Goal: Information Seeking & Learning: Learn about a topic

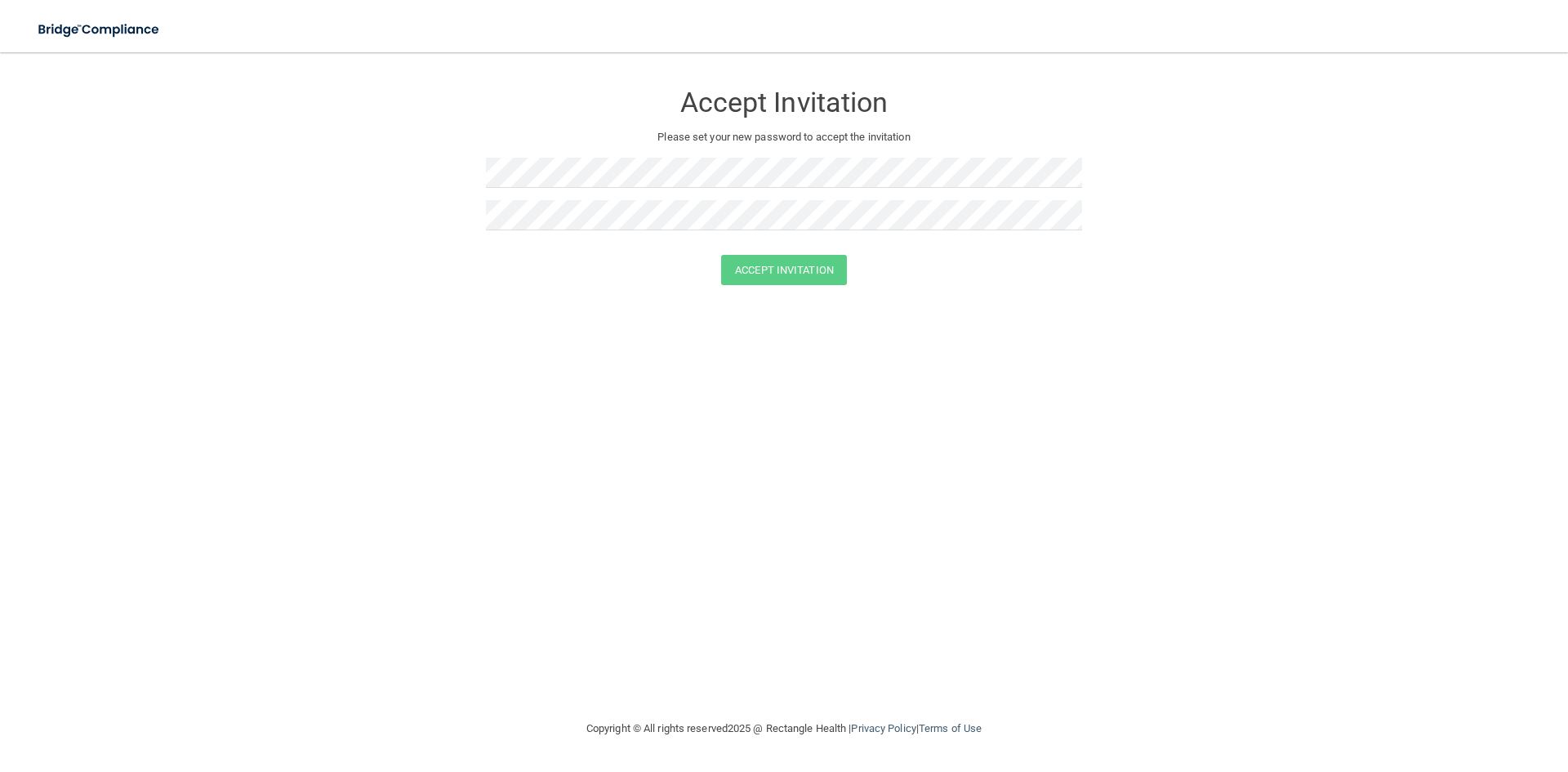
click at [918, 303] on form "Accept Invitation Please set your new password to accept the invitation Accept …" at bounding box center [783, 187] width 1503 height 236
click at [787, 253] on div at bounding box center [784, 248] width 596 height 12
click at [883, 140] on p "Please set your new password to accept the invitation" at bounding box center [784, 137] width 571 height 20
click at [805, 247] on p "Passwords have to match" at bounding box center [784, 256] width 596 height 20
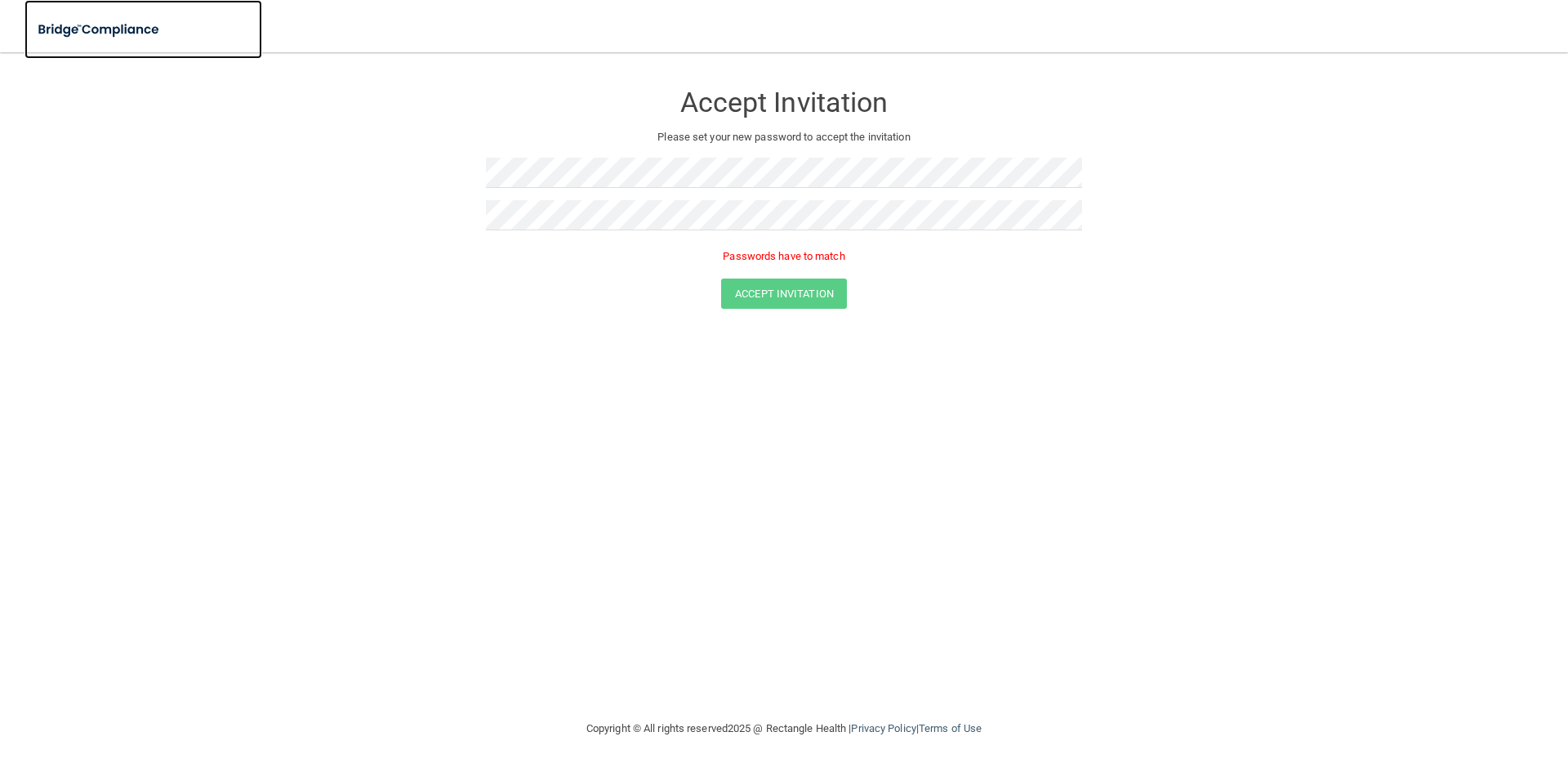
click at [83, 10] on link at bounding box center [144, 29] width 238 height 59
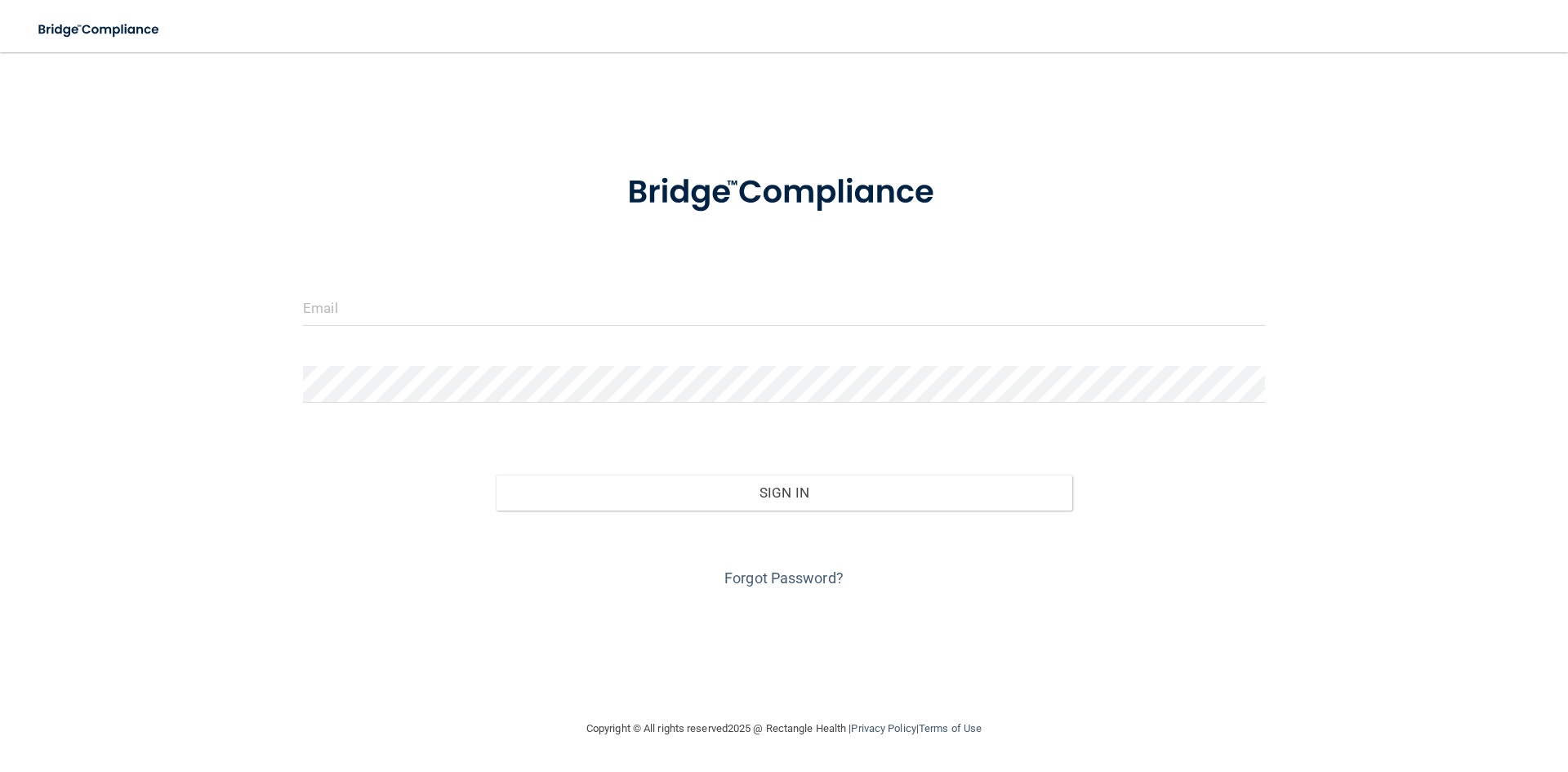
click at [543, 285] on form "Invalid email/password. You don't have permission to access that page. Sign In …" at bounding box center [784, 371] width 963 height 441
click at [548, 331] on div at bounding box center [784, 314] width 986 height 49
click at [471, 312] on input "email" at bounding box center [784, 307] width 963 height 37
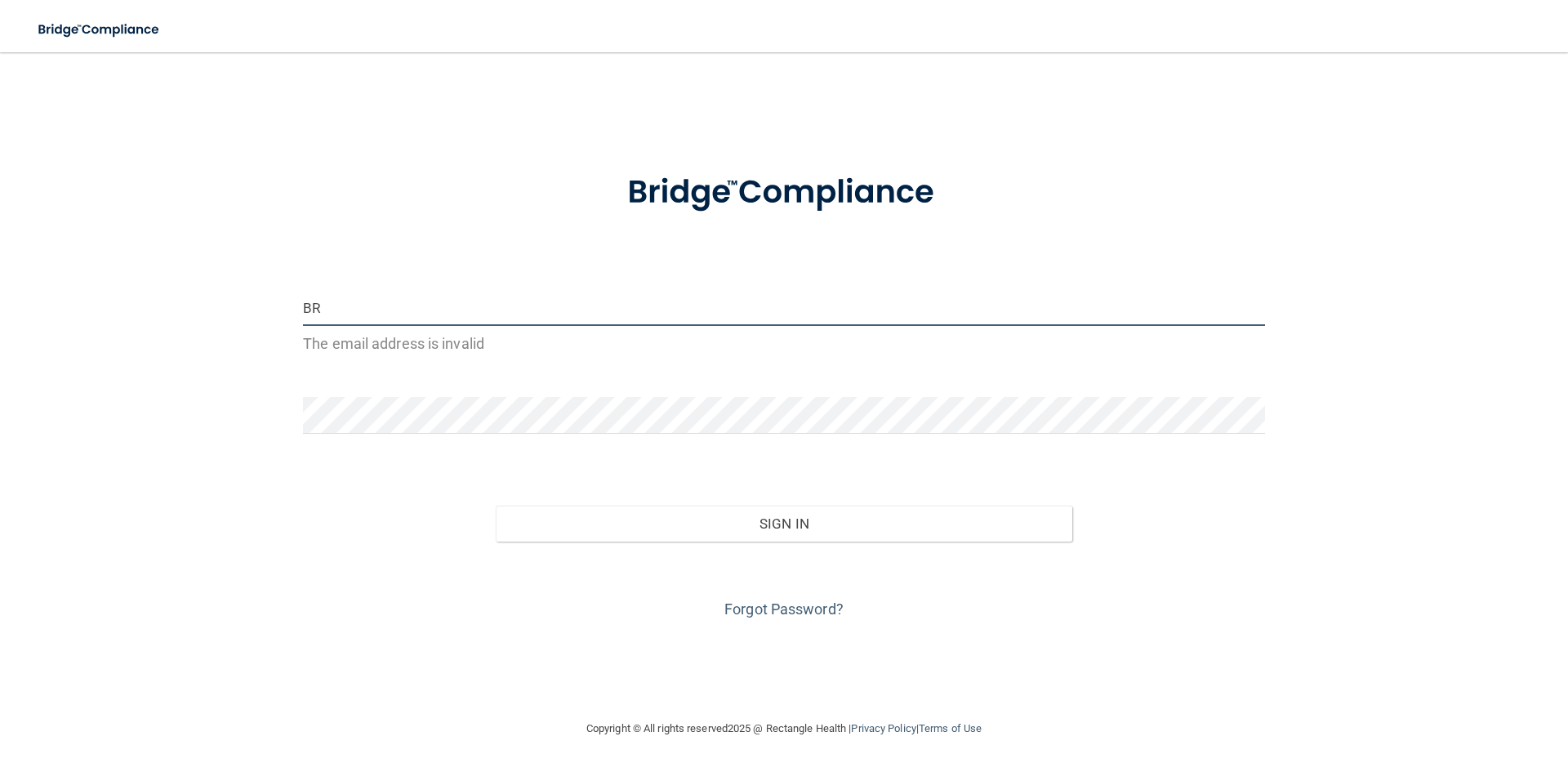
type input "B"
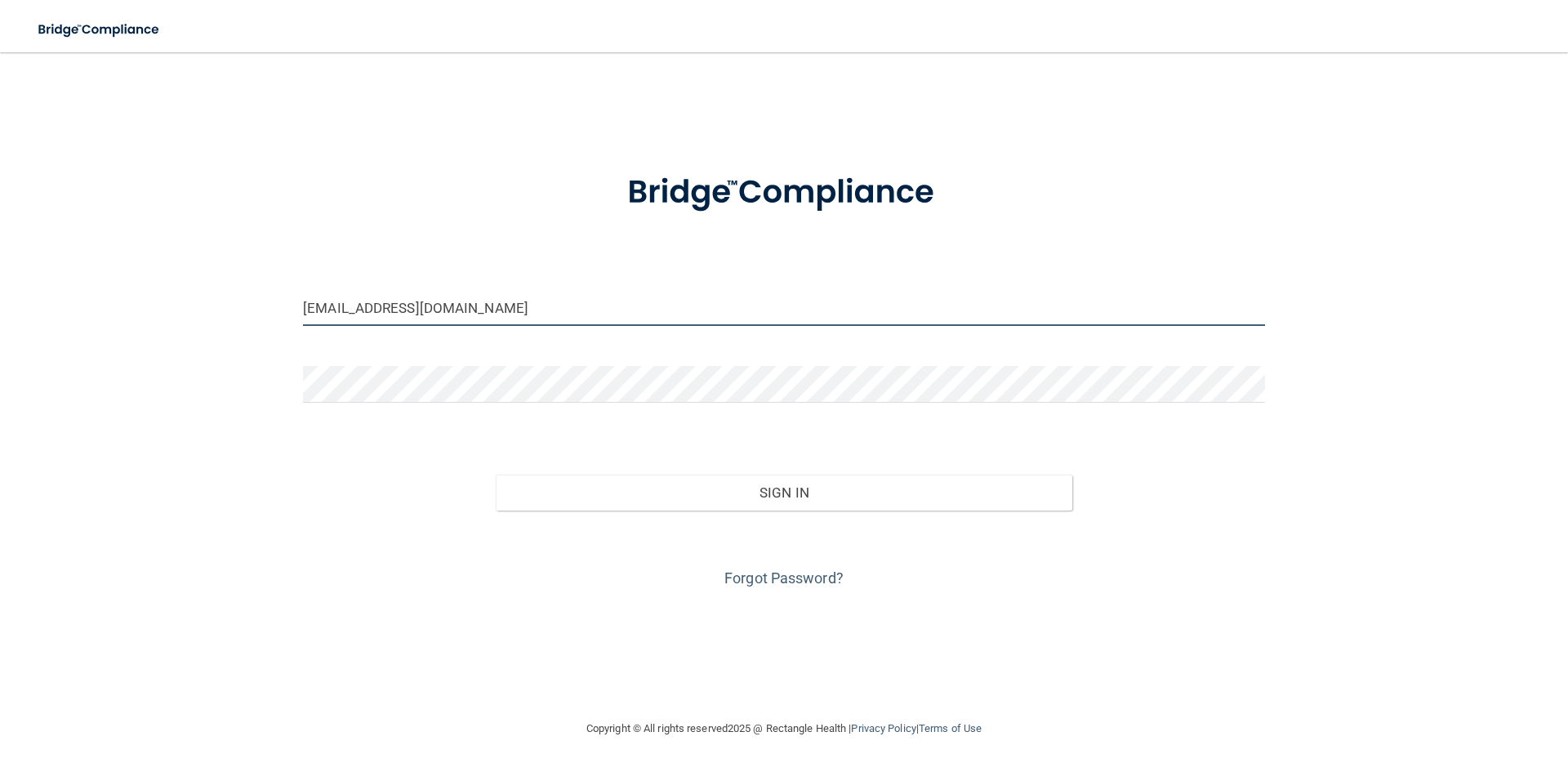
type input "[EMAIL_ADDRESS][DOMAIN_NAME]"
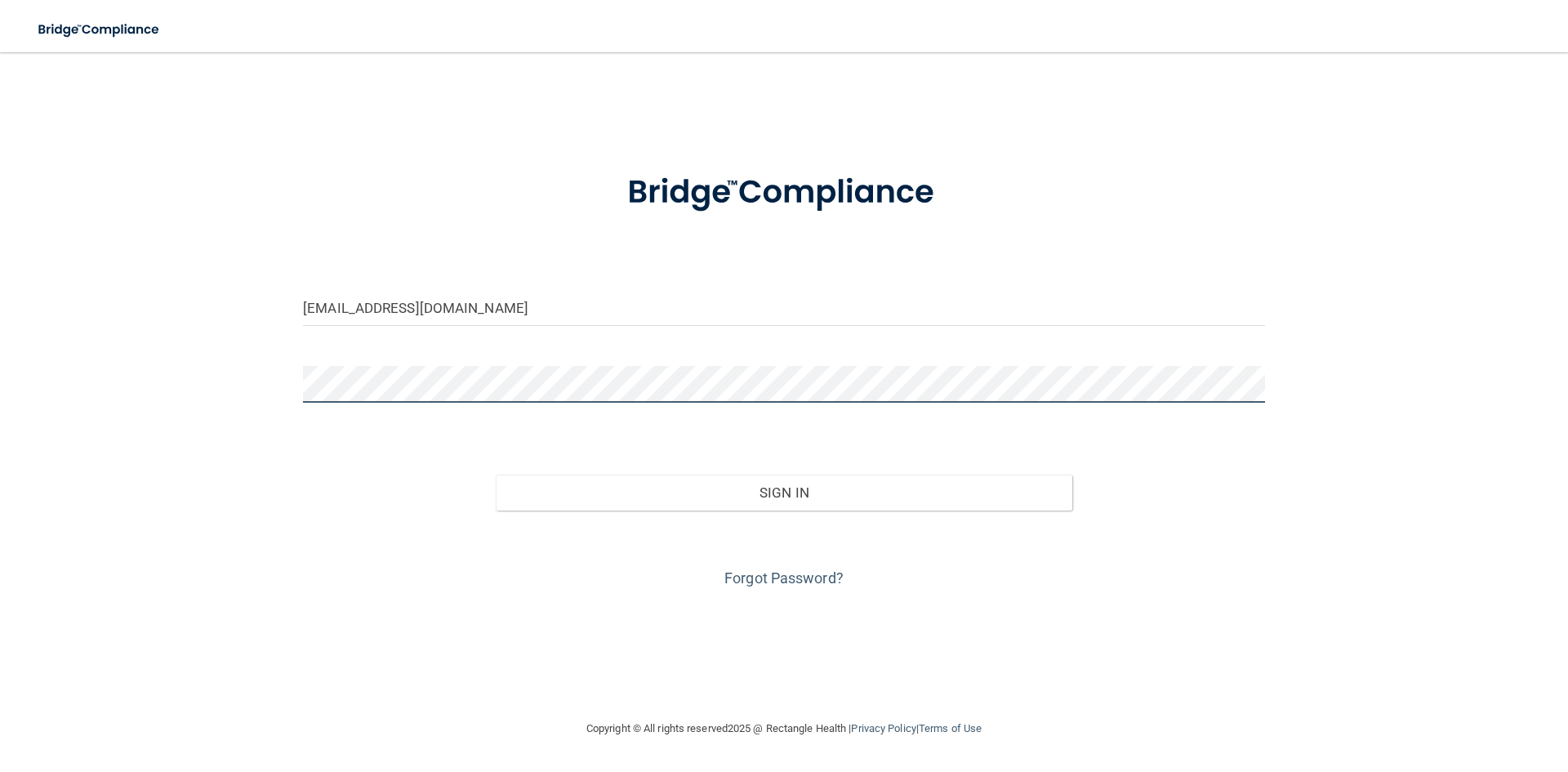
click at [496, 474] on button "Sign In" at bounding box center [784, 492] width 577 height 36
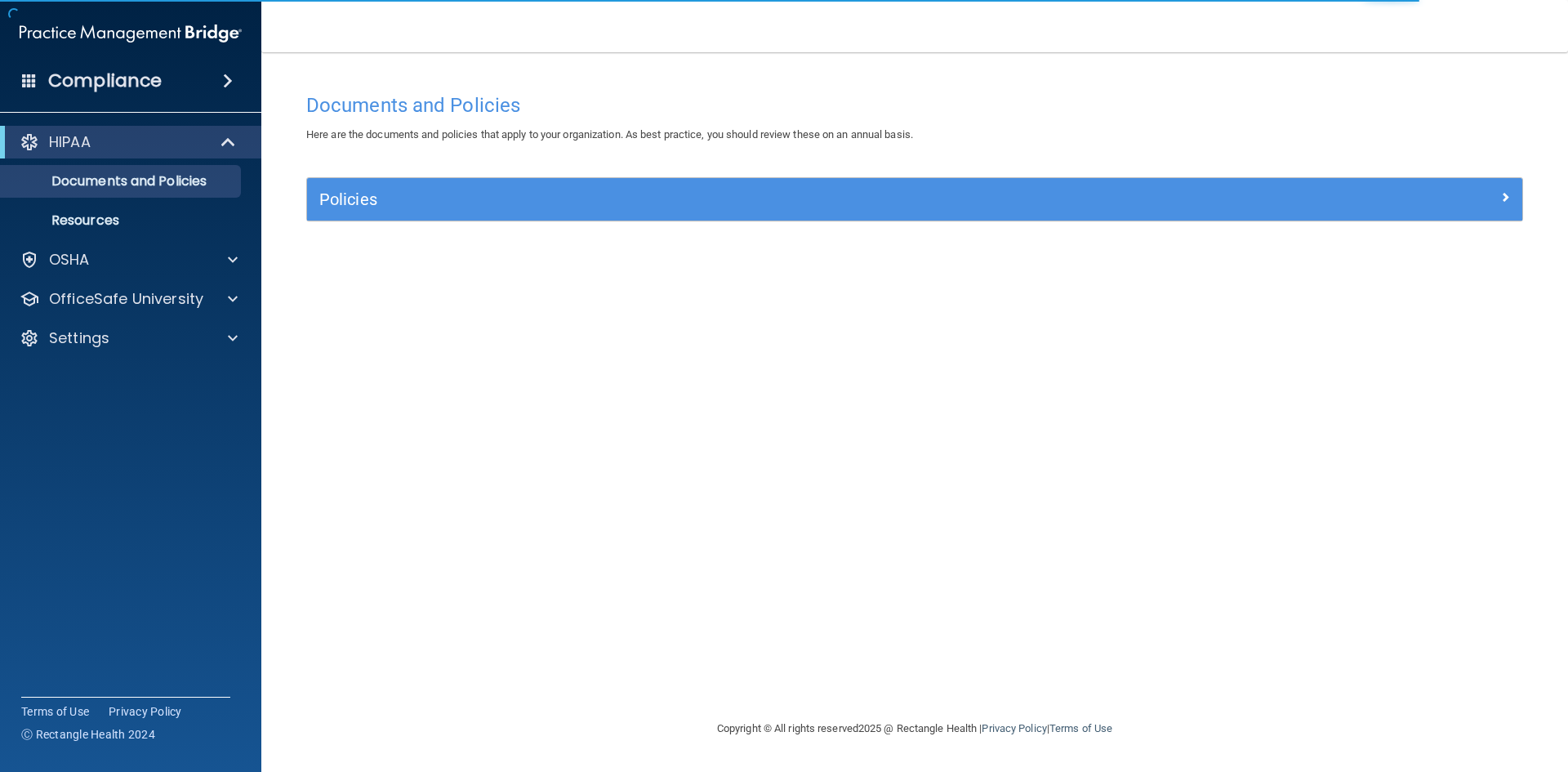
click at [626, 361] on div "Documents and Policies Here are the documents and policies that apply to your o…" at bounding box center [915, 401] width 1241 height 633
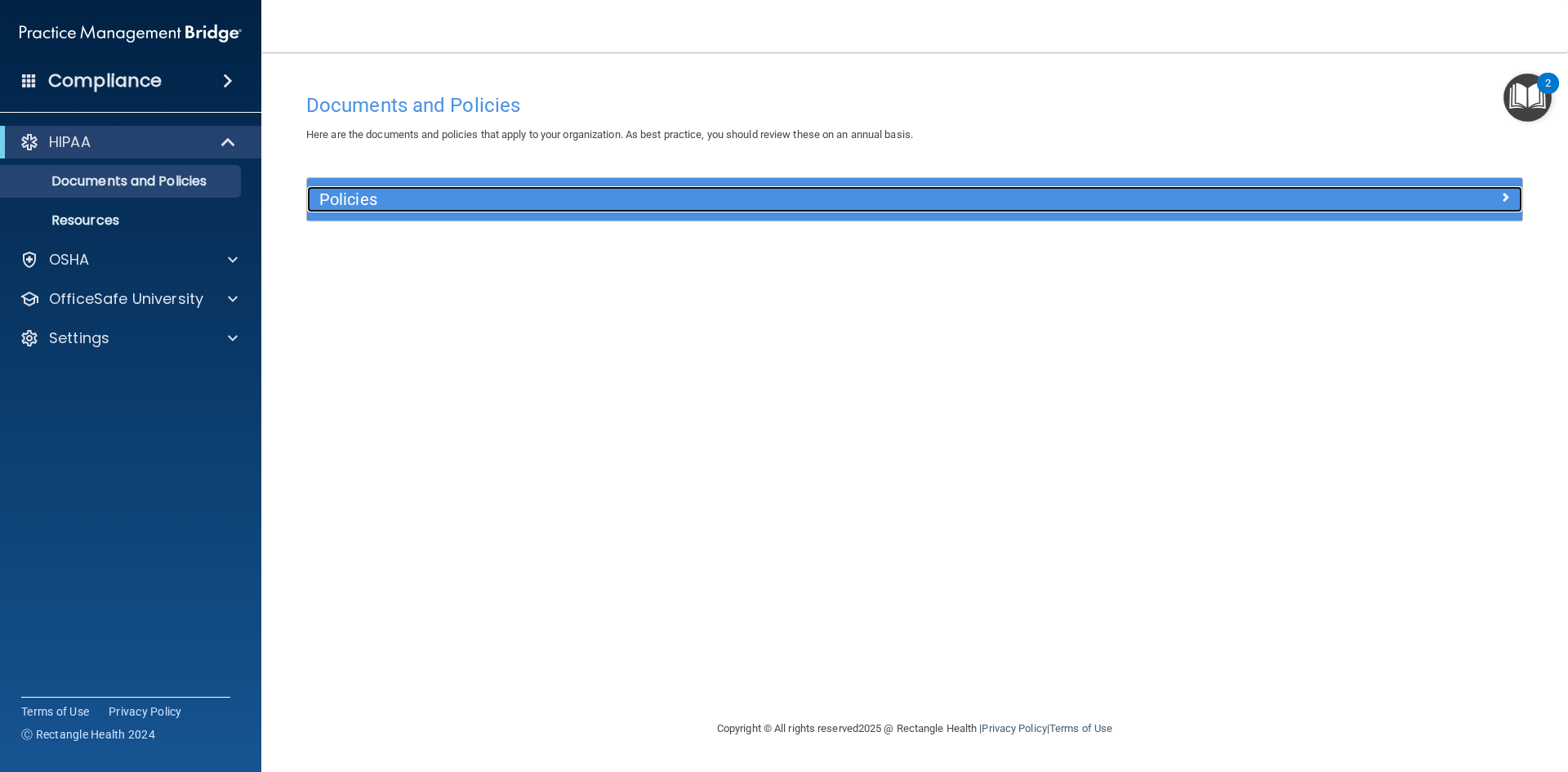
click at [587, 208] on h5 "Policies" at bounding box center [763, 199] width 887 height 18
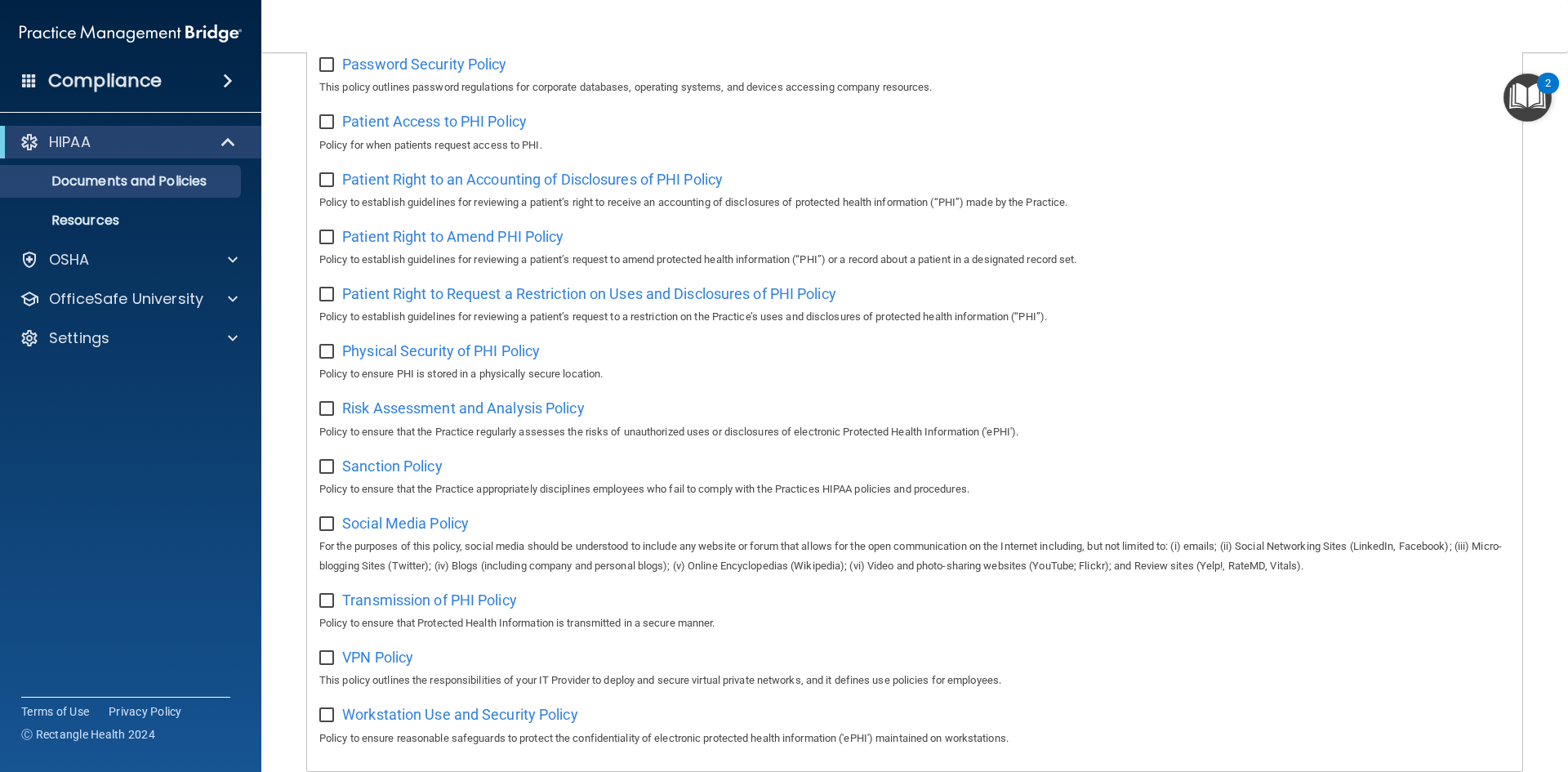
scroll to position [377, 0]
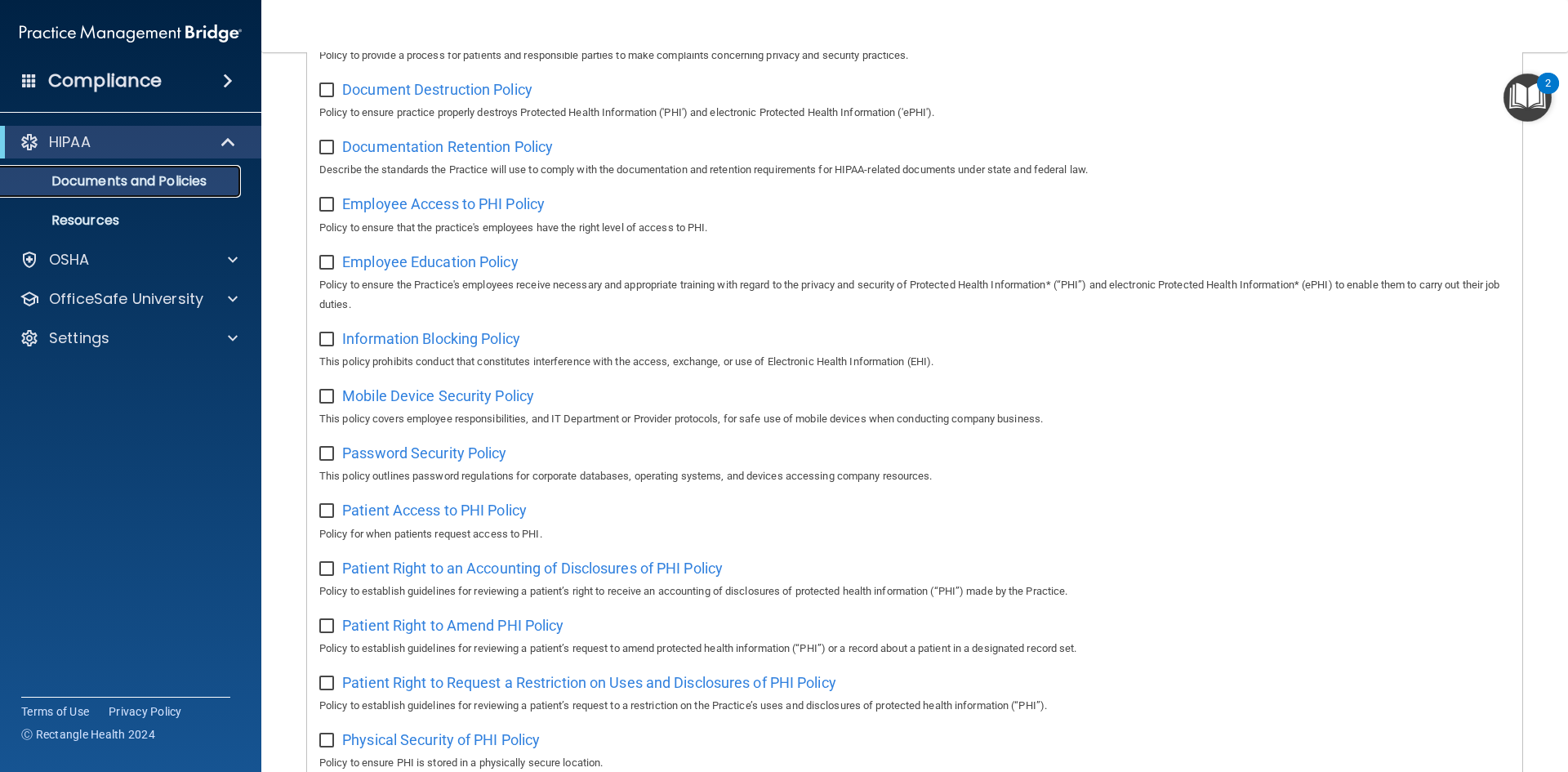
click at [192, 167] on link "Documents and Policies" at bounding box center [112, 181] width 258 height 32
click at [191, 186] on p "Documents and Policies" at bounding box center [122, 181] width 223 height 16
click at [129, 267] on div "OSHA" at bounding box center [109, 259] width 202 height 20
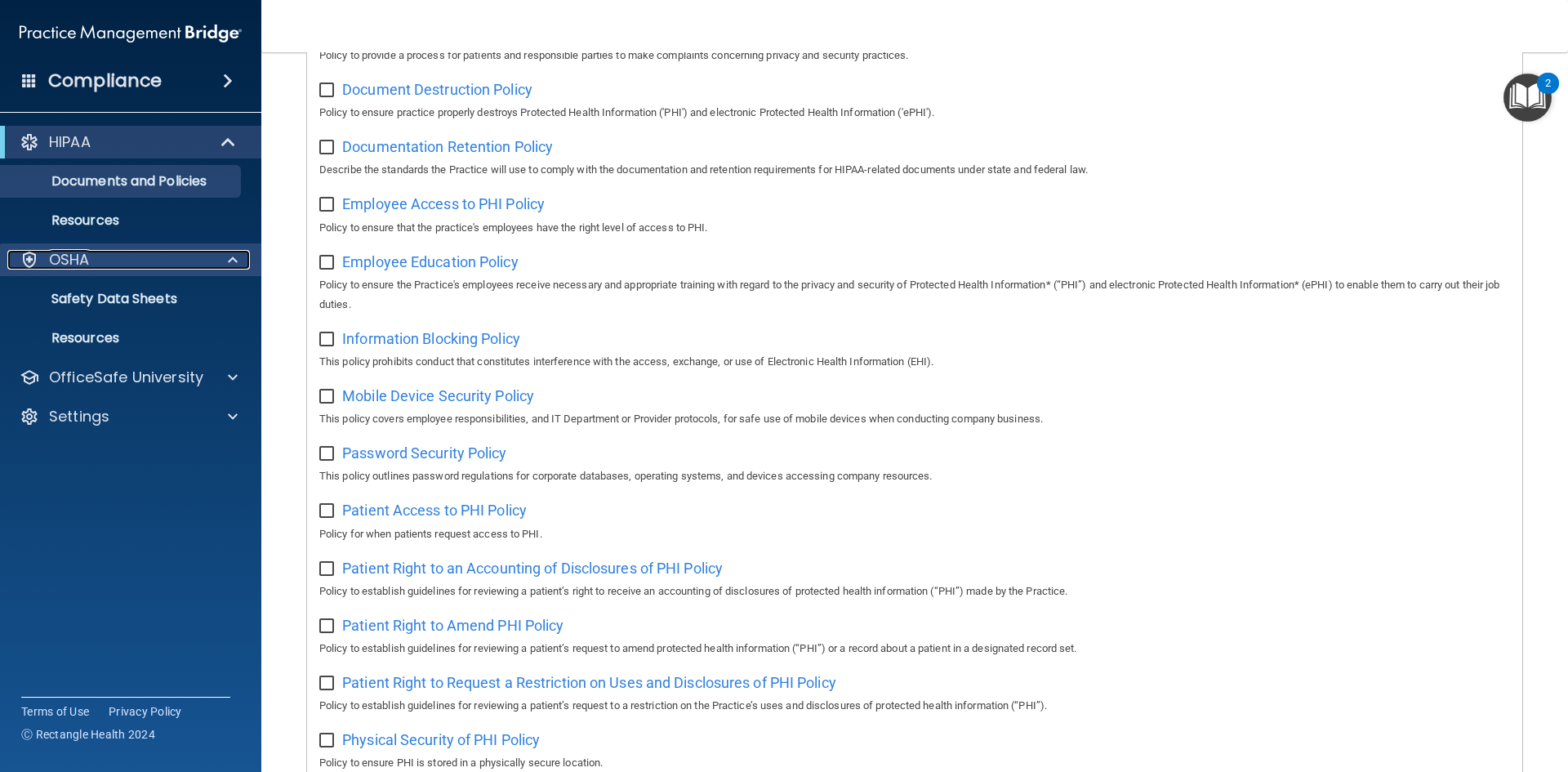
click at [151, 261] on div "OSHA" at bounding box center [109, 259] width 202 height 20
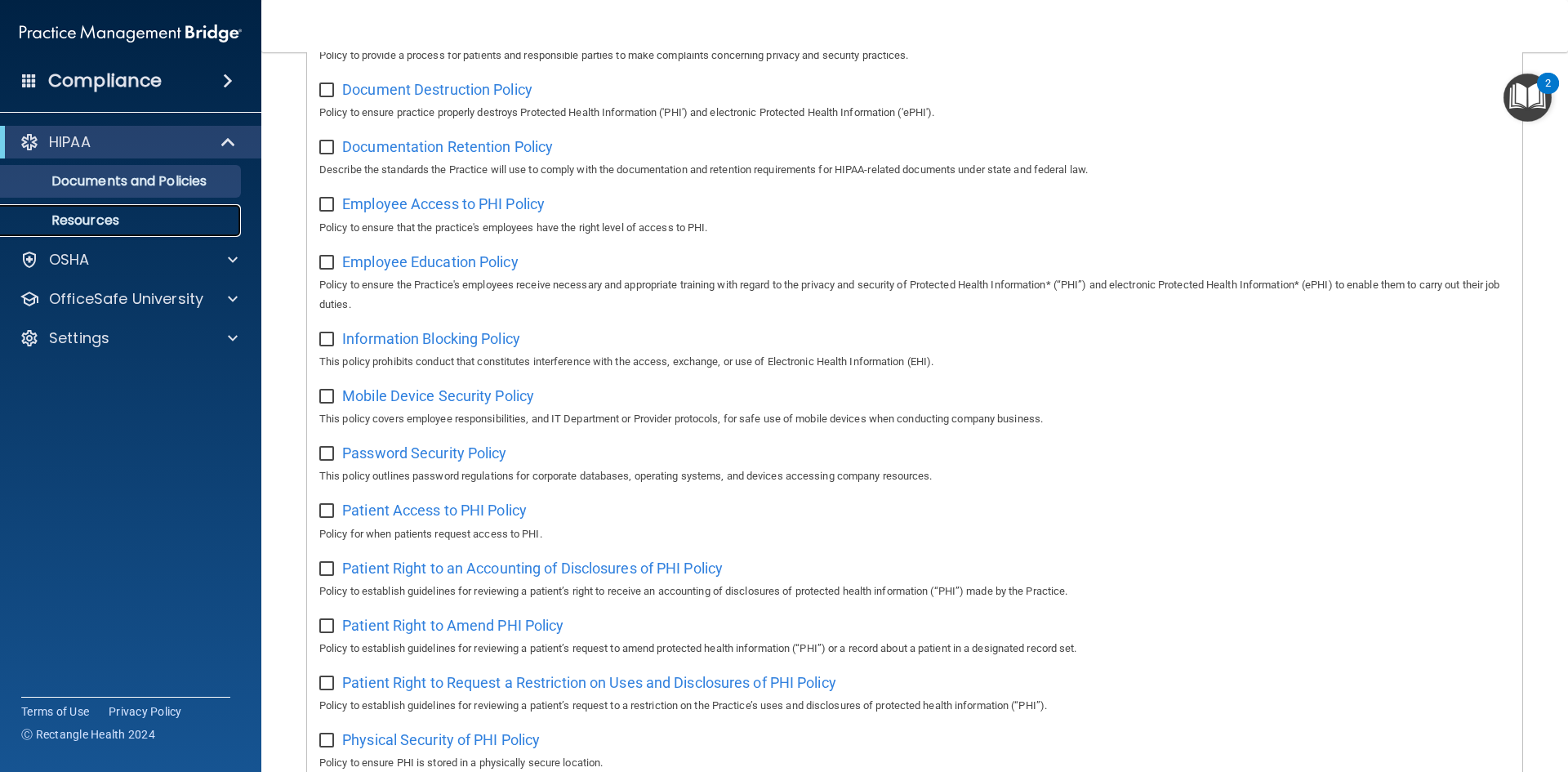
click at [141, 221] on p "Resources" at bounding box center [122, 220] width 223 height 16
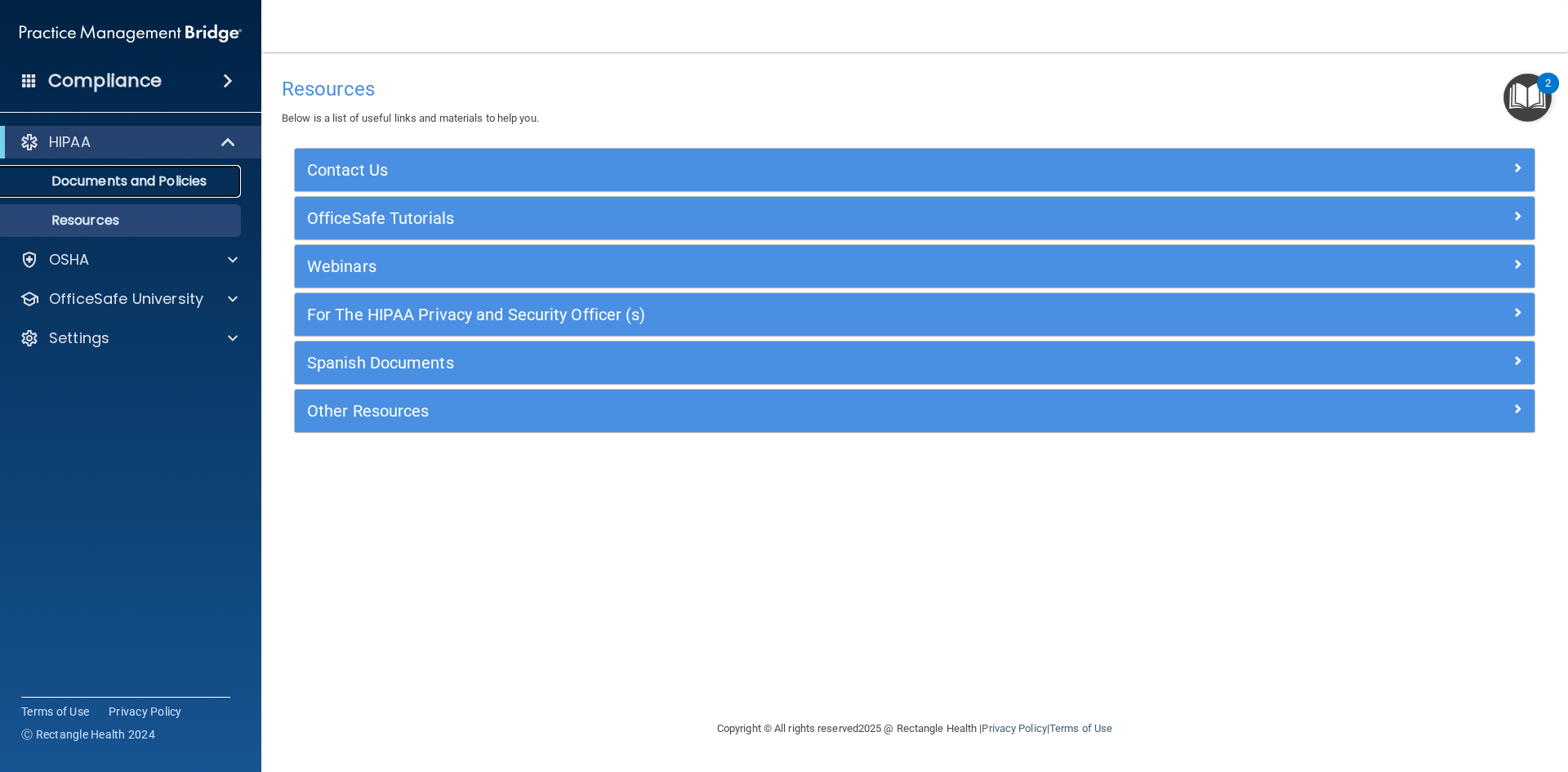
click at [161, 176] on p "Documents and Policies" at bounding box center [122, 181] width 223 height 16
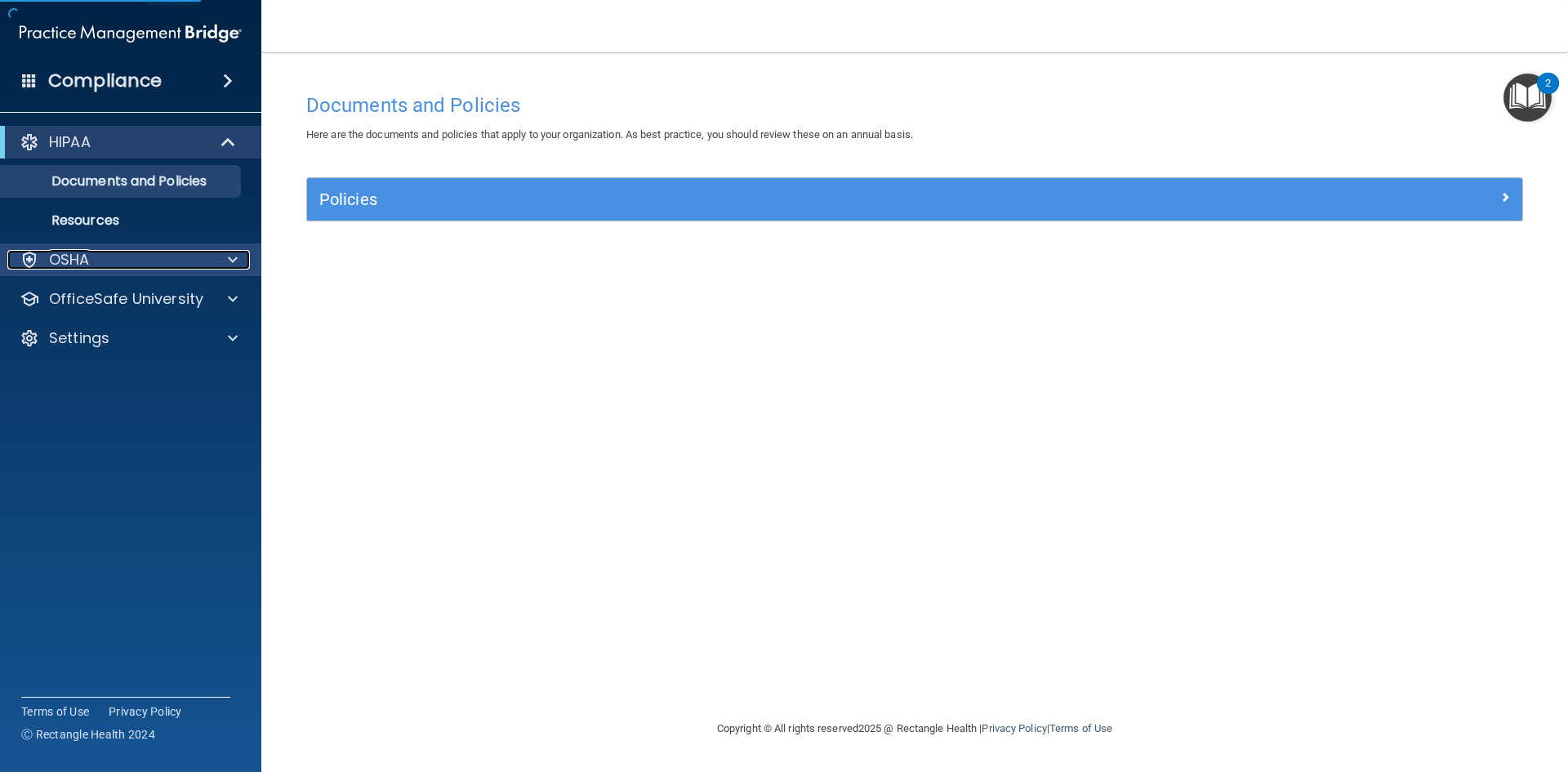
click at [145, 261] on div "OSHA" at bounding box center [109, 259] width 202 height 20
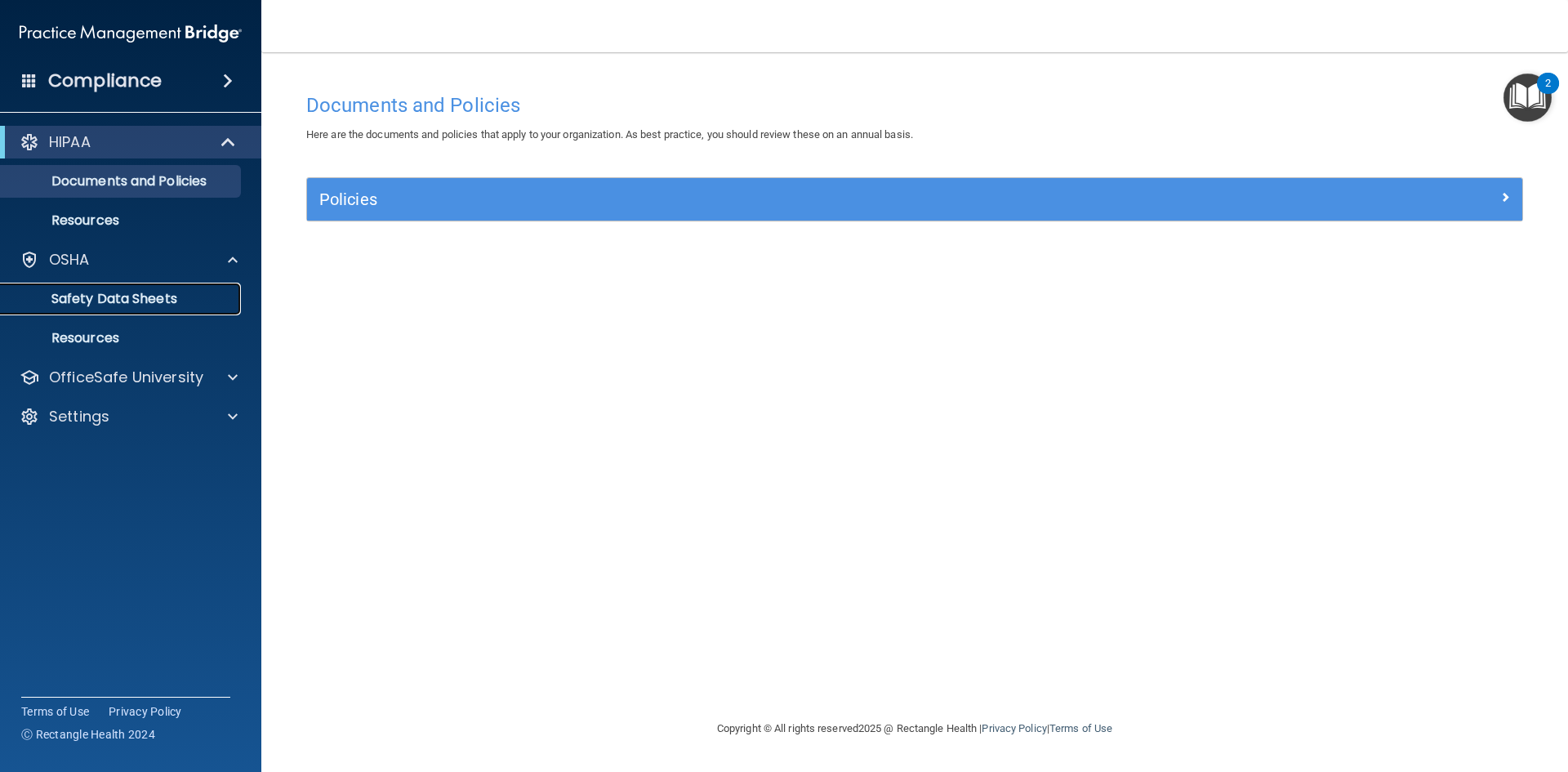
click at [139, 302] on p "Safety Data Sheets" at bounding box center [122, 298] width 223 height 16
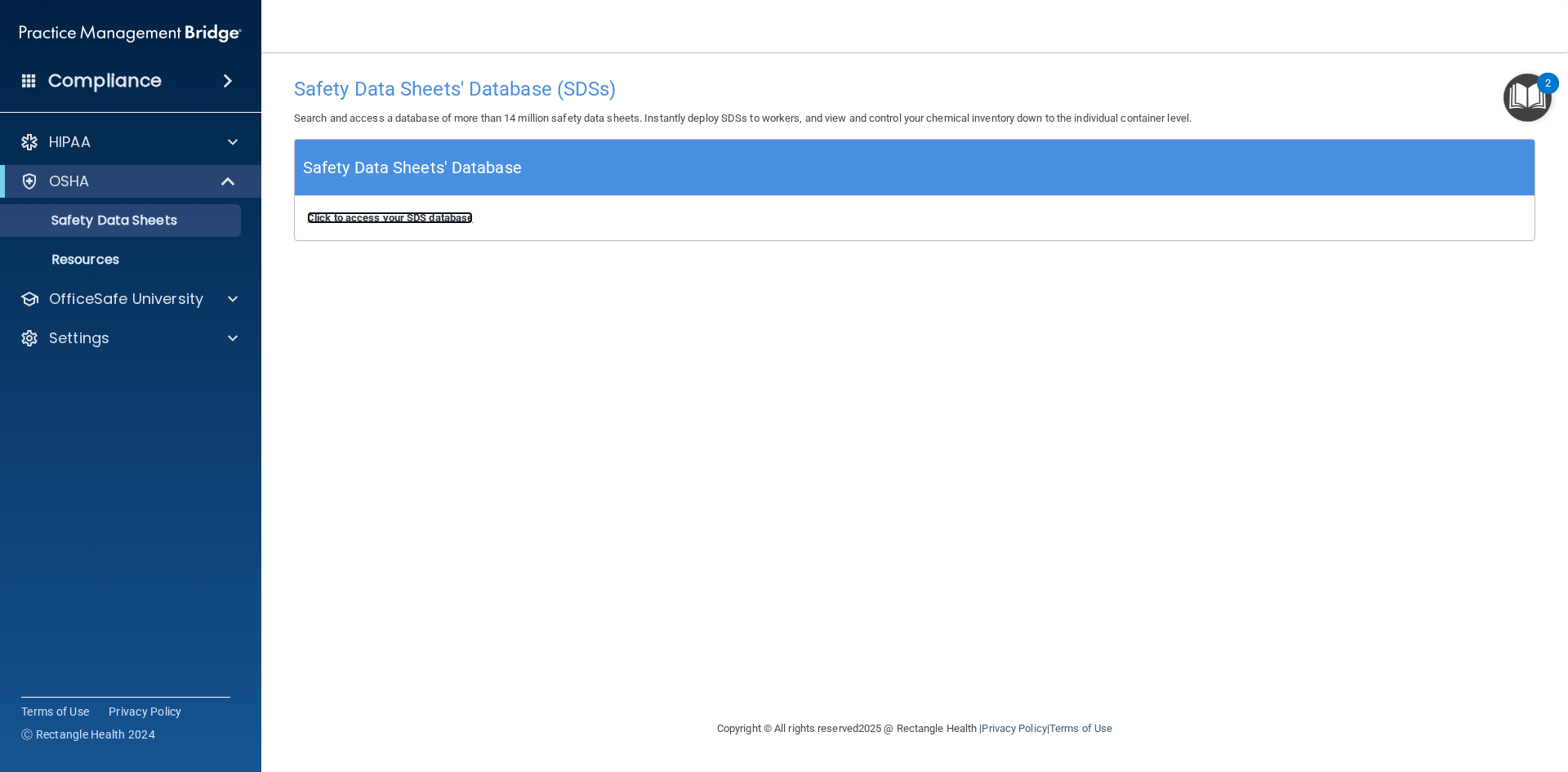
click at [372, 213] on b "Click to access your SDS database" at bounding box center [389, 218] width 166 height 12
click at [144, 65] on div "Compliance" at bounding box center [130, 81] width 261 height 36
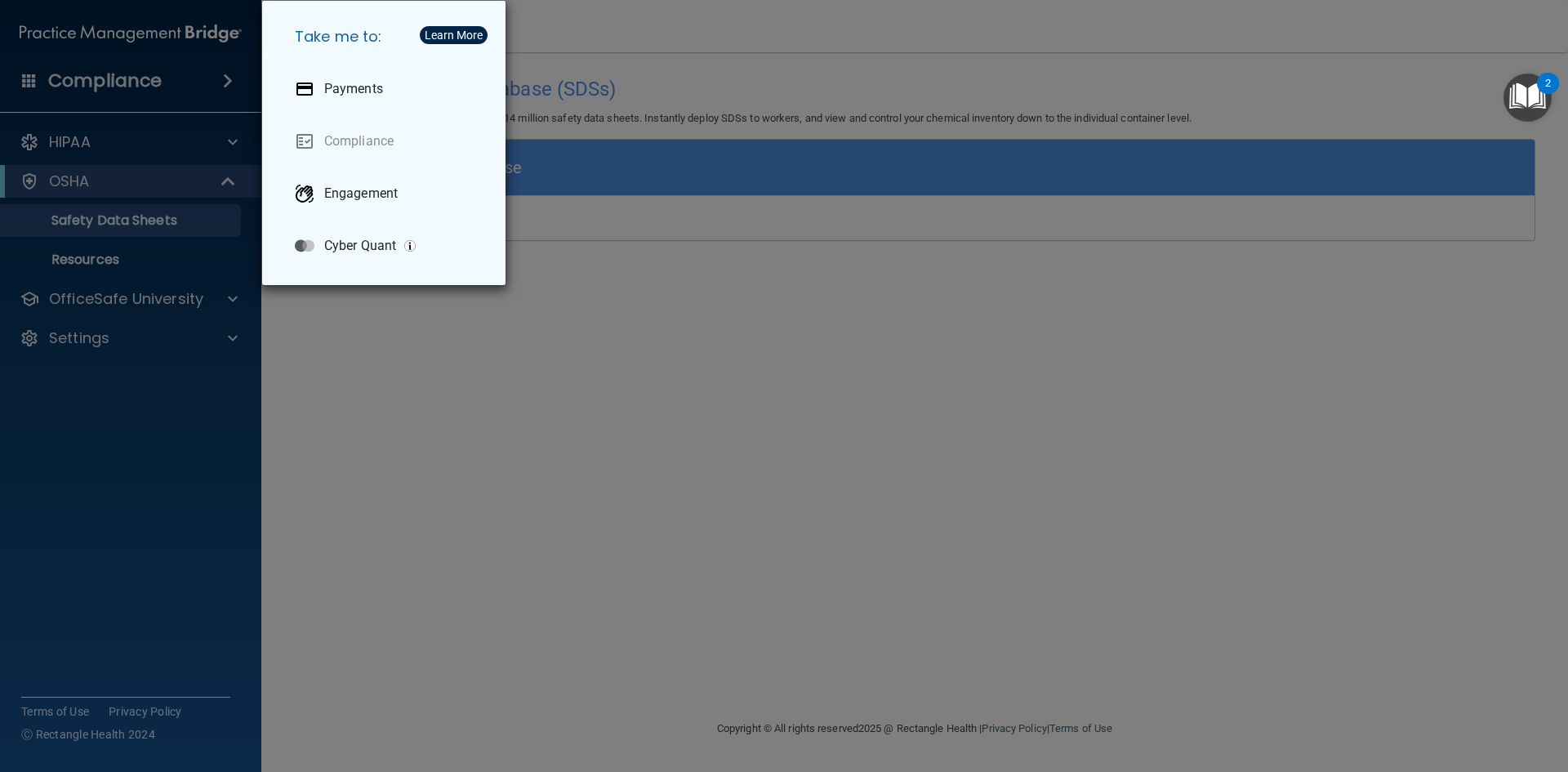
click at [450, 392] on div "Take me to: Payments Compliance Engagement Cyber Quant" at bounding box center [784, 386] width 1568 height 772
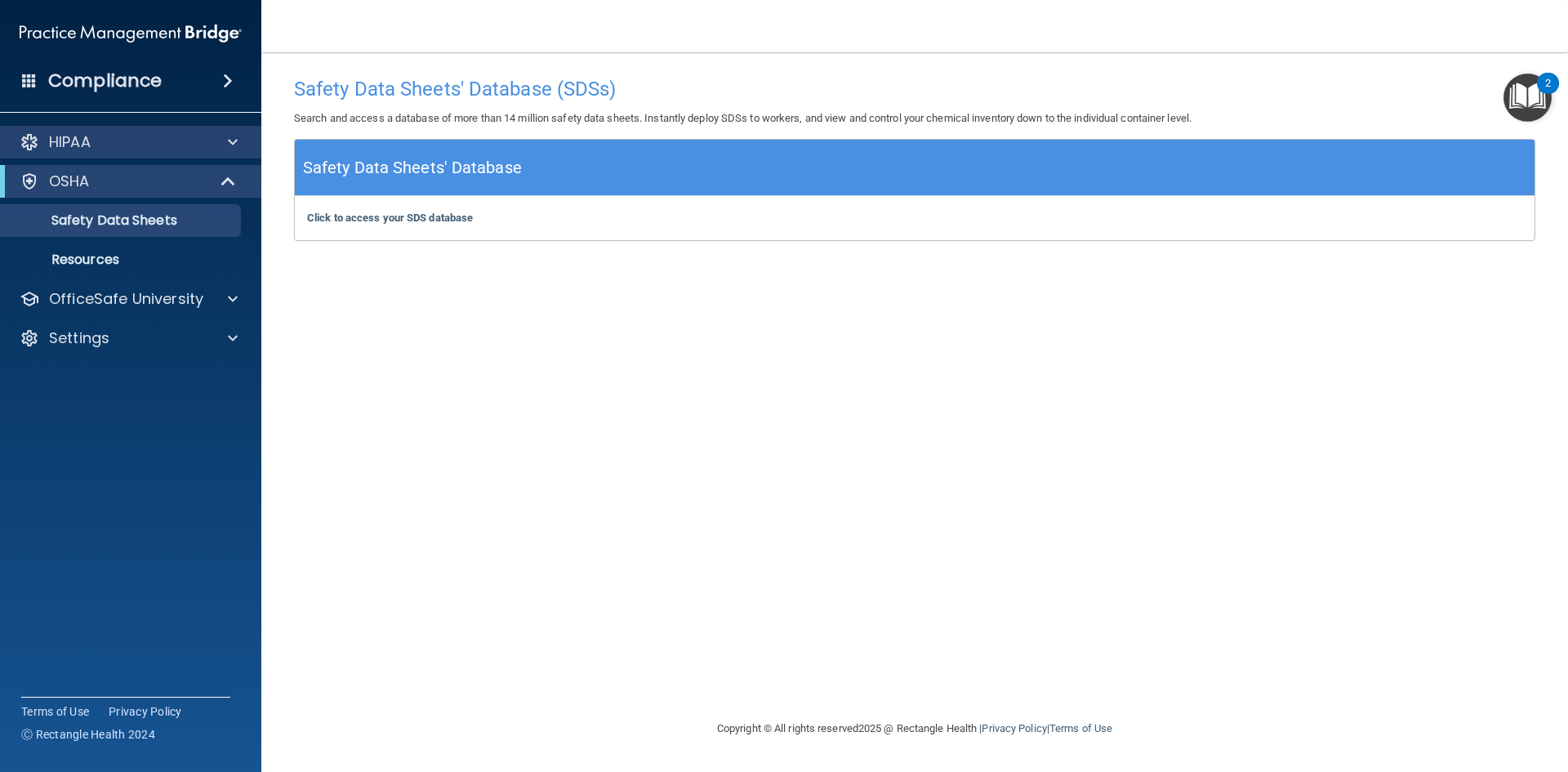
click at [60, 128] on div "HIPAA" at bounding box center [131, 142] width 262 height 32
click at [219, 146] on div at bounding box center [230, 142] width 41 height 20
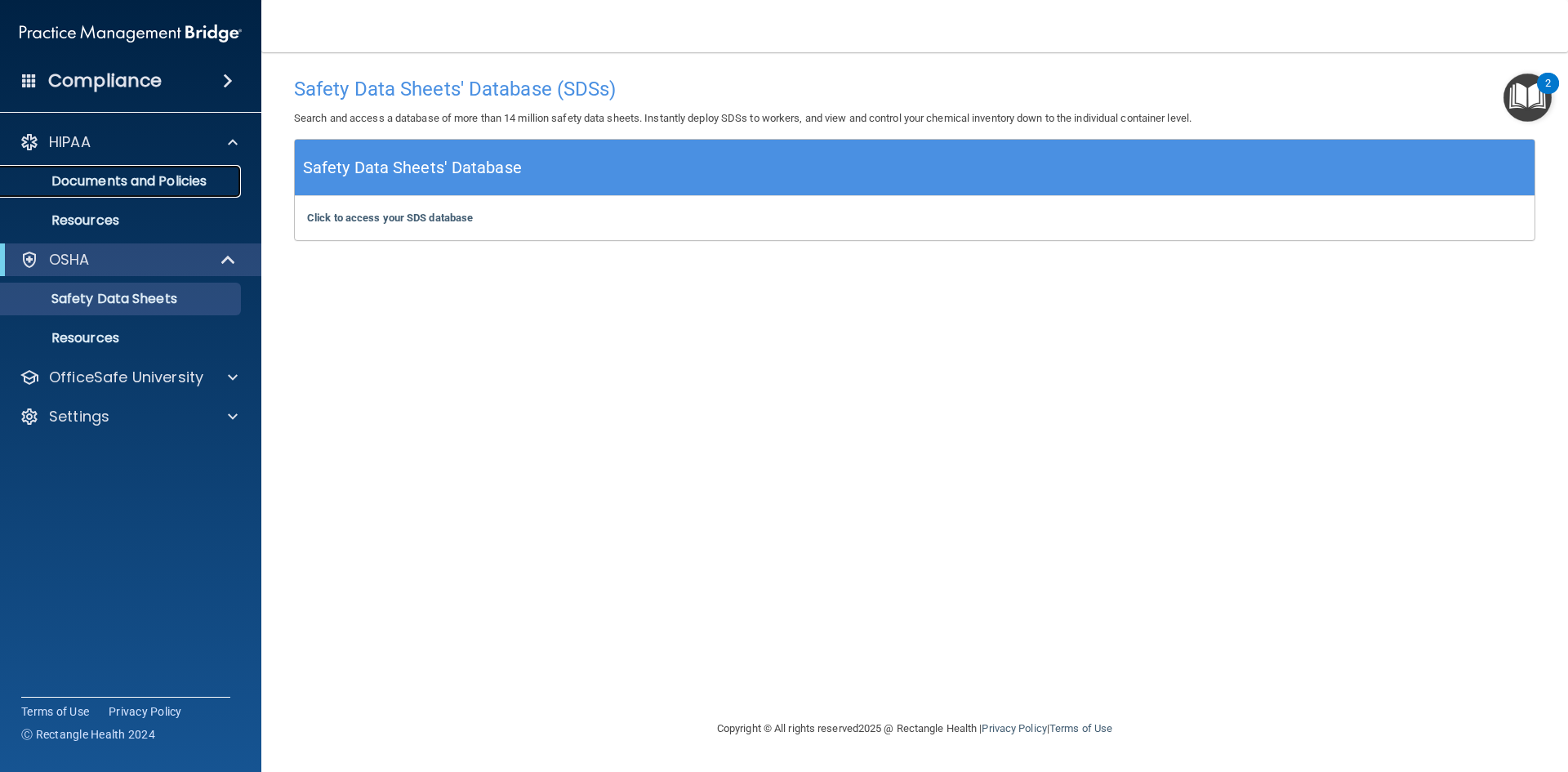
click at [143, 178] on p "Documents and Policies" at bounding box center [122, 181] width 223 height 16
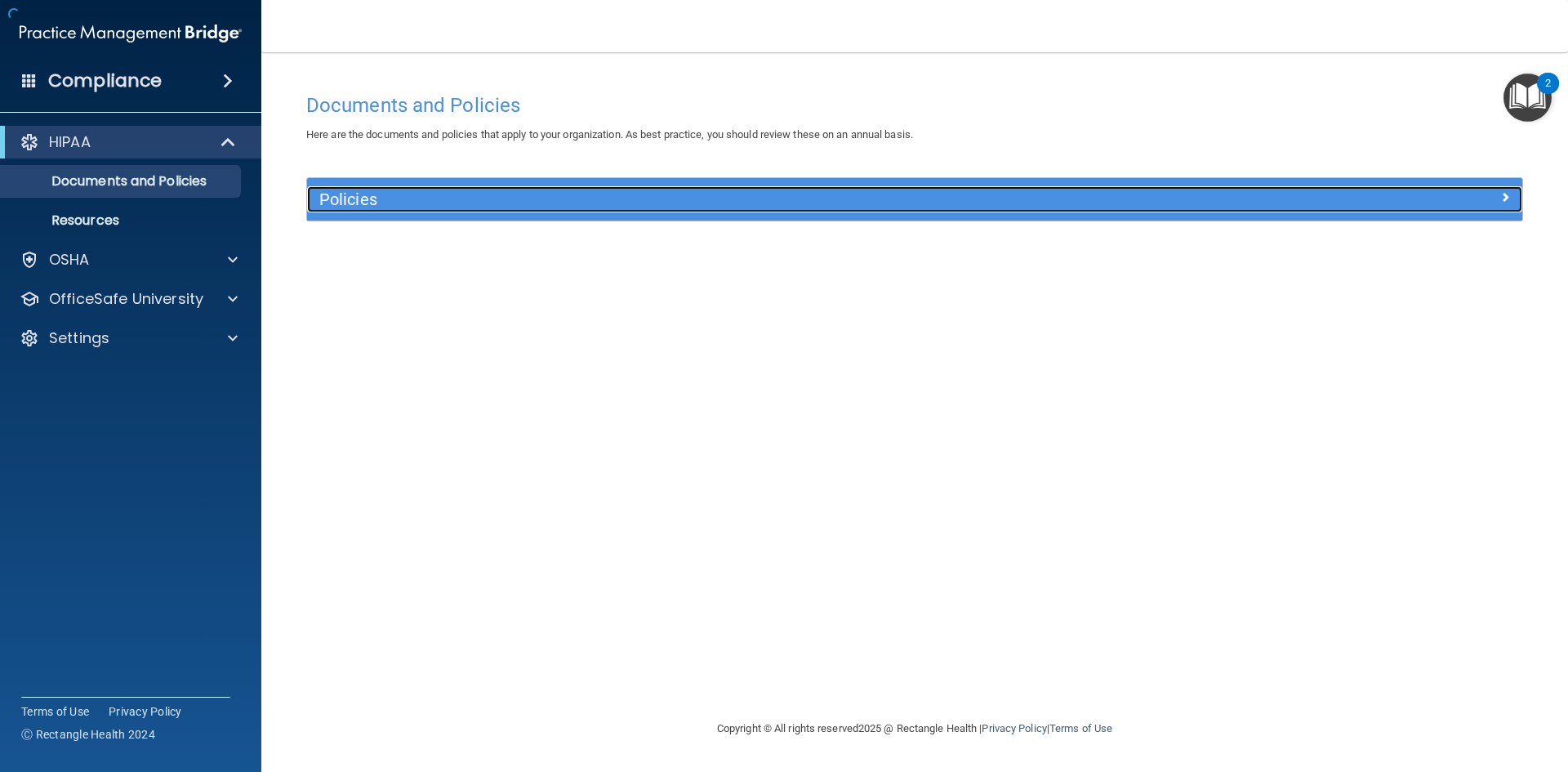
click at [679, 194] on h5 "Policies" at bounding box center [763, 199] width 887 height 18
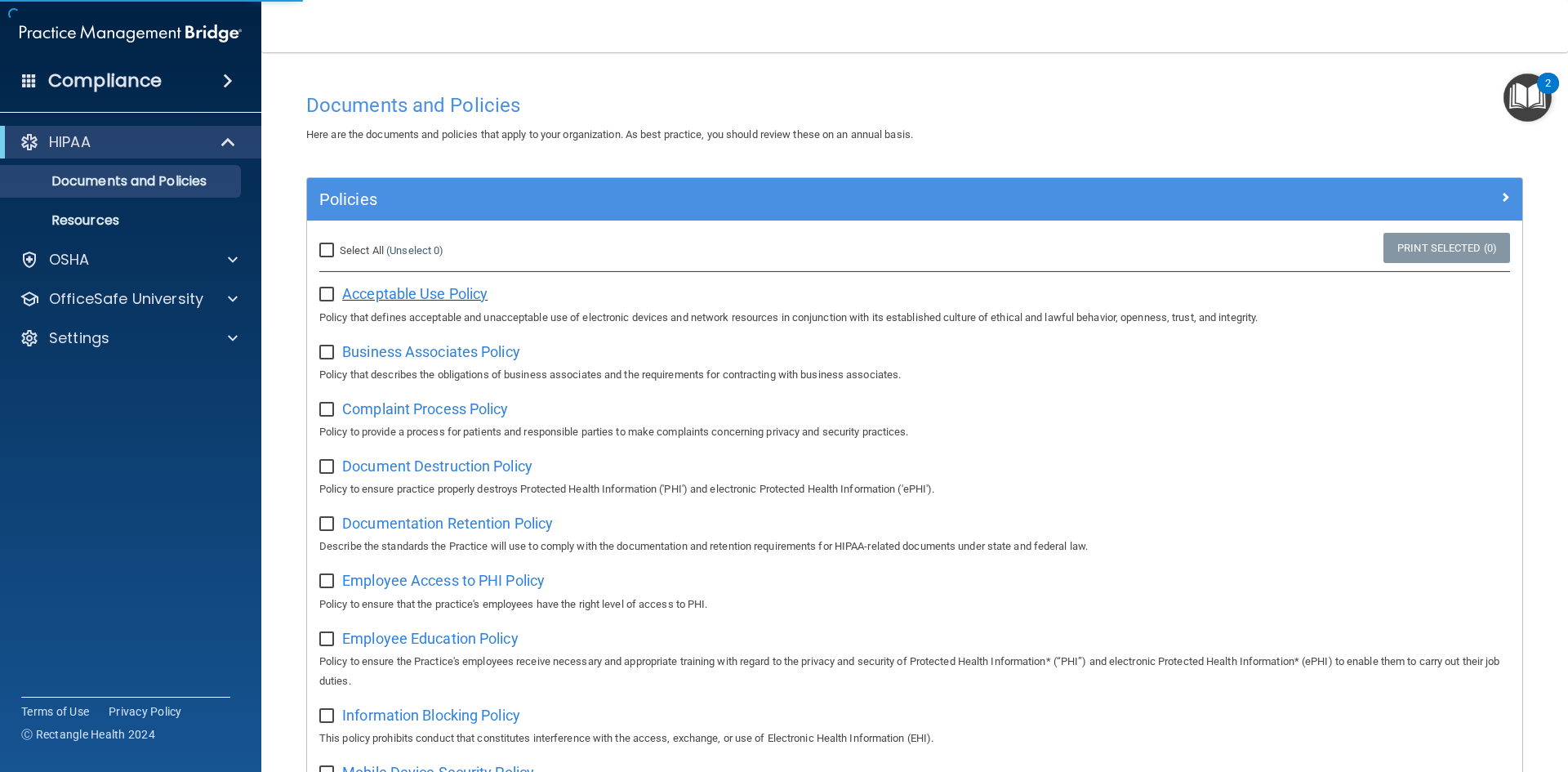
click at [395, 292] on span "Acceptable Use Policy" at bounding box center [414, 293] width 145 height 17
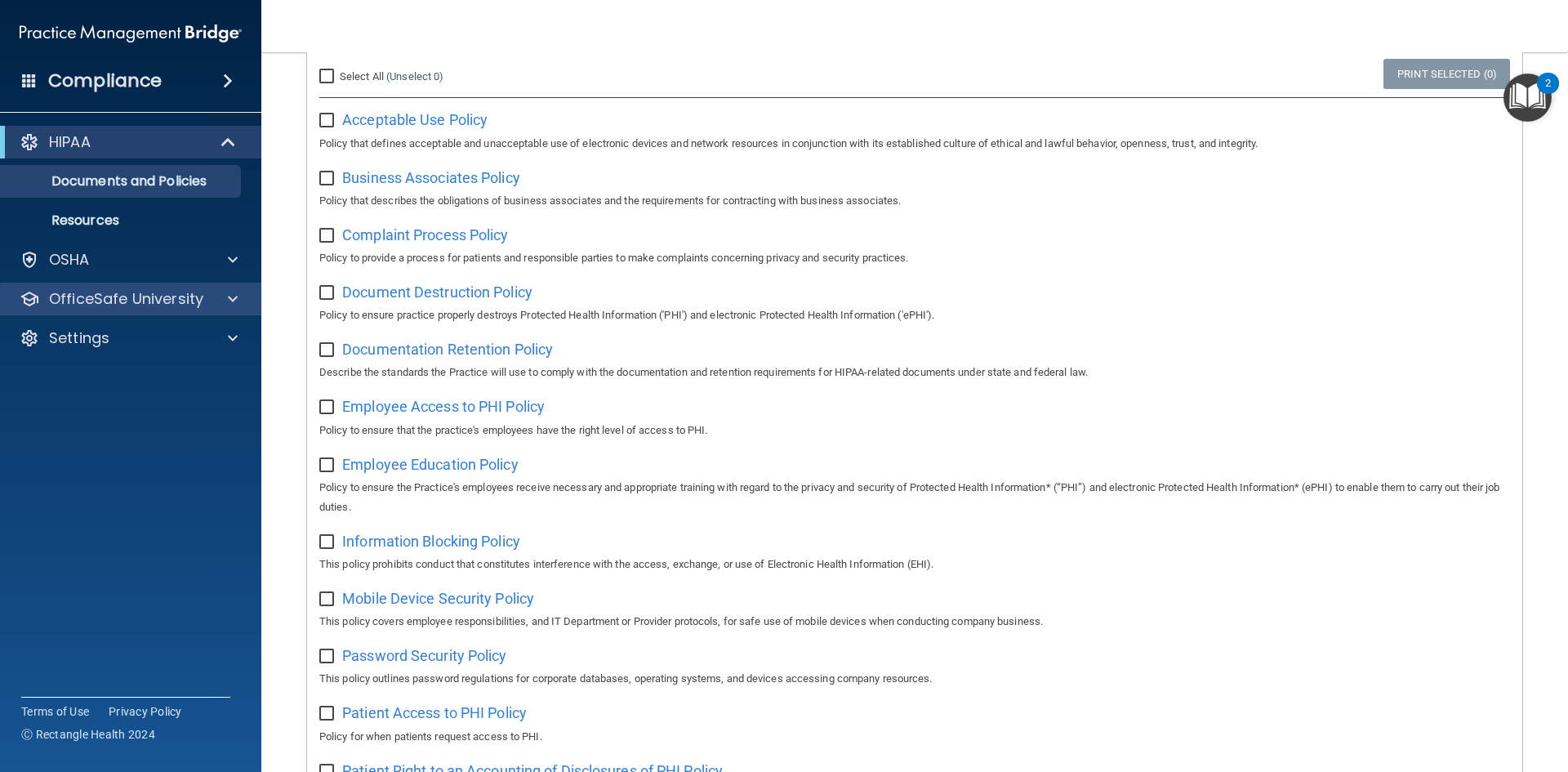
scroll to position [132, 0]
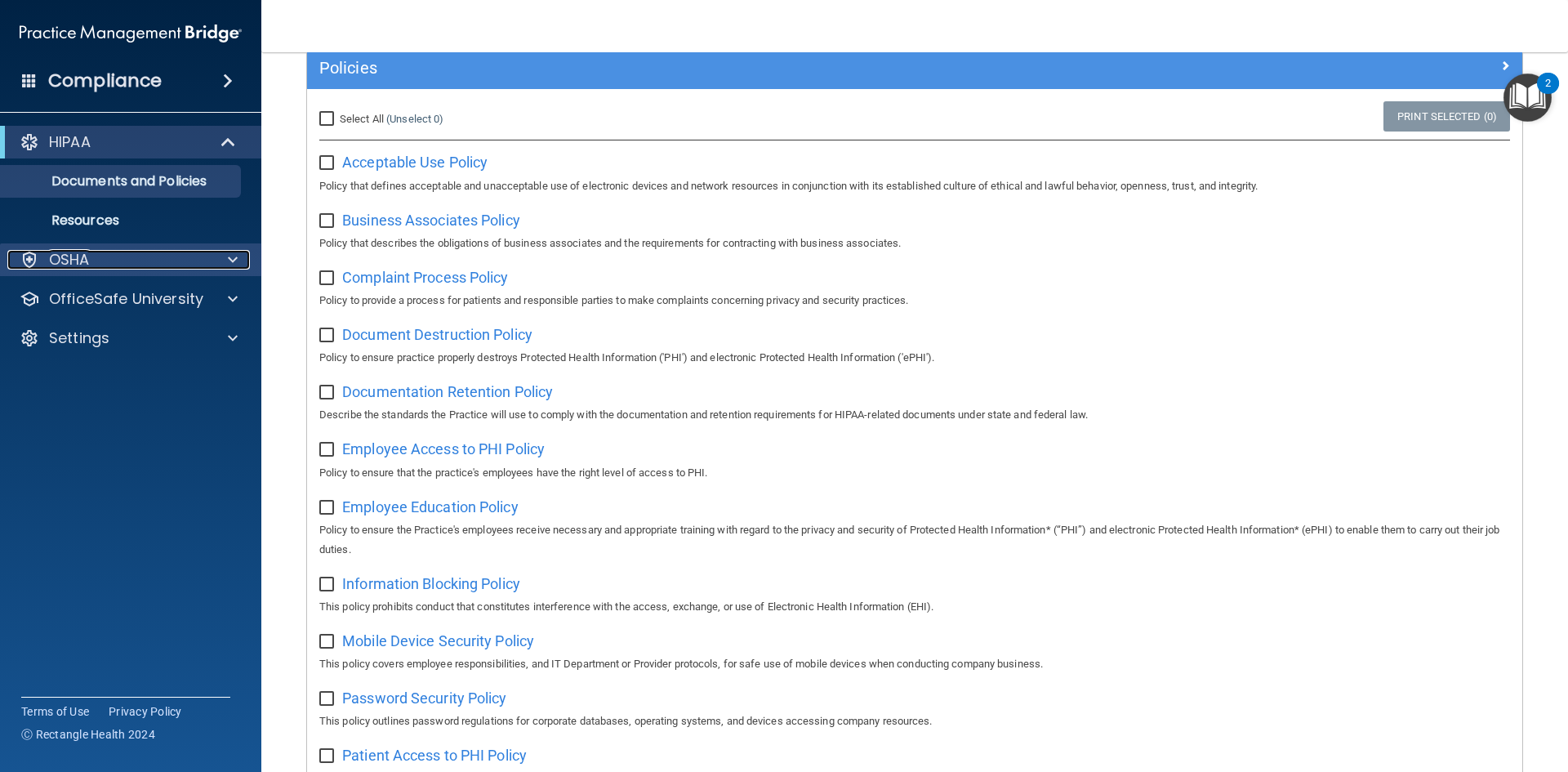
click at [90, 253] on div "OSHA" at bounding box center [109, 259] width 202 height 20
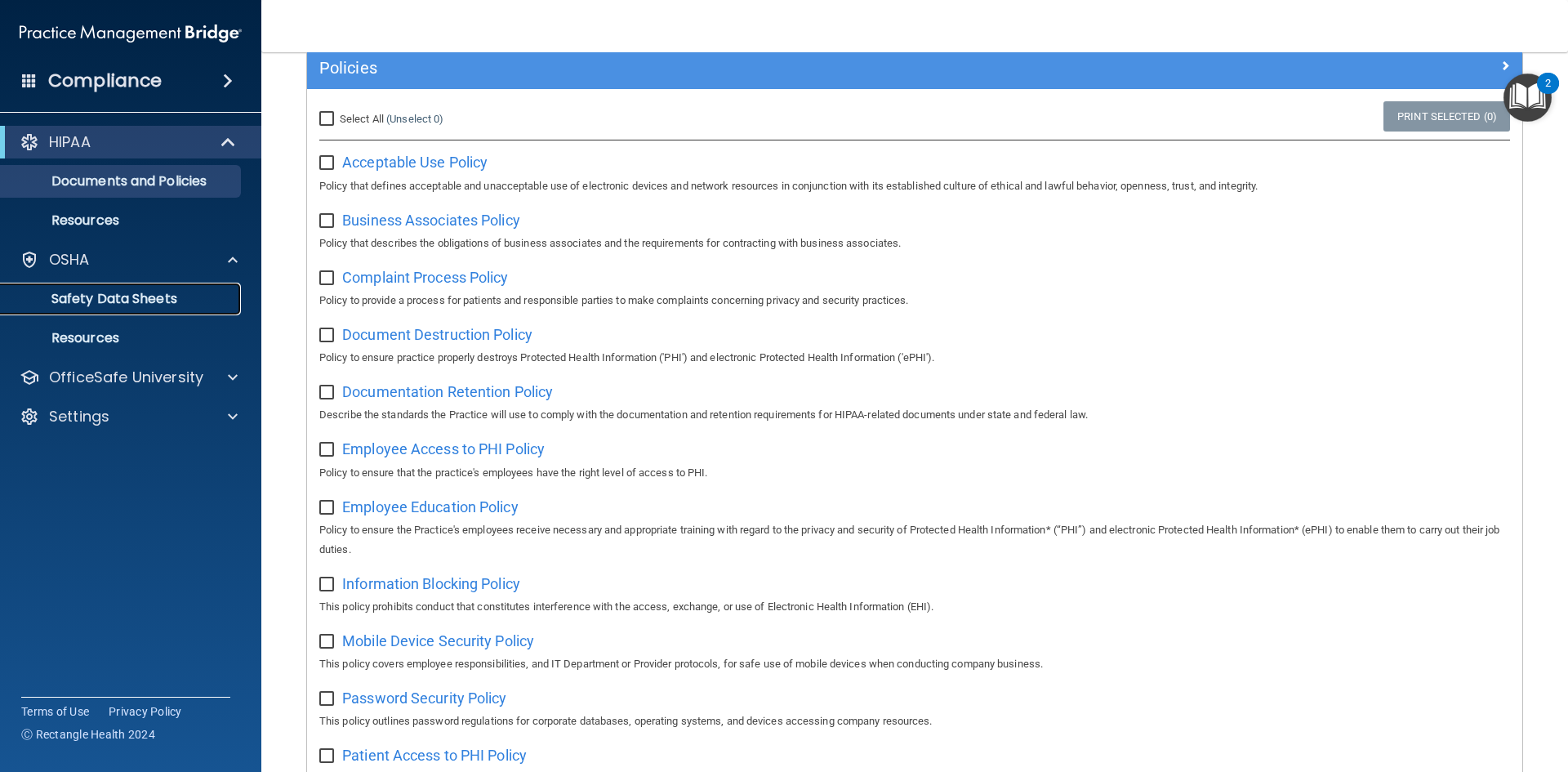
click at [135, 302] on p "Safety Data Sheets" at bounding box center [122, 298] width 223 height 16
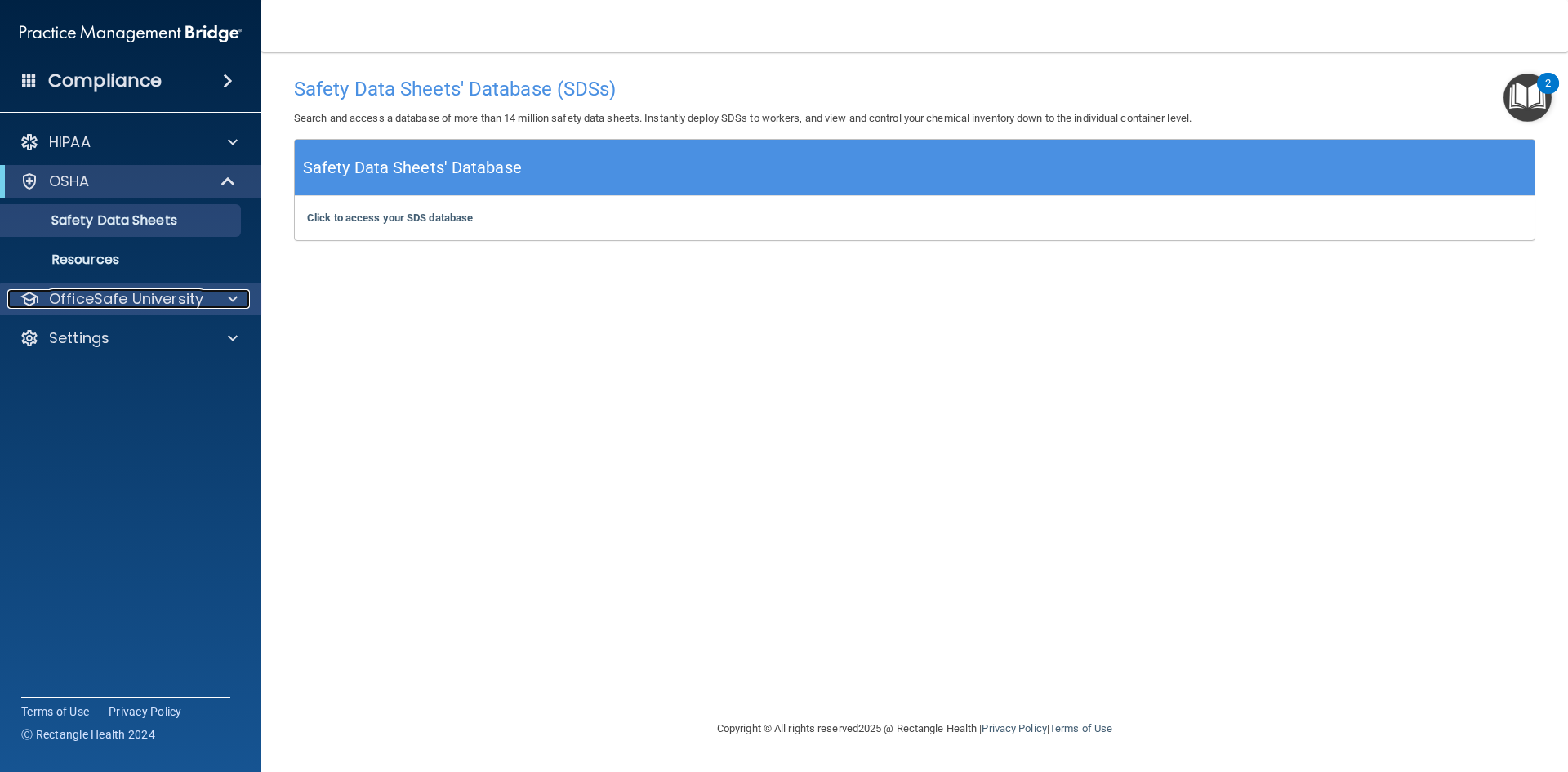
click at [162, 301] on p "OfficeSafe University" at bounding box center [127, 298] width 155 height 20
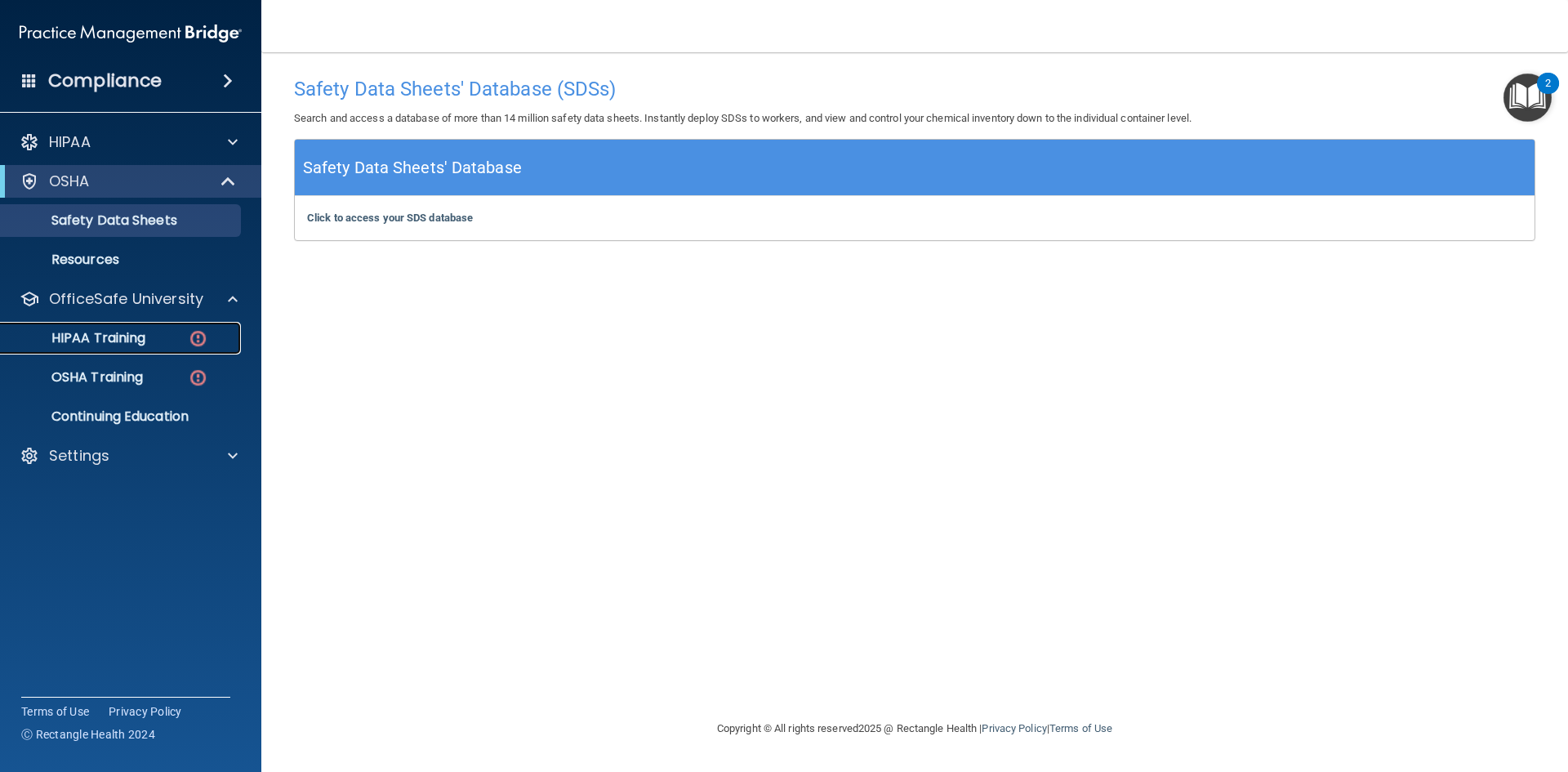
click at [151, 342] on div "HIPAA Training" at bounding box center [122, 338] width 223 height 16
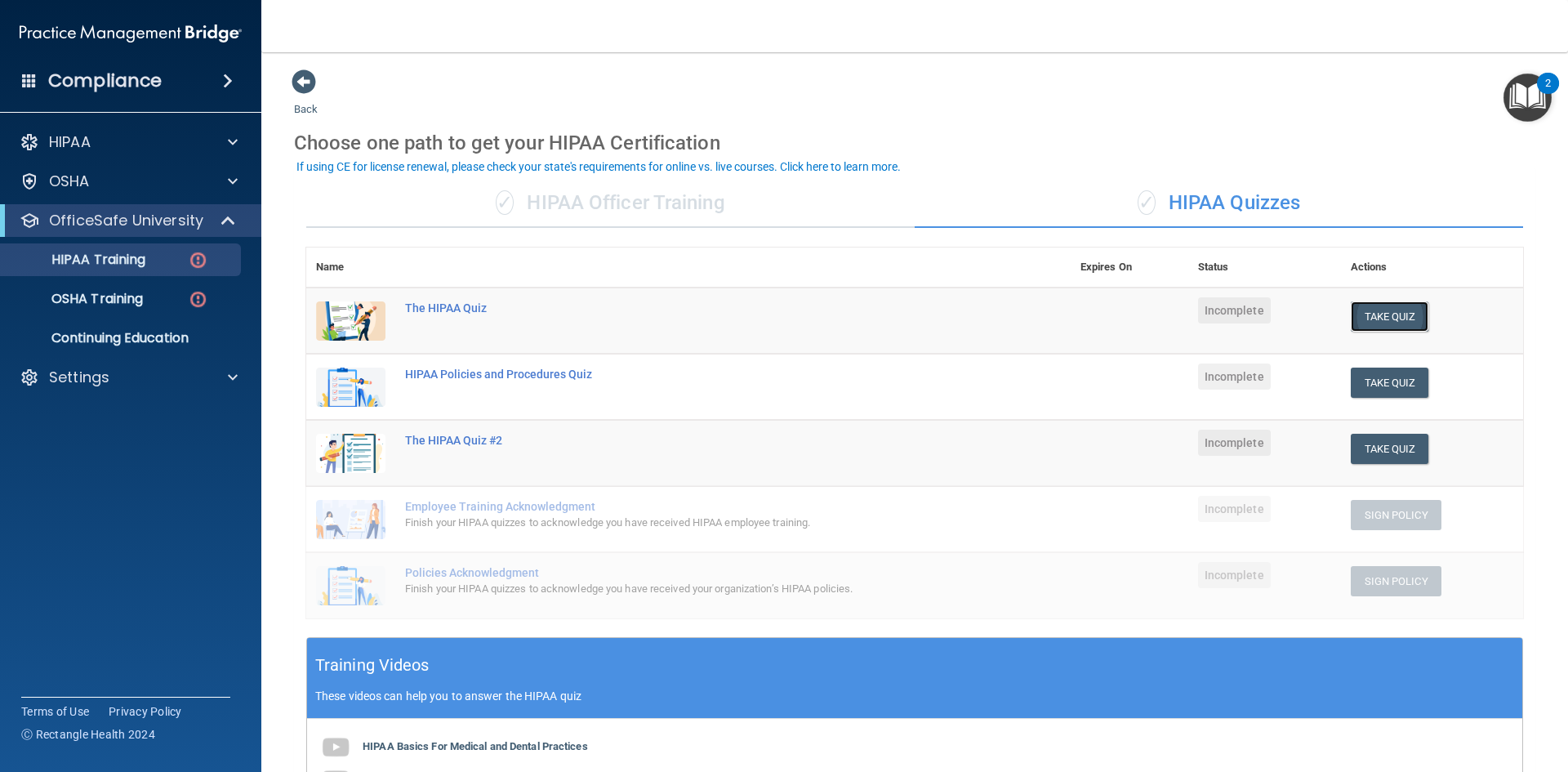
click at [1389, 309] on button "Take Quiz" at bounding box center [1390, 316] width 78 height 31
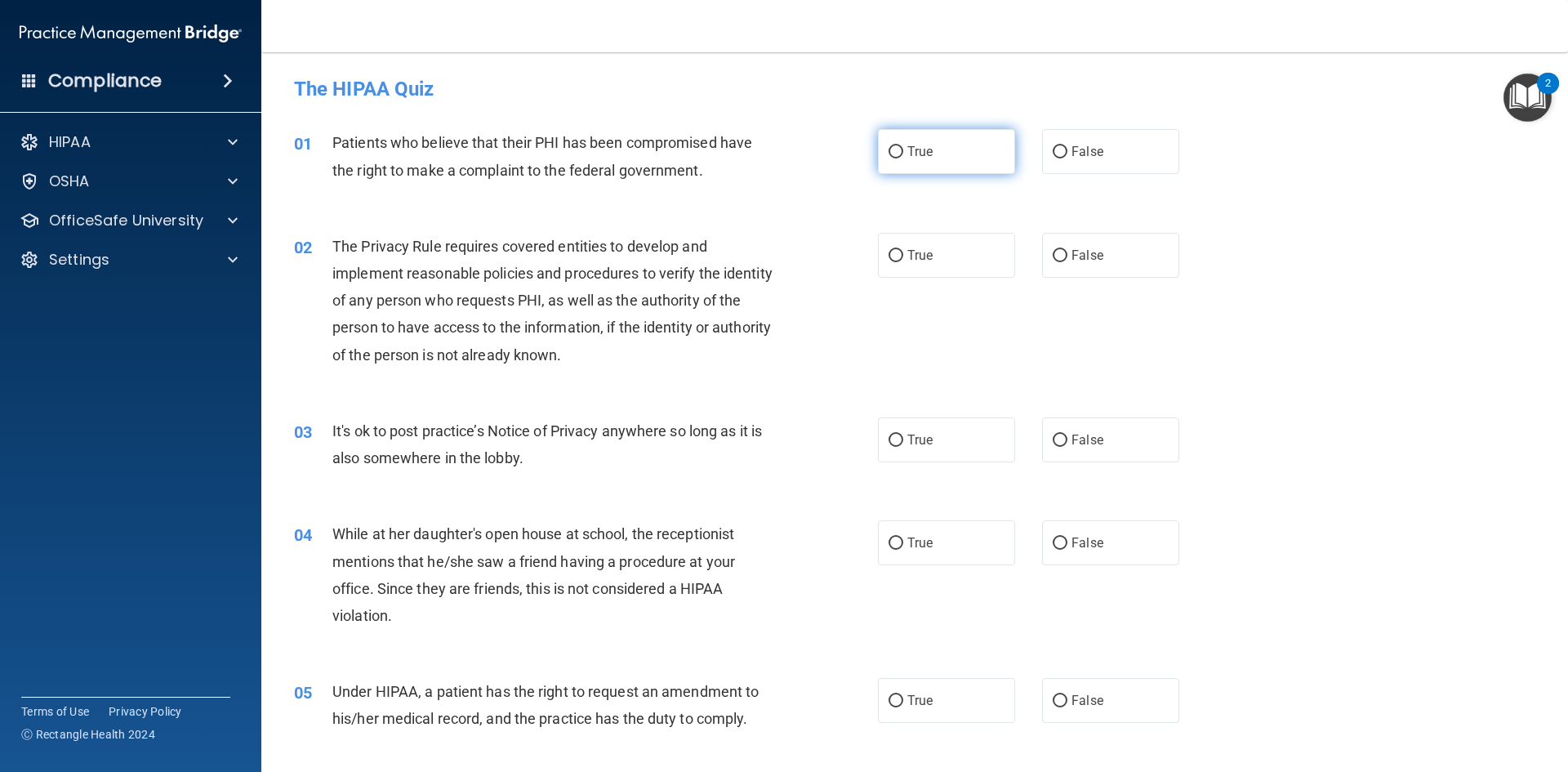
click at [950, 147] on label "True" at bounding box center [946, 151] width 137 height 45
click at [903, 147] on input "True" at bounding box center [895, 152] width 14 height 12
radio input "true"
click at [944, 242] on label "True" at bounding box center [946, 255] width 137 height 45
click at [903, 250] on input "True" at bounding box center [895, 256] width 14 height 12
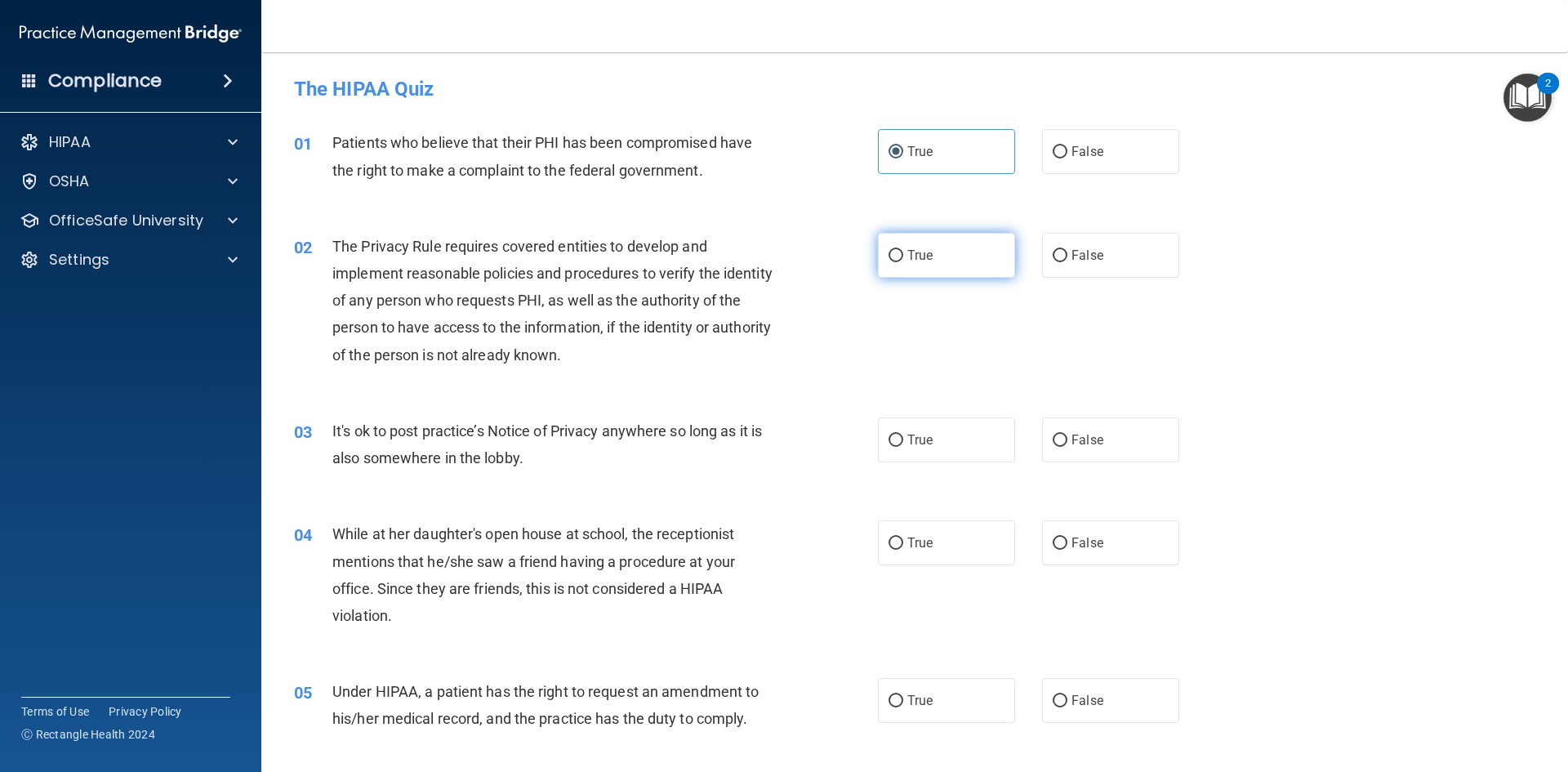
radio input "true"
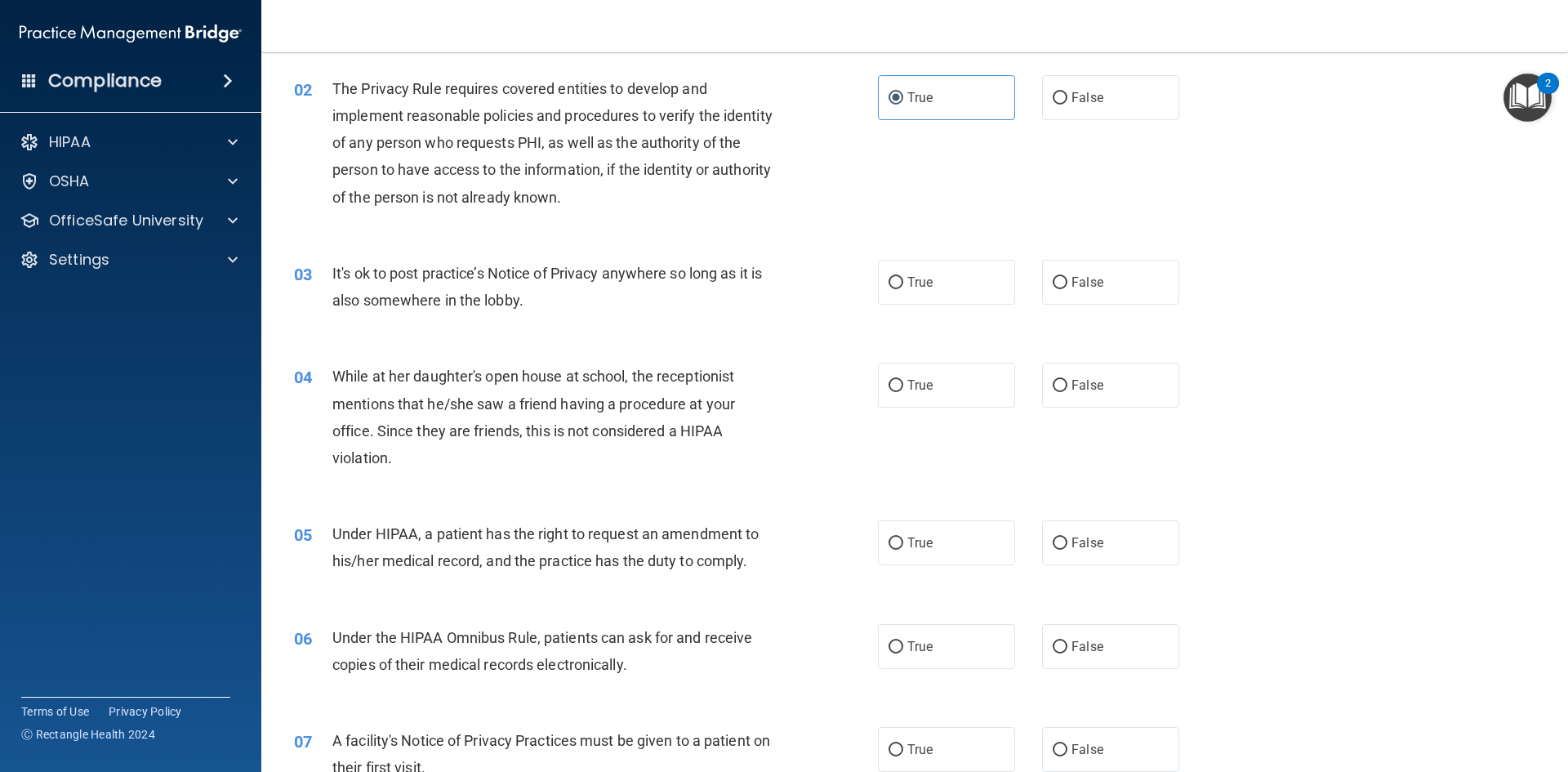
scroll to position [163, 0]
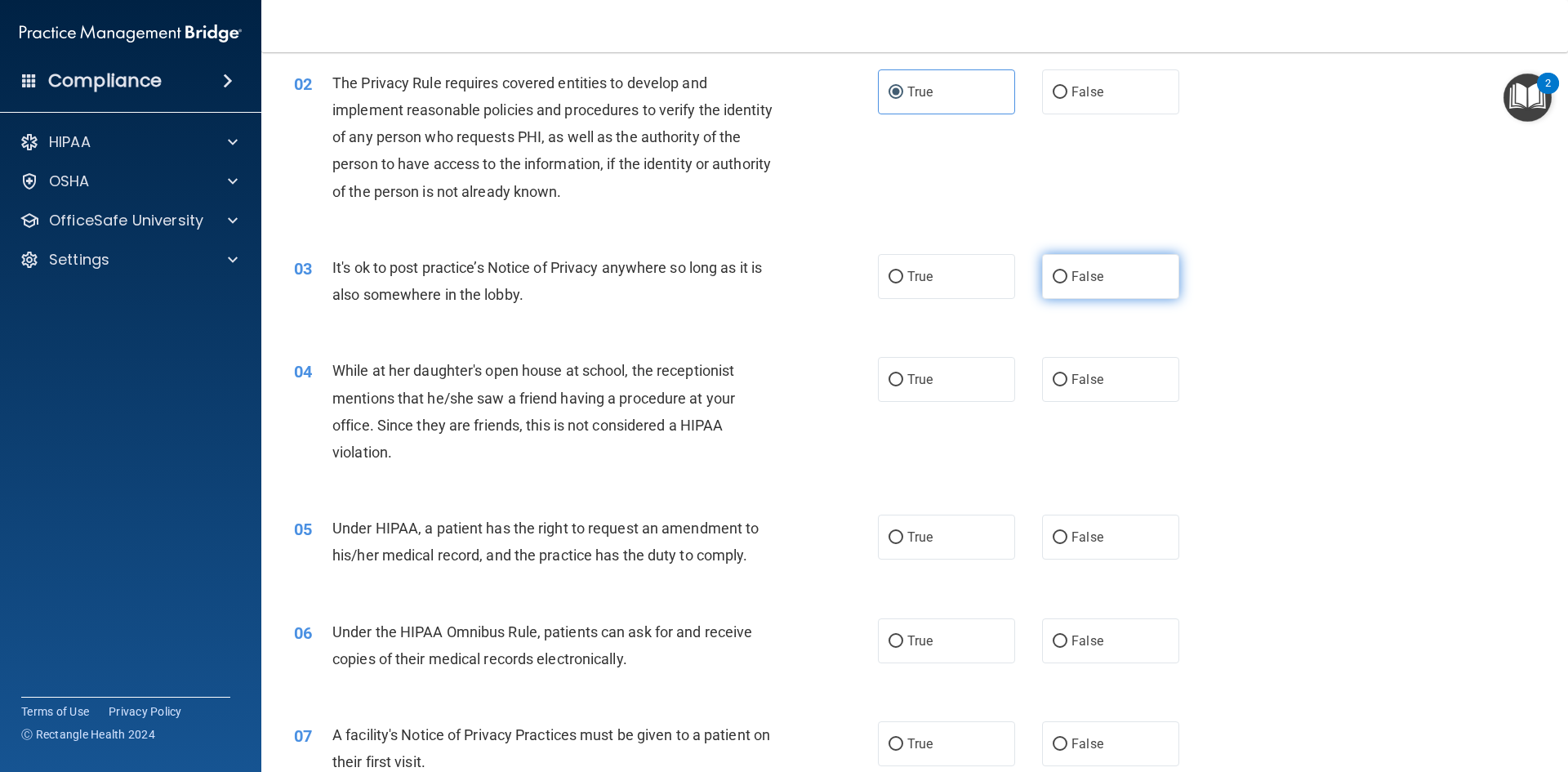
click at [1085, 278] on span "False" at bounding box center [1087, 276] width 31 height 15
click at [1067, 278] on input "False" at bounding box center [1060, 277] width 14 height 12
radio input "true"
click at [1090, 366] on label "False" at bounding box center [1111, 379] width 137 height 45
click at [1067, 374] on input "False" at bounding box center [1060, 380] width 14 height 12
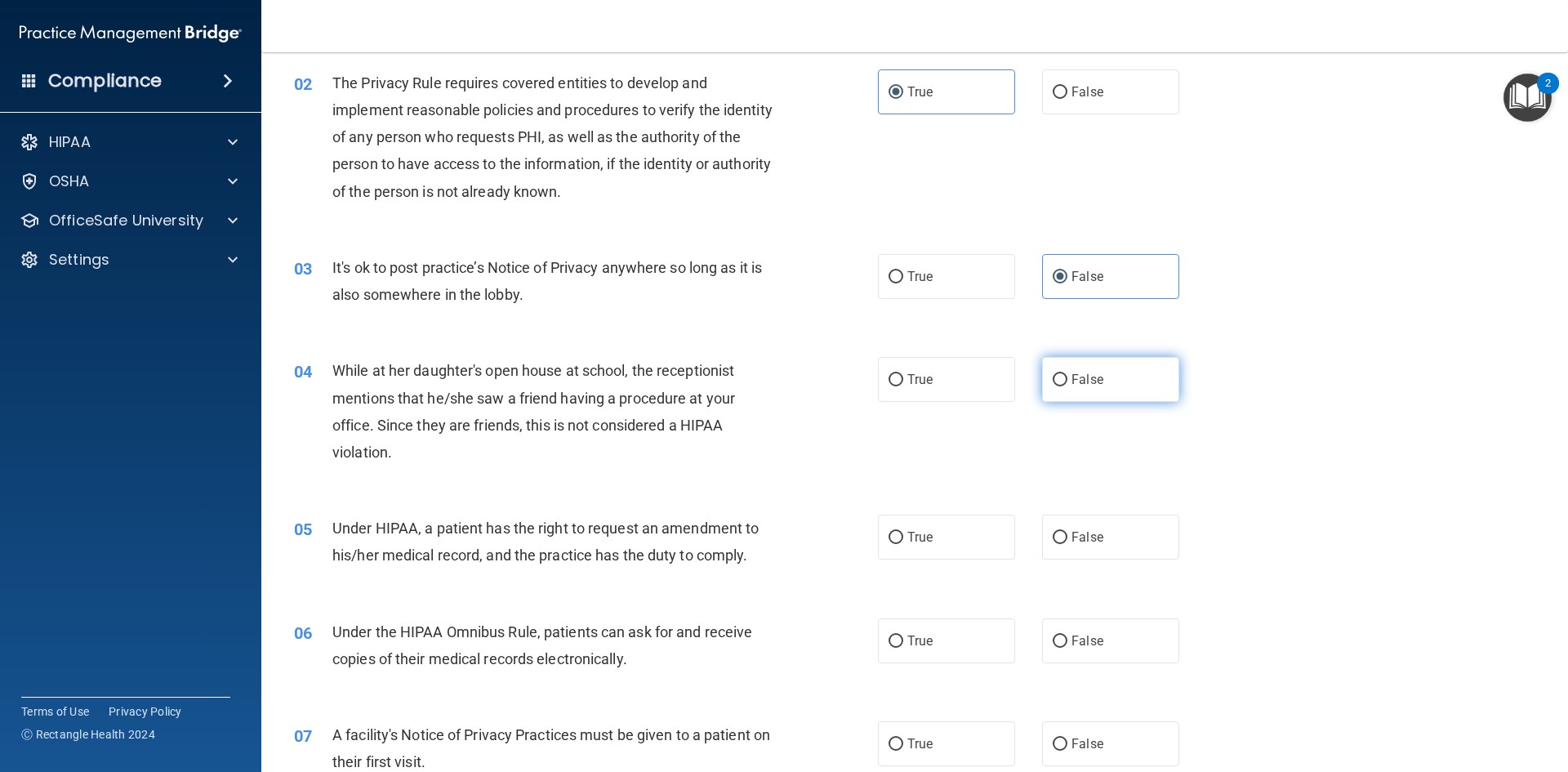
radio input "true"
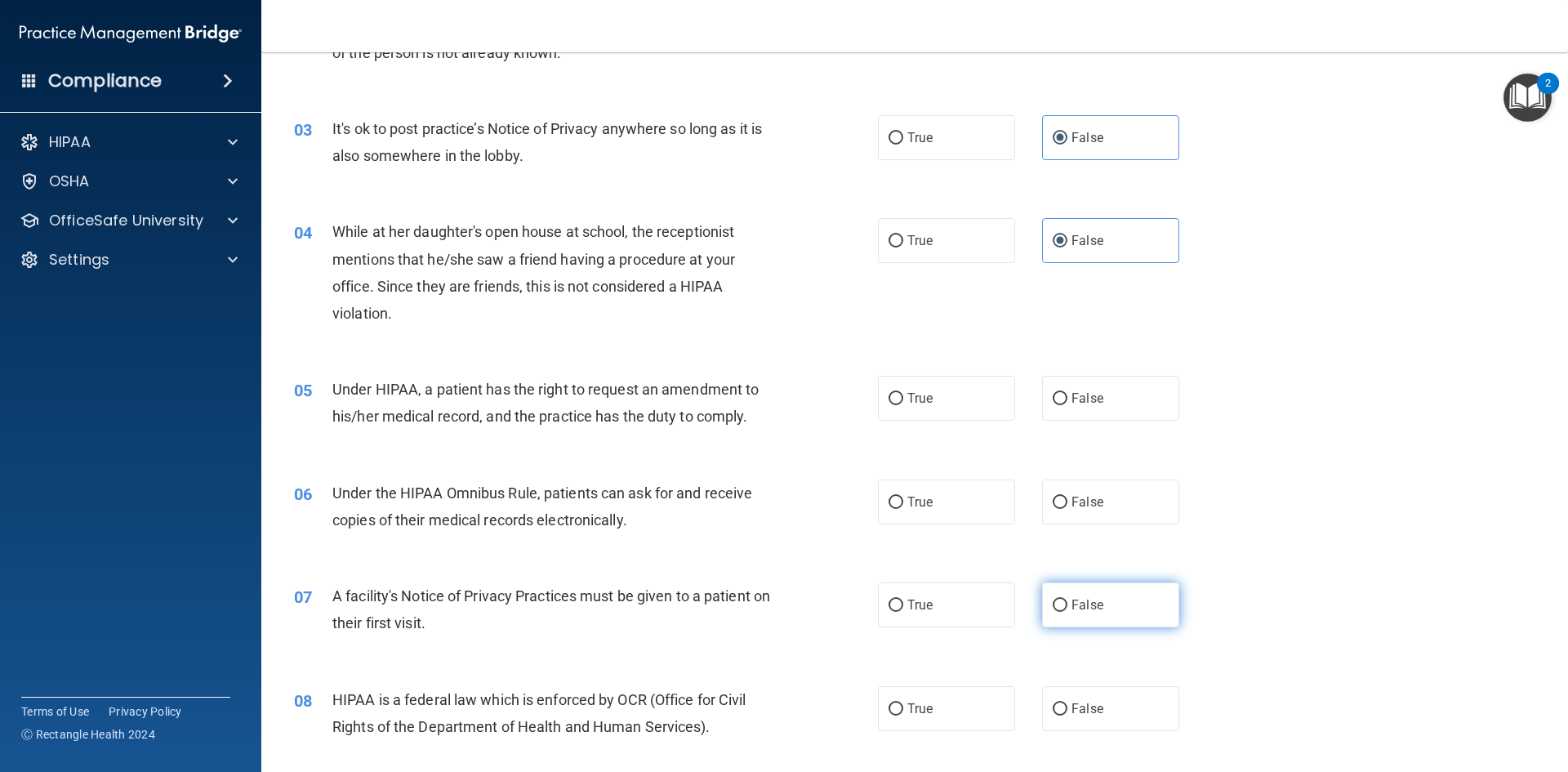
scroll to position [326, 0]
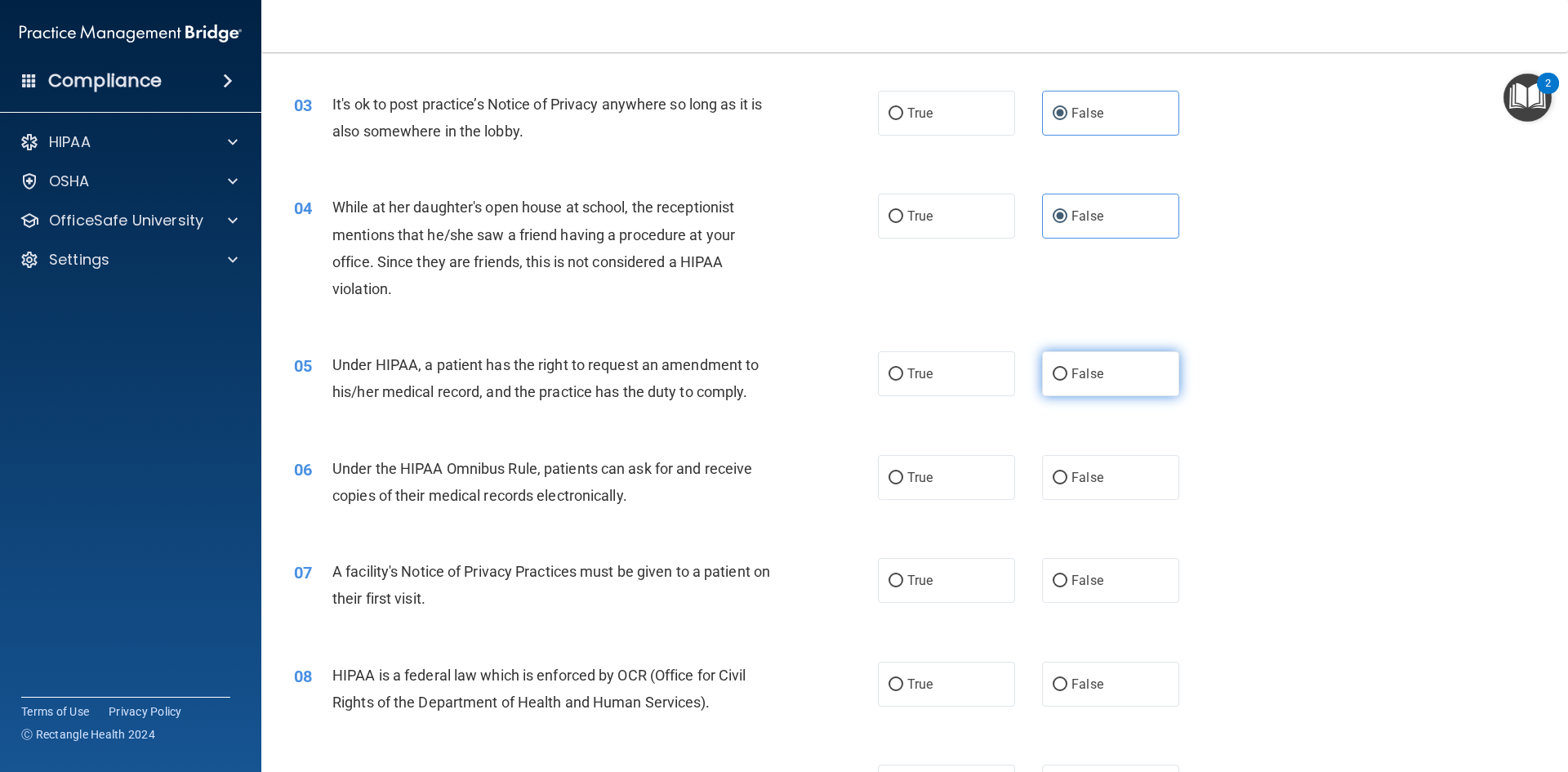
click at [1113, 380] on label "False" at bounding box center [1111, 373] width 137 height 45
click at [1067, 380] on input "False" at bounding box center [1060, 374] width 14 height 12
radio input "true"
click at [940, 482] on label "True" at bounding box center [946, 477] width 137 height 45
click at [903, 482] on input "True" at bounding box center [895, 478] width 14 height 12
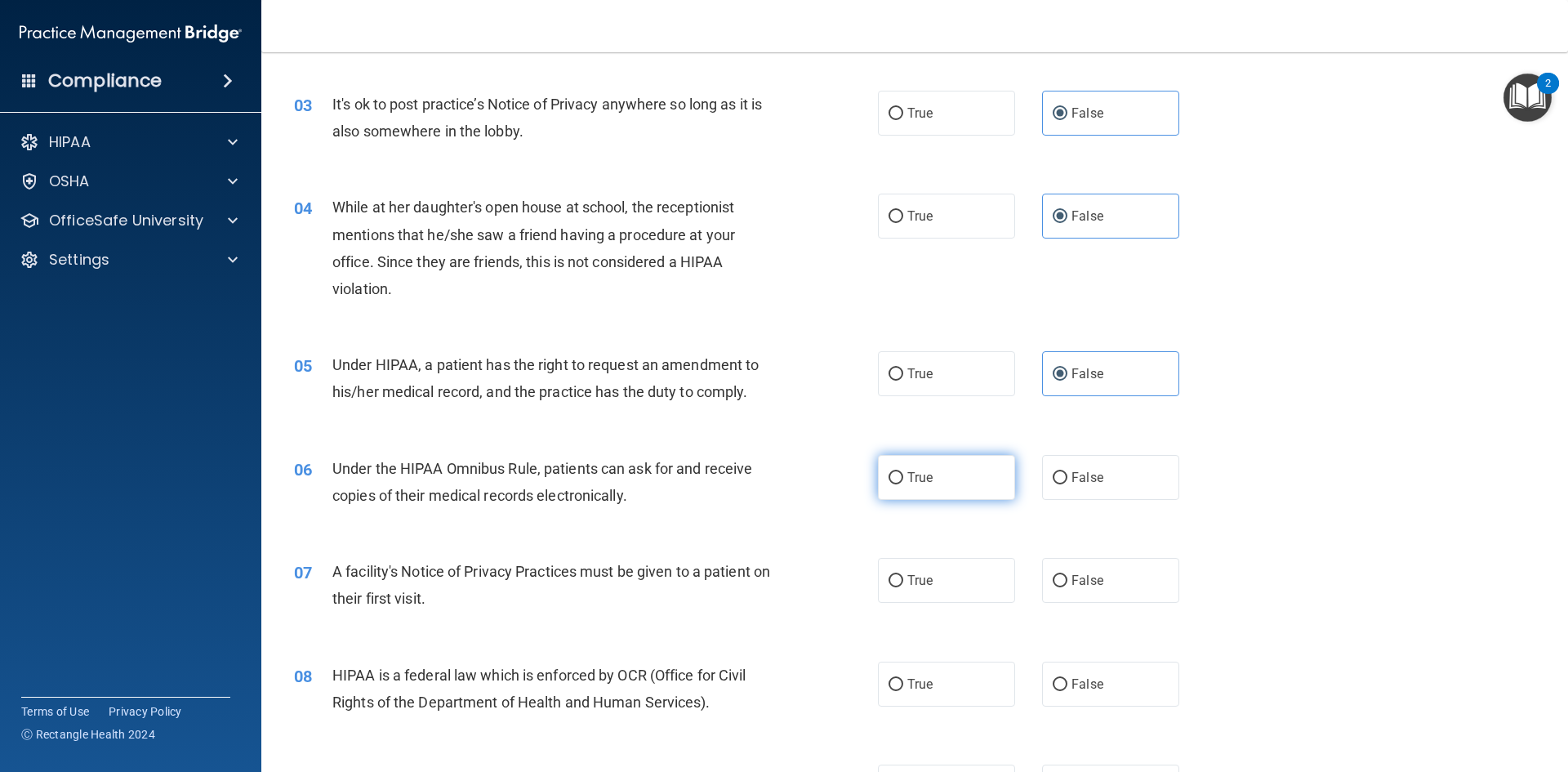
radio input "true"
click at [938, 583] on label "True" at bounding box center [946, 580] width 137 height 45
click at [903, 583] on input "True" at bounding box center [895, 581] width 14 height 12
radio input "true"
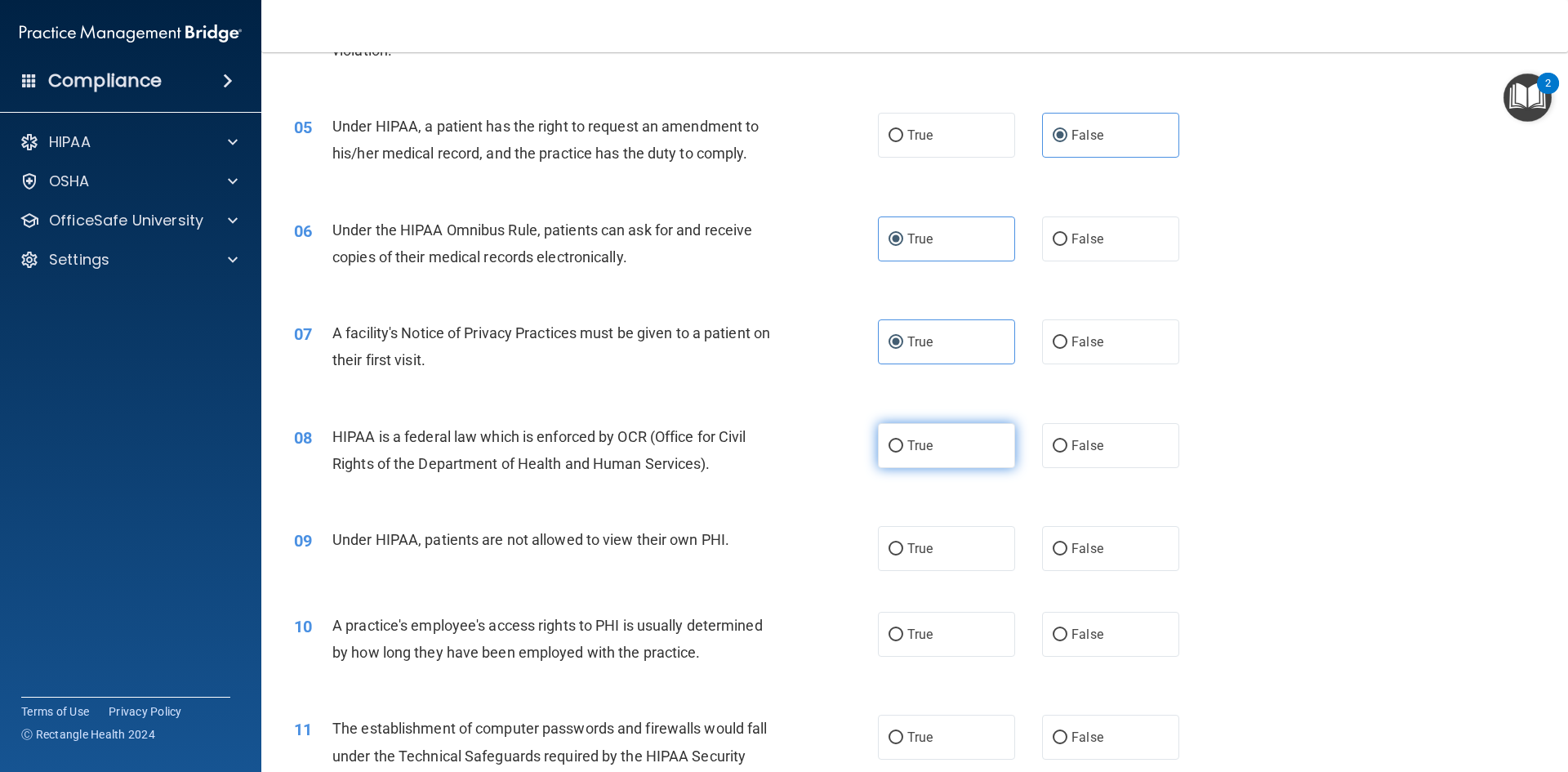
scroll to position [571, 0]
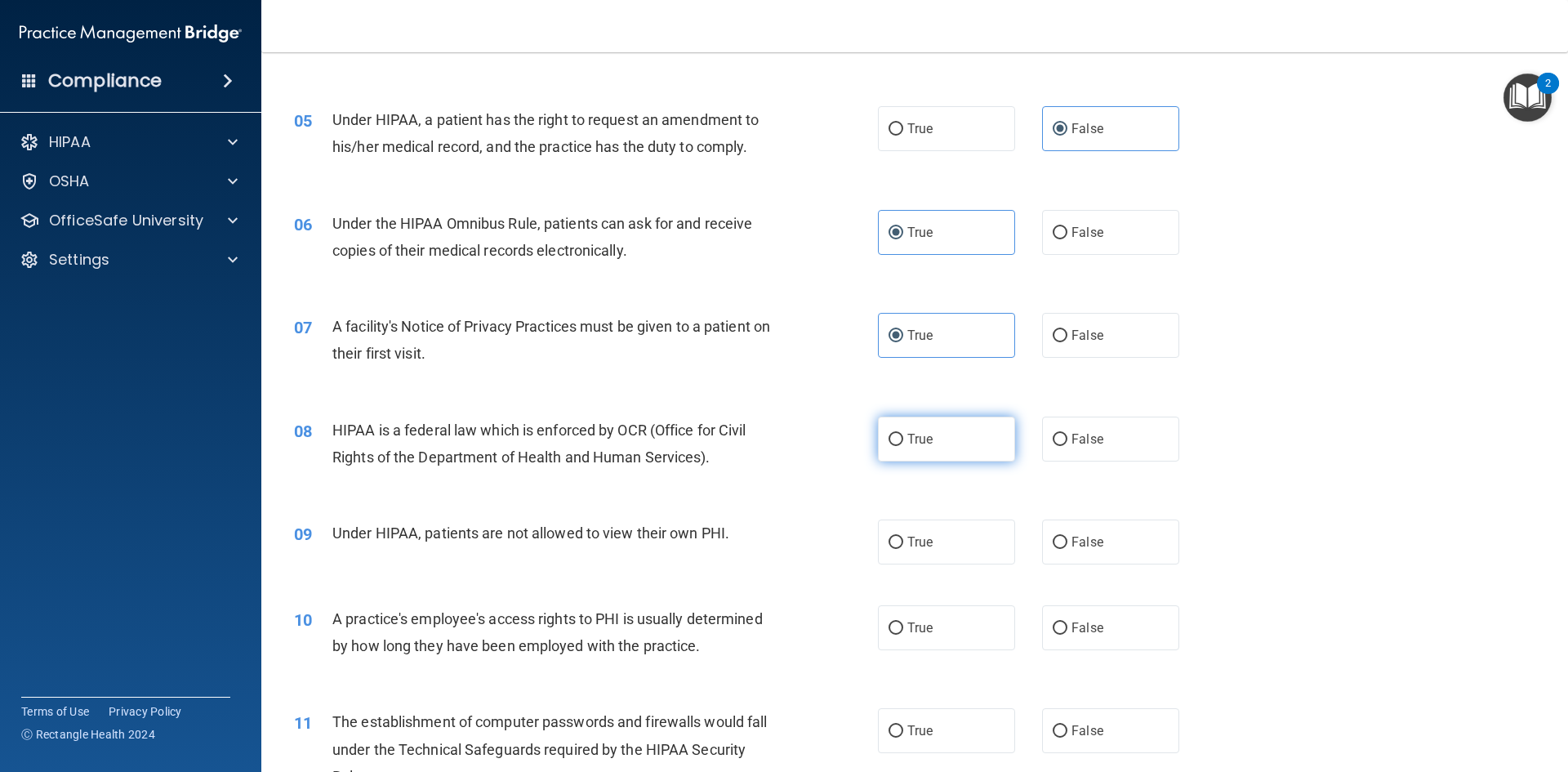
click at [948, 432] on label "True" at bounding box center [946, 439] width 137 height 45
click at [903, 434] on input "True" at bounding box center [895, 440] width 14 height 12
radio input "true"
click at [1075, 543] on span "False" at bounding box center [1087, 542] width 31 height 15
click at [1067, 543] on input "False" at bounding box center [1060, 542] width 14 height 12
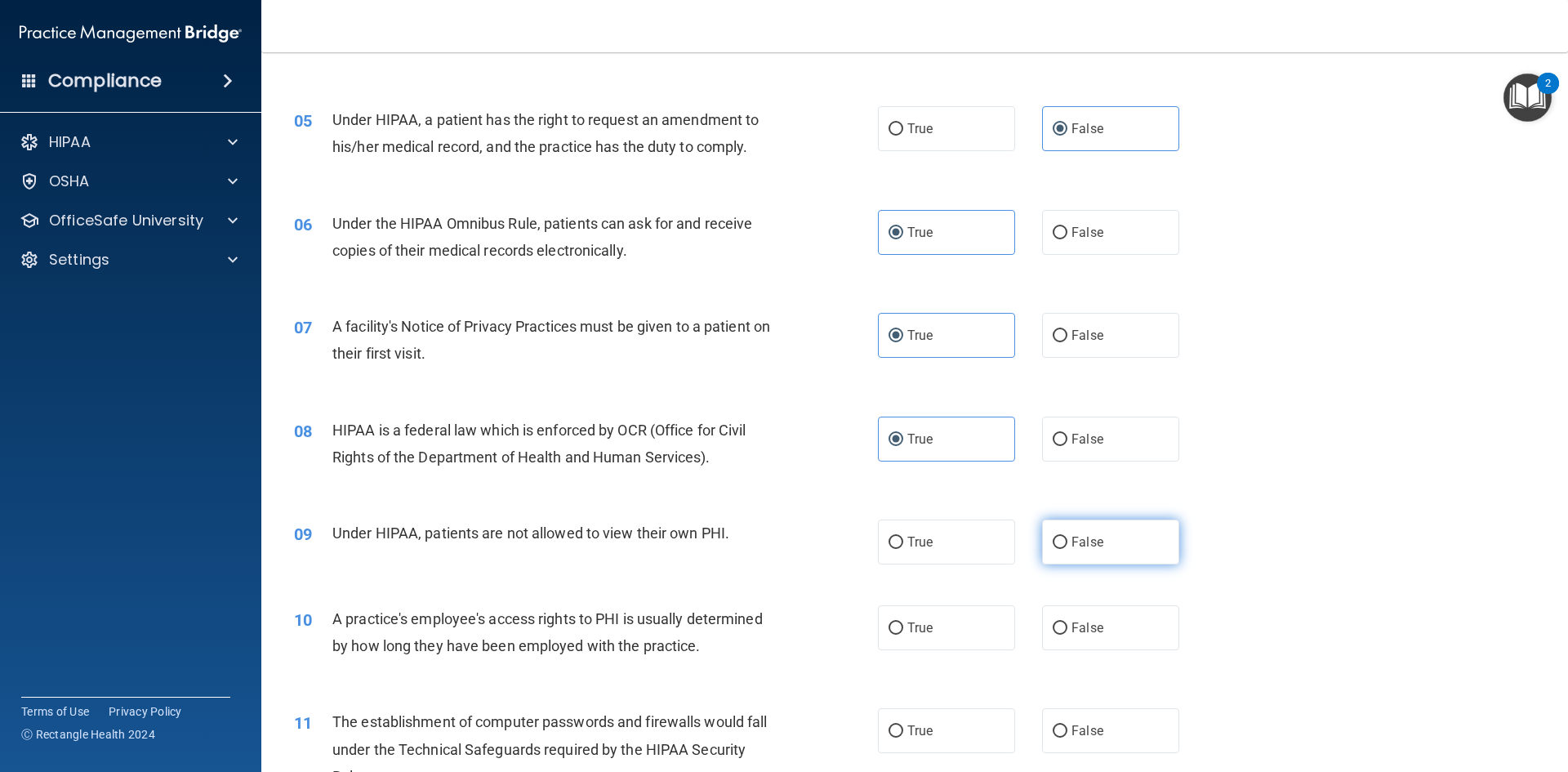
radio input "true"
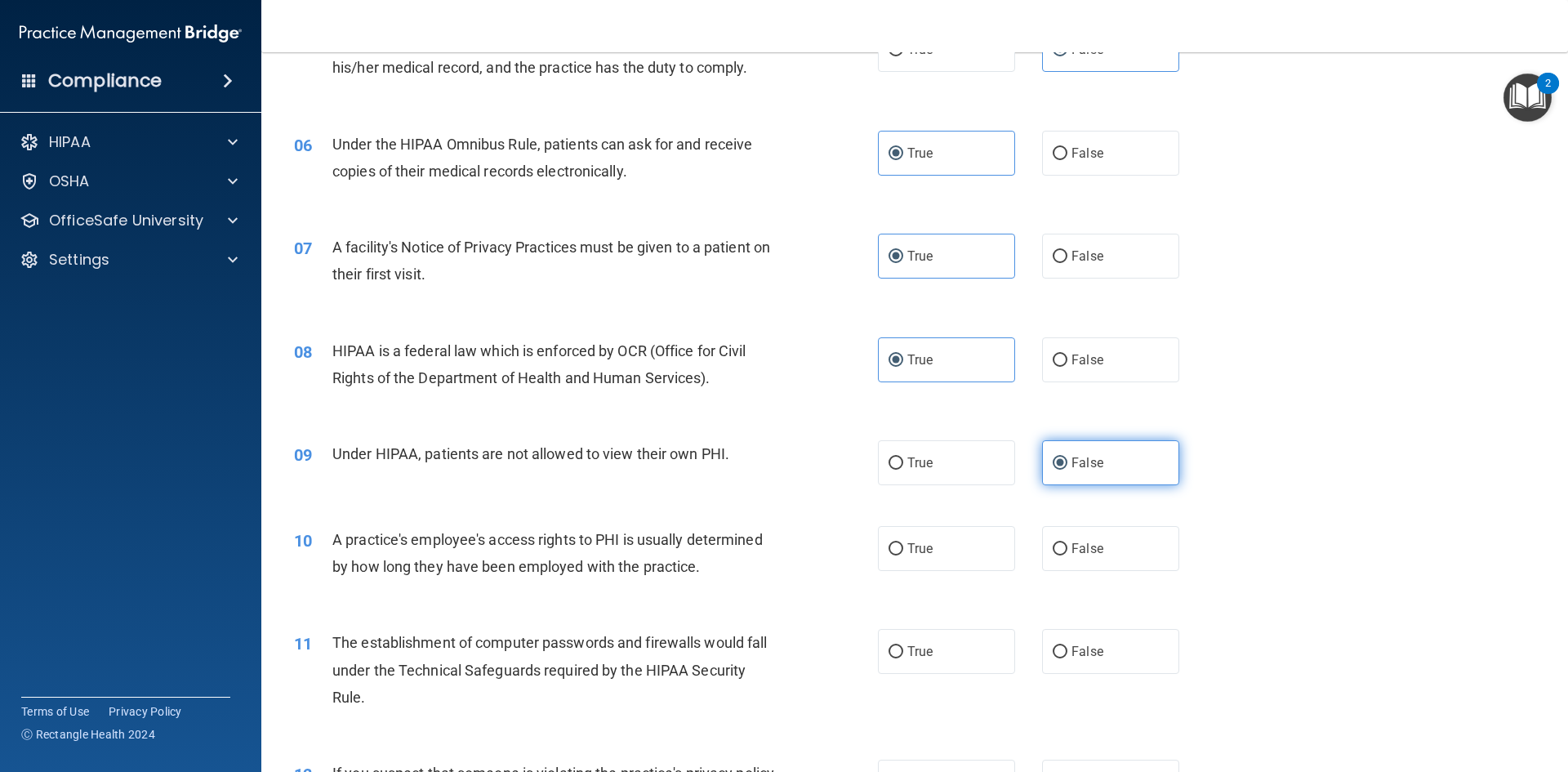
scroll to position [653, 0]
click at [1075, 543] on span "False" at bounding box center [1087, 546] width 31 height 15
click at [1067, 543] on input "False" at bounding box center [1060, 547] width 14 height 12
radio input "true"
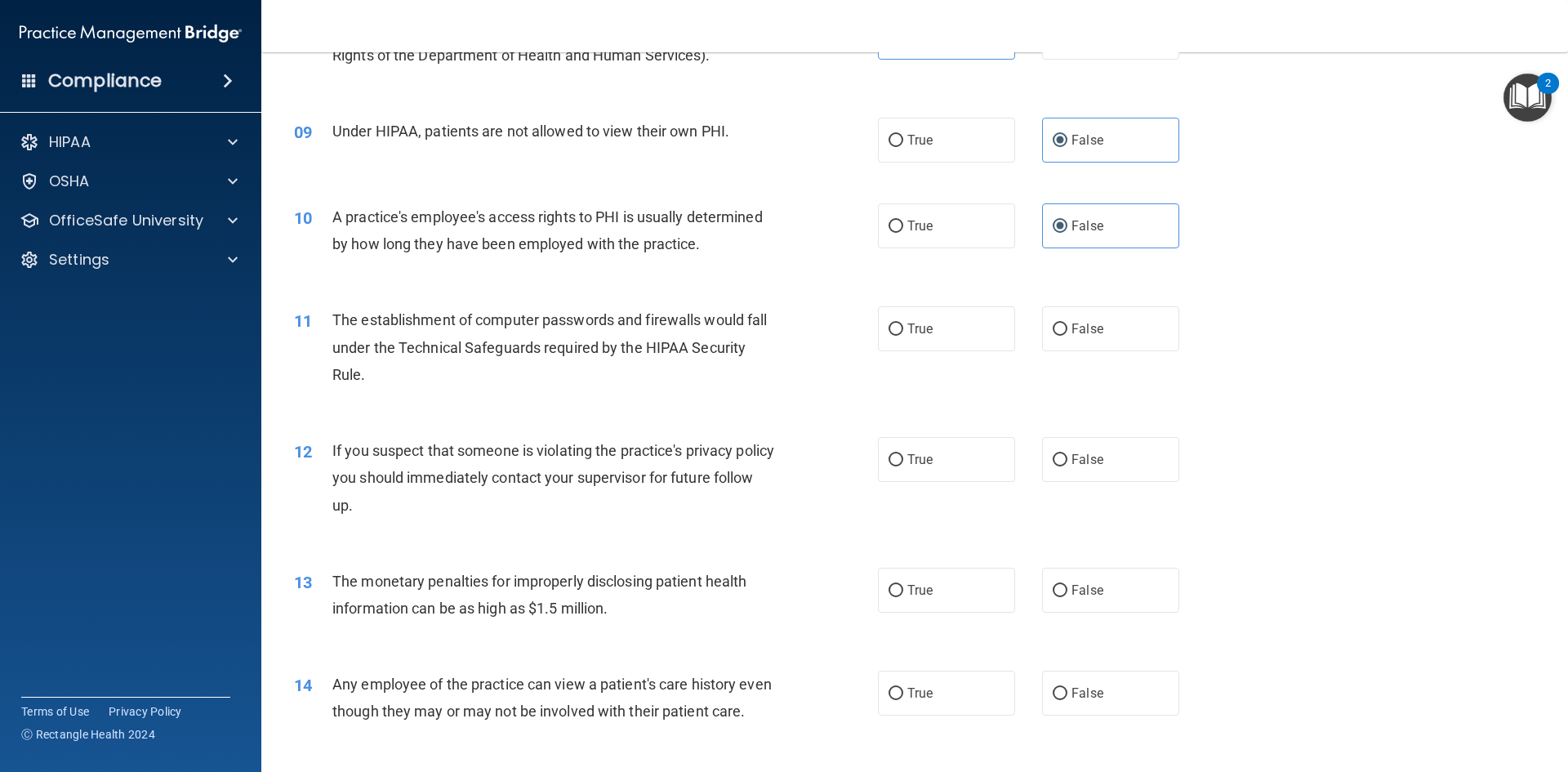
scroll to position [980, 0]
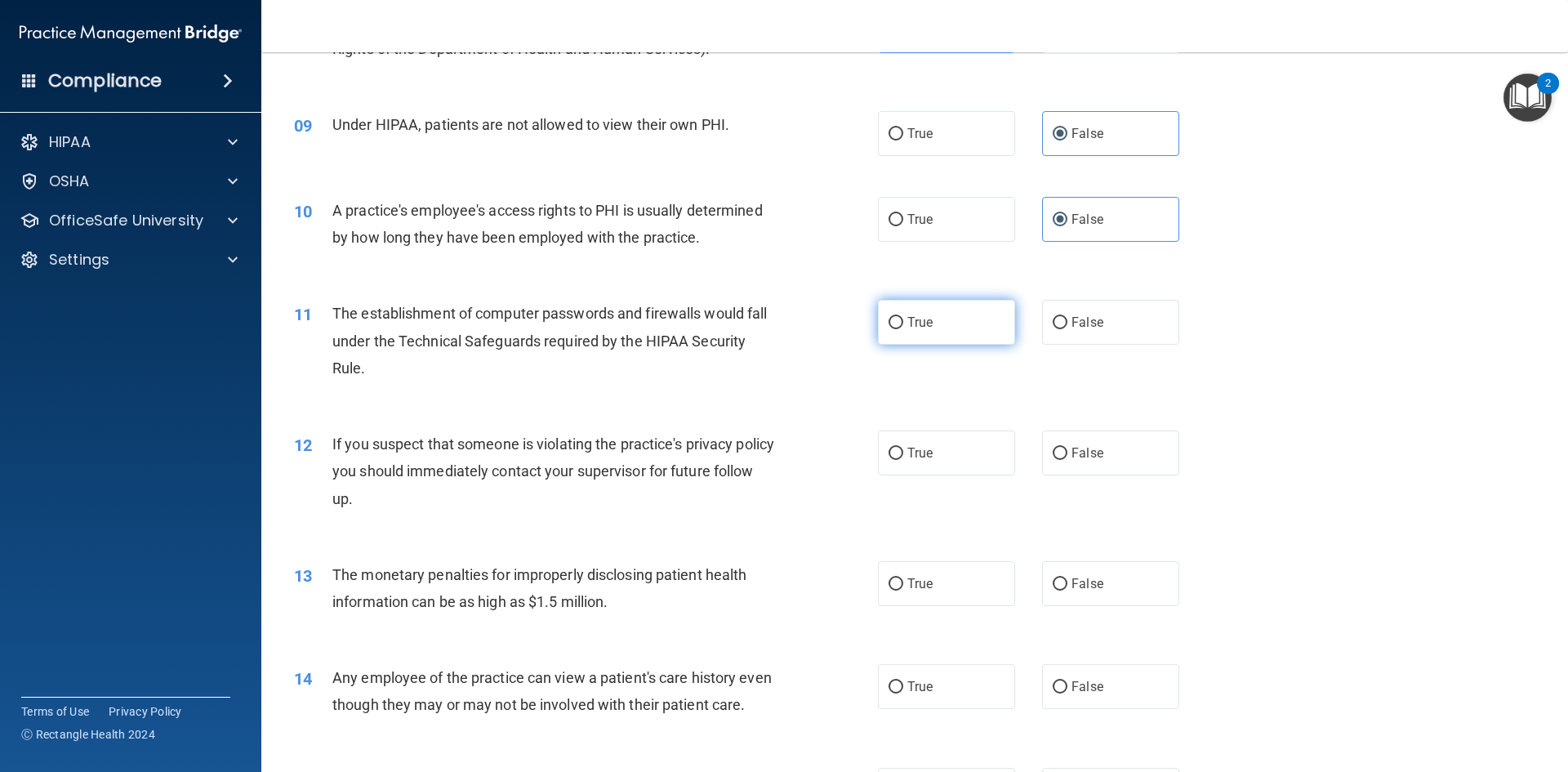
click at [946, 313] on label "True" at bounding box center [946, 322] width 137 height 45
click at [903, 317] on input "True" at bounding box center [895, 323] width 14 height 12
radio input "true"
click at [917, 453] on span "True" at bounding box center [920, 452] width 26 height 15
click at [903, 453] on input "True" at bounding box center [895, 453] width 14 height 12
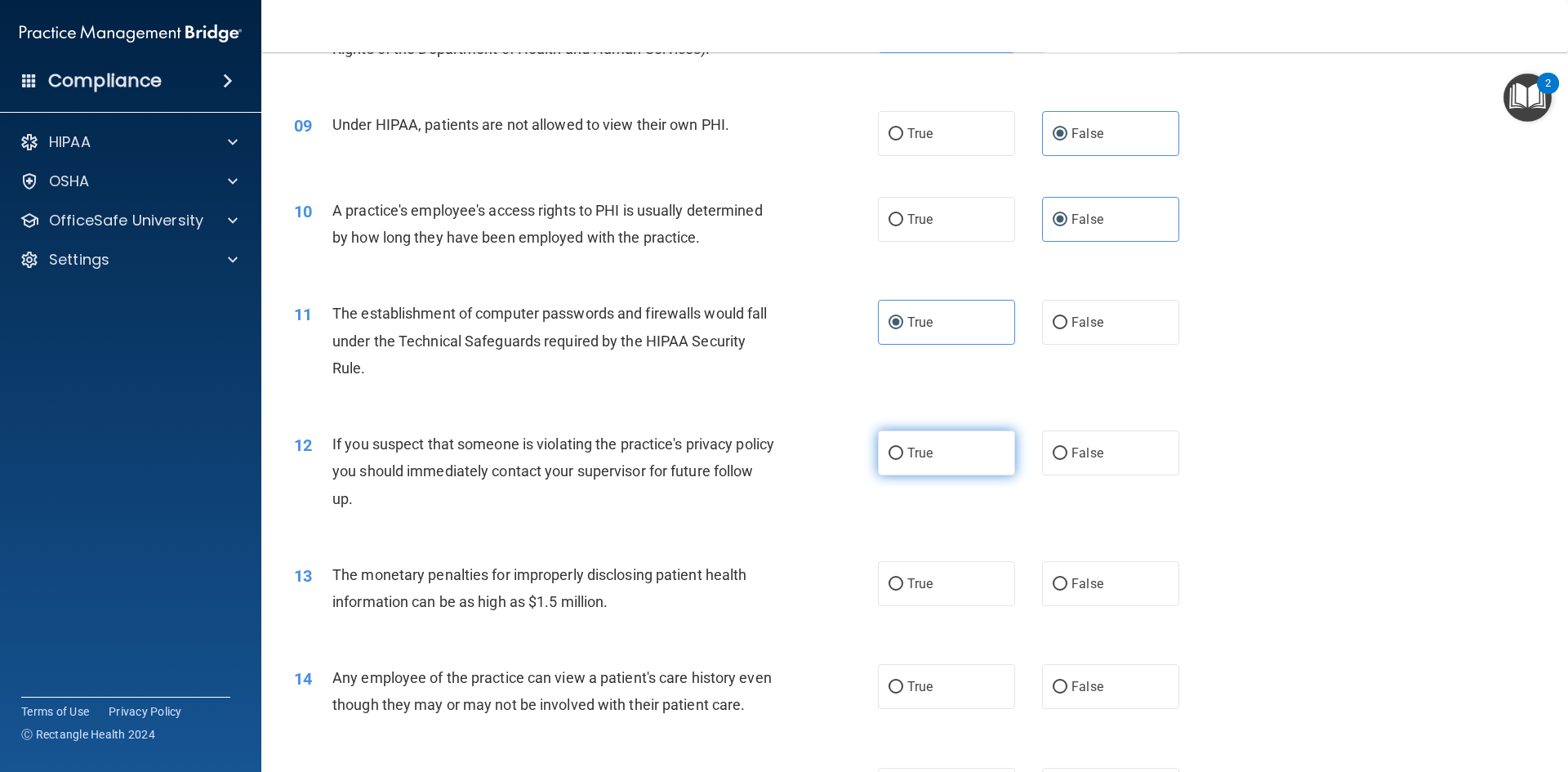
radio input "true"
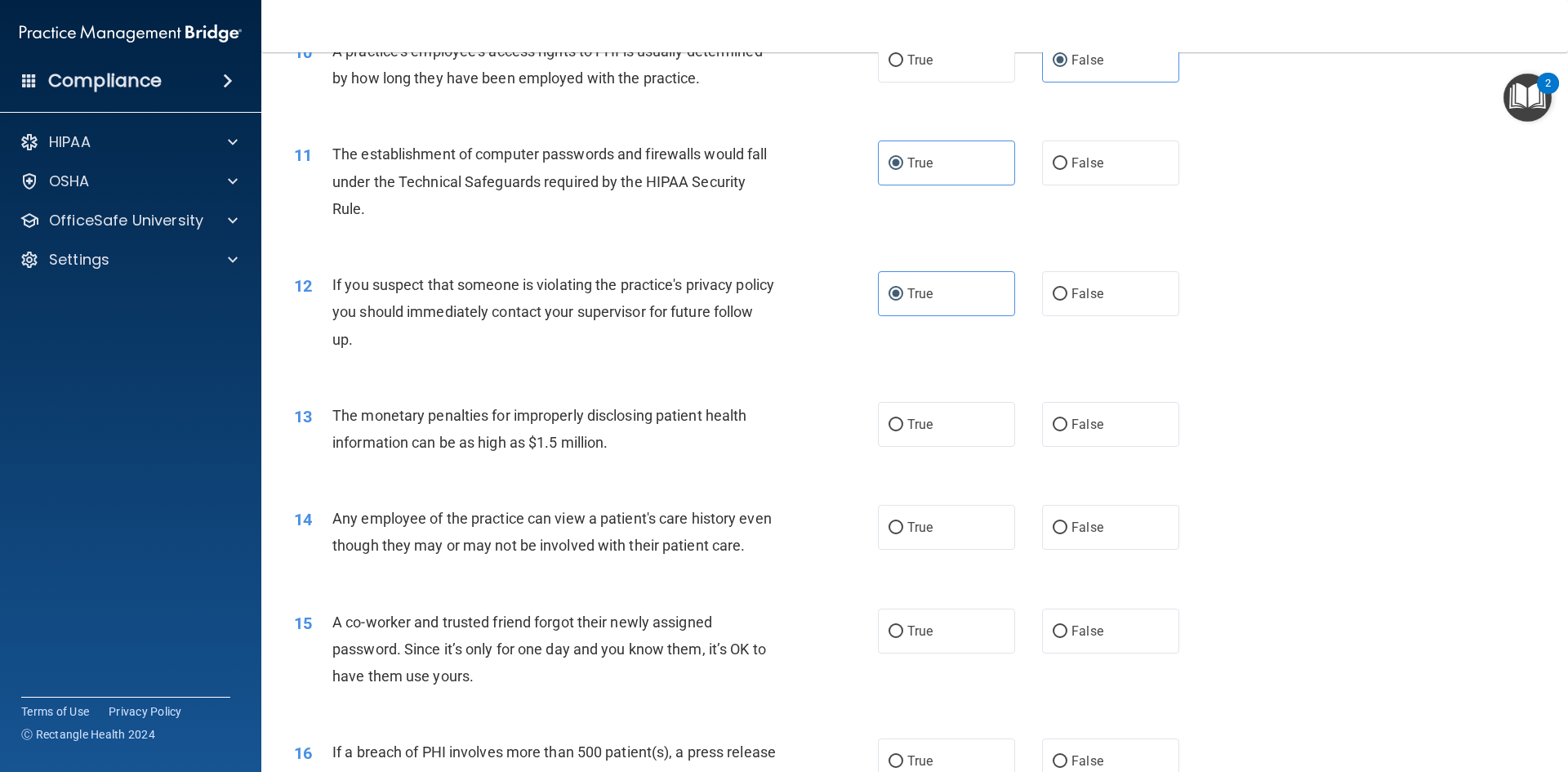
scroll to position [1144, 0]
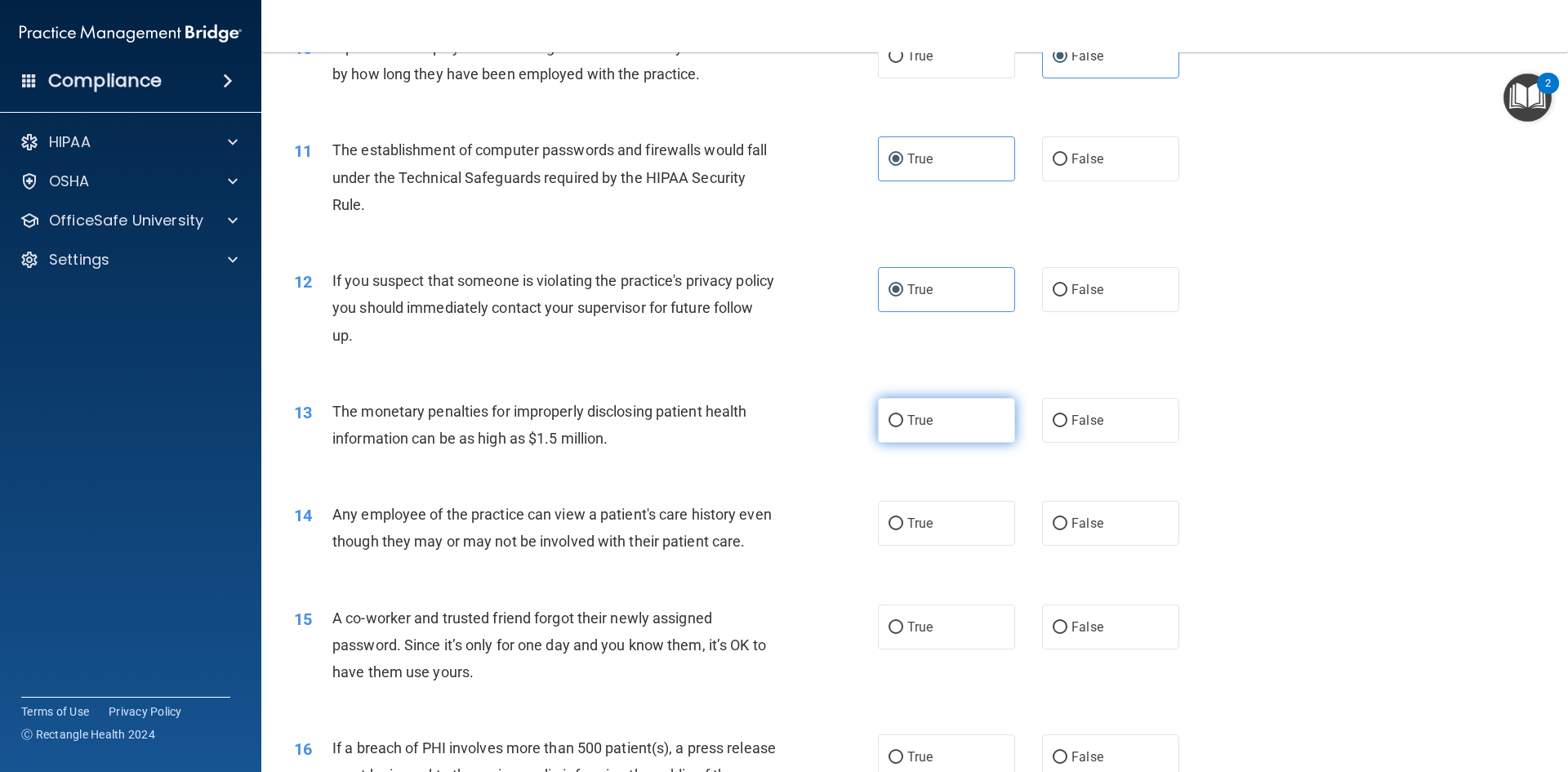
click at [946, 421] on label "True" at bounding box center [946, 420] width 137 height 45
click at [903, 421] on input "True" at bounding box center [895, 421] width 14 height 12
radio input "true"
click at [1134, 529] on label "False" at bounding box center [1111, 523] width 137 height 45
click at [1067, 529] on input "False" at bounding box center [1060, 524] width 14 height 12
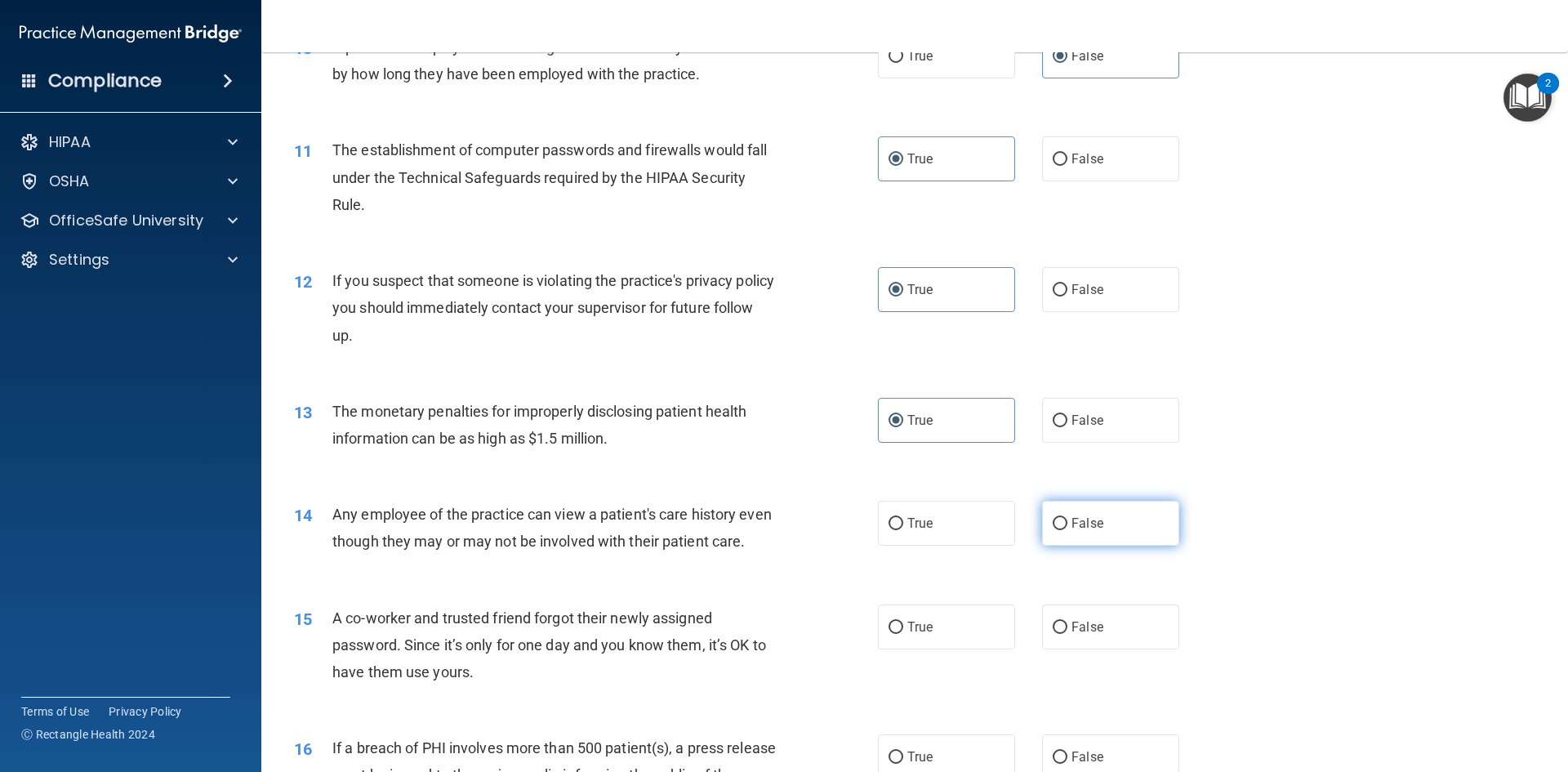
radio input "true"
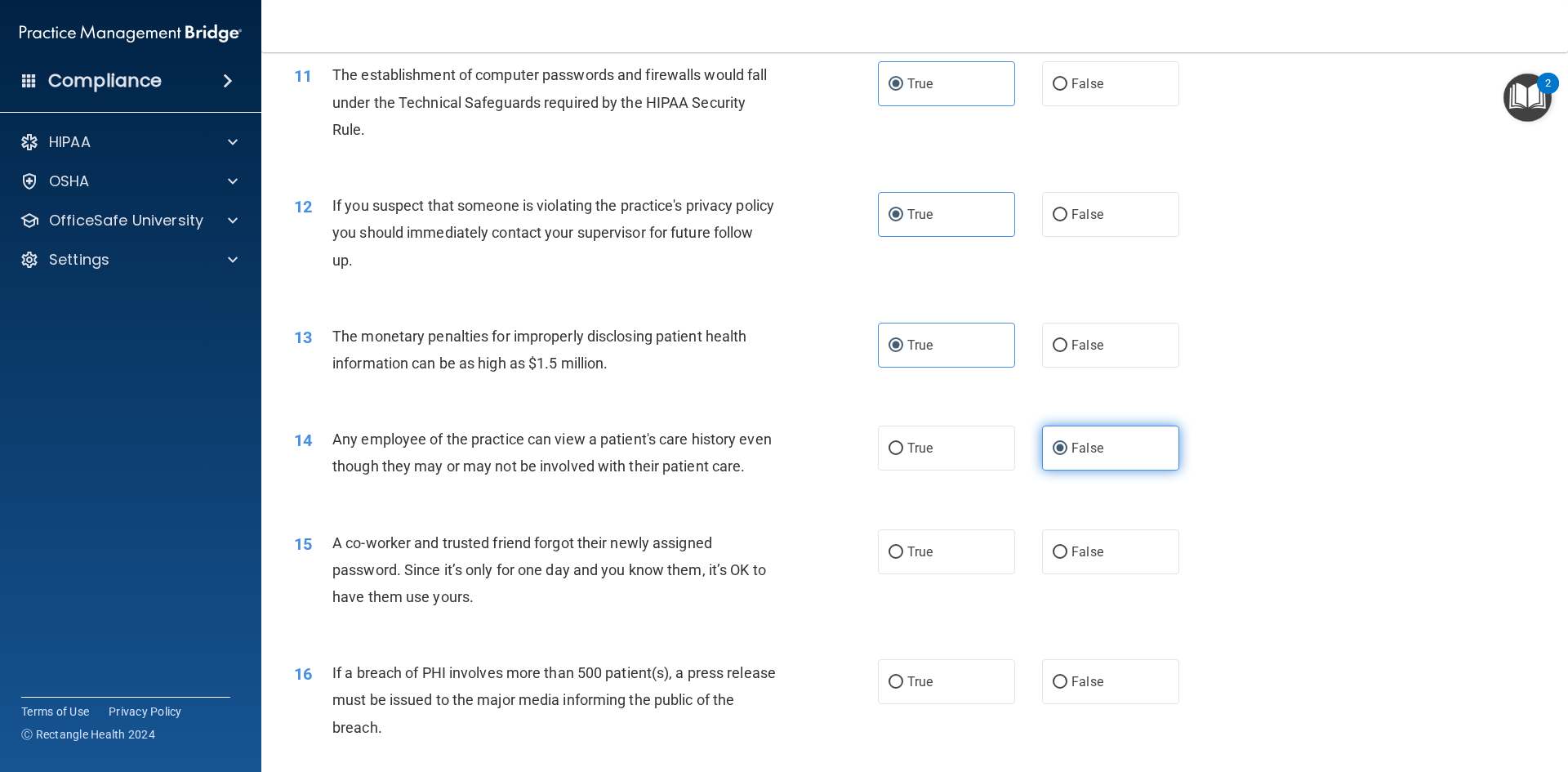
scroll to position [1225, 0]
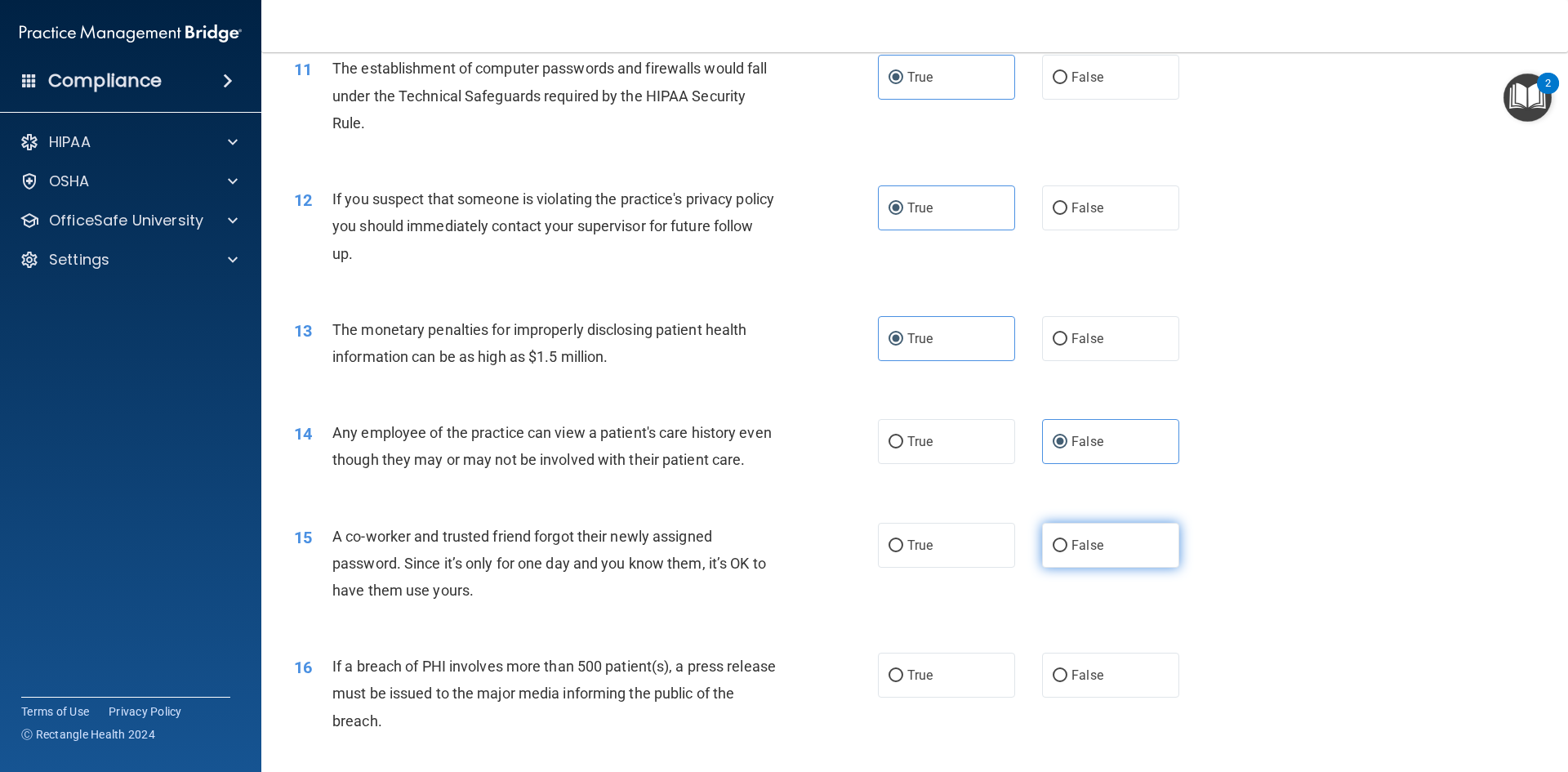
click at [1105, 559] on label "False" at bounding box center [1111, 545] width 137 height 45
click at [1067, 552] on input "False" at bounding box center [1060, 546] width 14 height 12
radio input "true"
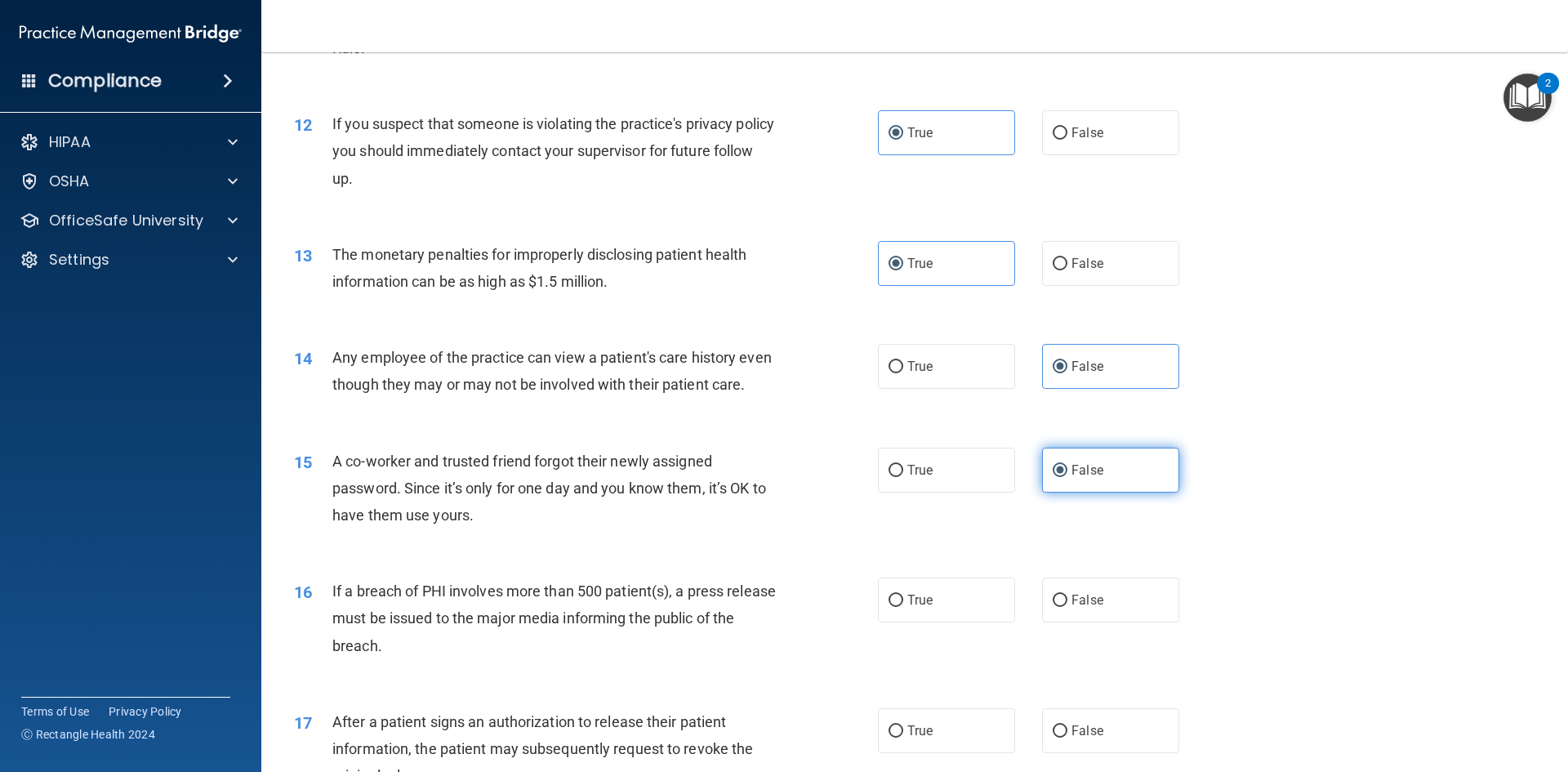
scroll to position [1307, 0]
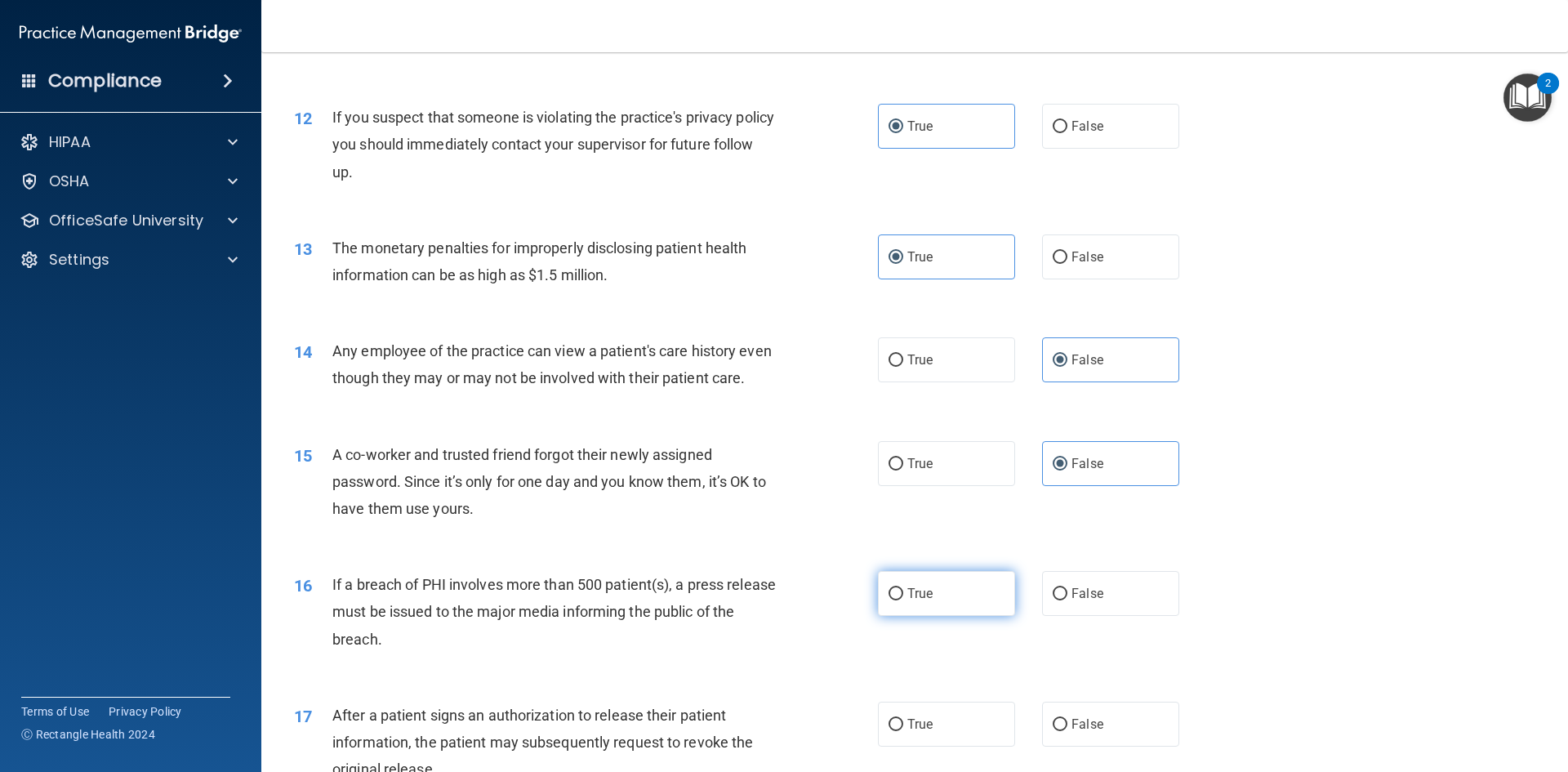
click at [944, 616] on label "True" at bounding box center [946, 593] width 137 height 45
click at [903, 600] on input "True" at bounding box center [895, 594] width 14 height 12
radio input "true"
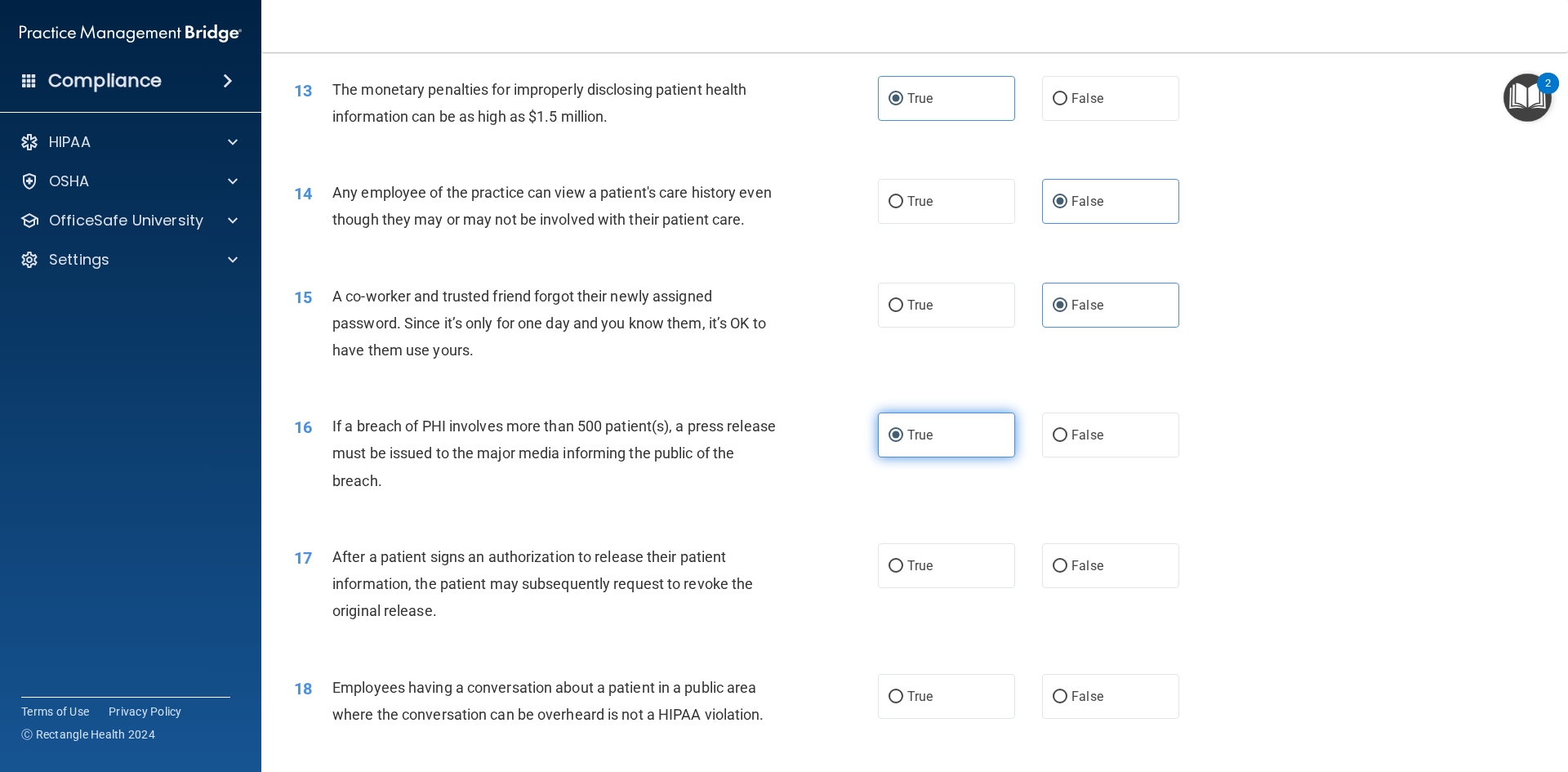
scroll to position [1470, 0]
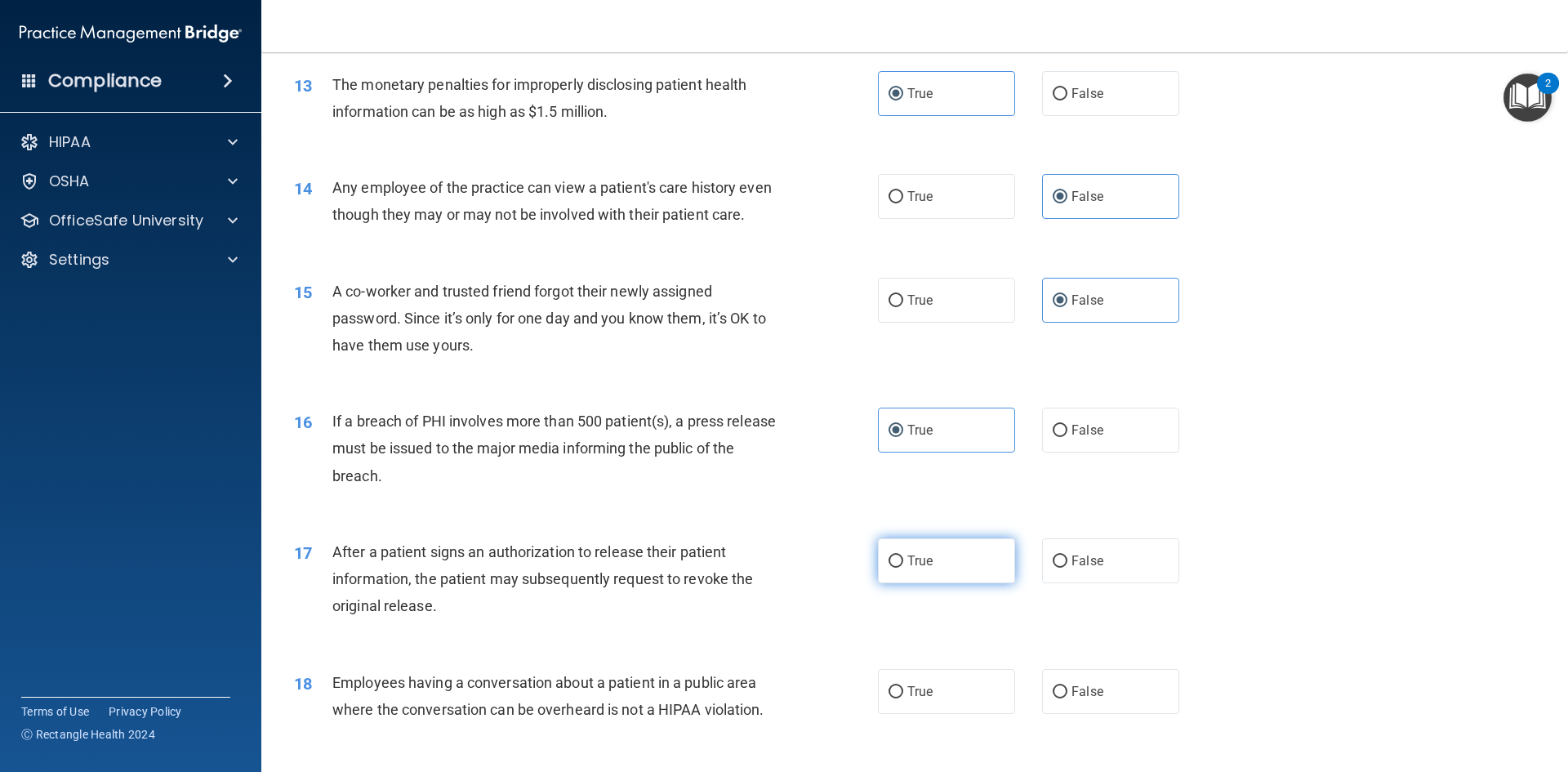
click at [940, 583] on label "True" at bounding box center [946, 560] width 137 height 45
click at [903, 568] on input "True" at bounding box center [895, 561] width 14 height 12
radio input "true"
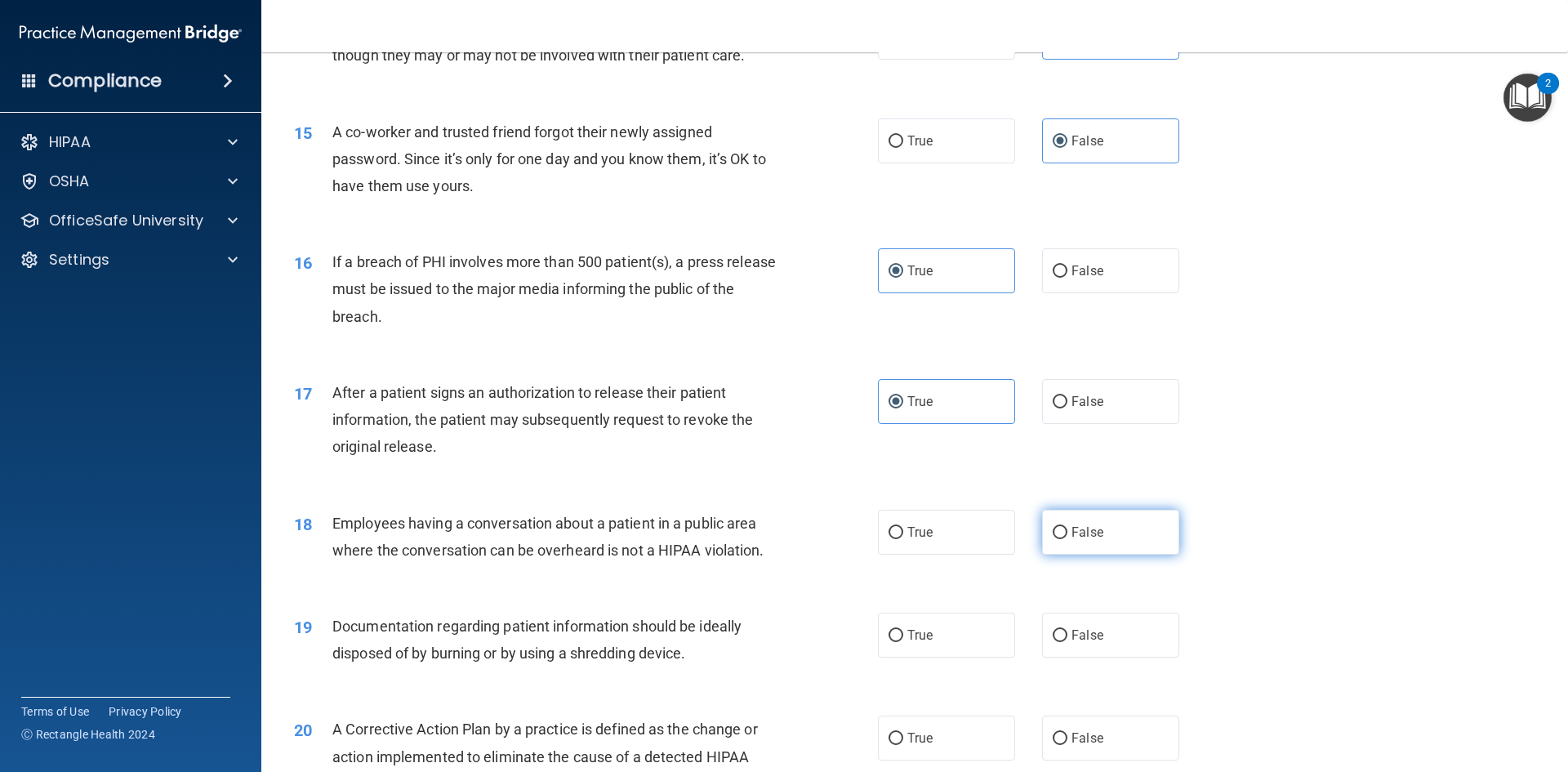
scroll to position [1633, 0]
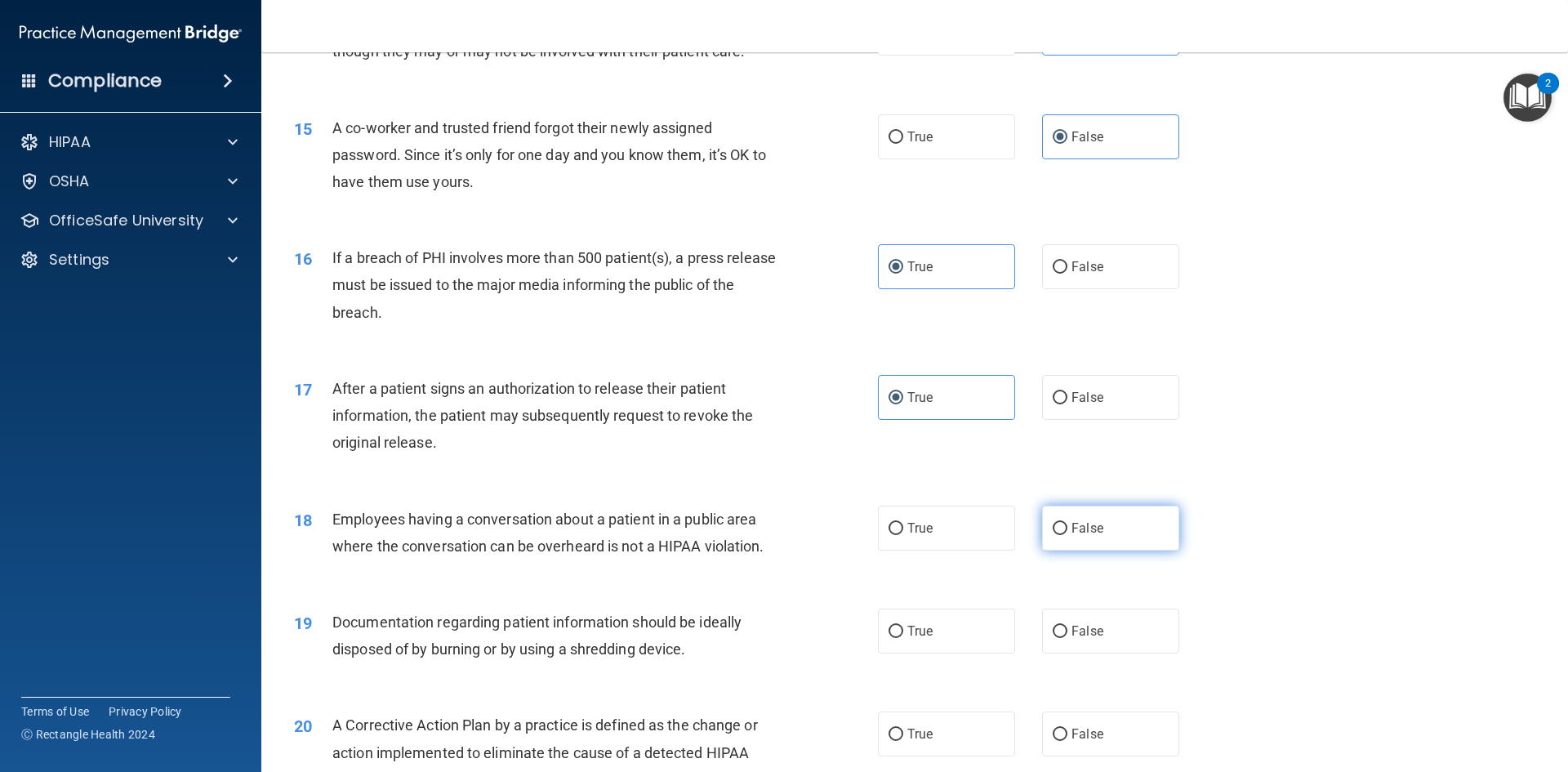
click at [1118, 550] on label "False" at bounding box center [1111, 528] width 137 height 45
click at [1067, 535] on input "False" at bounding box center [1060, 529] width 14 height 12
radio input "true"
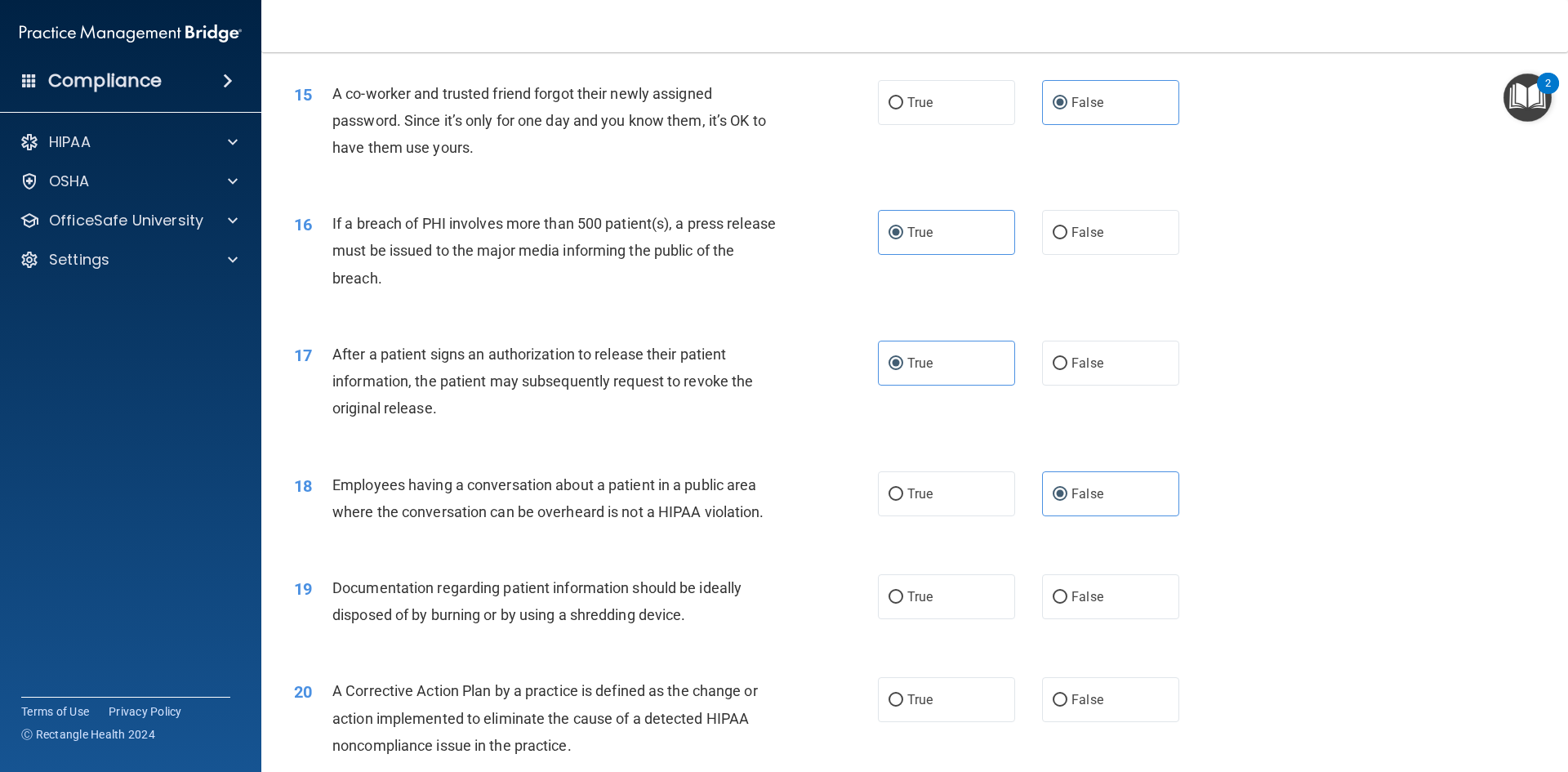
scroll to position [1715, 0]
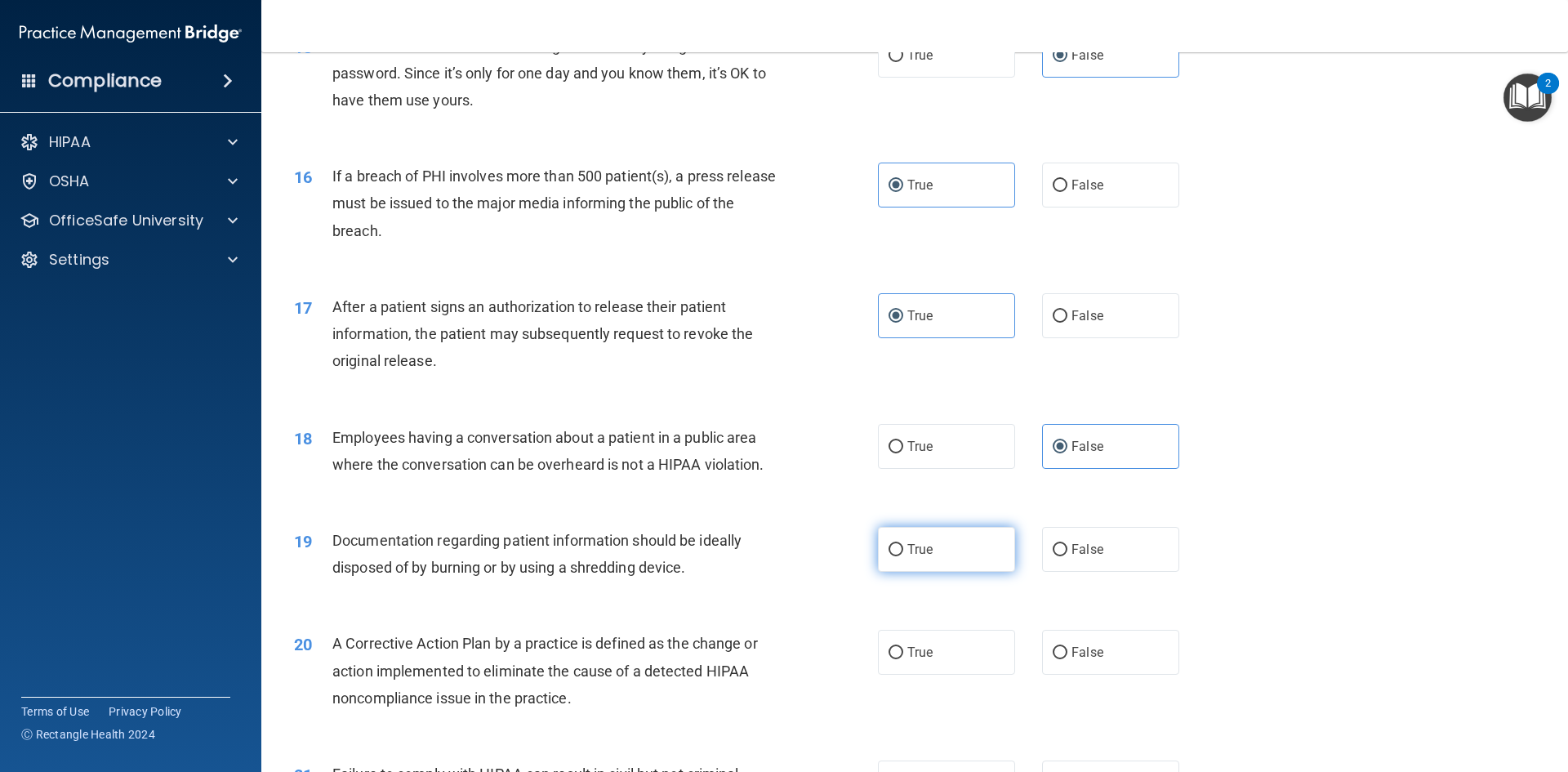
click at [931, 571] on label "True" at bounding box center [946, 549] width 137 height 45
click at [903, 556] on input "True" at bounding box center [895, 550] width 14 height 12
radio input "true"
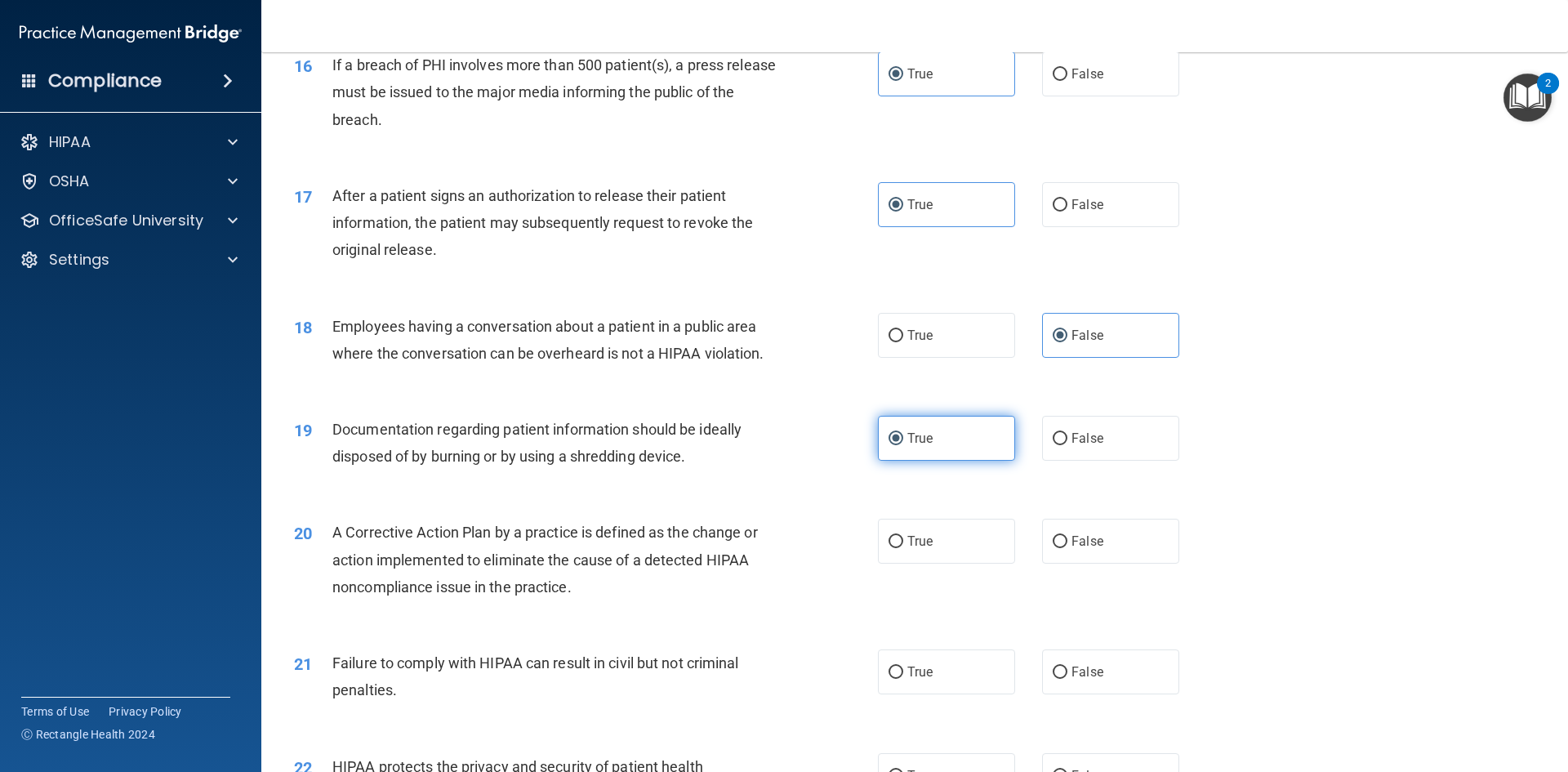
scroll to position [1878, 0]
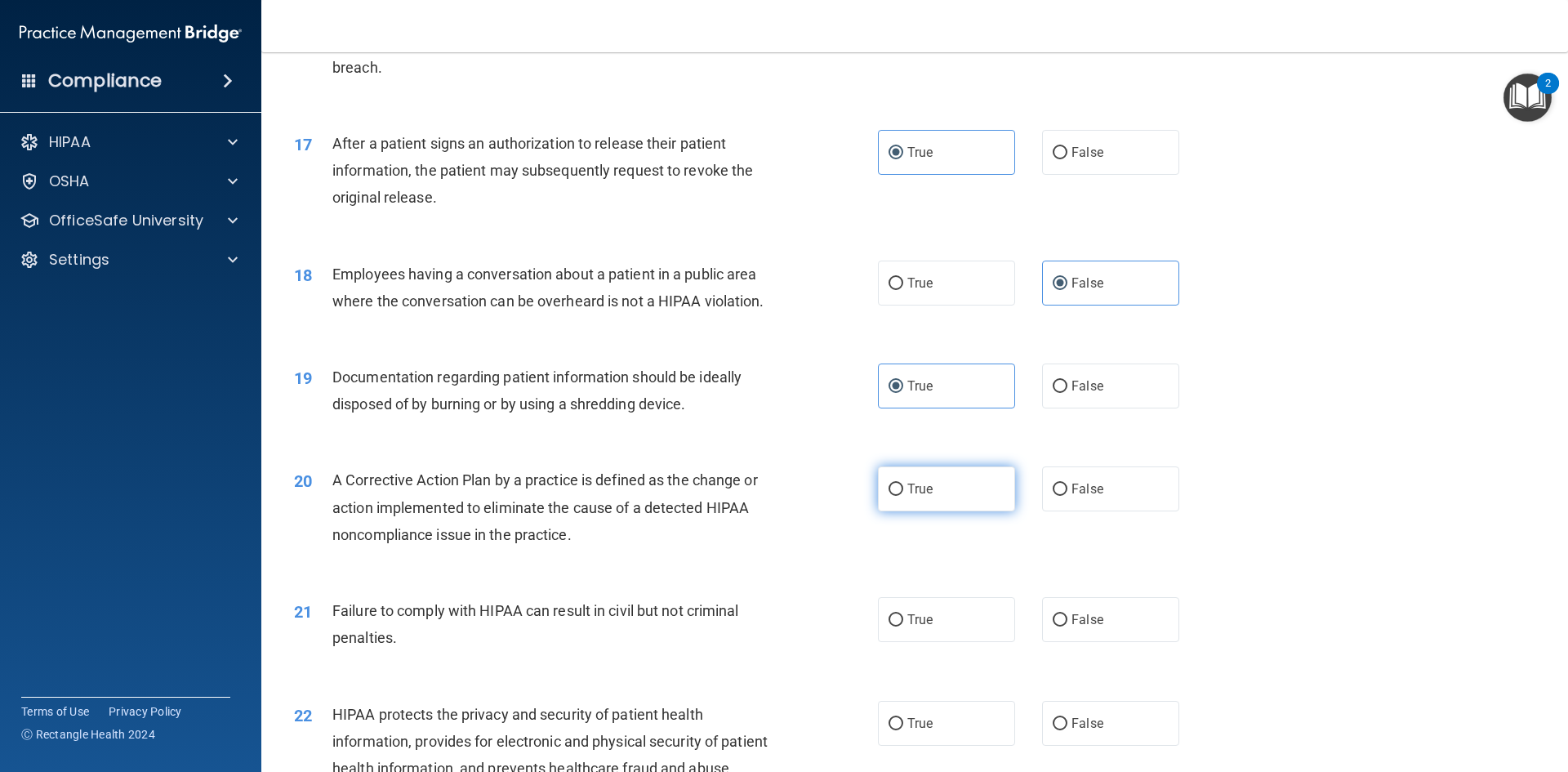
click at [958, 511] on label "True" at bounding box center [946, 488] width 137 height 45
click at [903, 496] on input "True" at bounding box center [895, 490] width 14 height 12
radio input "true"
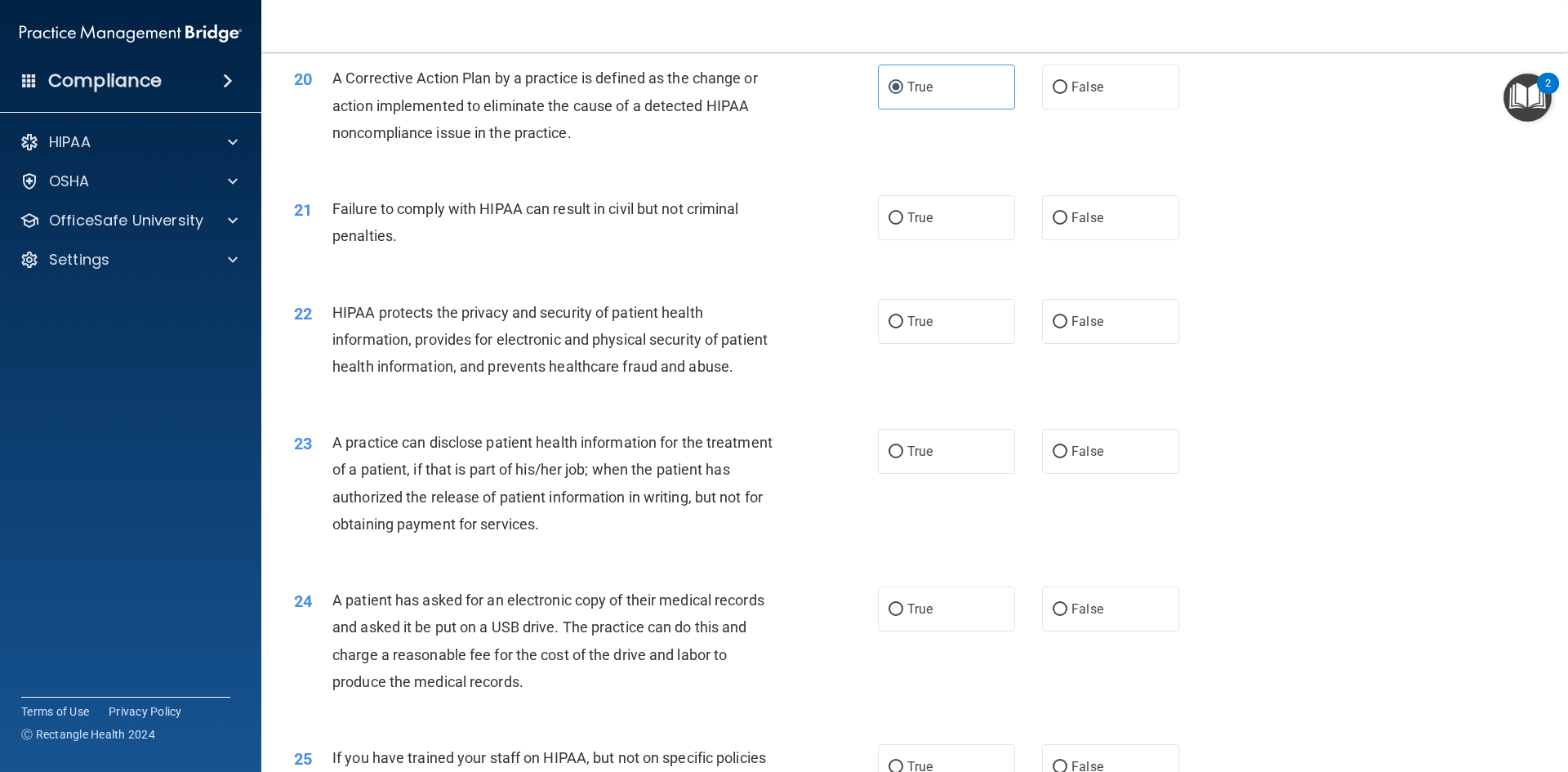
scroll to position [2286, 0]
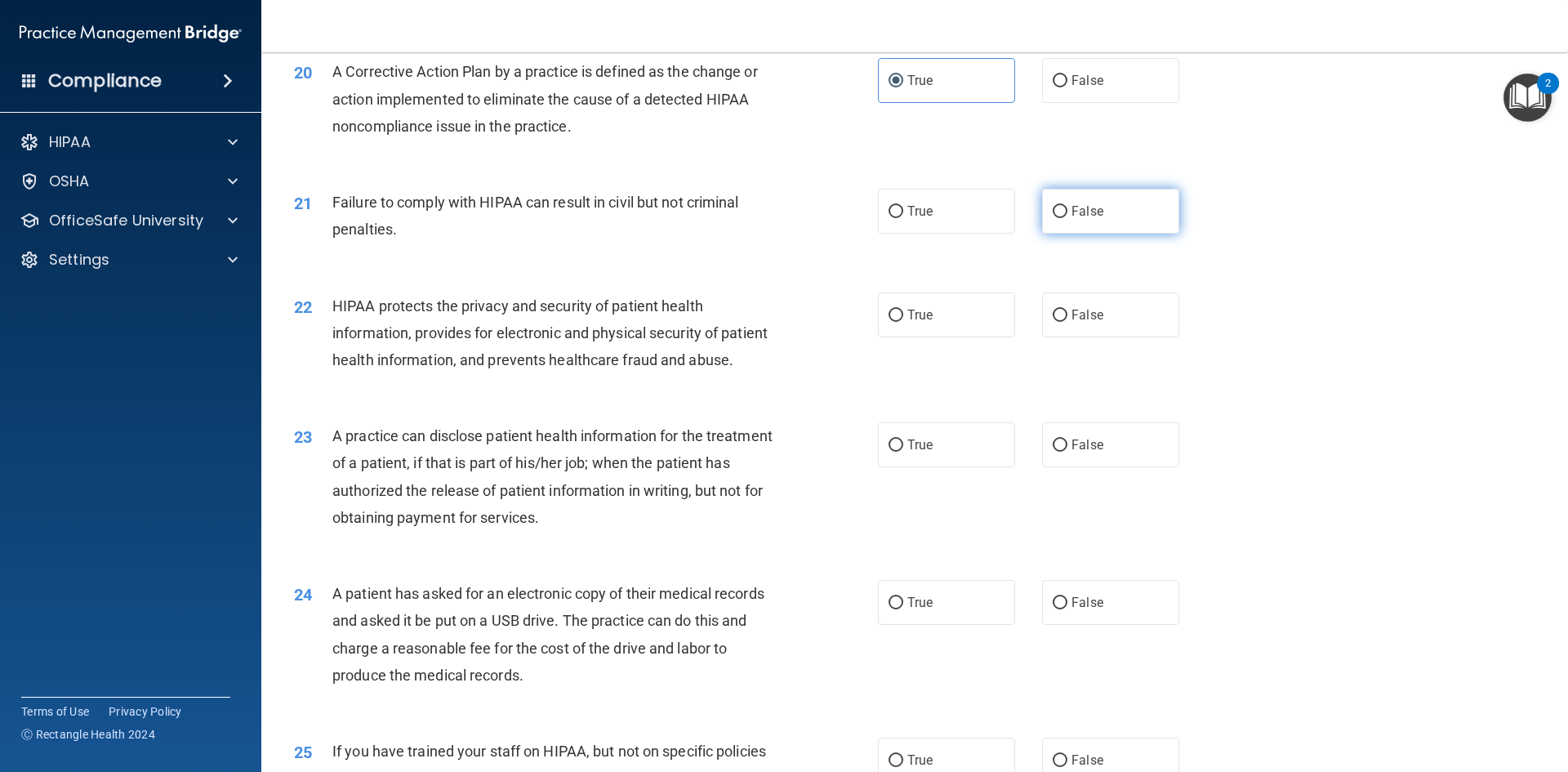
click at [1123, 230] on label "False" at bounding box center [1111, 211] width 137 height 45
click at [1067, 218] on input "False" at bounding box center [1060, 212] width 14 height 12
radio input "true"
click at [919, 322] on span "True" at bounding box center [920, 315] width 26 height 15
click at [903, 321] on input "True" at bounding box center [895, 315] width 14 height 12
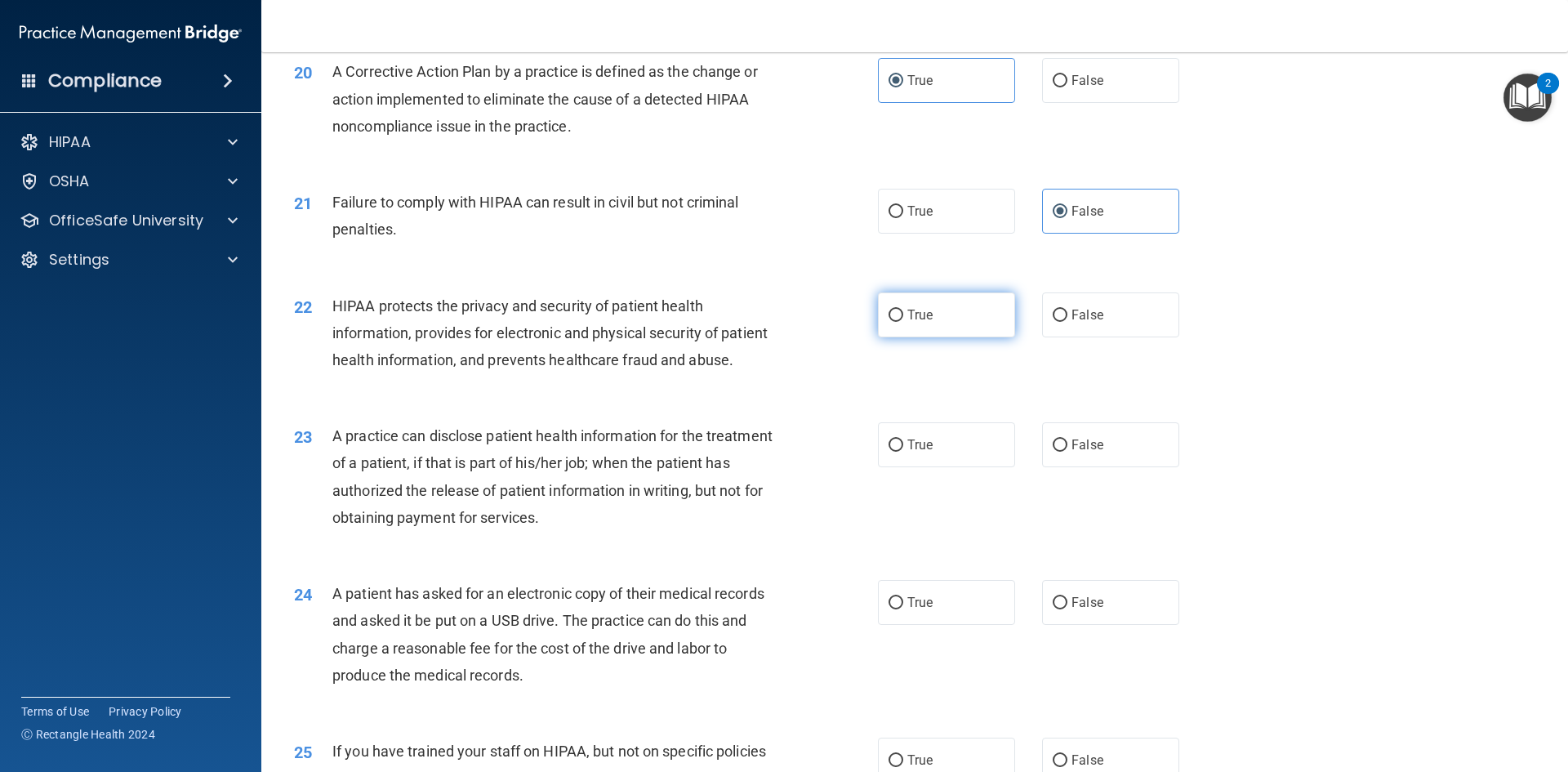
radio input "true"
click at [1080, 452] on span "False" at bounding box center [1087, 445] width 31 height 15
click at [1067, 451] on input "False" at bounding box center [1060, 446] width 14 height 12
radio input "true"
click at [918, 625] on label "True" at bounding box center [946, 602] width 137 height 45
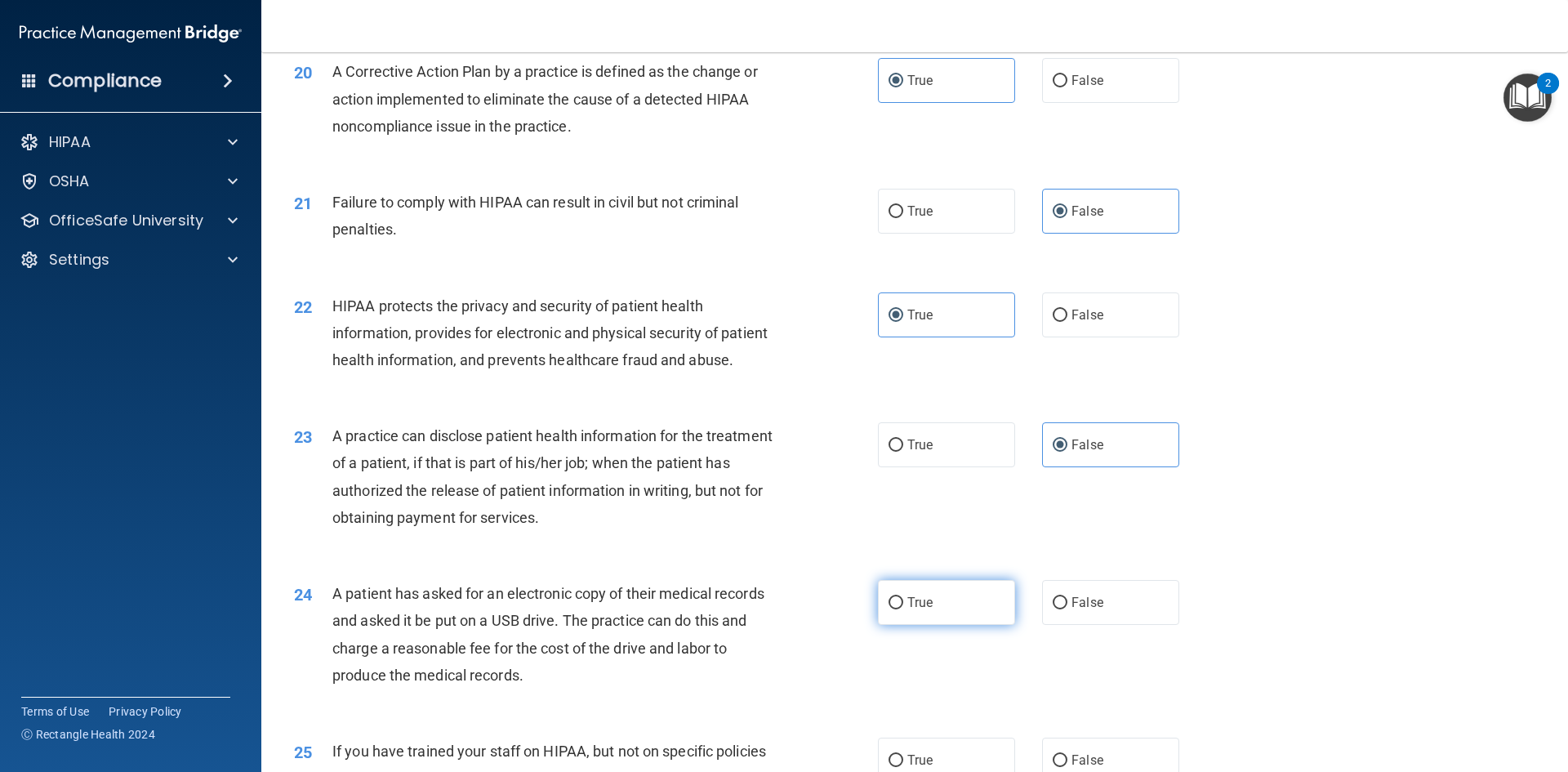
click at [903, 610] on input "True" at bounding box center [895, 603] width 14 height 12
radio input "true"
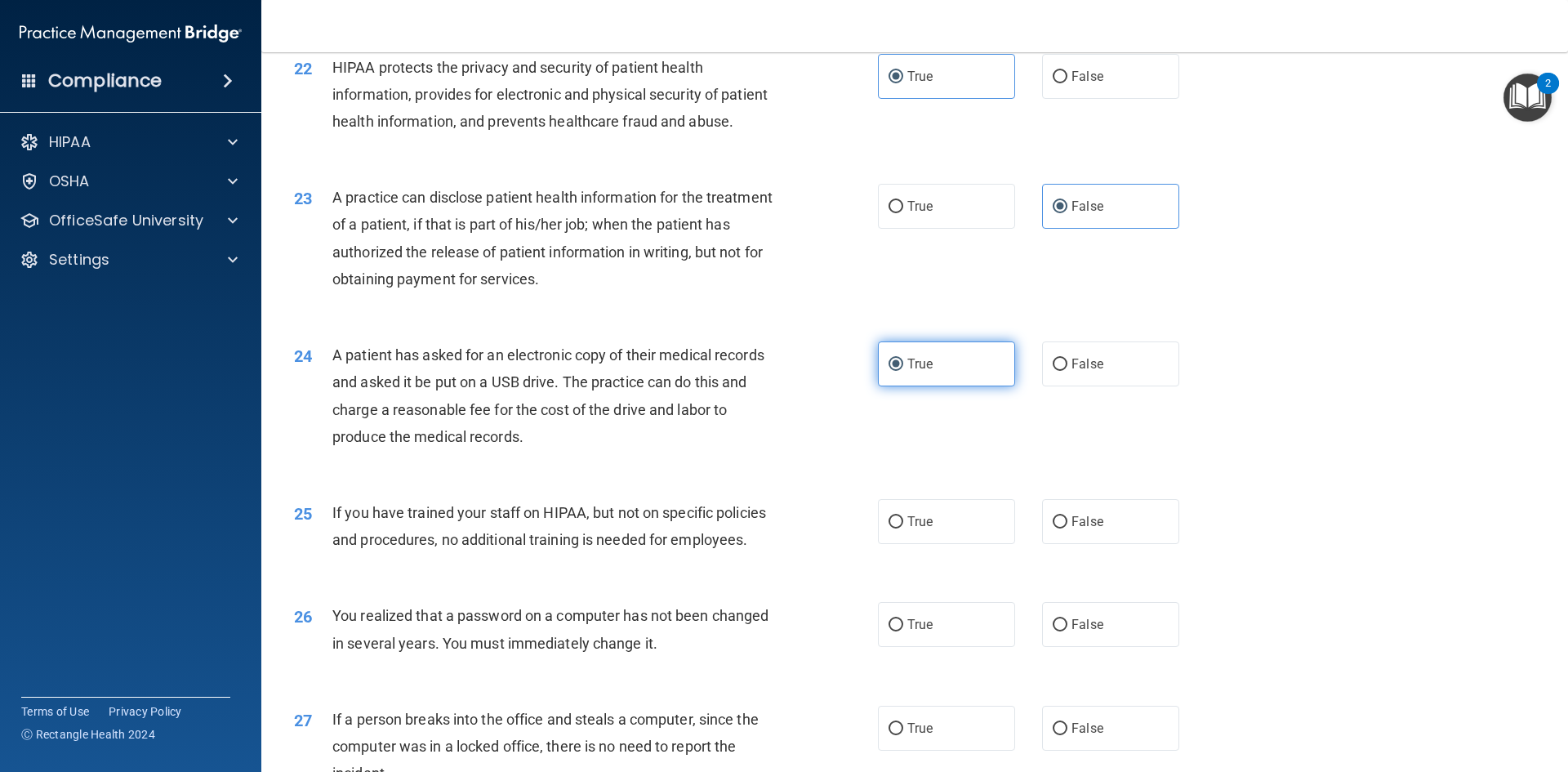
scroll to position [2532, 0]
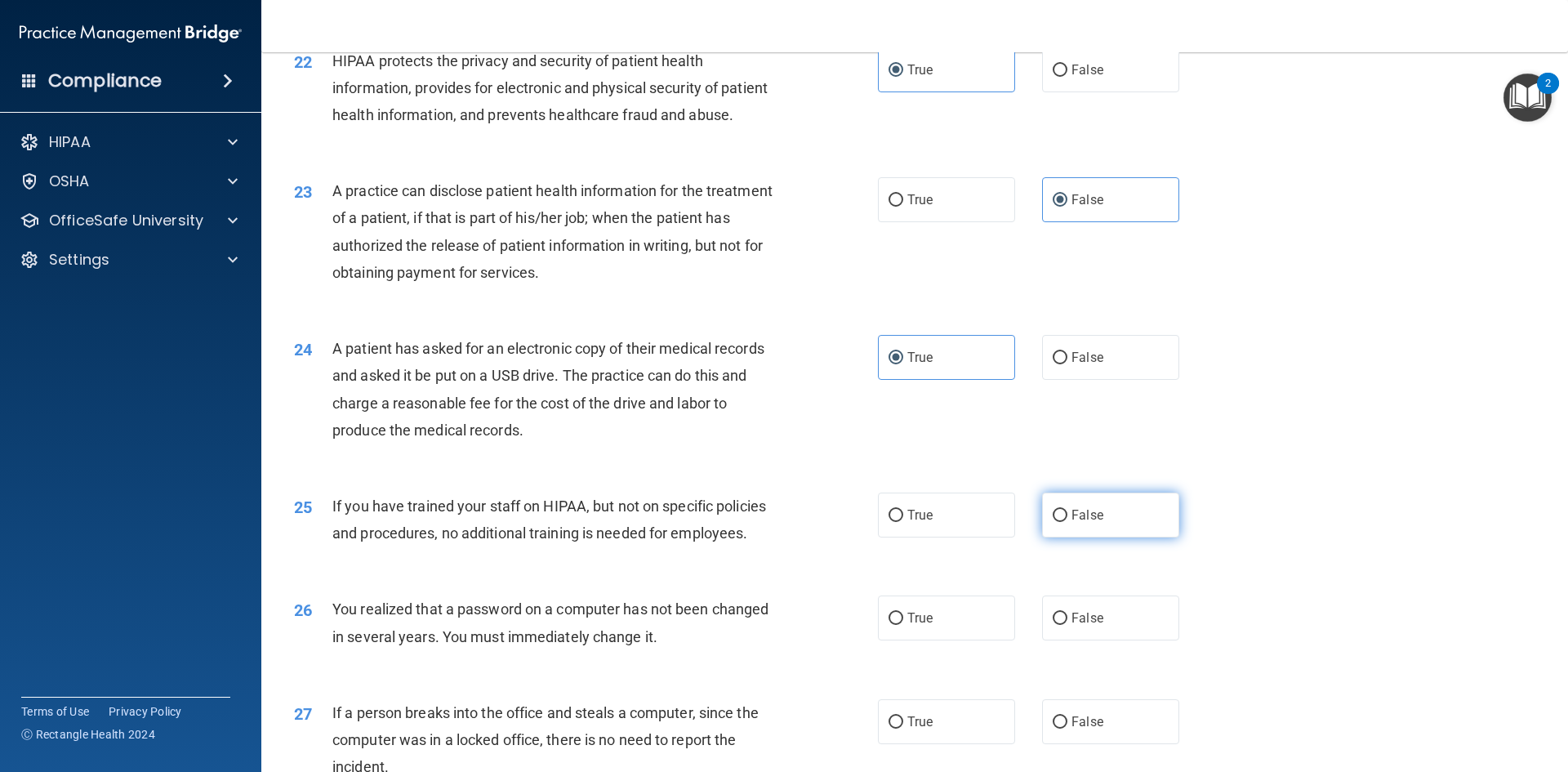
click at [1091, 537] on label "False" at bounding box center [1111, 514] width 137 height 45
click at [1067, 522] on input "False" at bounding box center [1060, 515] width 14 height 12
radio input "true"
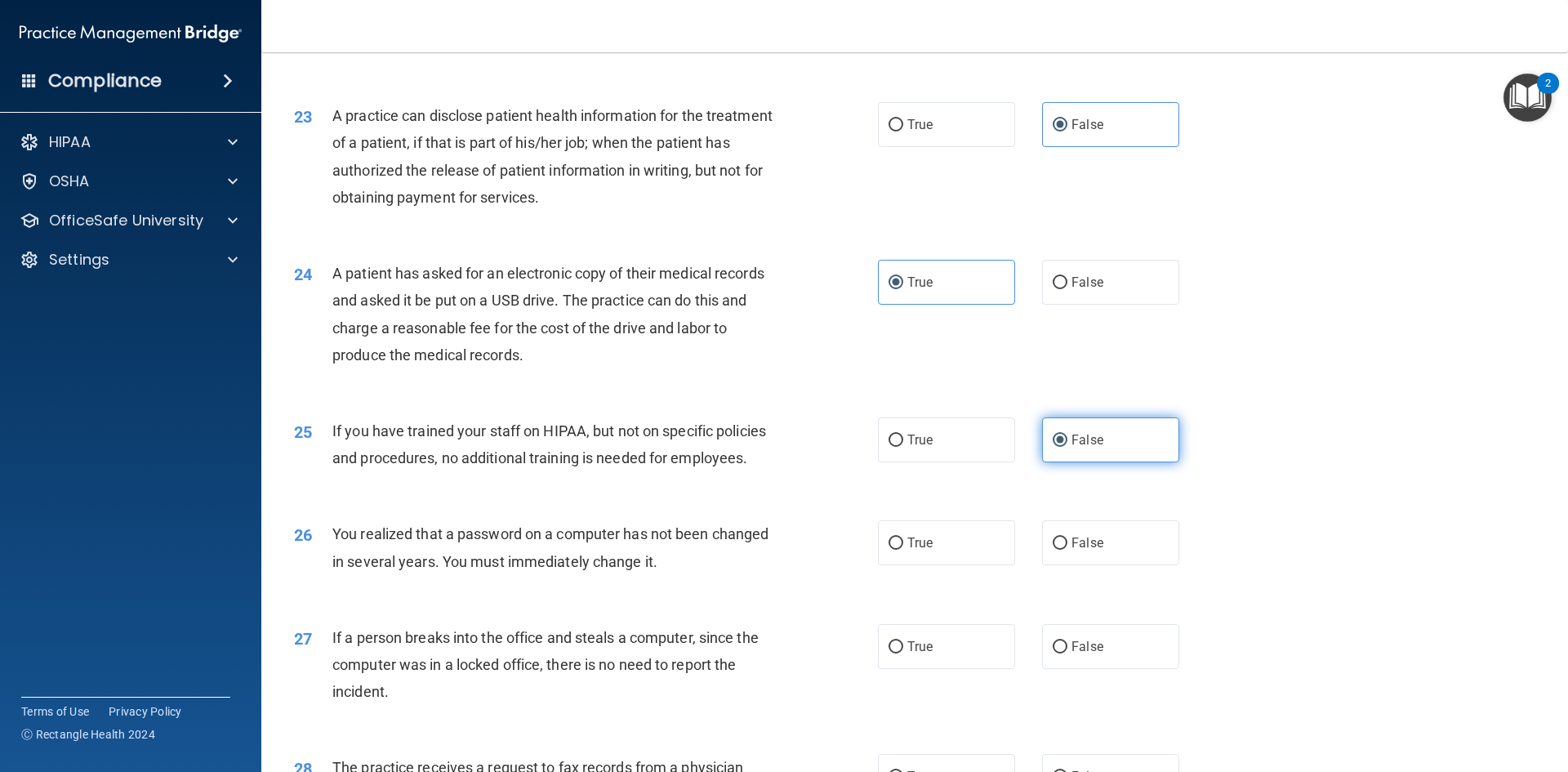
scroll to position [2614, 0]
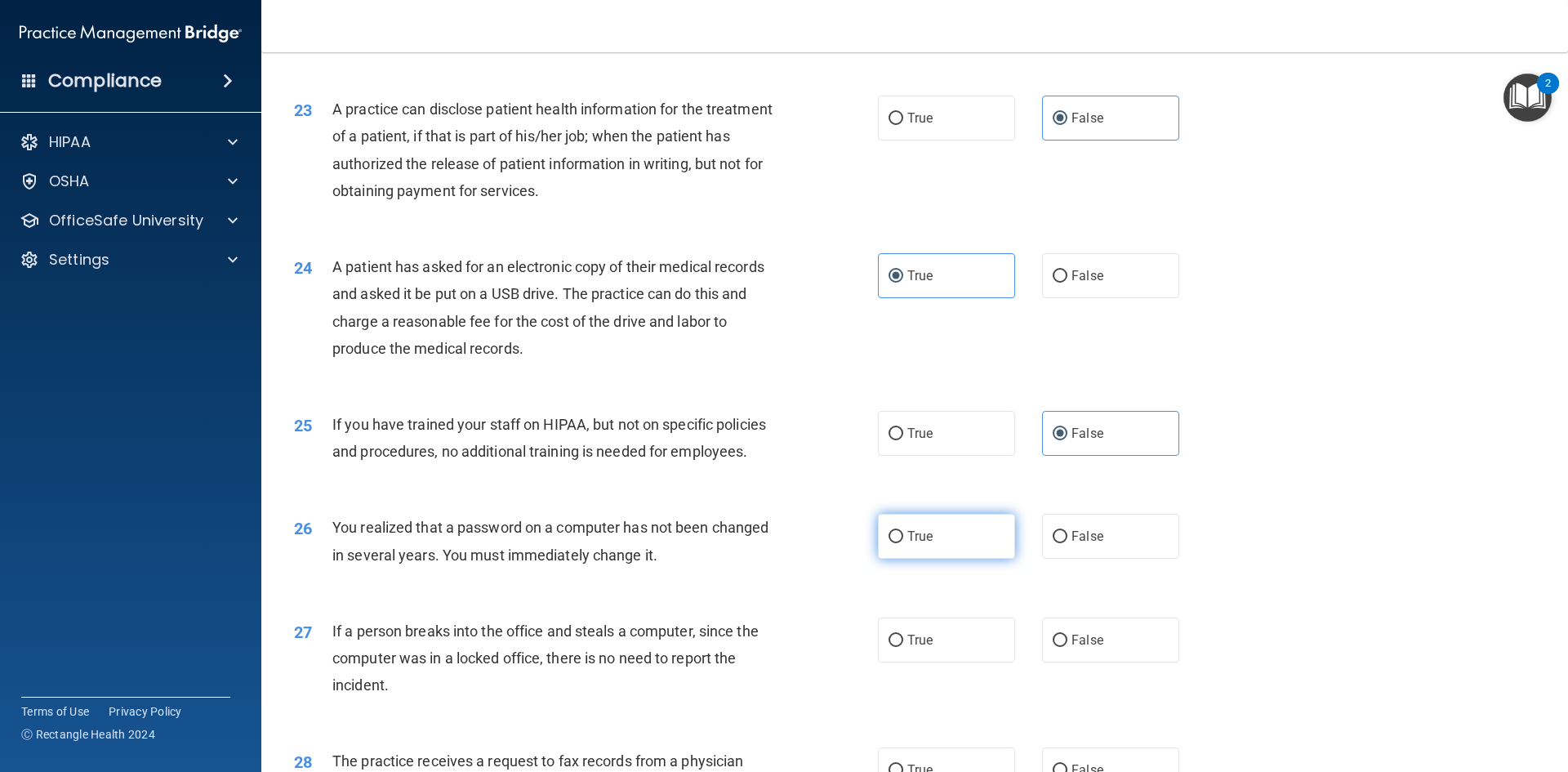
click at [934, 559] on label "True" at bounding box center [946, 536] width 137 height 45
click at [903, 543] on input "True" at bounding box center [895, 536] width 14 height 12
radio input "true"
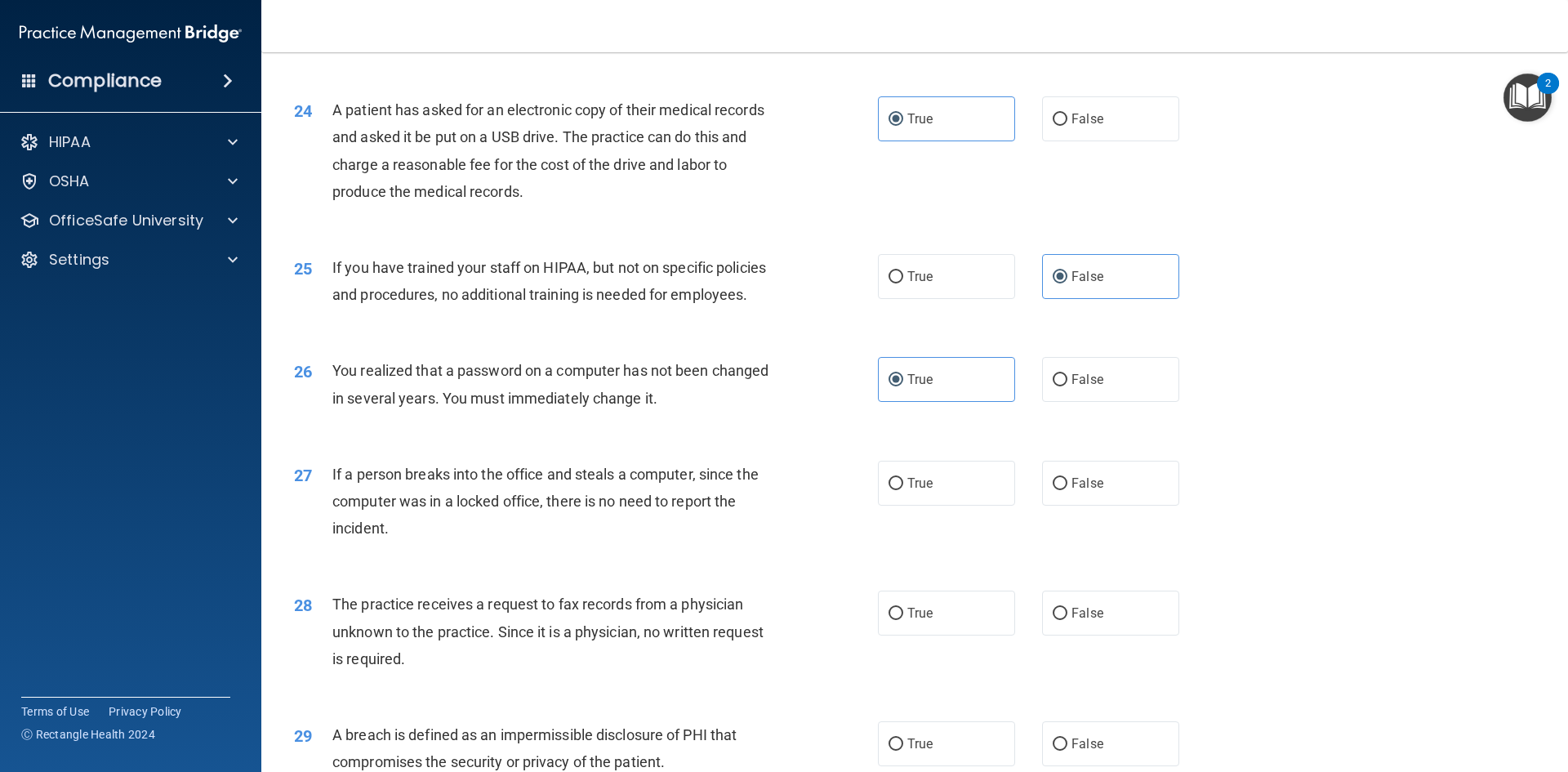
scroll to position [2777, 0]
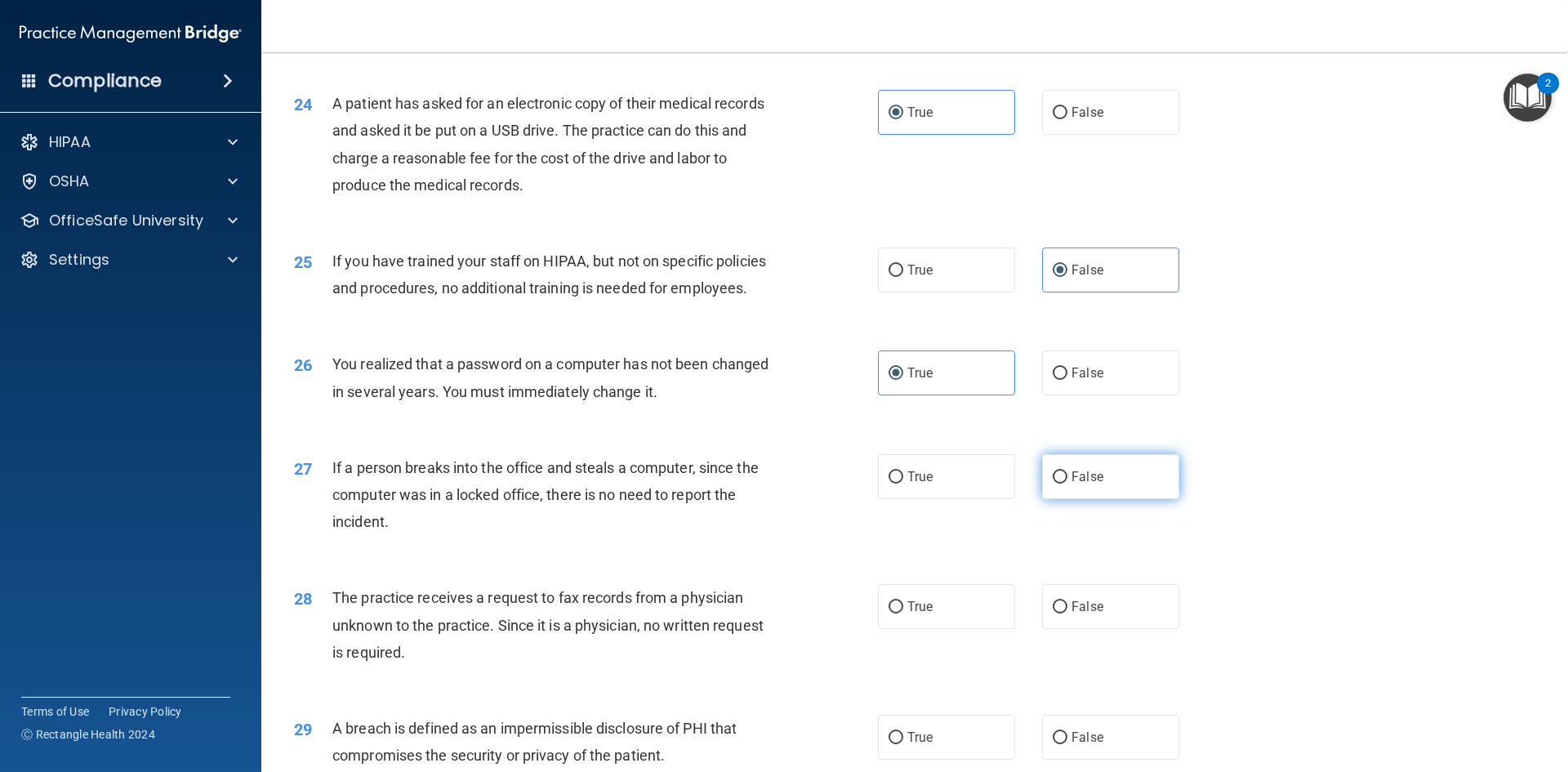
click at [1111, 499] on label "False" at bounding box center [1111, 476] width 137 height 45
click at [1067, 484] on input "False" at bounding box center [1060, 477] width 14 height 12
radio input "true"
click at [1099, 629] on label "False" at bounding box center [1111, 606] width 137 height 45
click at [1067, 613] on input "False" at bounding box center [1060, 607] width 14 height 12
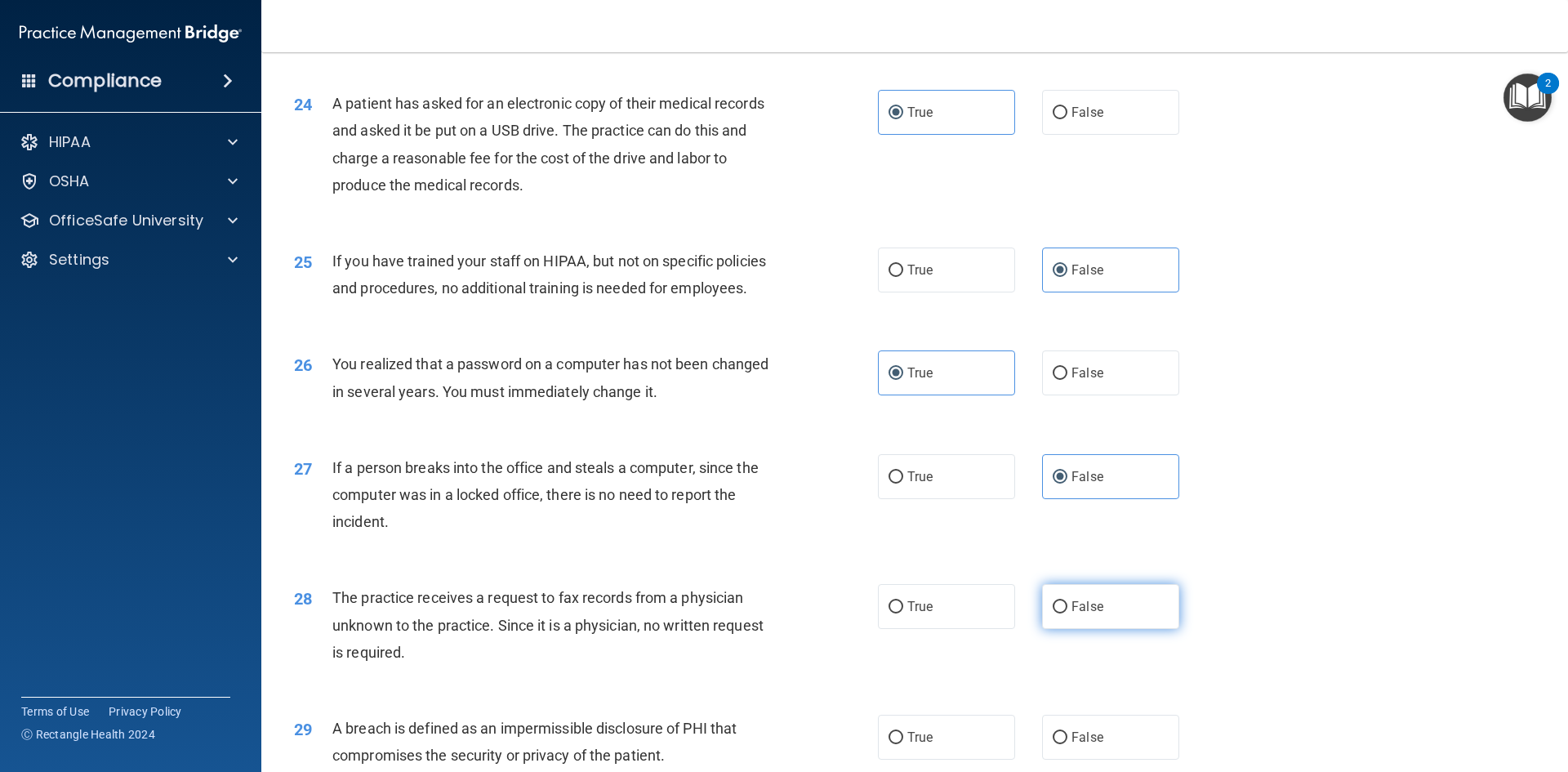
radio input "true"
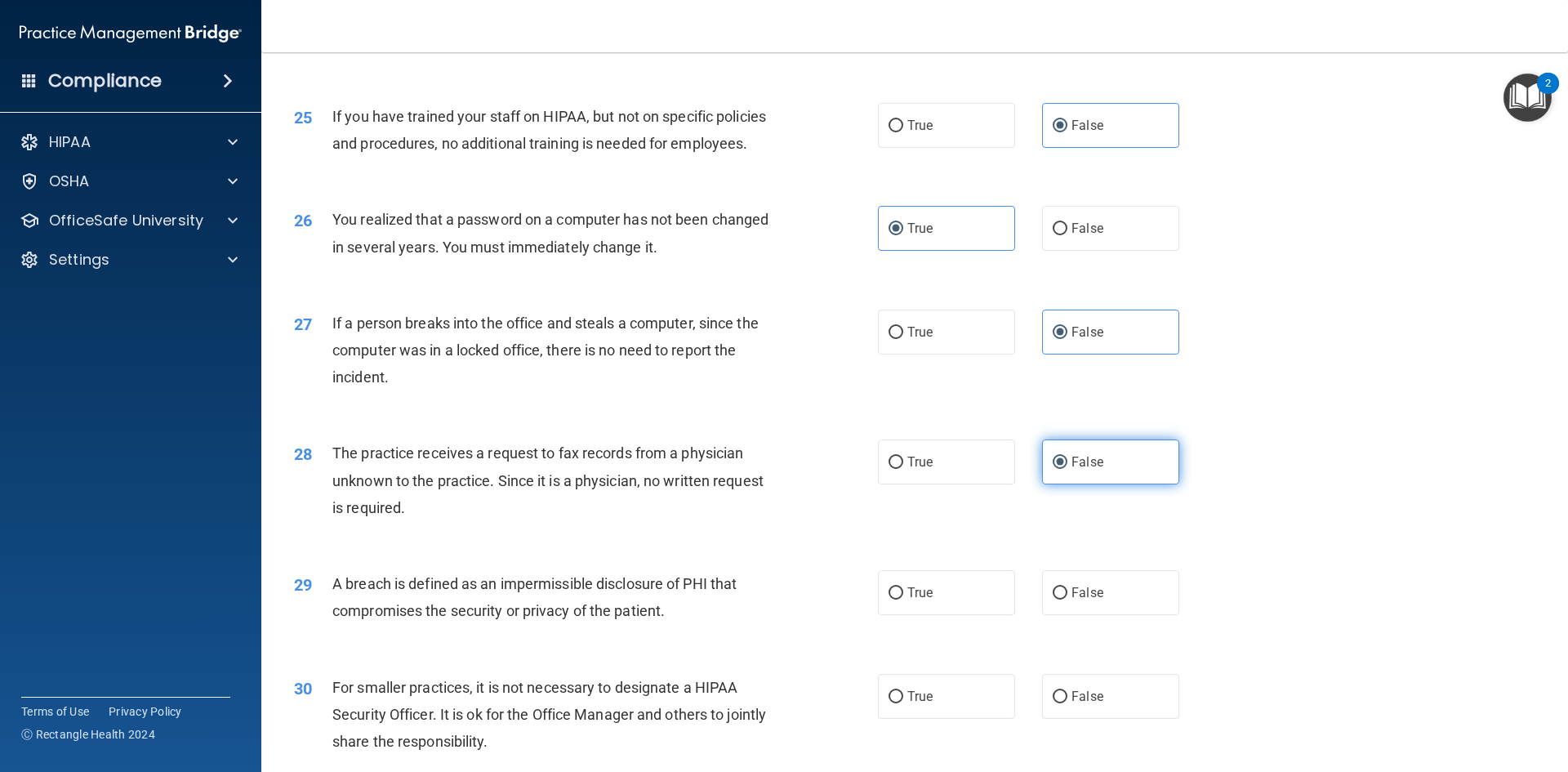
scroll to position [2940, 0]
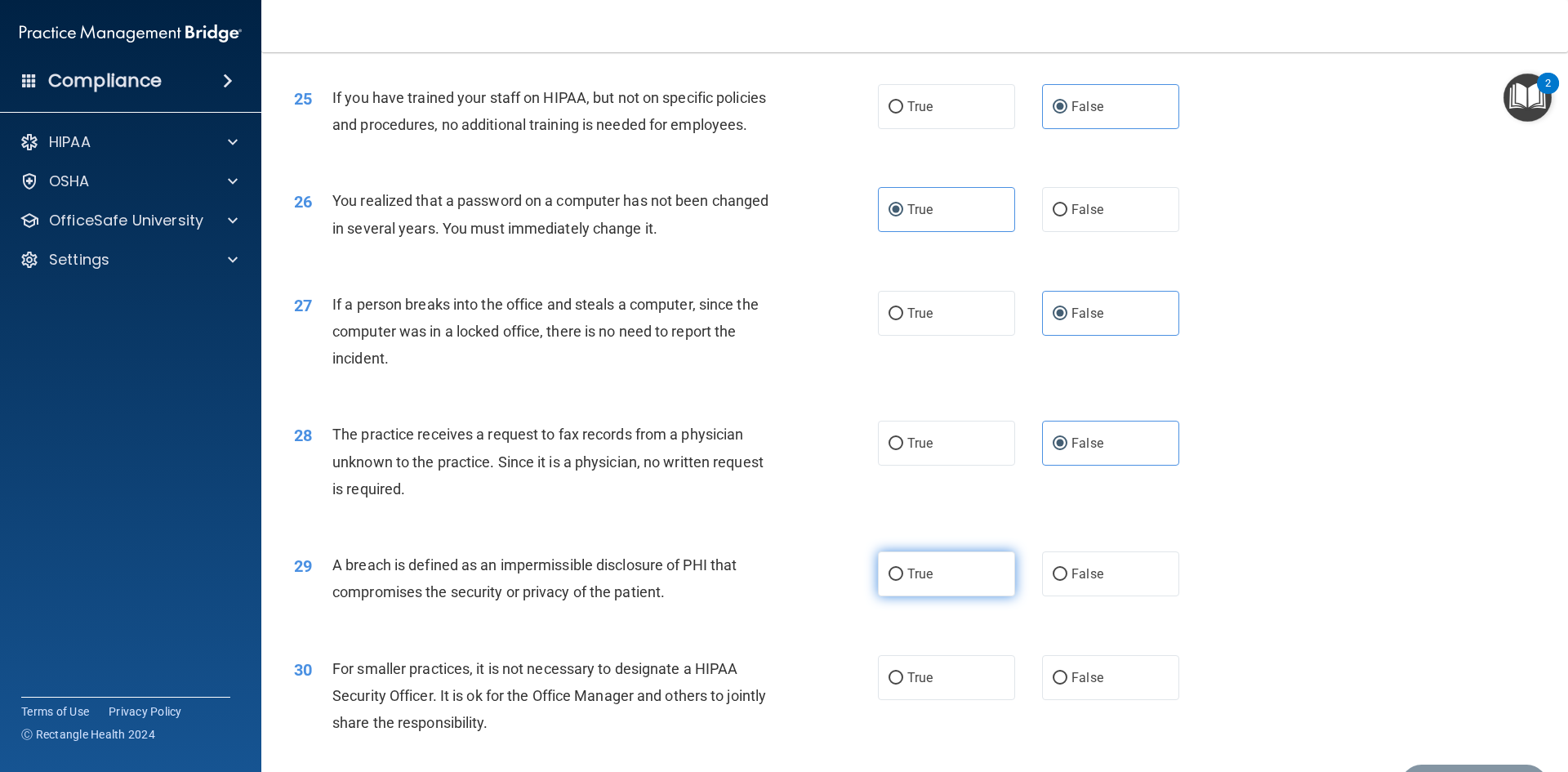
click at [952, 596] on label "True" at bounding box center [946, 573] width 137 height 45
click at [903, 581] on input "True" at bounding box center [895, 575] width 14 height 12
radio input "true"
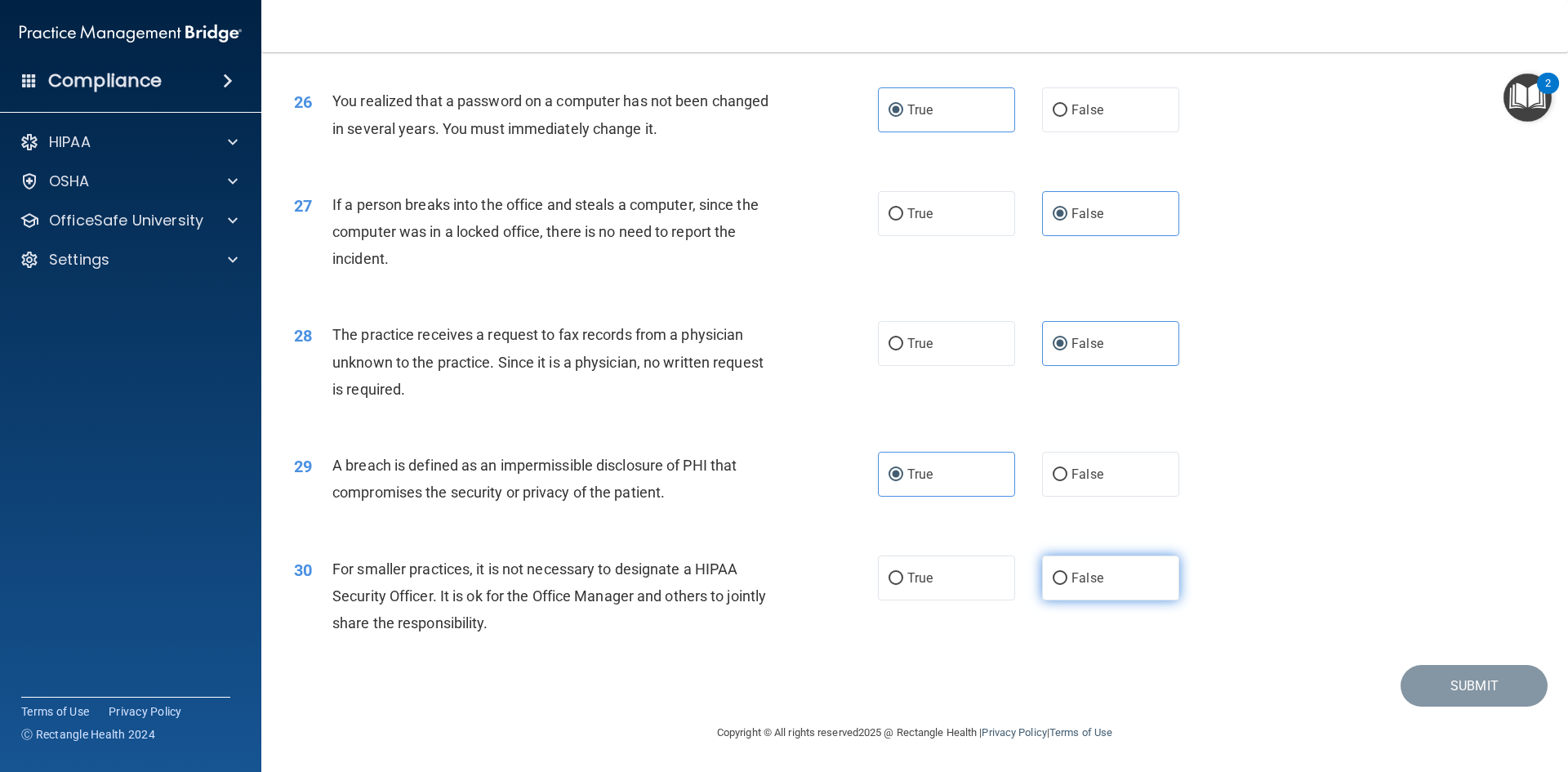
click at [1102, 583] on label "False" at bounding box center [1111, 577] width 137 height 45
click at [1067, 583] on input "False" at bounding box center [1060, 578] width 14 height 12
radio input "true"
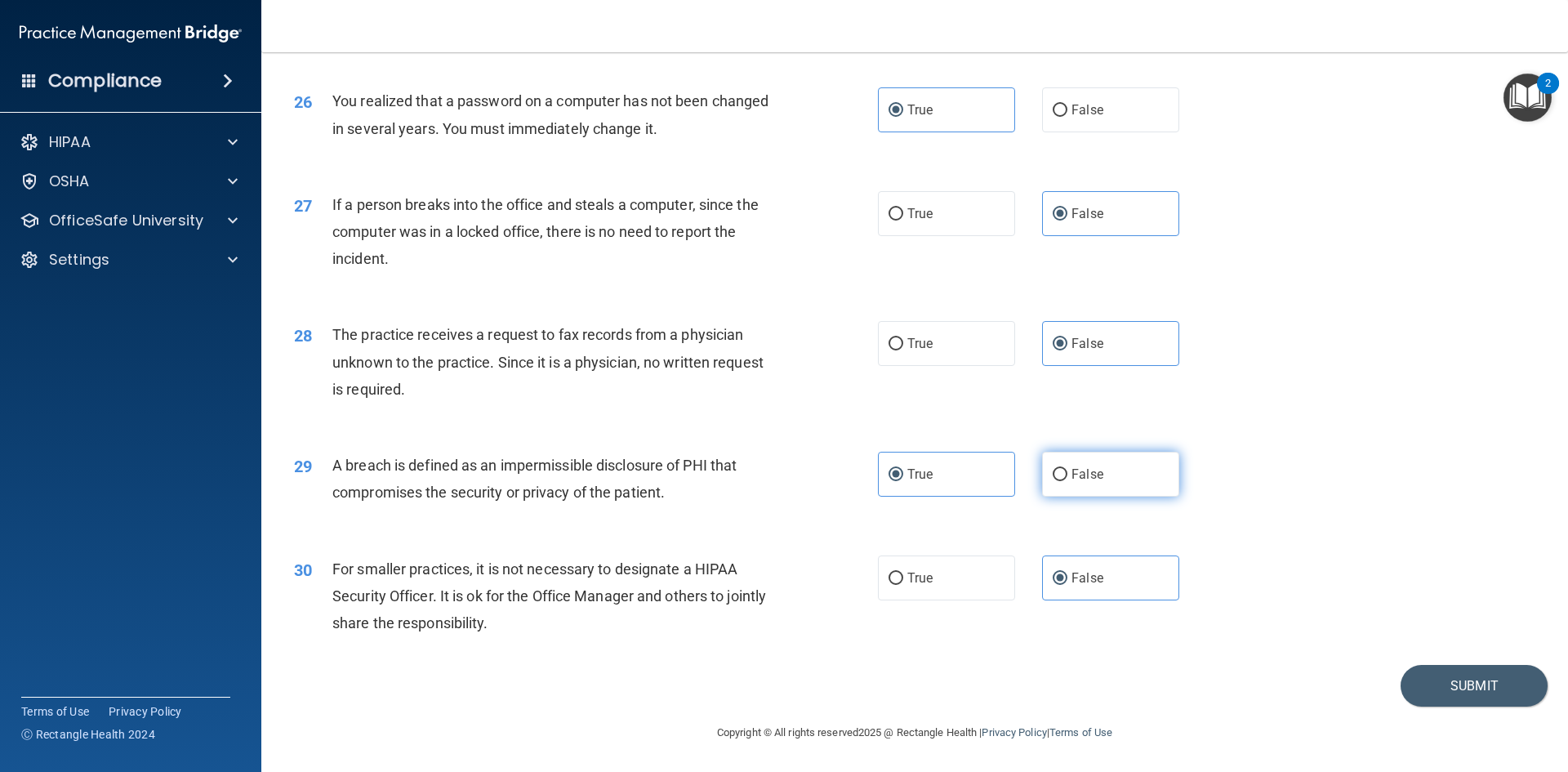
scroll to position [3120, 0]
click at [1480, 686] on button "Submit" at bounding box center [1474, 685] width 147 height 42
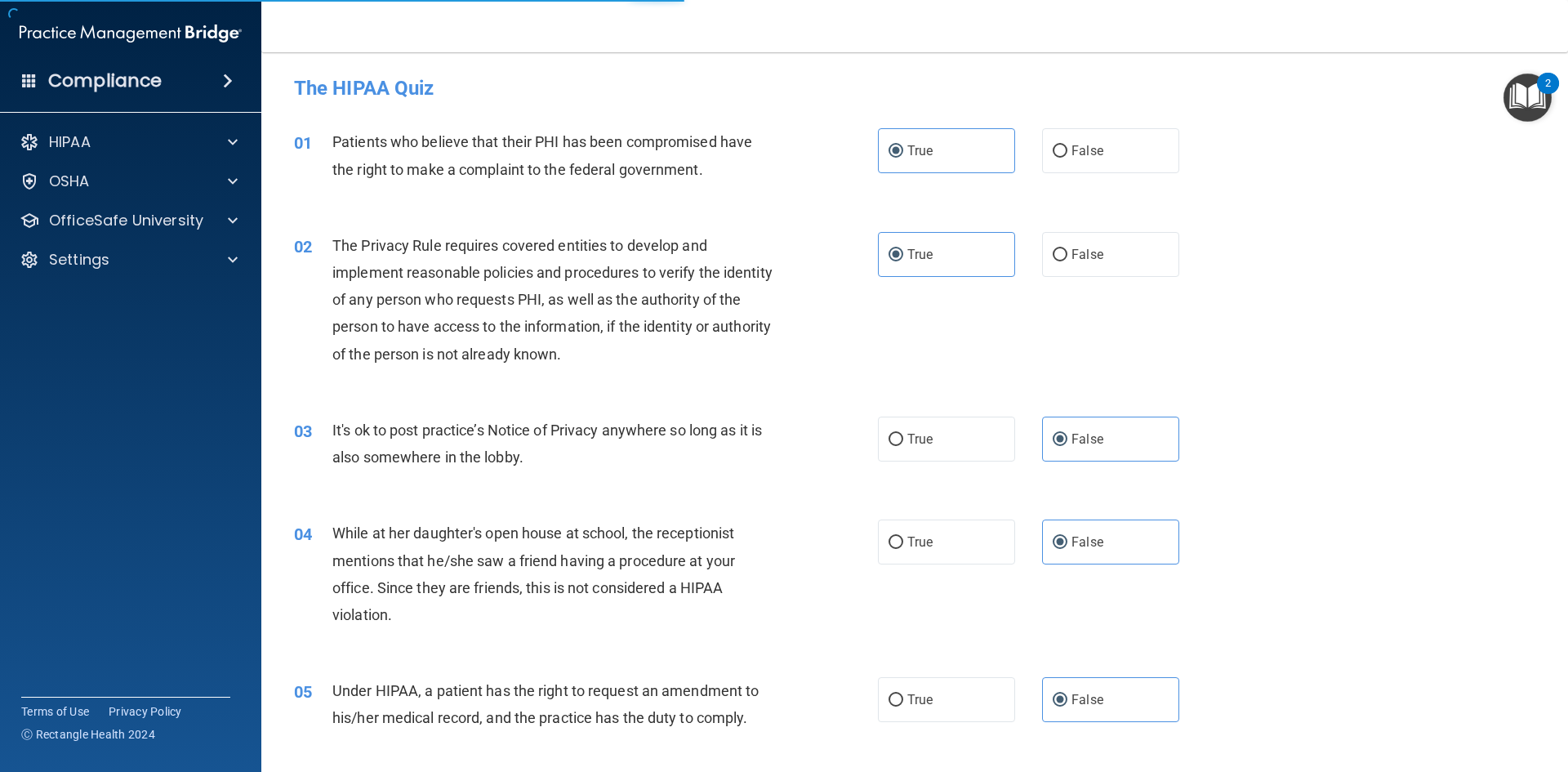
scroll to position [0, 0]
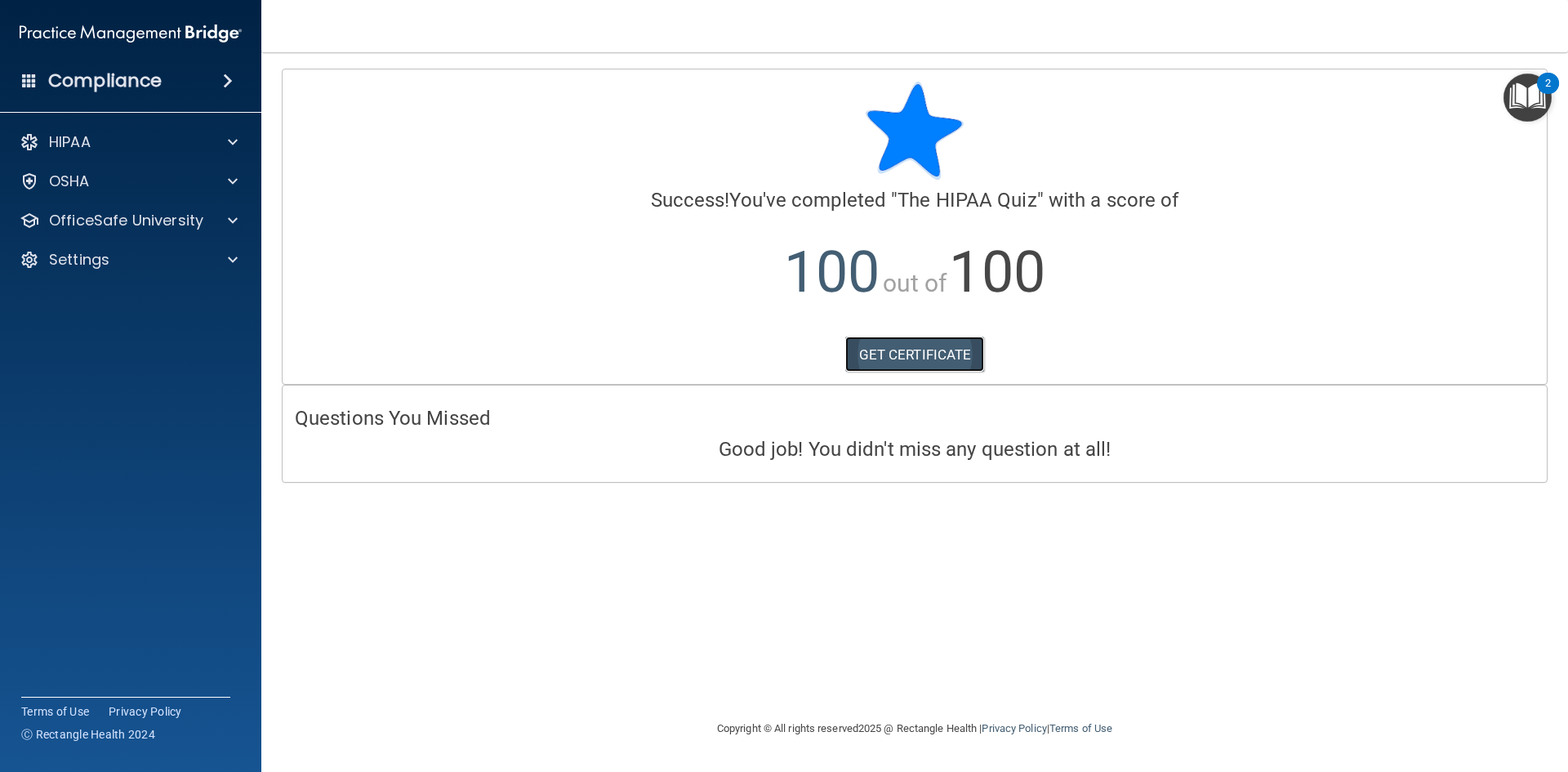
click at [937, 347] on link "GET CERTIFICATE" at bounding box center [915, 355] width 139 height 36
click at [196, 182] on div "OSHA" at bounding box center [109, 181] width 202 height 20
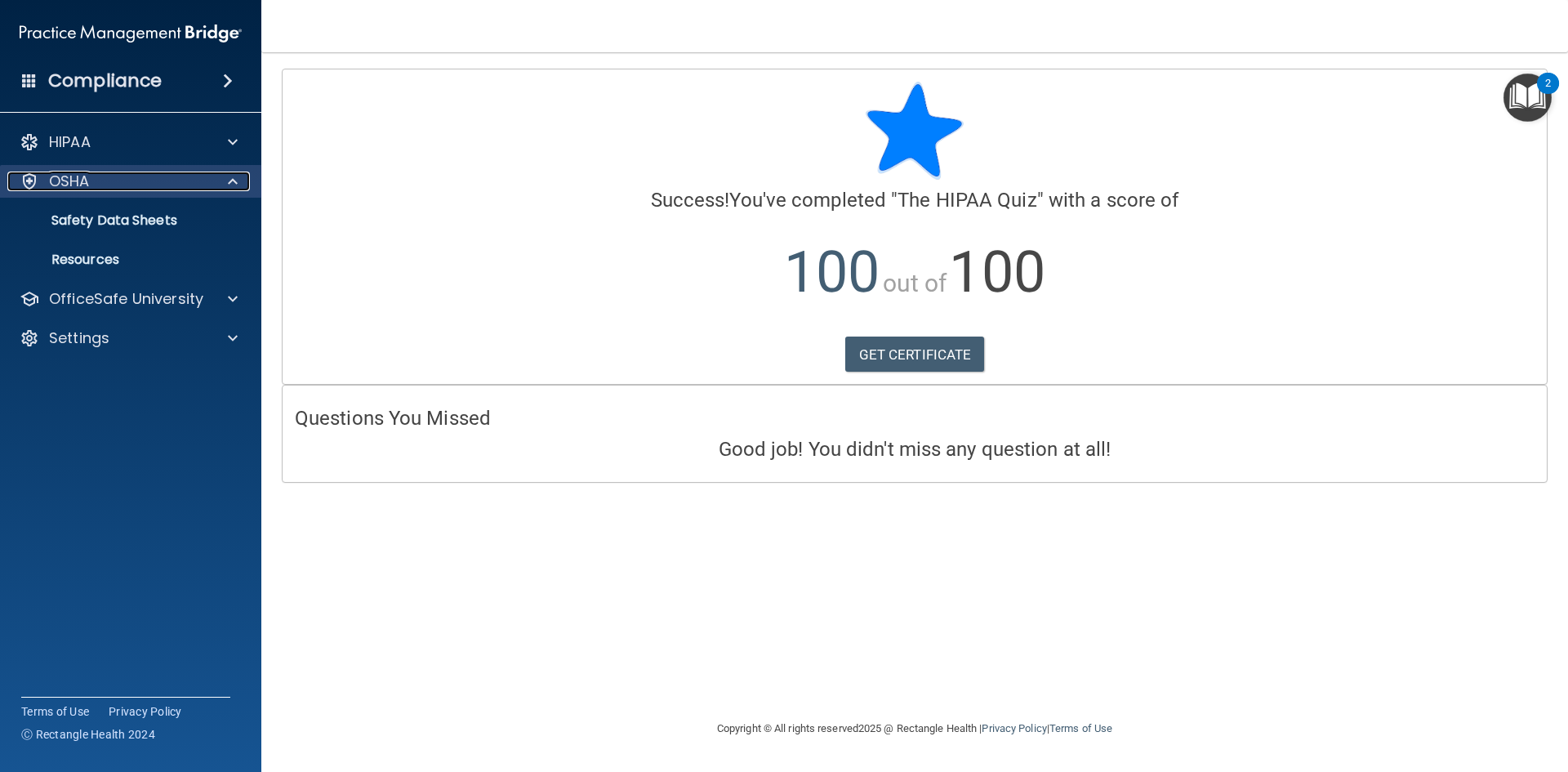
click at [212, 177] on div at bounding box center [230, 181] width 41 height 20
click at [112, 176] on div "OSHA" at bounding box center [109, 181] width 202 height 20
click at [8, 184] on div "OSHA" at bounding box center [109, 181] width 202 height 20
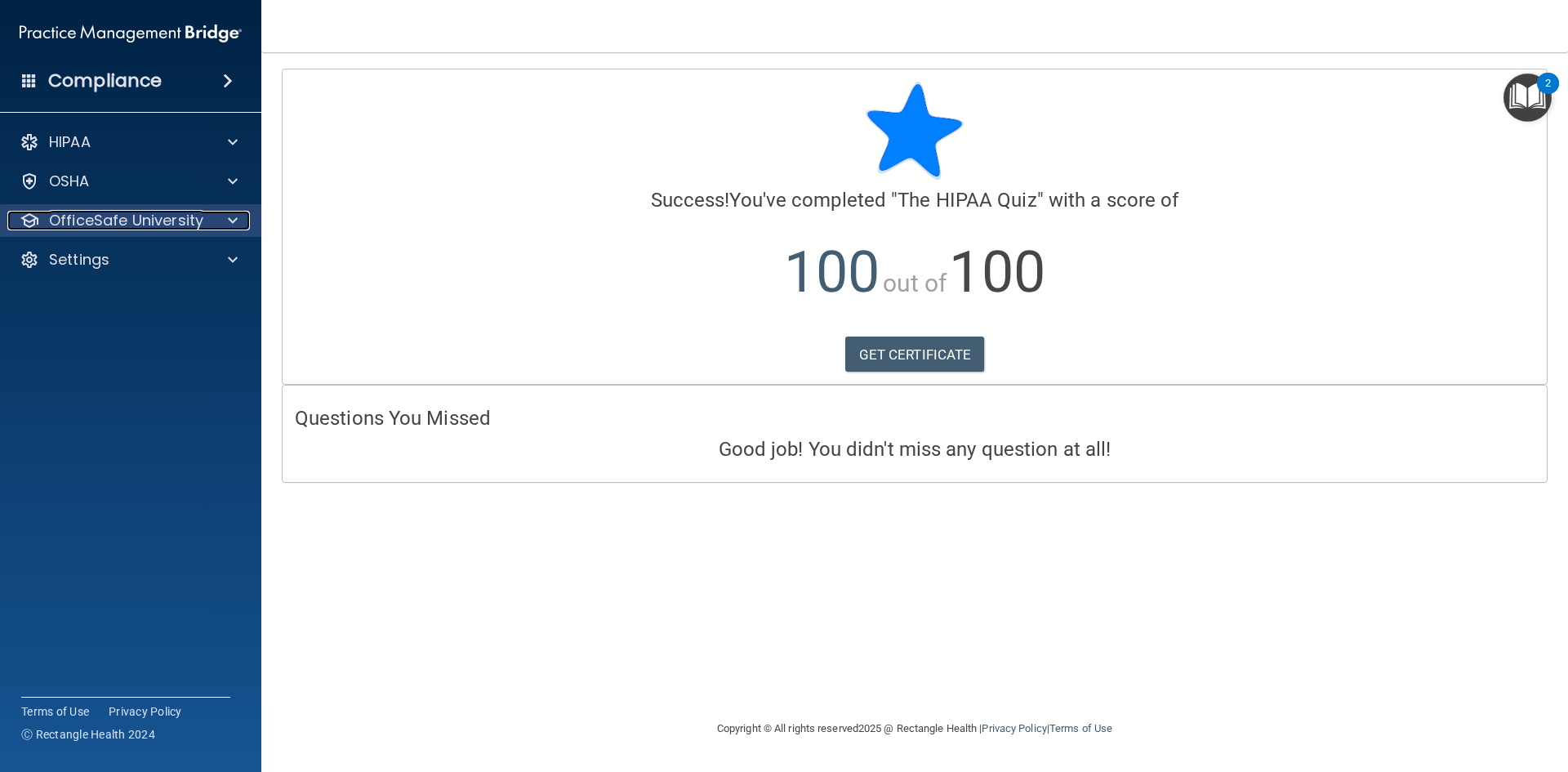
click at [191, 221] on p "OfficeSafe University" at bounding box center [127, 220] width 155 height 20
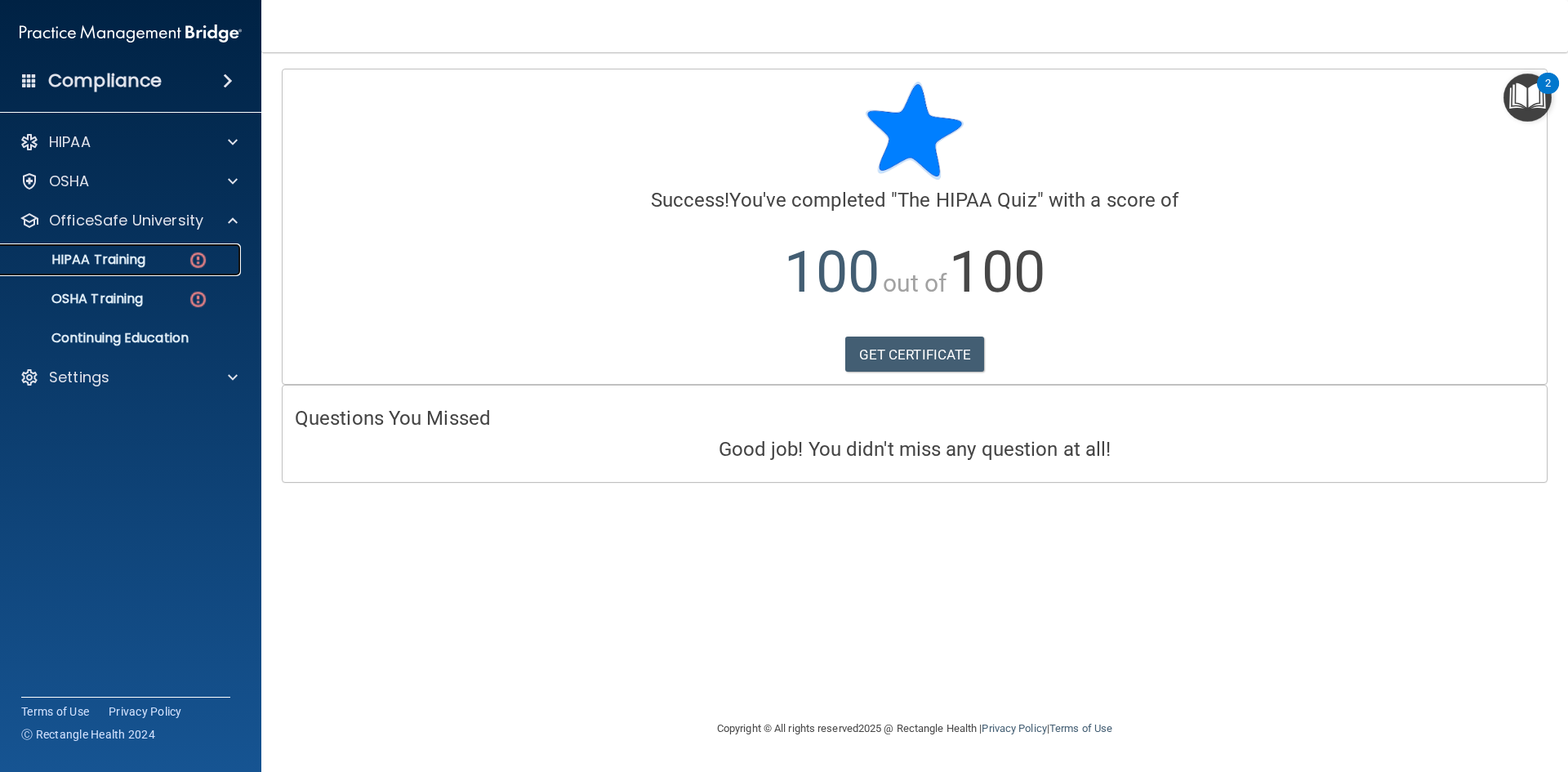
click at [130, 256] on p "HIPAA Training" at bounding box center [77, 259] width 134 height 16
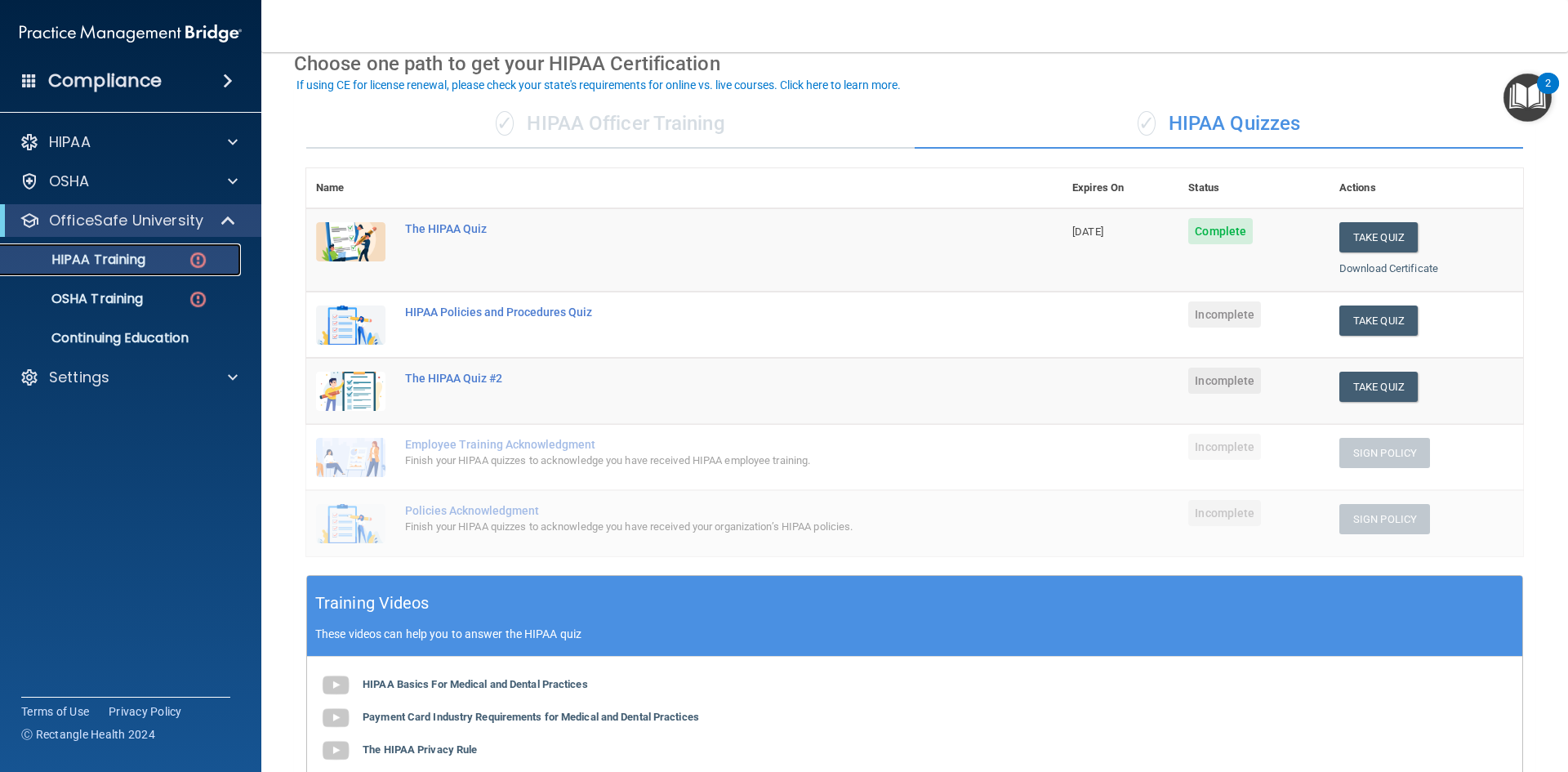
scroll to position [82, 0]
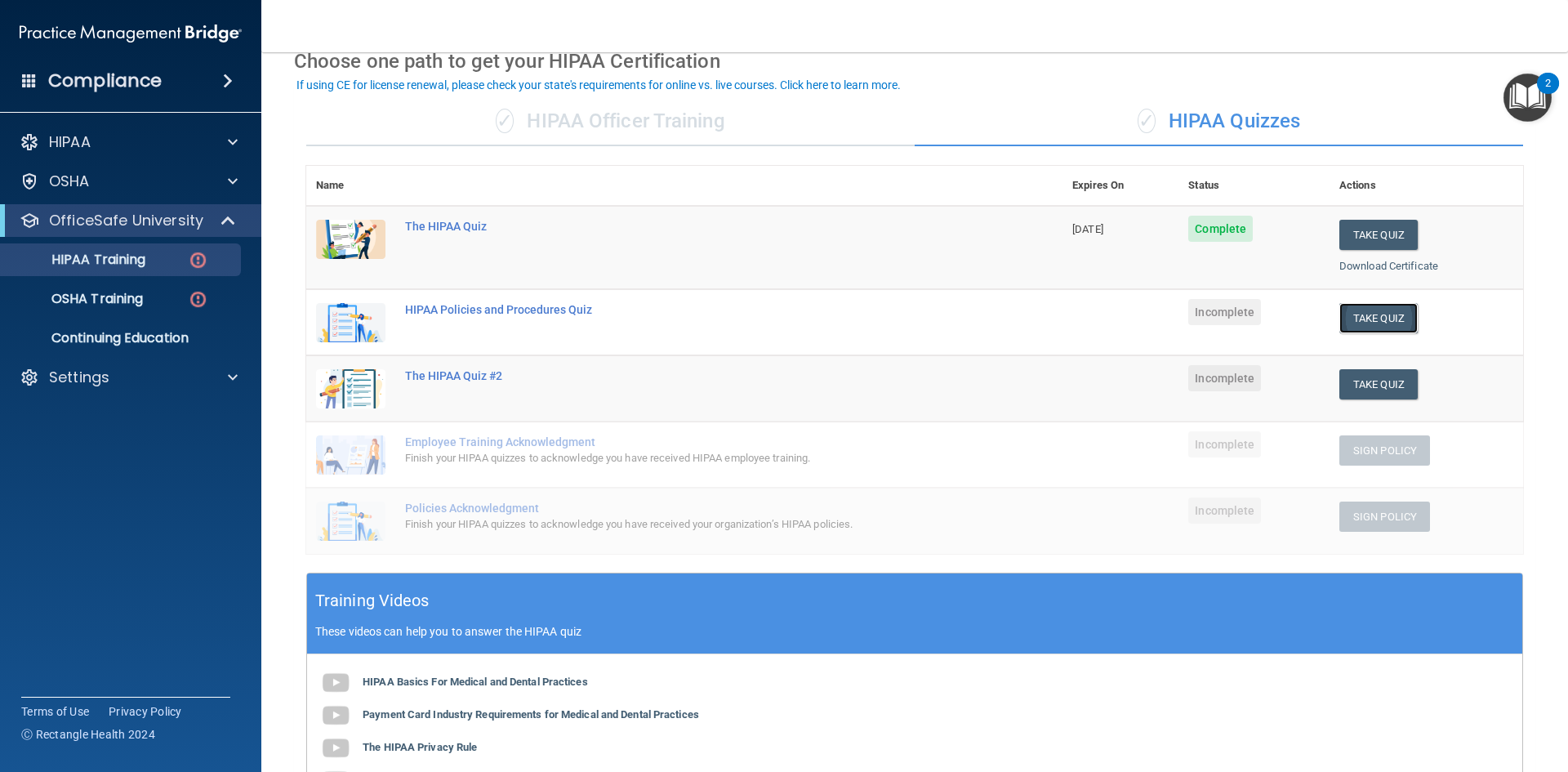
click at [1361, 316] on button "Take Quiz" at bounding box center [1378, 318] width 78 height 31
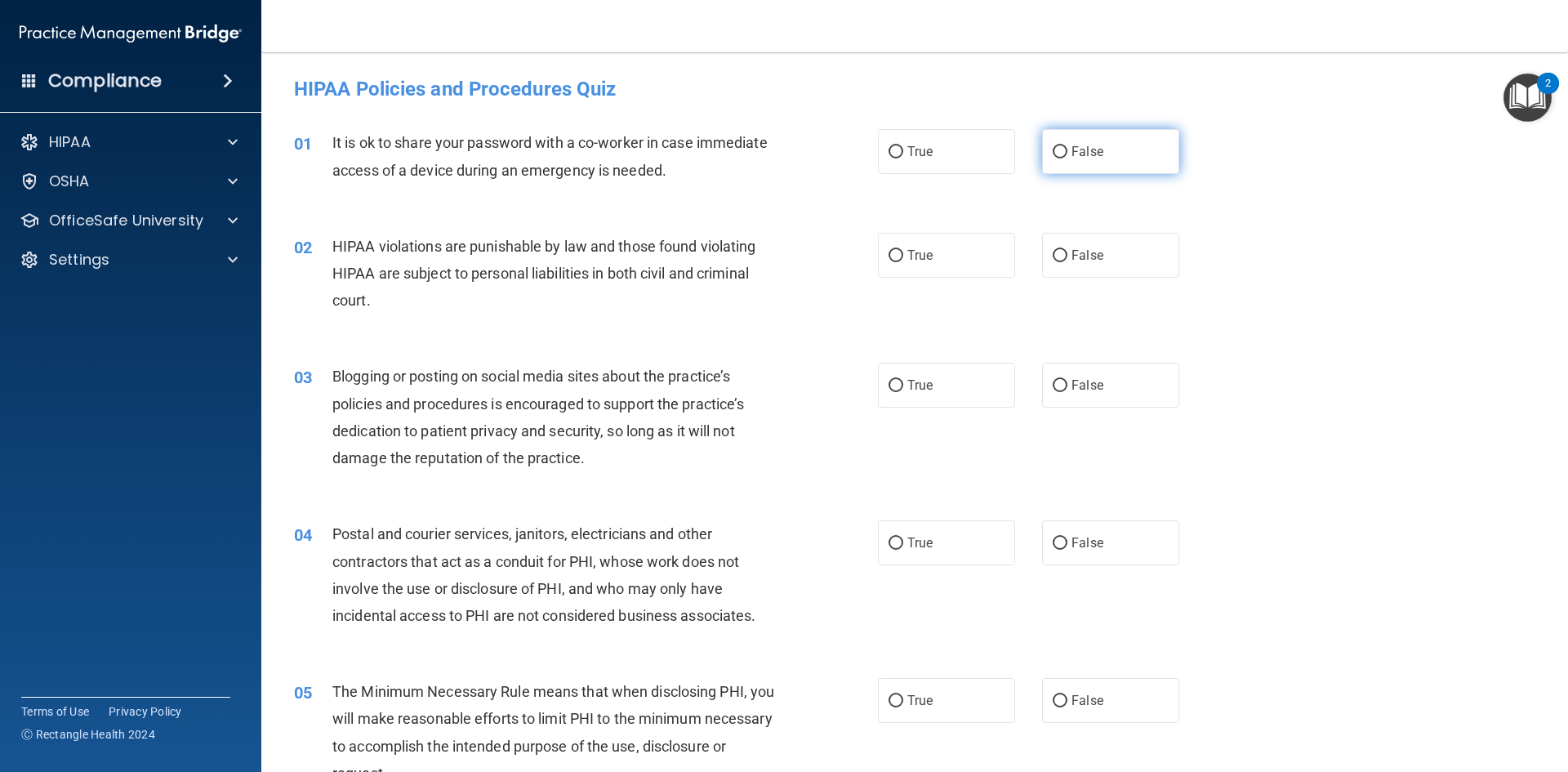
click at [1111, 165] on label "False" at bounding box center [1111, 151] width 137 height 45
click at [1067, 158] on input "False" at bounding box center [1060, 152] width 14 height 12
radio input "true"
click at [895, 247] on label "True" at bounding box center [946, 255] width 137 height 45
click at [895, 250] on input "True" at bounding box center [895, 256] width 14 height 12
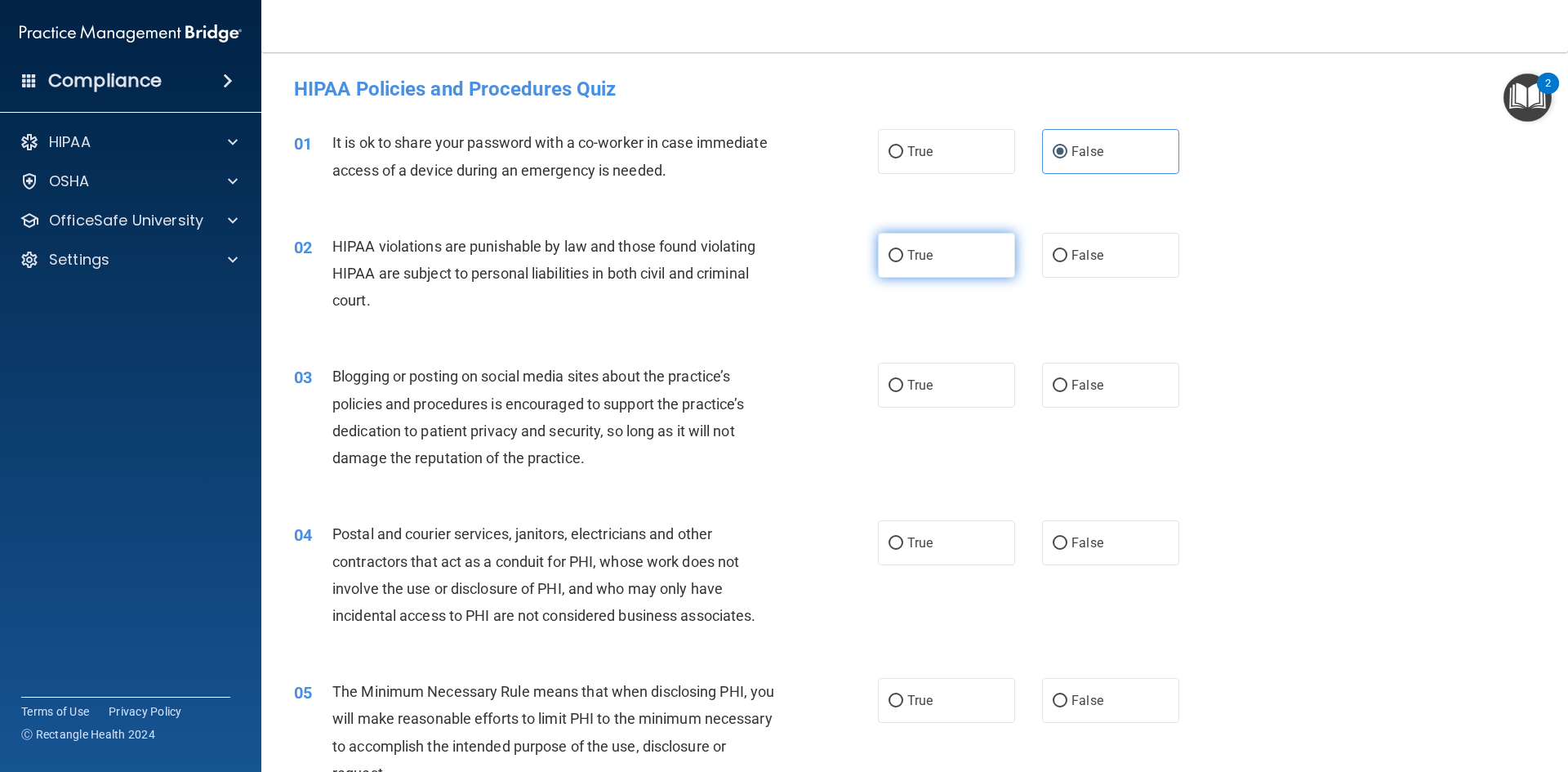
radio input "true"
click at [1061, 398] on label "False" at bounding box center [1111, 384] width 137 height 45
click at [1061, 392] on input "False" at bounding box center [1060, 386] width 14 height 12
radio input "true"
click at [942, 536] on label "True" at bounding box center [946, 542] width 137 height 45
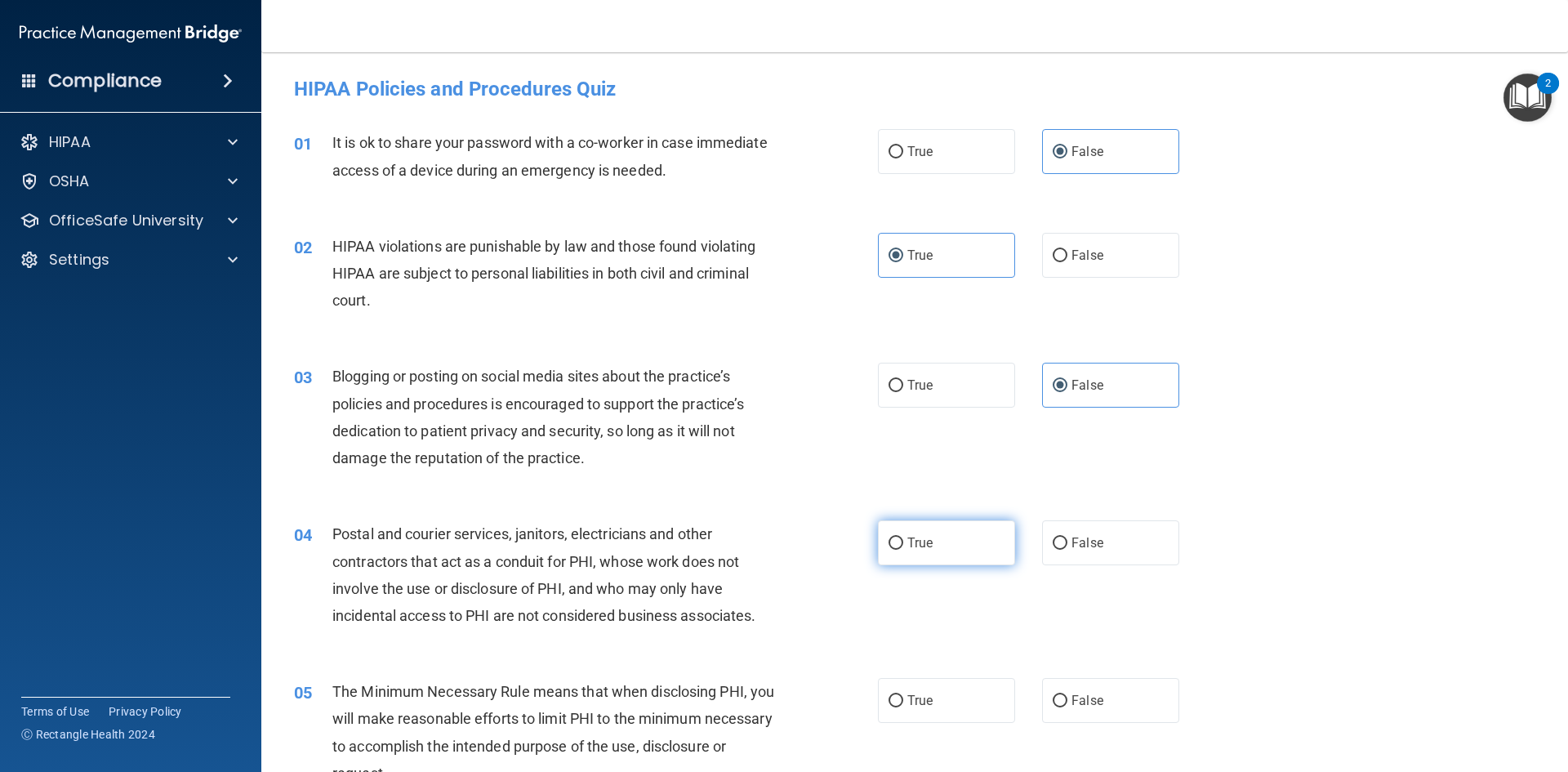
click at [903, 537] on input "True" at bounding box center [895, 543] width 14 height 12
radio input "true"
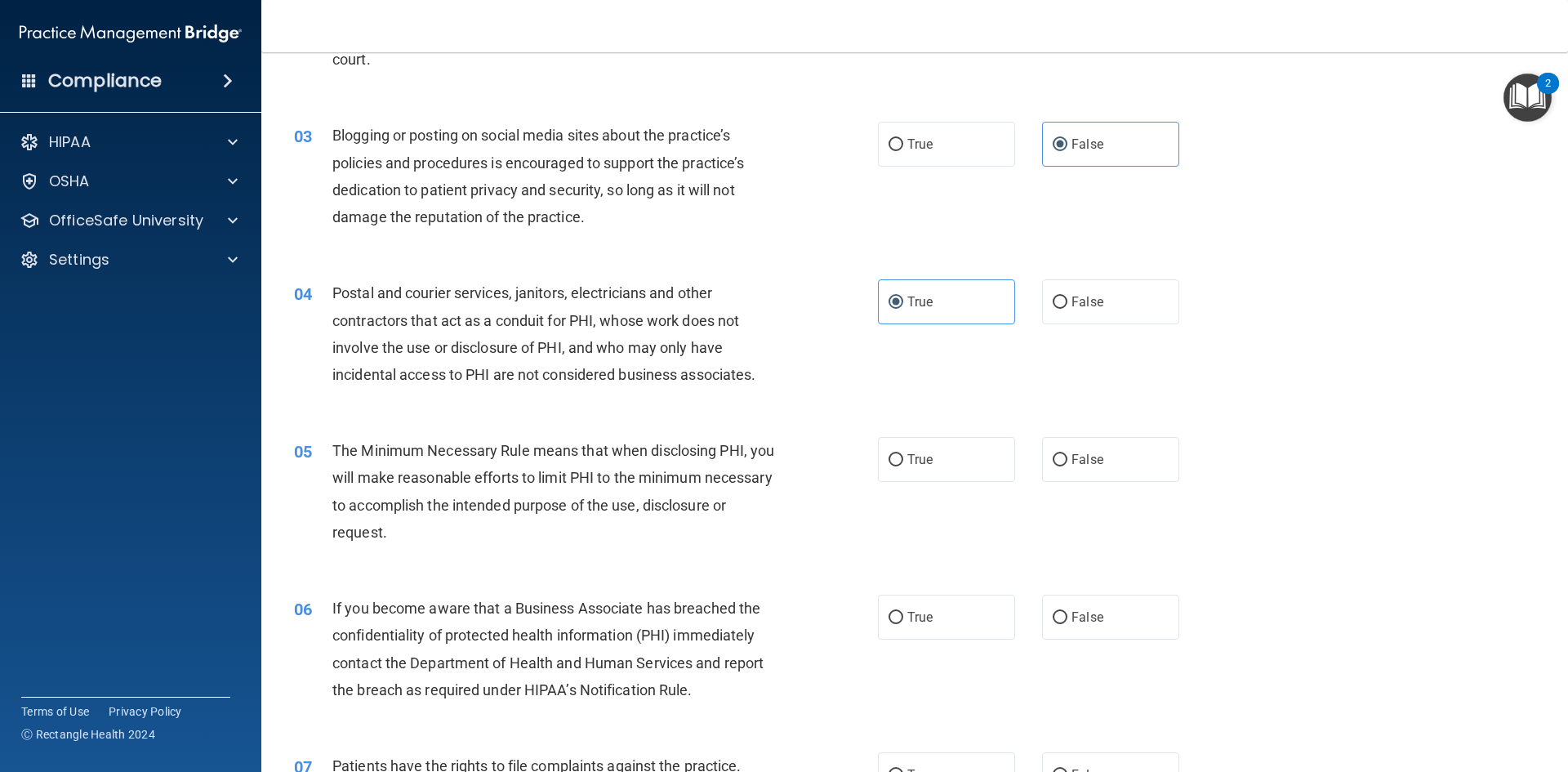
scroll to position [245, 0]
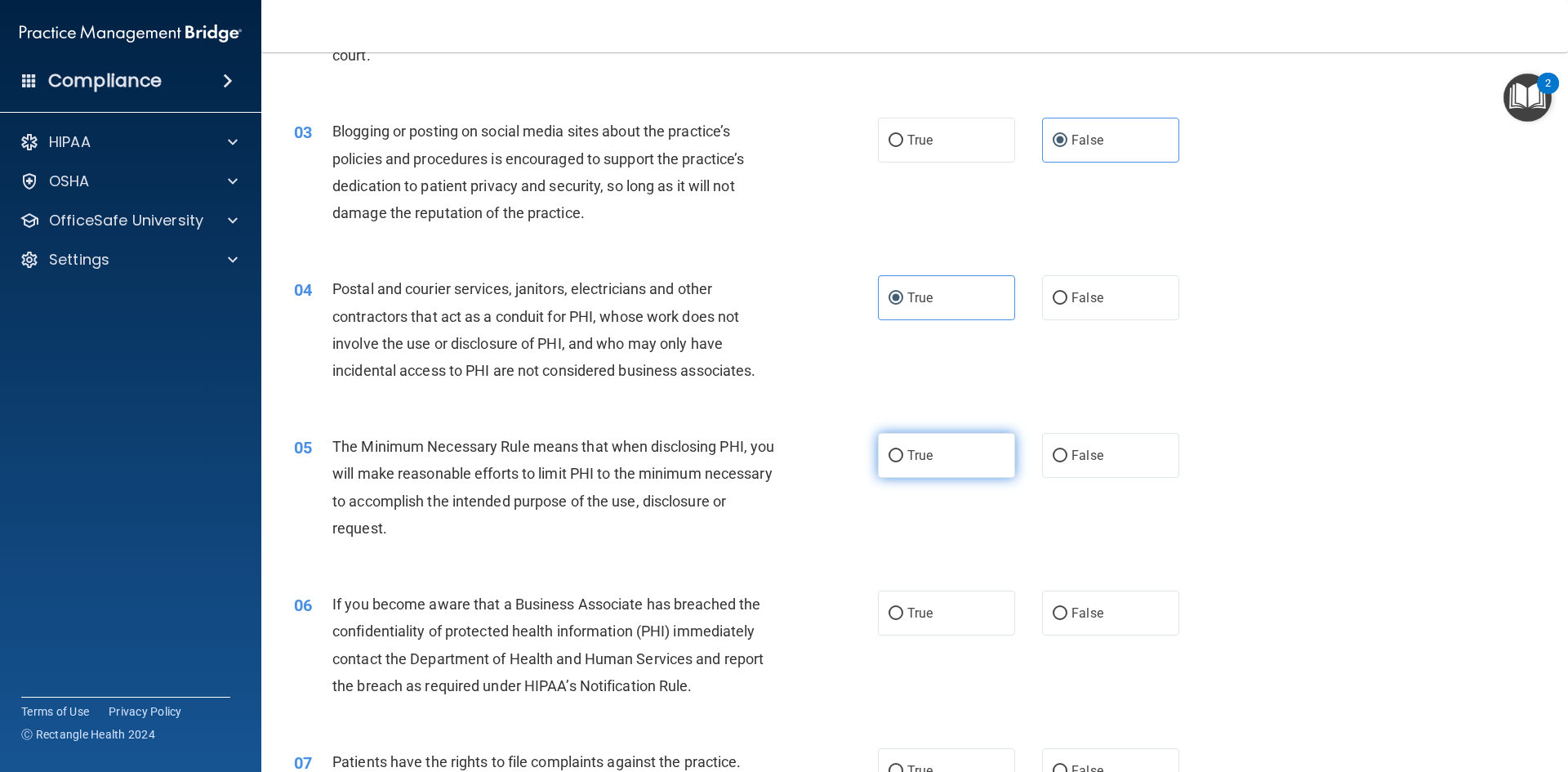
click at [929, 464] on label "True" at bounding box center [946, 455] width 137 height 45
click at [903, 463] on input "True" at bounding box center [895, 456] width 14 height 12
radio input "true"
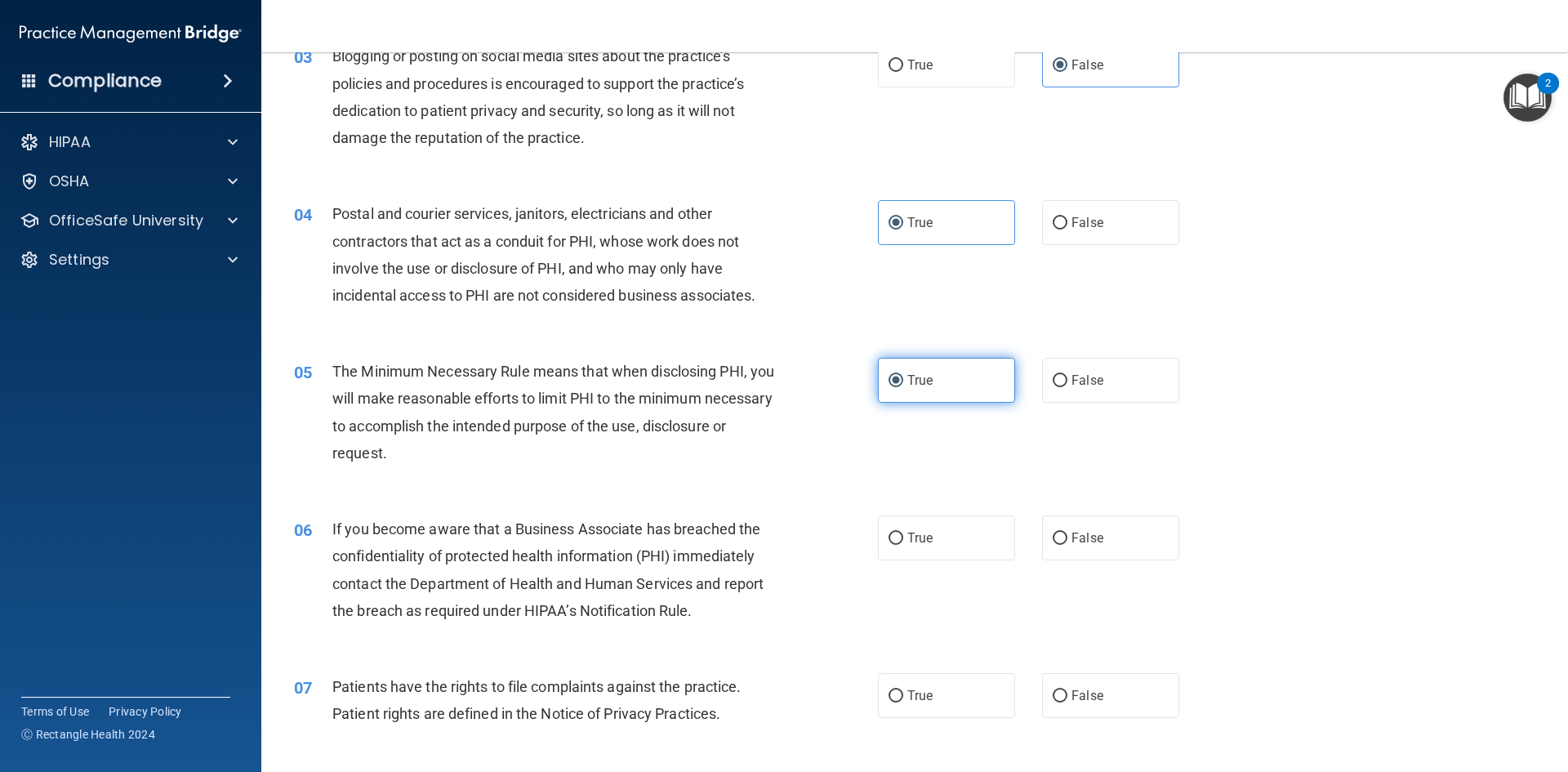
scroll to position [326, 0]
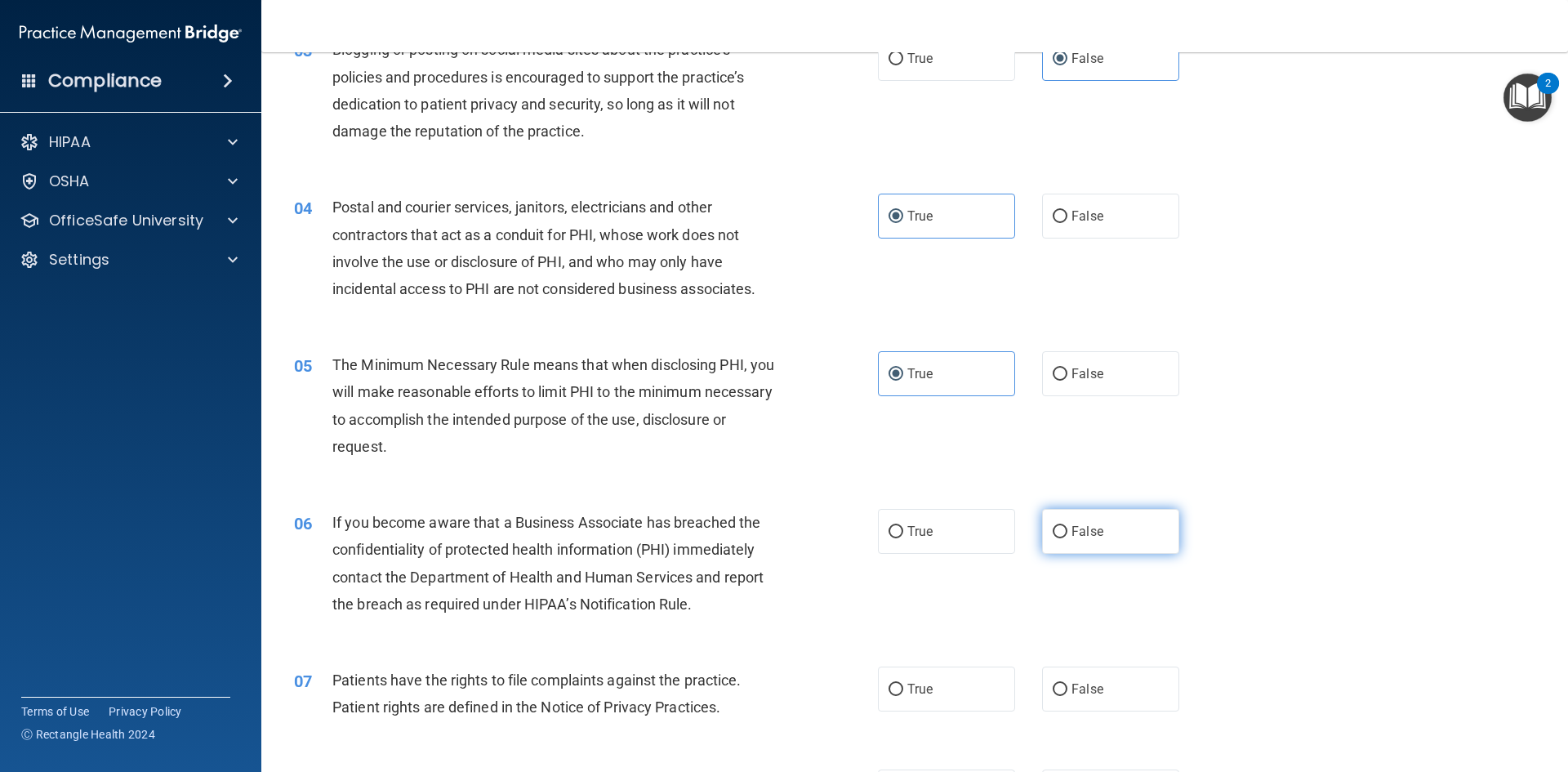
click at [1079, 541] on label "False" at bounding box center [1111, 531] width 137 height 45
click at [1067, 538] on input "False" at bounding box center [1060, 532] width 14 height 12
radio input "true"
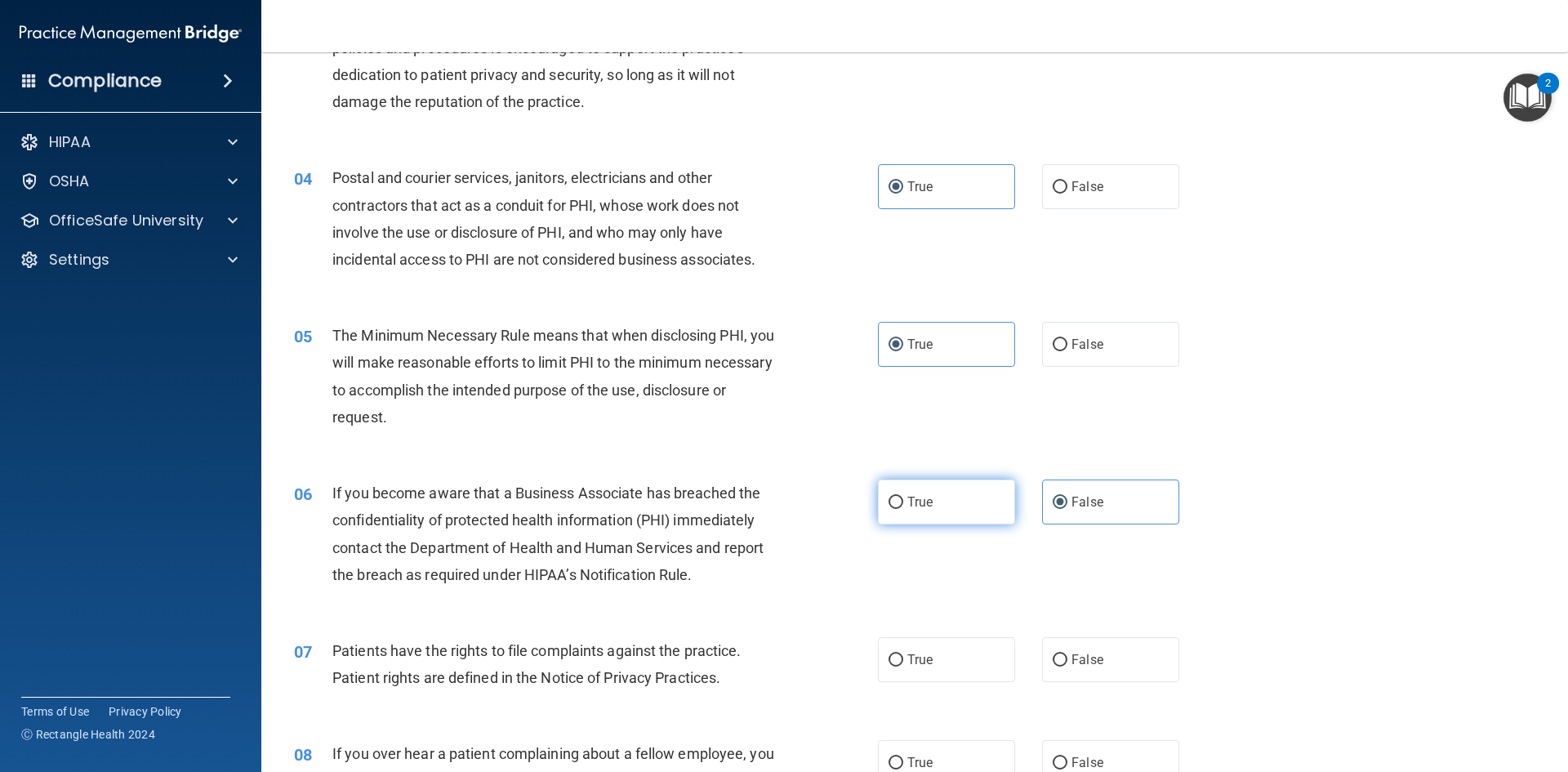
scroll to position [408, 0]
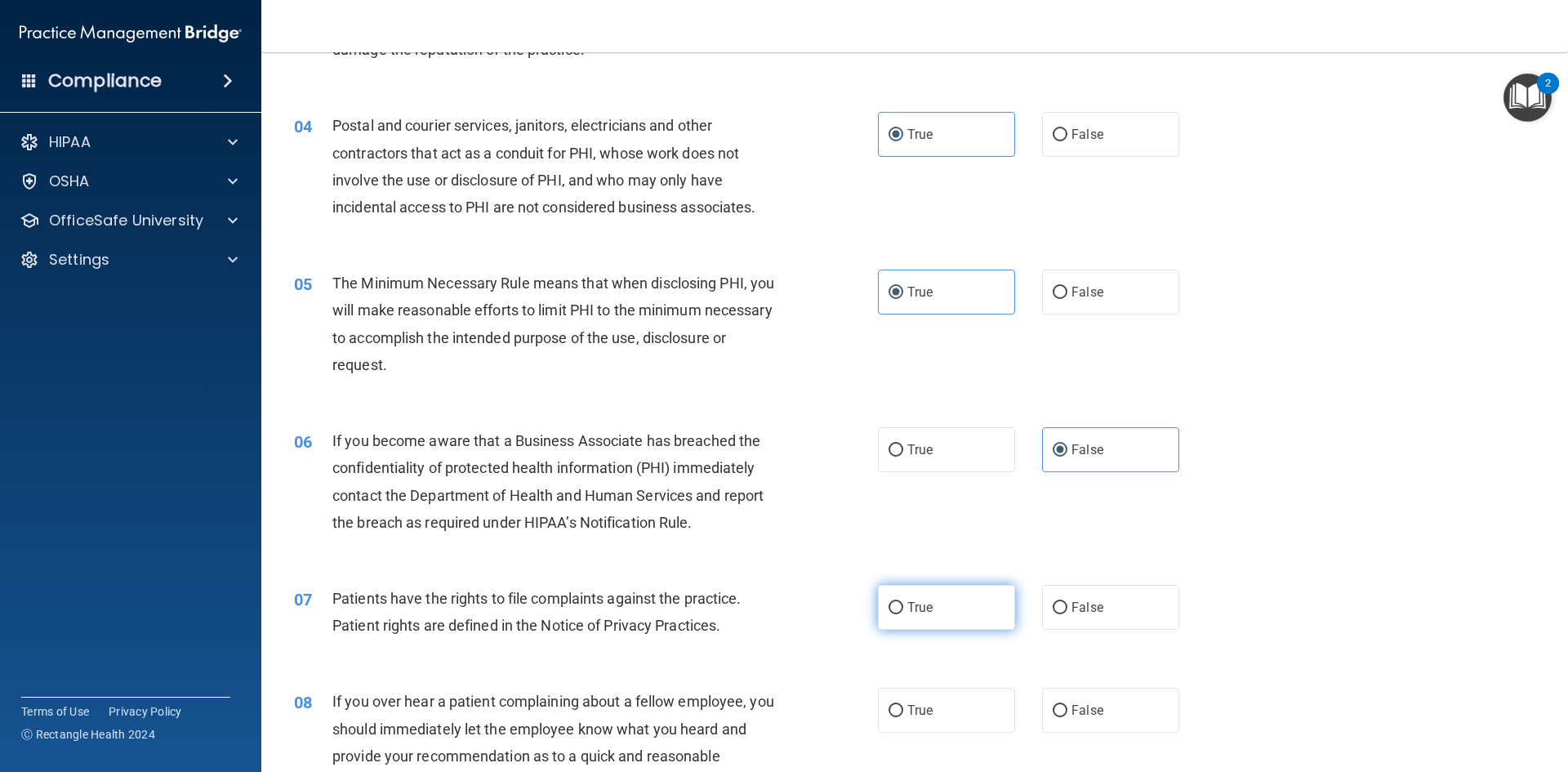
click at [941, 608] on label "True" at bounding box center [946, 607] width 137 height 45
click at [903, 608] on input "True" at bounding box center [895, 608] width 14 height 12
radio input "true"
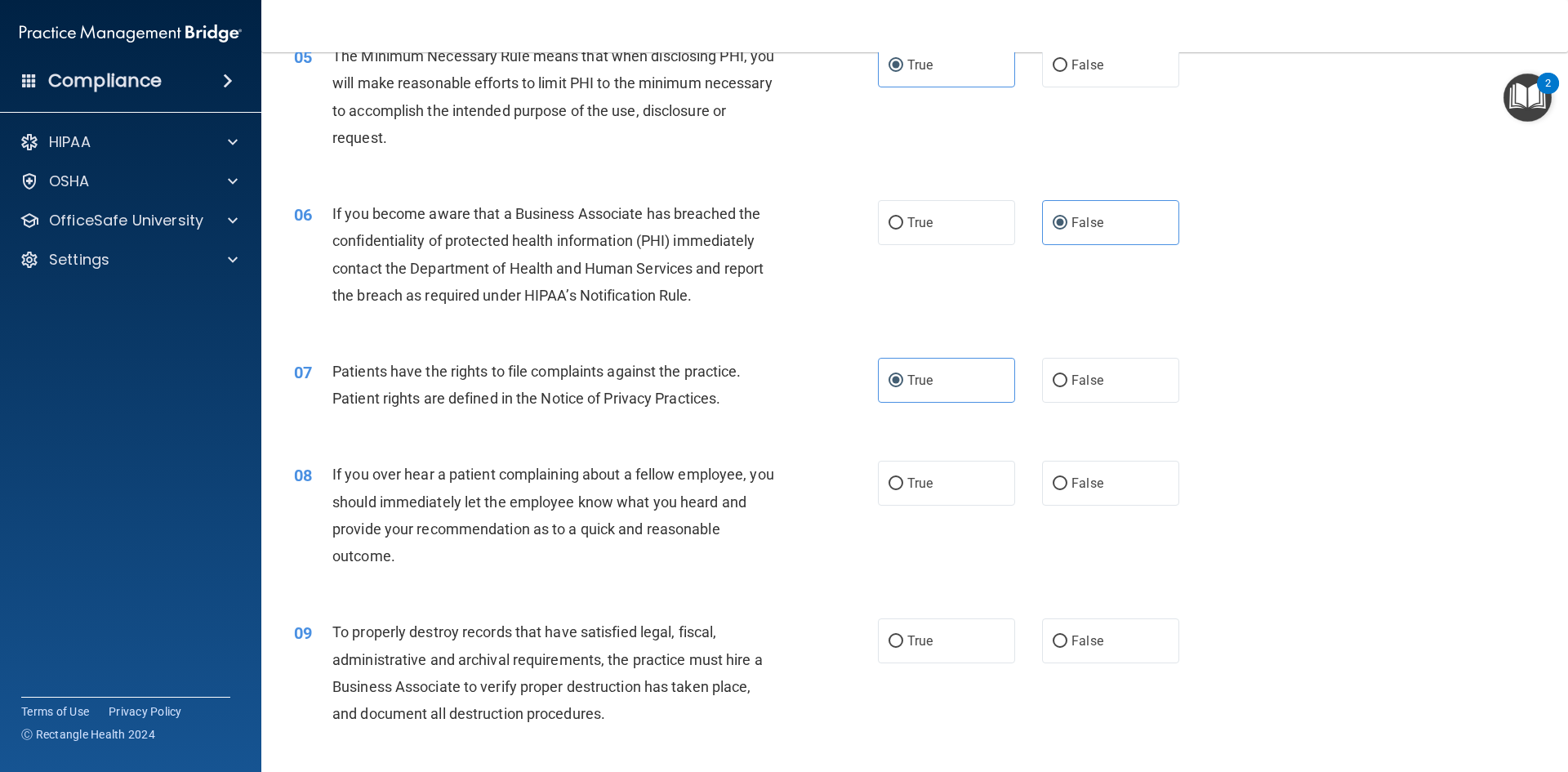
scroll to position [653, 0]
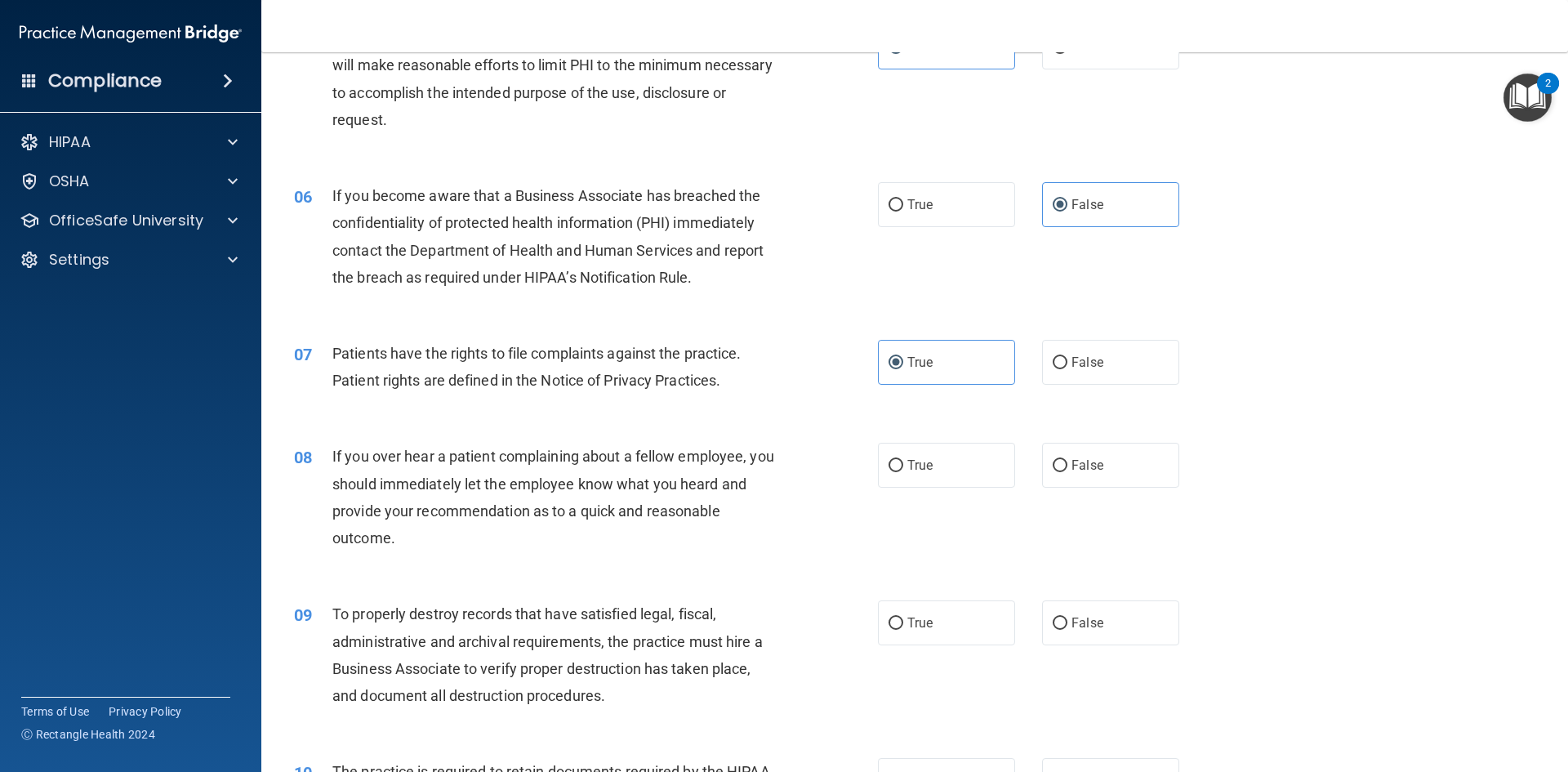
click at [1080, 437] on div "08 If you over hear a patient complaining about a fellow employee, you should i…" at bounding box center [914, 501] width 1266 height 157
click at [1071, 461] on span "False" at bounding box center [1087, 465] width 31 height 15
click at [1067, 461] on input "False" at bounding box center [1060, 466] width 14 height 12
radio input "true"
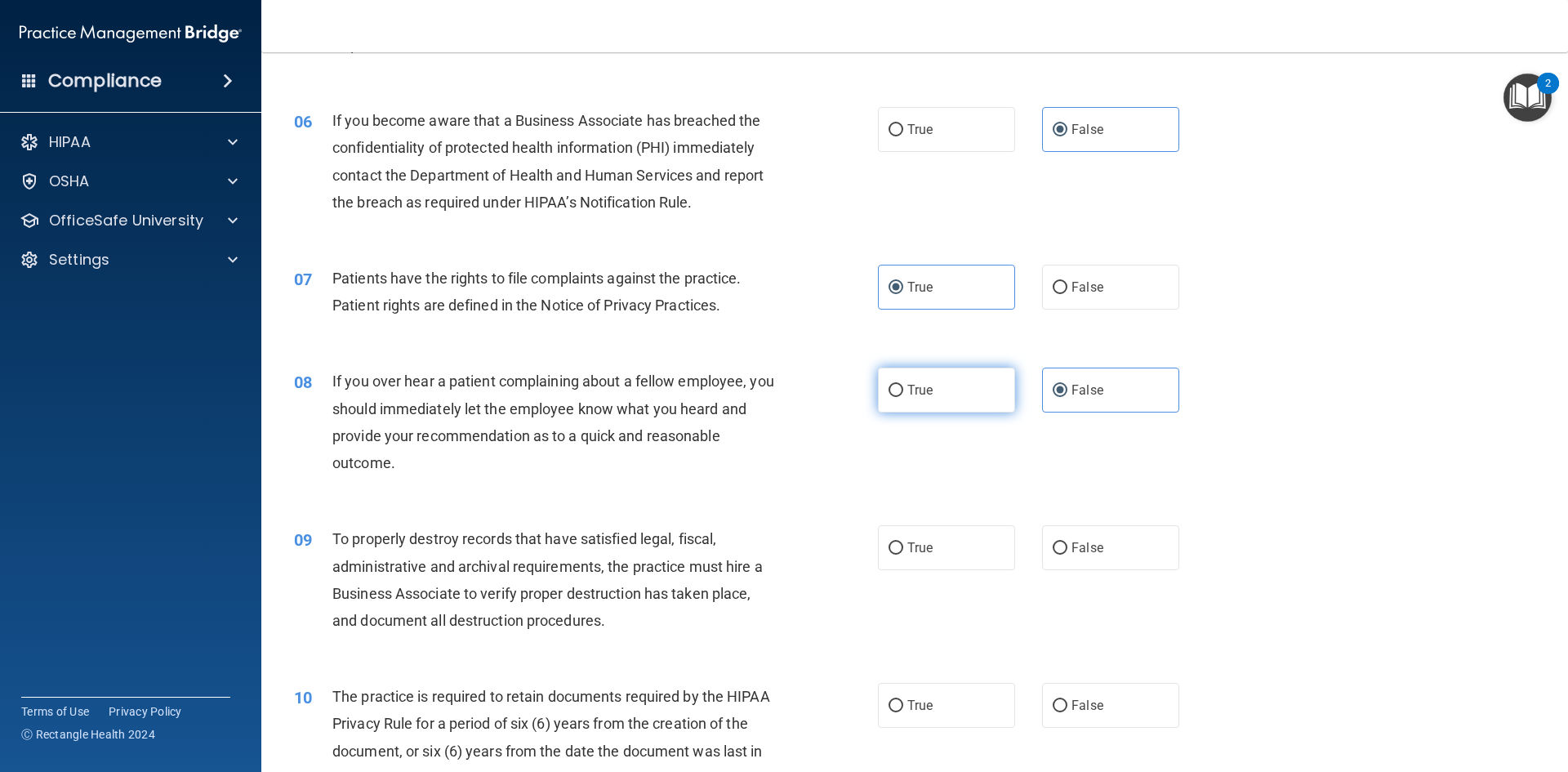
scroll to position [735, 0]
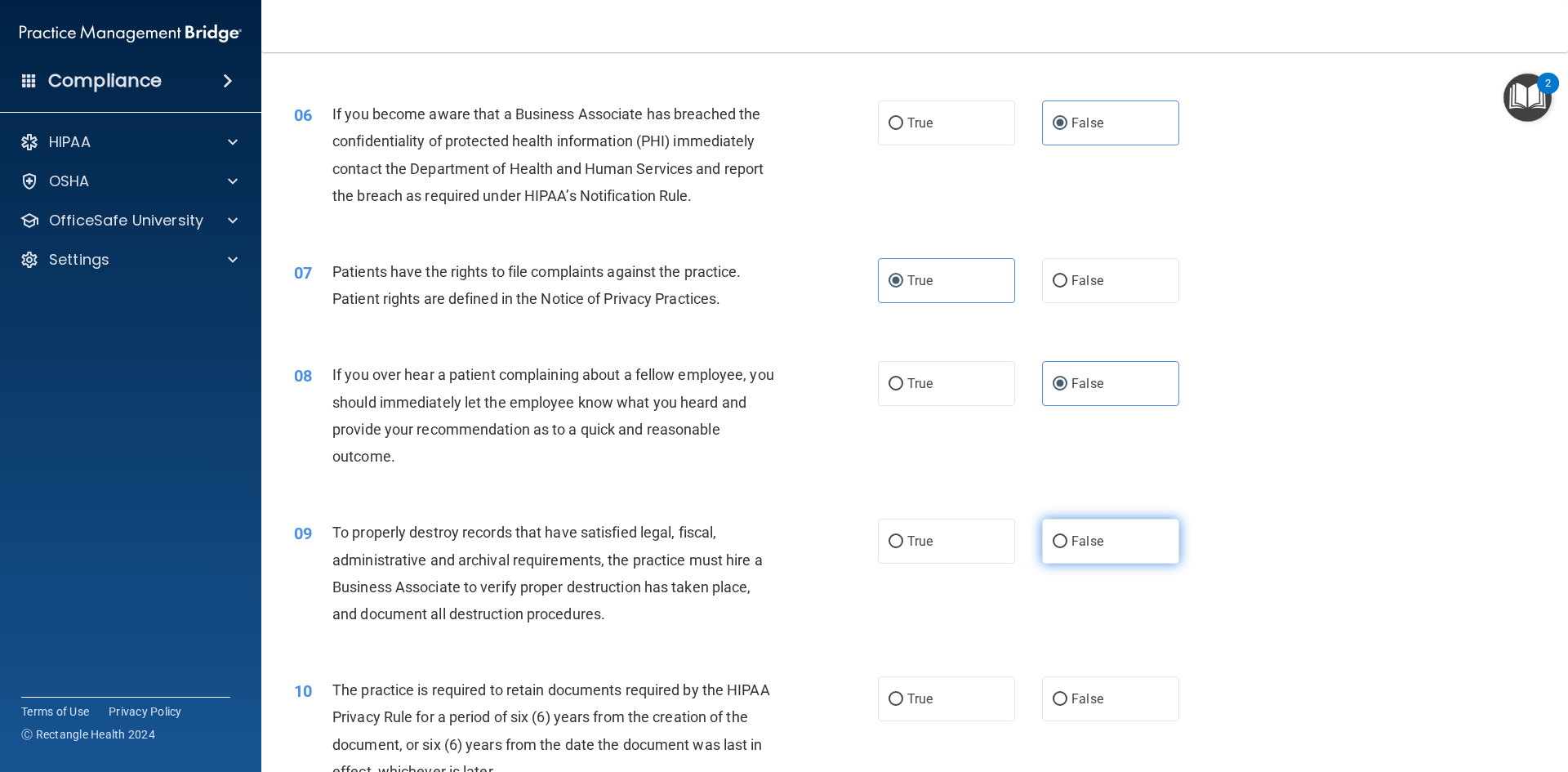
click at [1094, 531] on label "False" at bounding box center [1111, 541] width 137 height 45
click at [1067, 536] on input "False" at bounding box center [1060, 542] width 14 height 12
radio input "true"
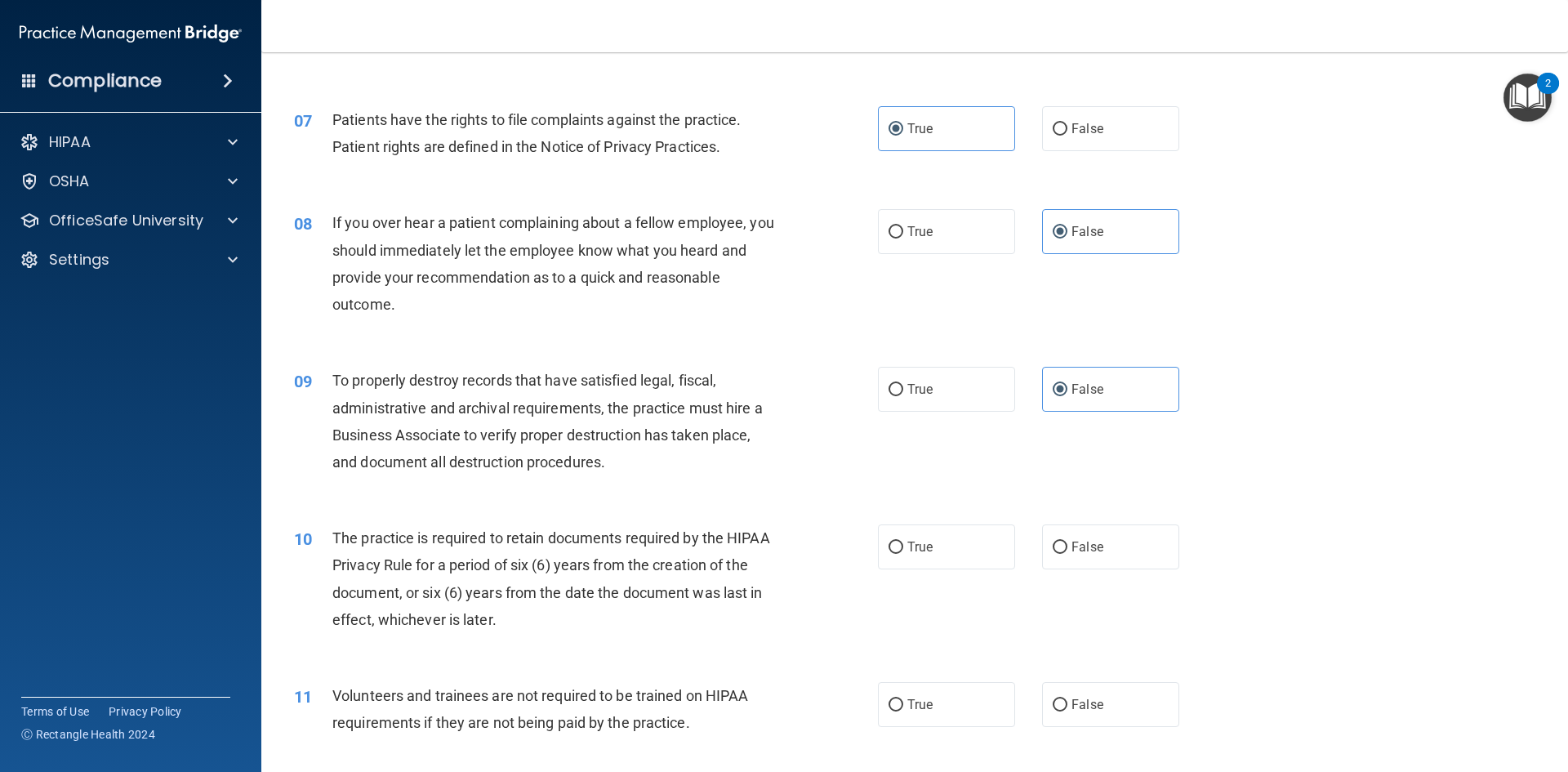
scroll to position [899, 0]
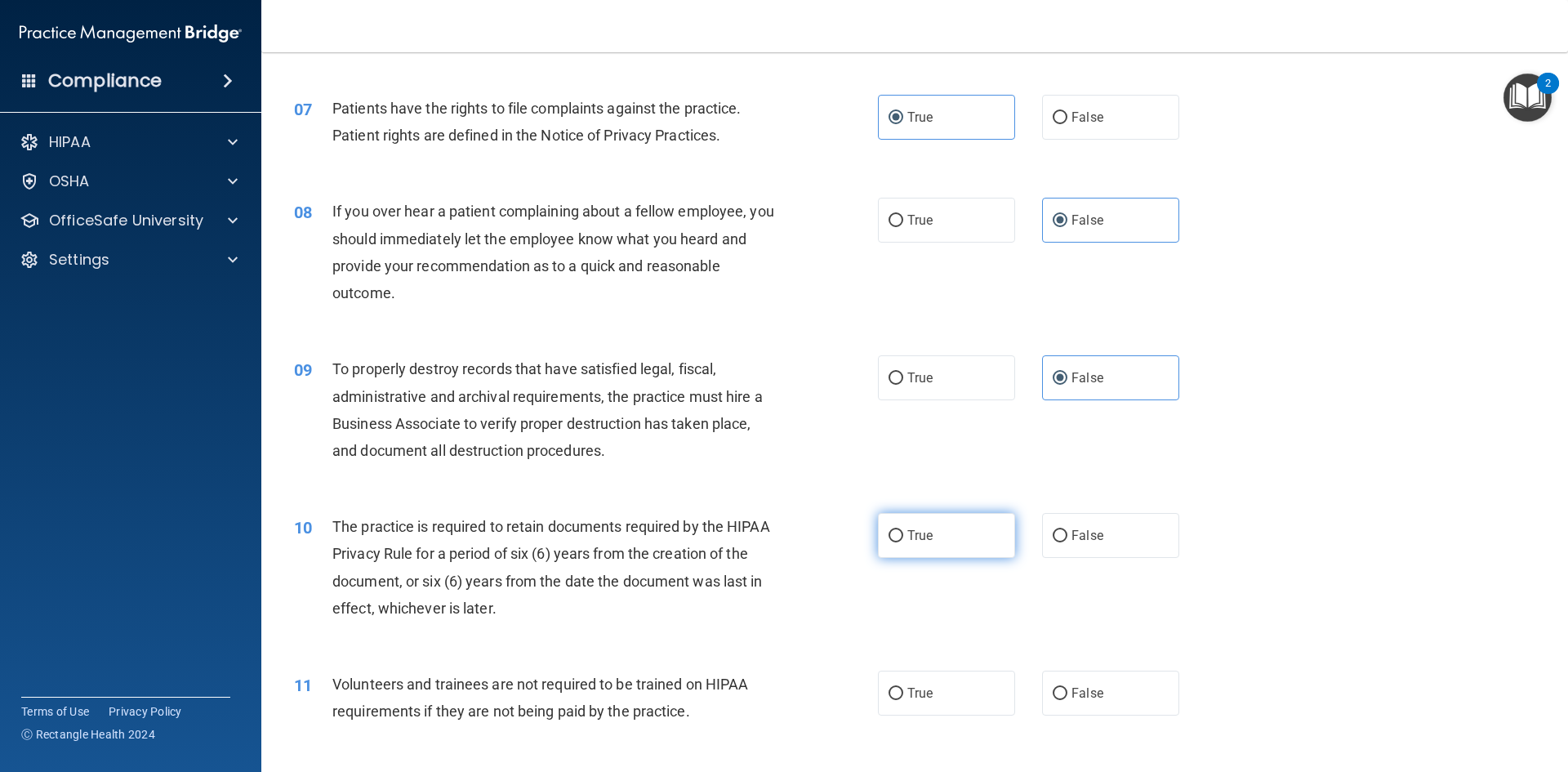
click at [897, 525] on label "True" at bounding box center [946, 535] width 137 height 45
click at [897, 530] on input "True" at bounding box center [895, 536] width 14 height 12
radio input "true"
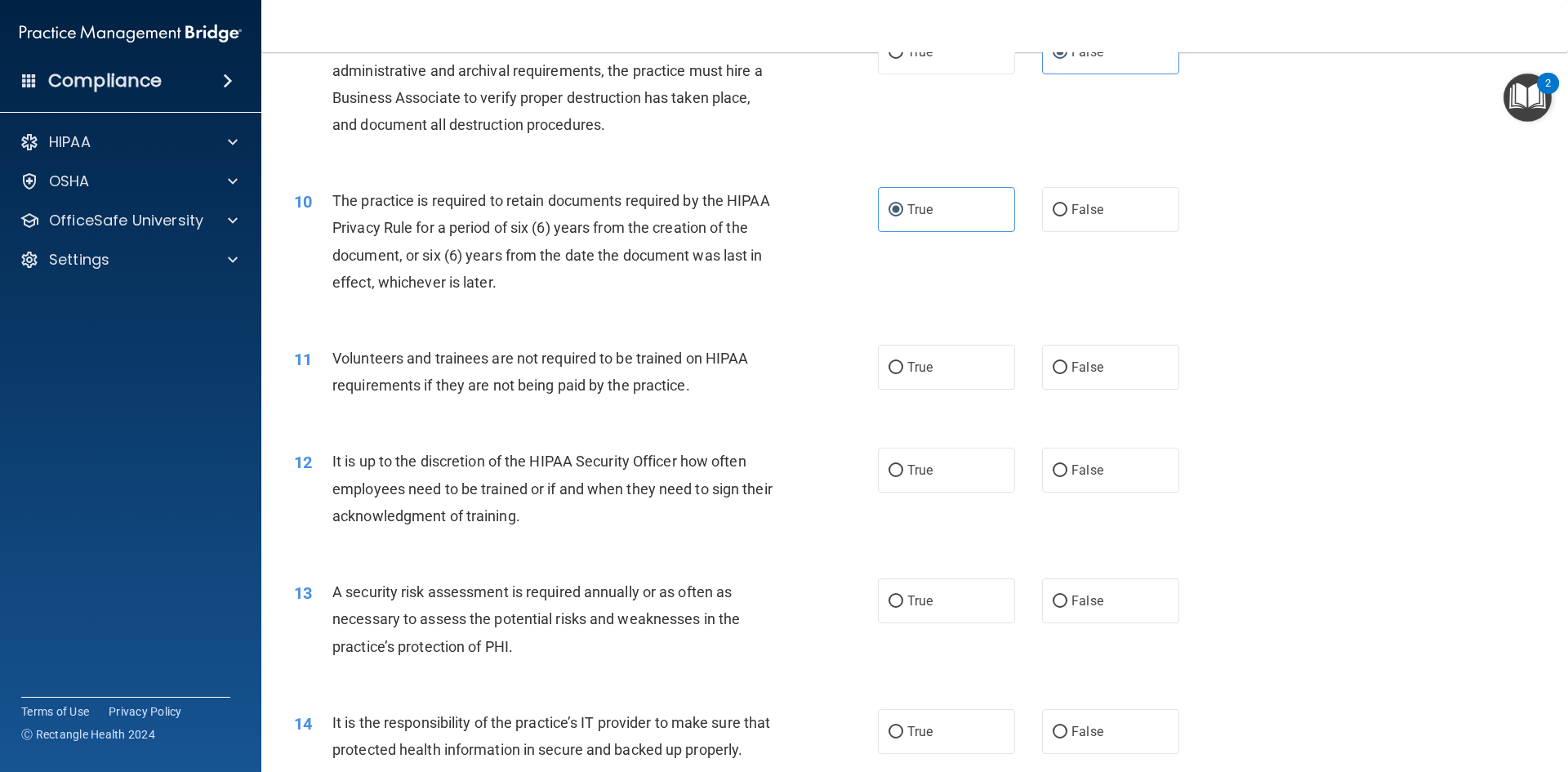
scroll to position [1225, 0]
click at [1068, 380] on label "False" at bounding box center [1111, 366] width 137 height 45
click at [1067, 373] on input "False" at bounding box center [1060, 367] width 14 height 12
radio input "true"
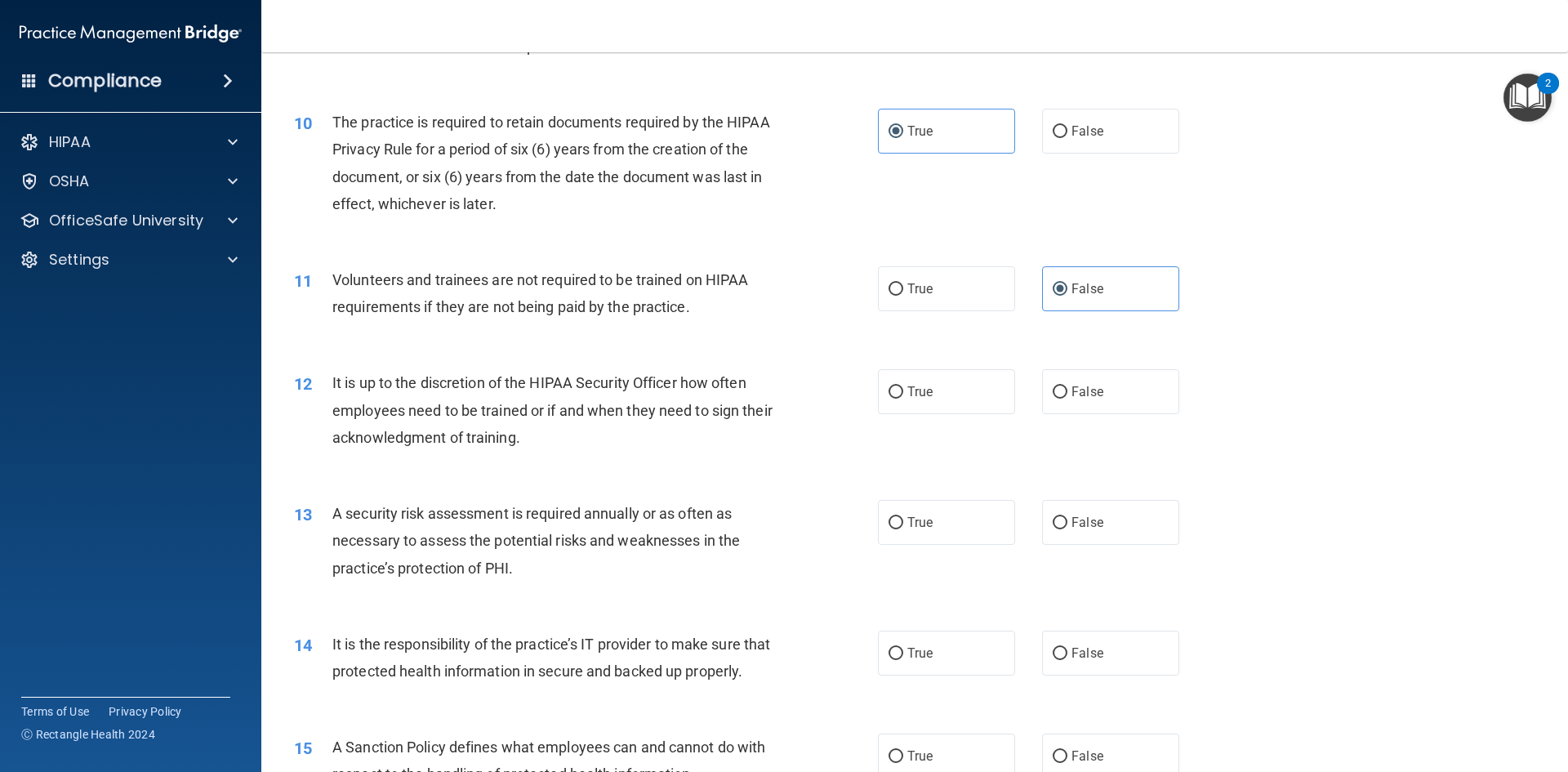
scroll to position [1307, 0]
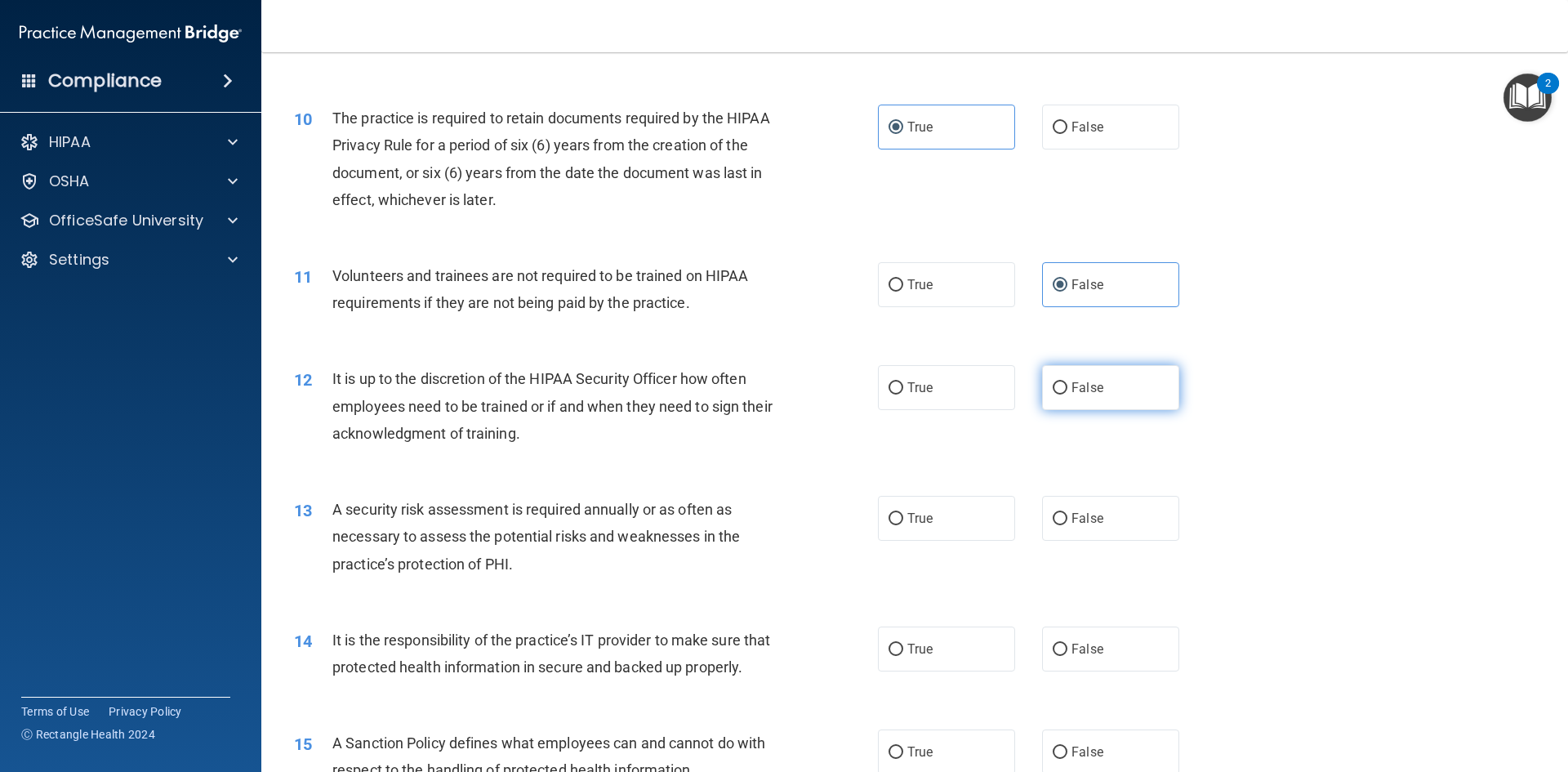
click at [1133, 402] on label "False" at bounding box center [1111, 387] width 137 height 45
click at [1067, 395] on input "False" at bounding box center [1060, 389] width 14 height 12
radio input "true"
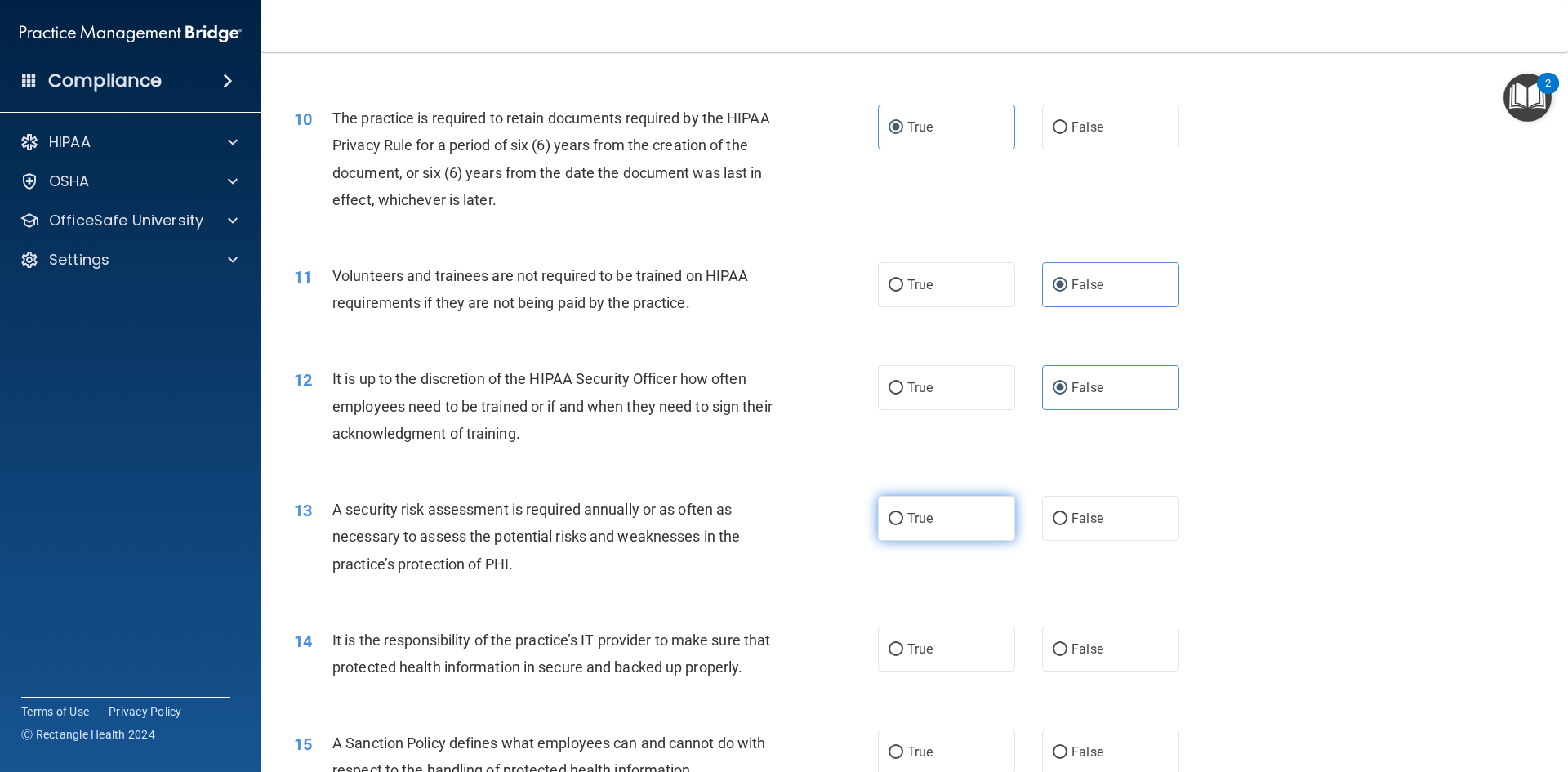
click at [932, 524] on label "True" at bounding box center [946, 518] width 137 height 45
click at [903, 524] on input "True" at bounding box center [895, 519] width 14 height 12
radio input "true"
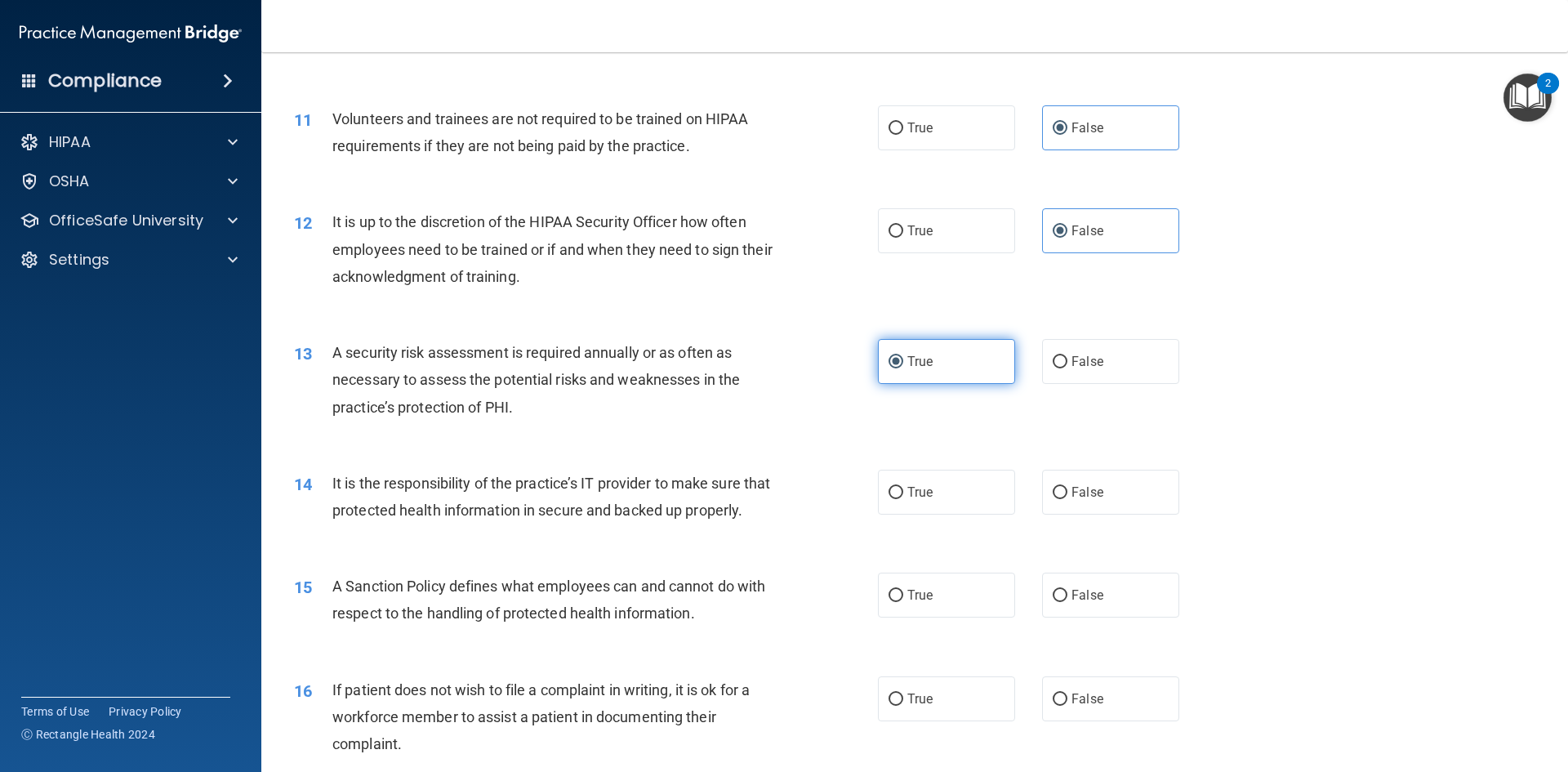
scroll to position [1470, 0]
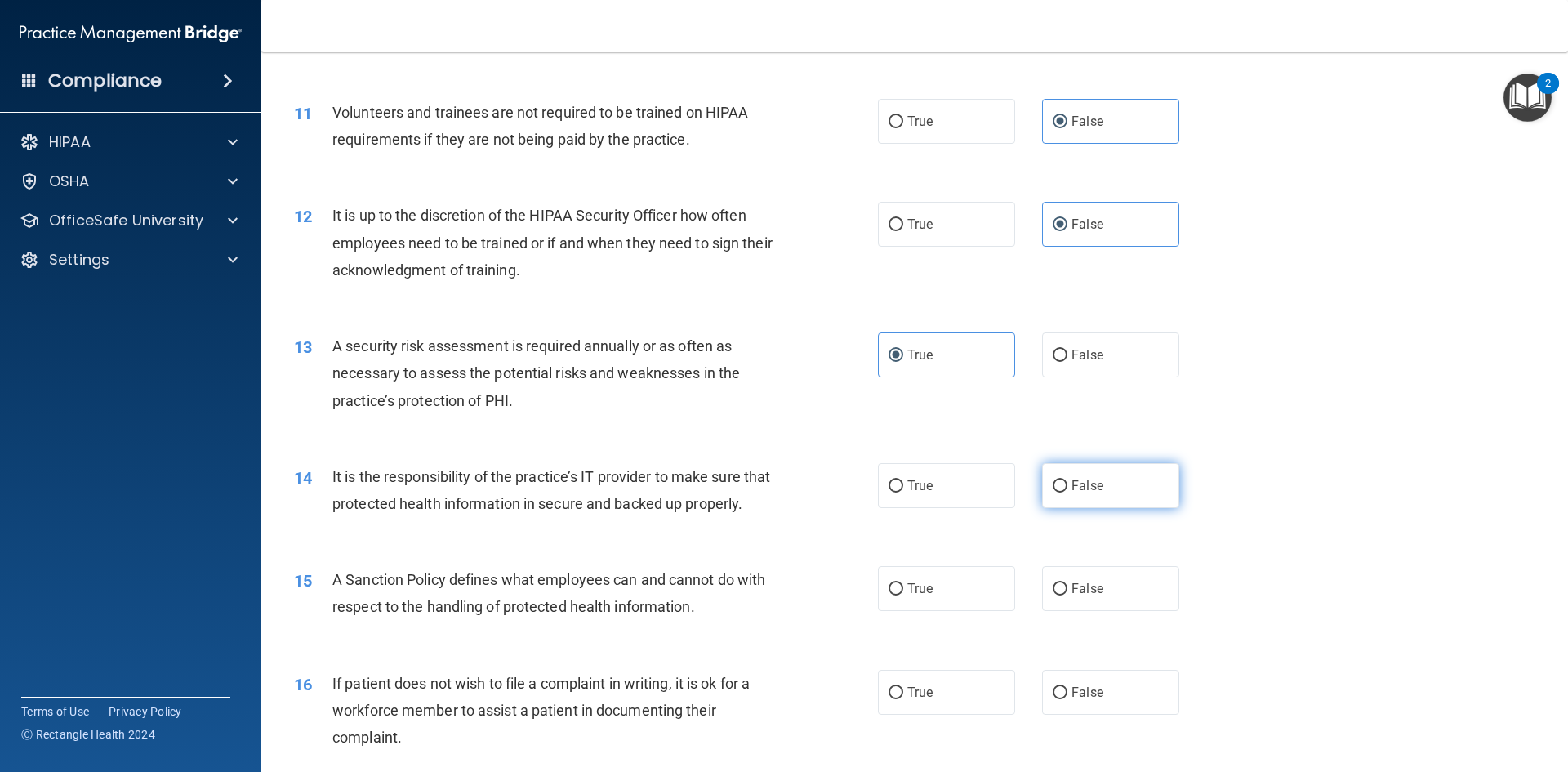
click at [1100, 496] on label "False" at bounding box center [1111, 485] width 137 height 45
click at [1067, 492] on input "False" at bounding box center [1060, 486] width 14 height 12
radio input "true"
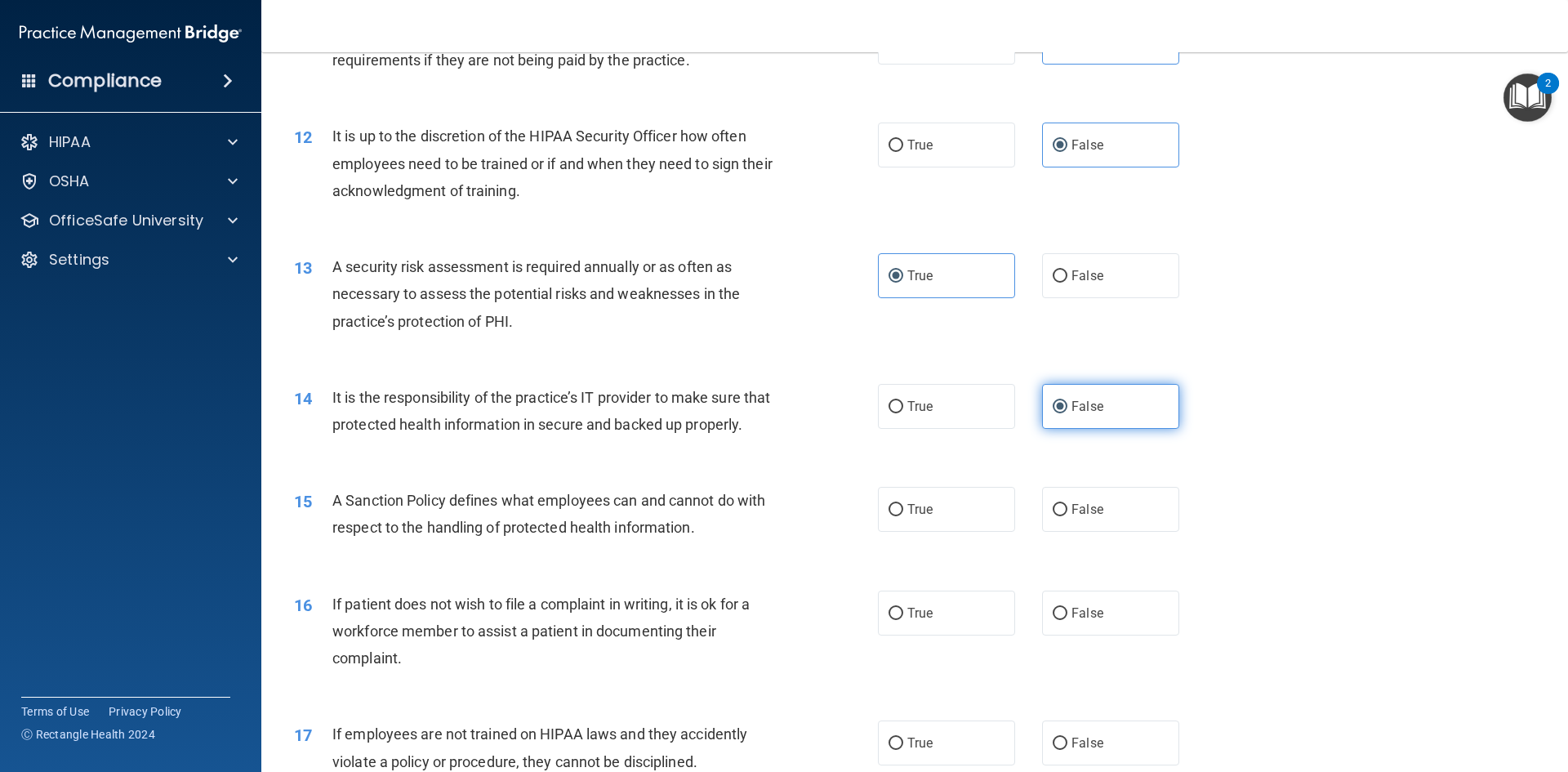
scroll to position [1552, 0]
click at [1090, 525] on label "False" at bounding box center [1111, 507] width 137 height 45
click at [1067, 514] on input "False" at bounding box center [1060, 508] width 14 height 12
radio input "true"
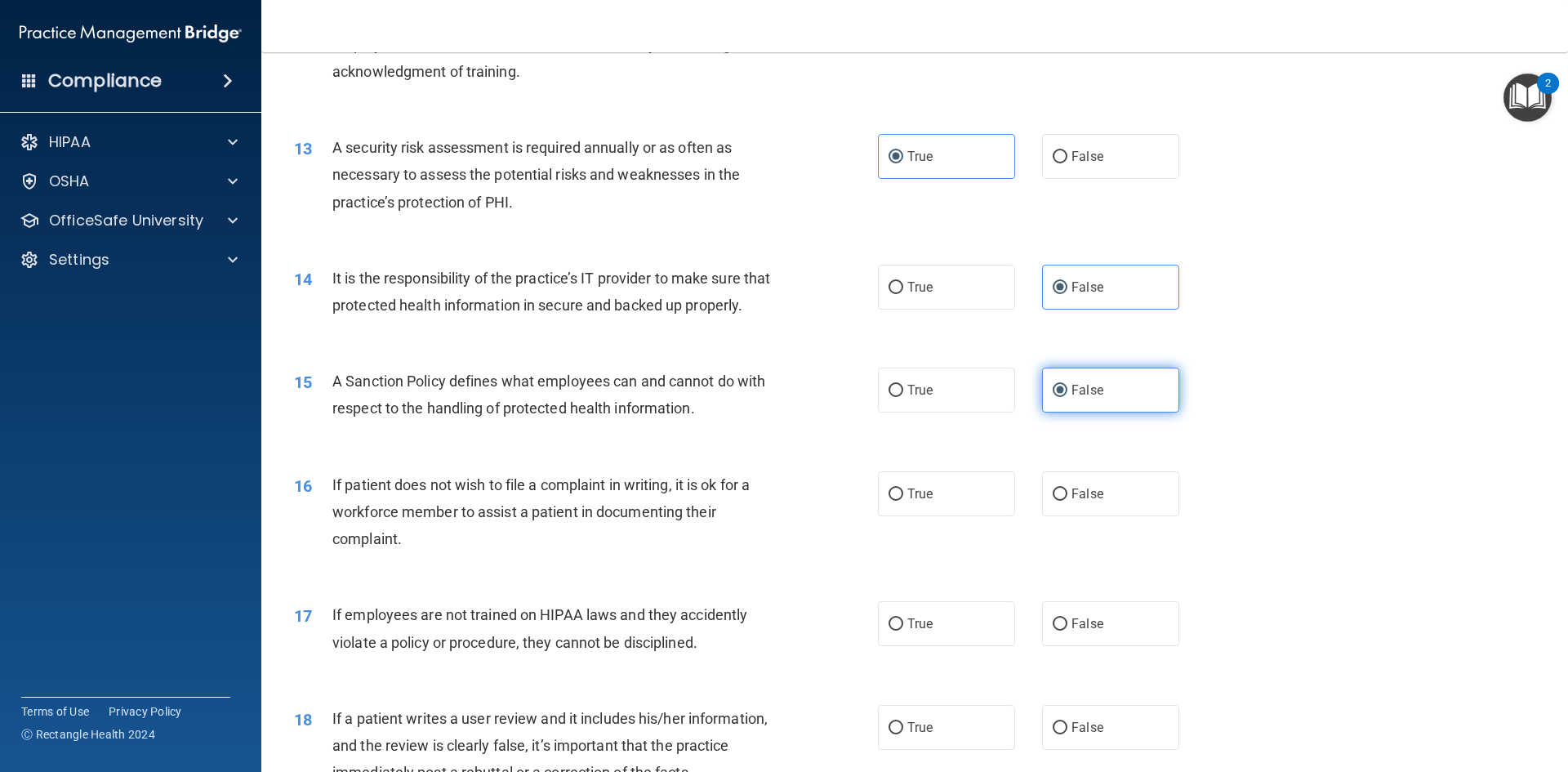
scroll to position [1715, 0]
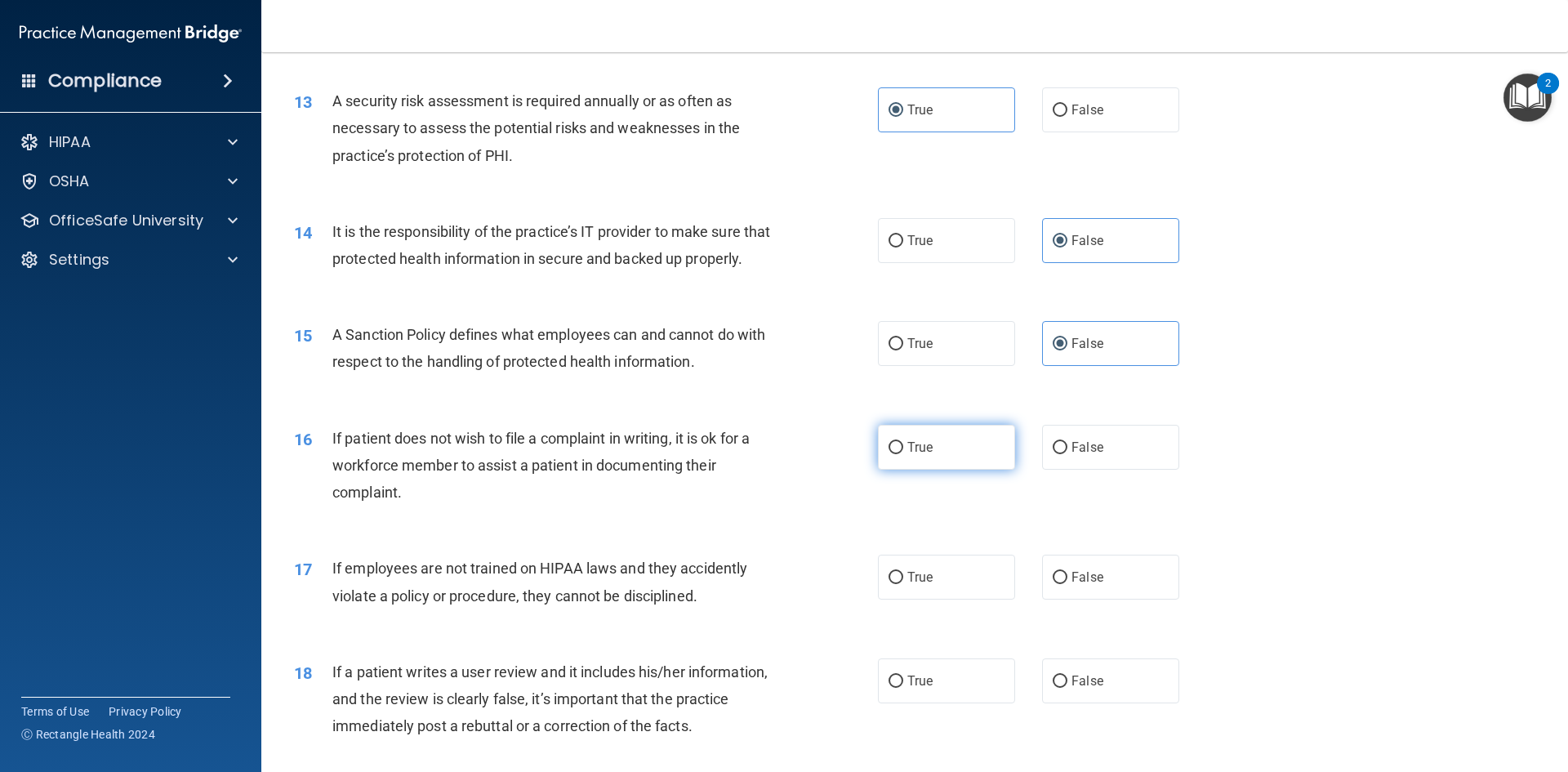
click at [915, 466] on label "True" at bounding box center [946, 446] width 137 height 45
click at [903, 454] on input "True" at bounding box center [895, 448] width 14 height 12
radio input "true"
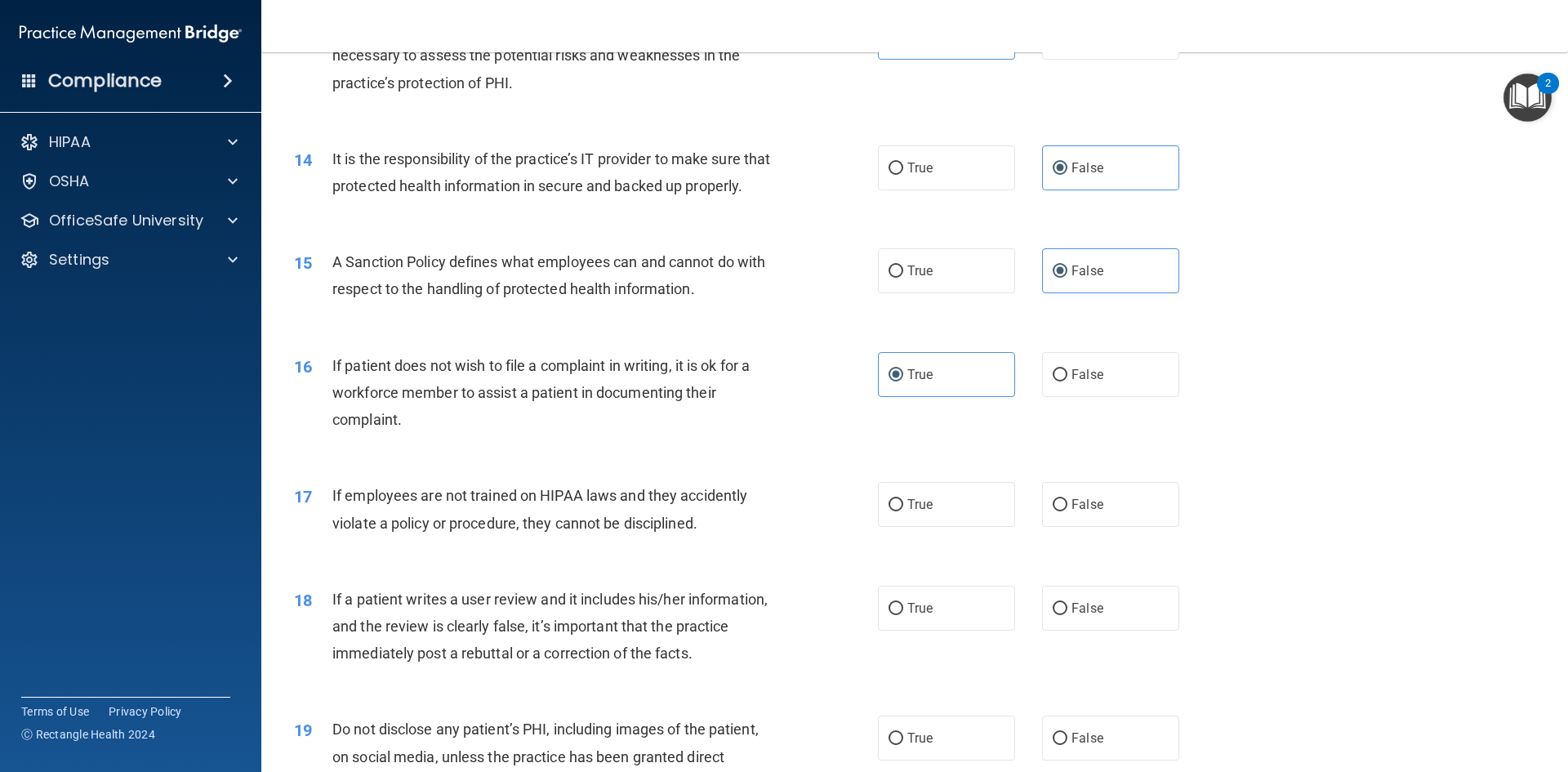
scroll to position [1797, 0]
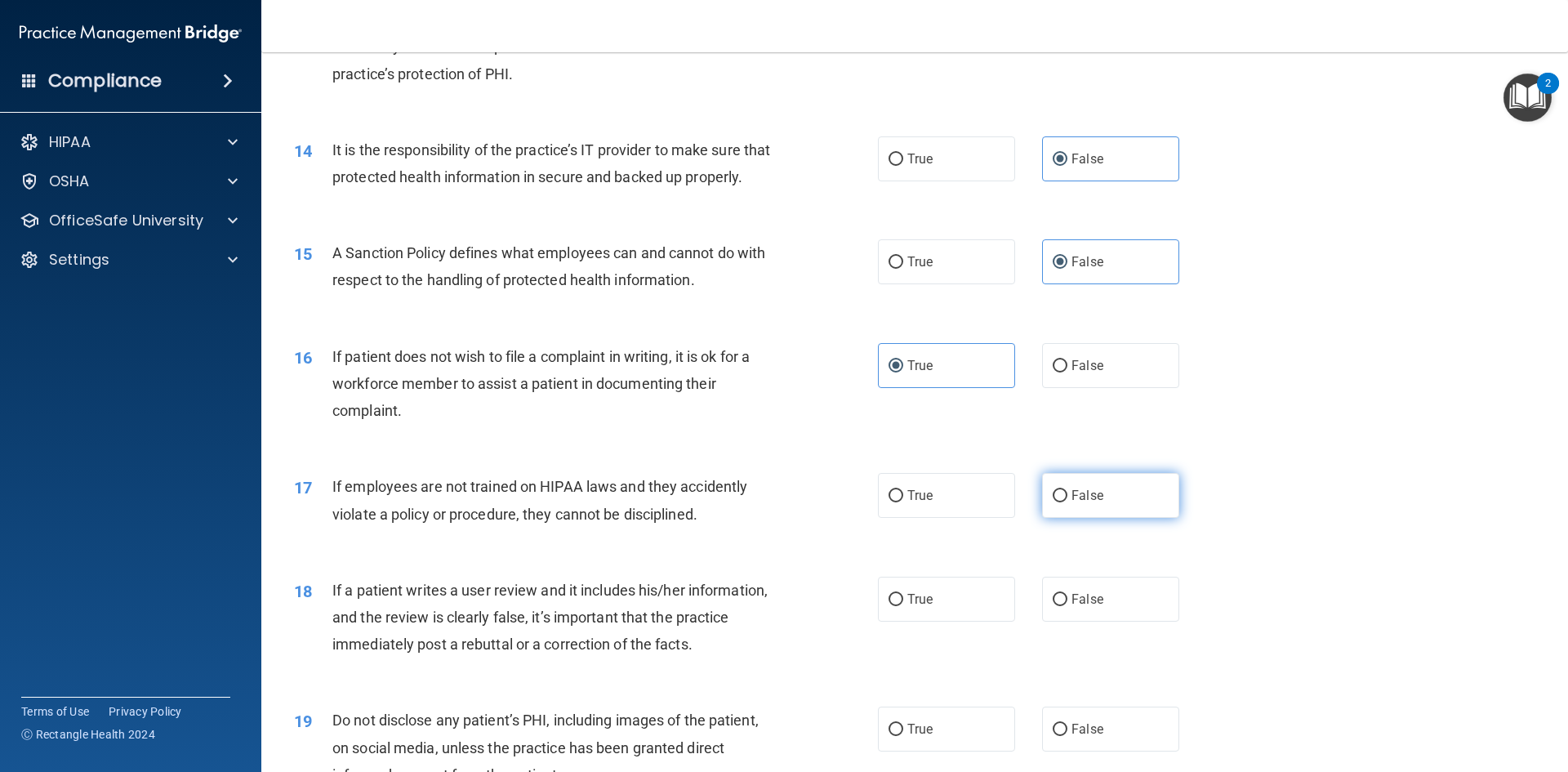
click at [1124, 518] on label "False" at bounding box center [1111, 495] width 137 height 45
click at [1067, 502] on input "False" at bounding box center [1060, 496] width 14 height 12
radio input "true"
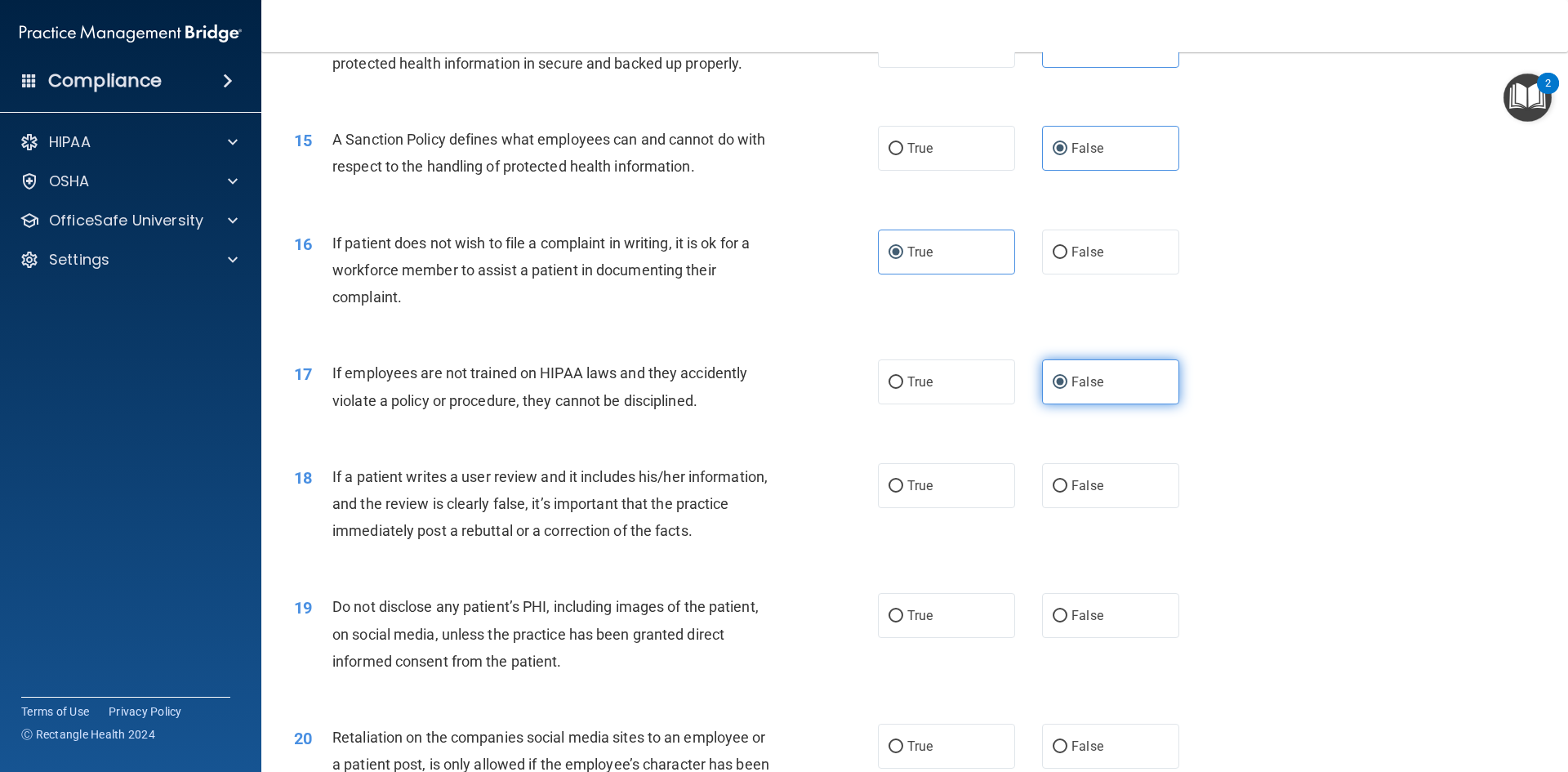
scroll to position [1960, 0]
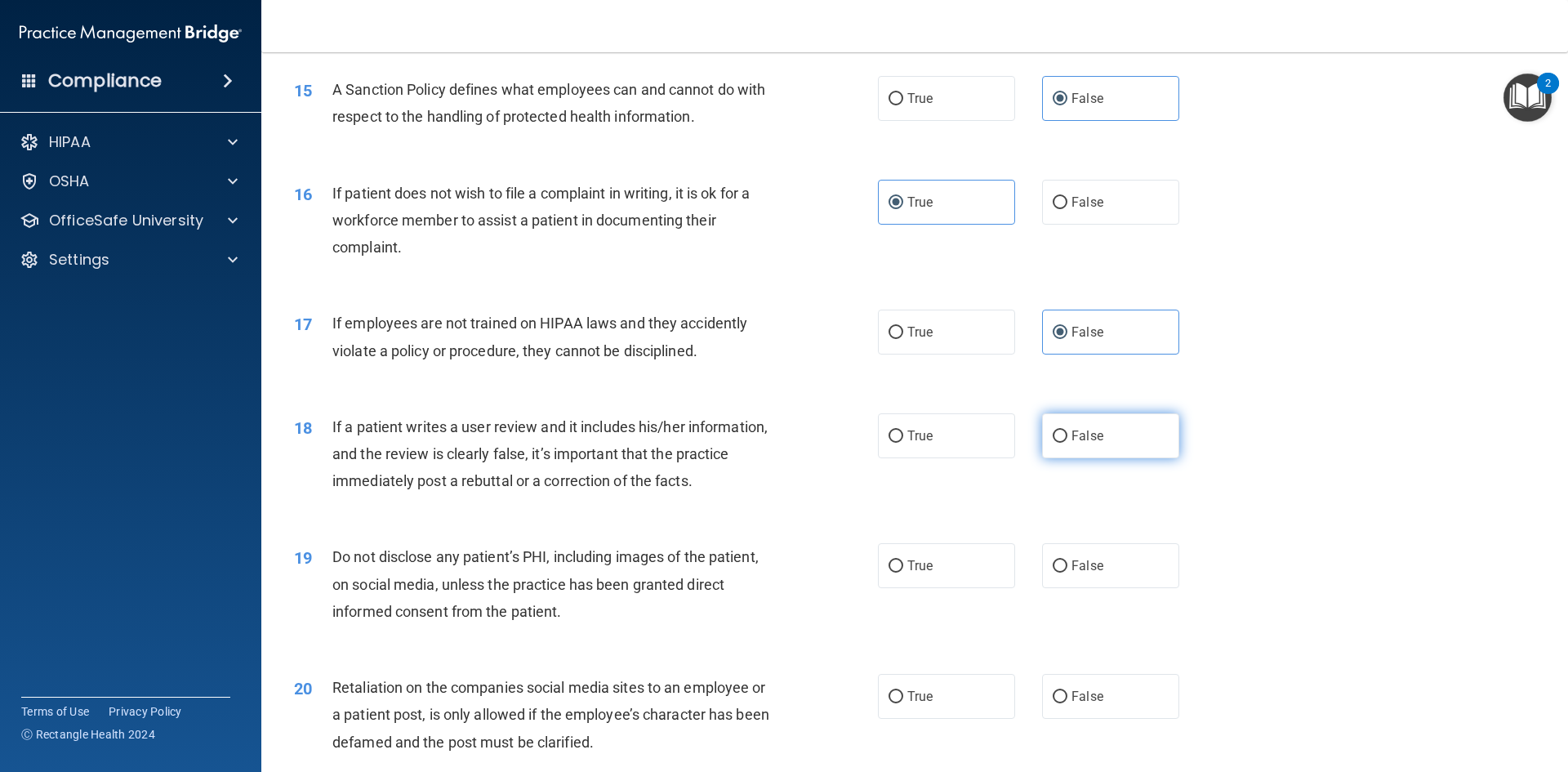
click at [1071, 458] on label "False" at bounding box center [1111, 435] width 137 height 45
click at [1067, 443] on input "False" at bounding box center [1060, 436] width 14 height 12
radio input "true"
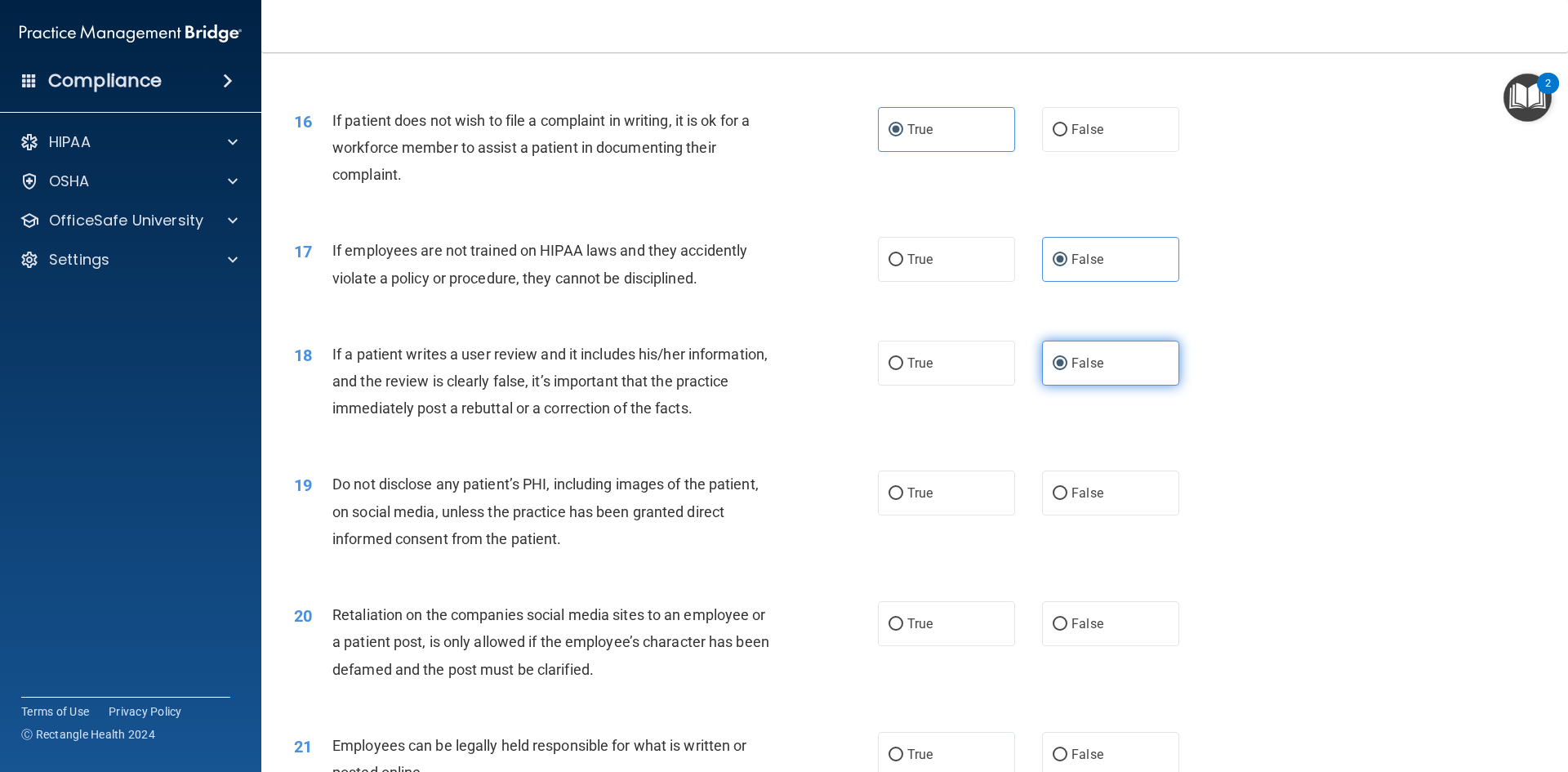
scroll to position [2041, 0]
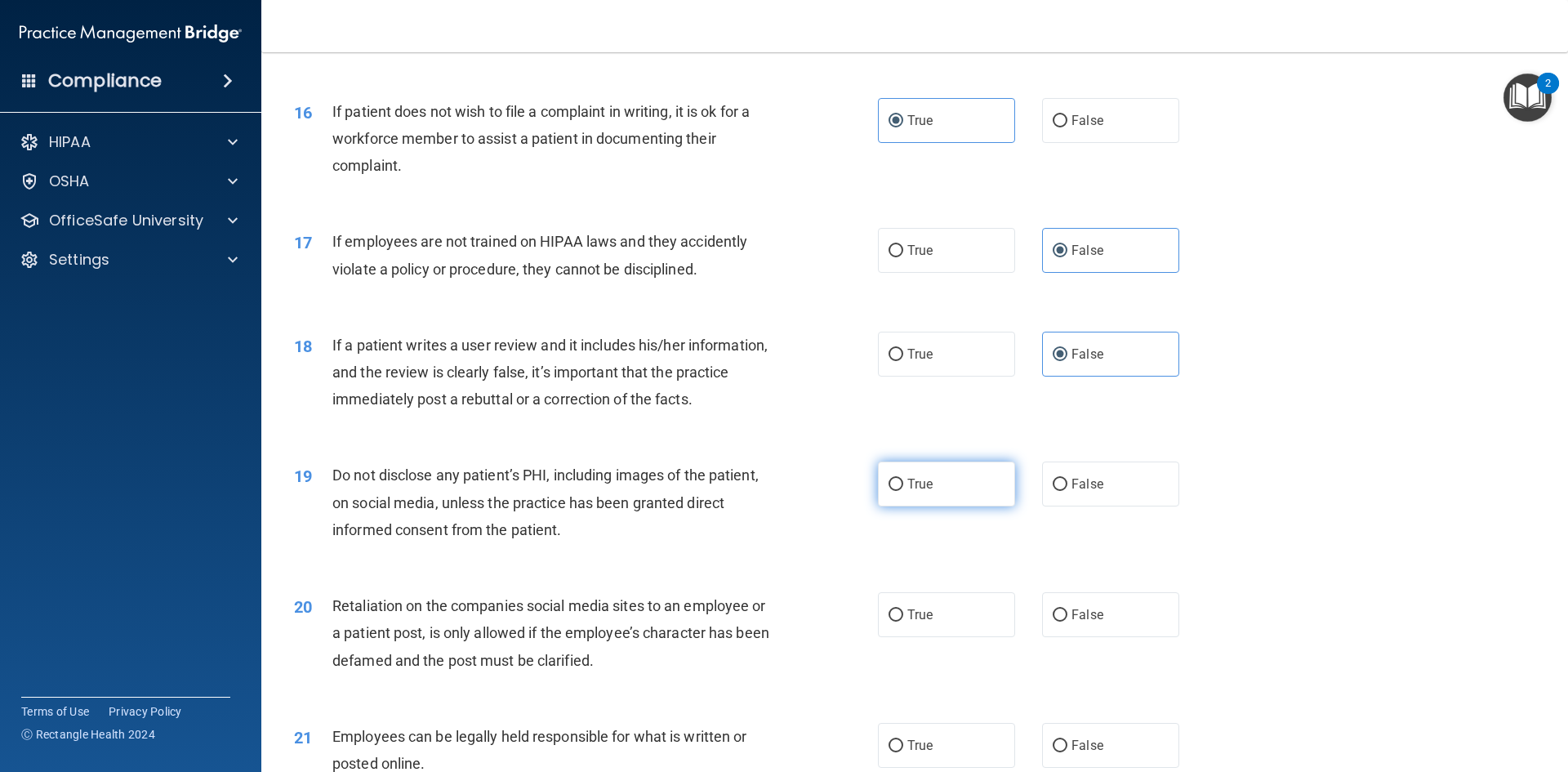
click at [947, 503] on label "True" at bounding box center [946, 484] width 137 height 45
click at [903, 491] on input "True" at bounding box center [895, 485] width 14 height 12
radio input "true"
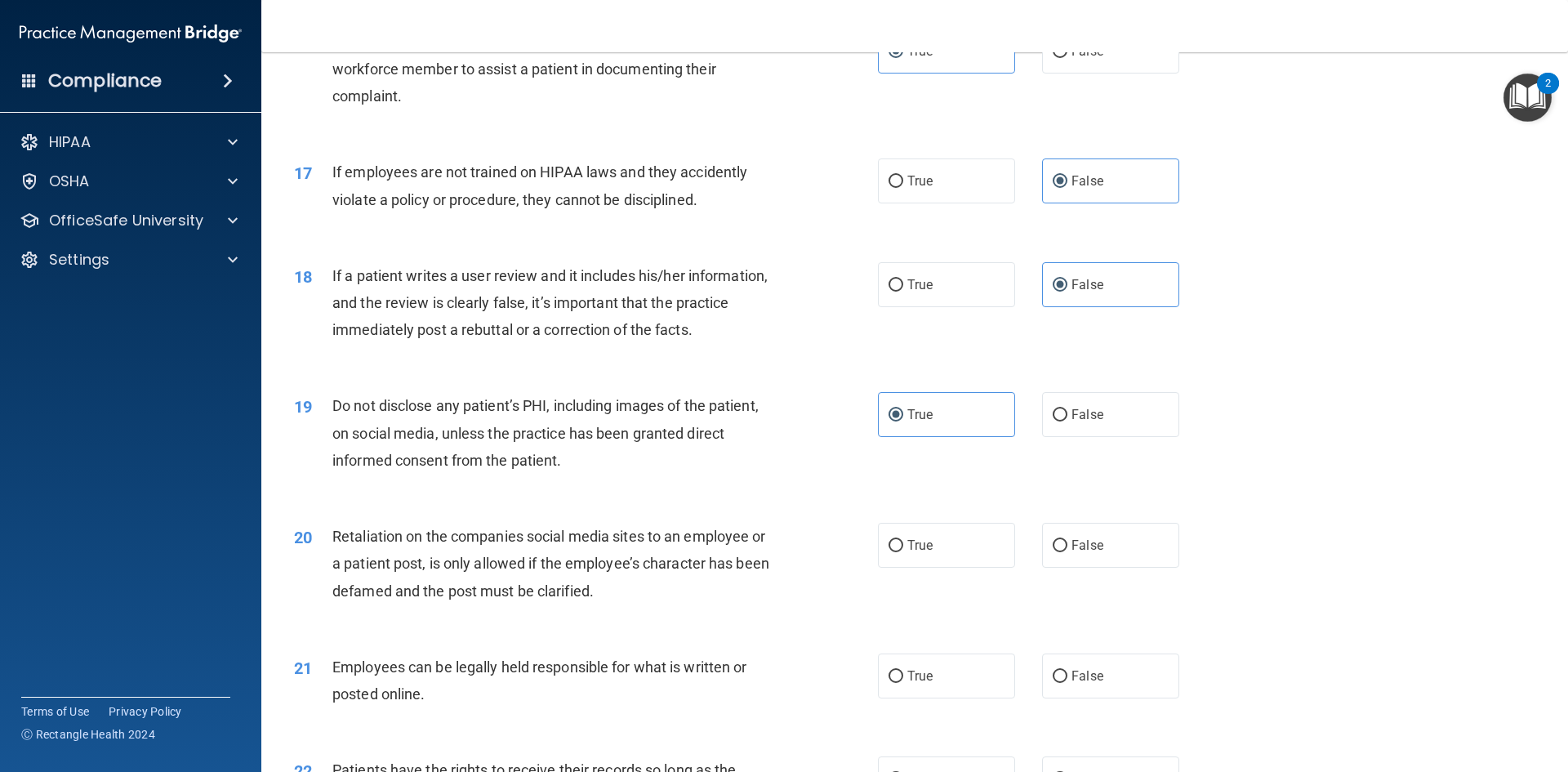
scroll to position [2123, 0]
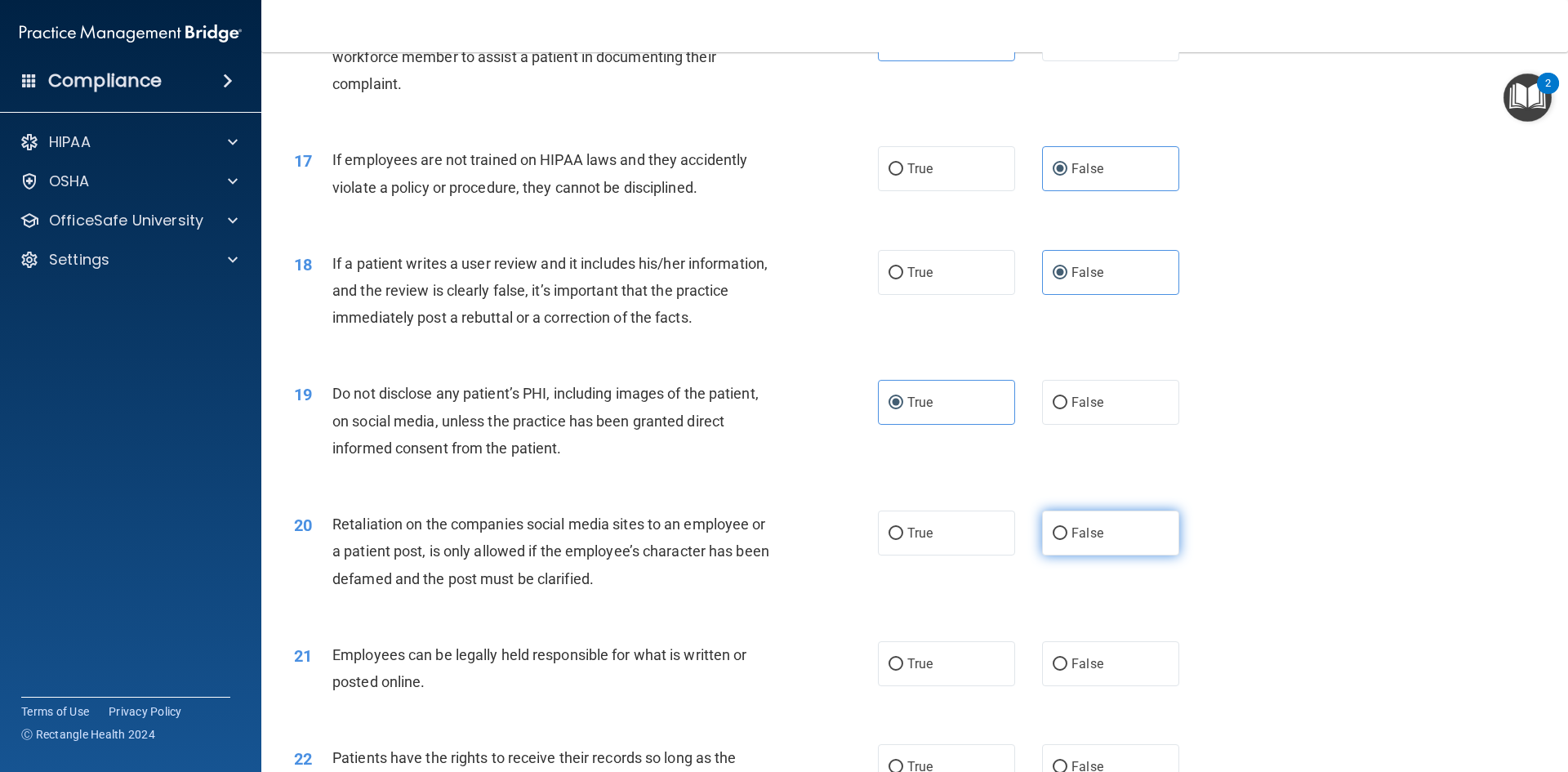
click at [1104, 555] on label "False" at bounding box center [1111, 532] width 137 height 45
click at [1067, 540] on input "False" at bounding box center [1060, 534] width 14 height 12
radio input "true"
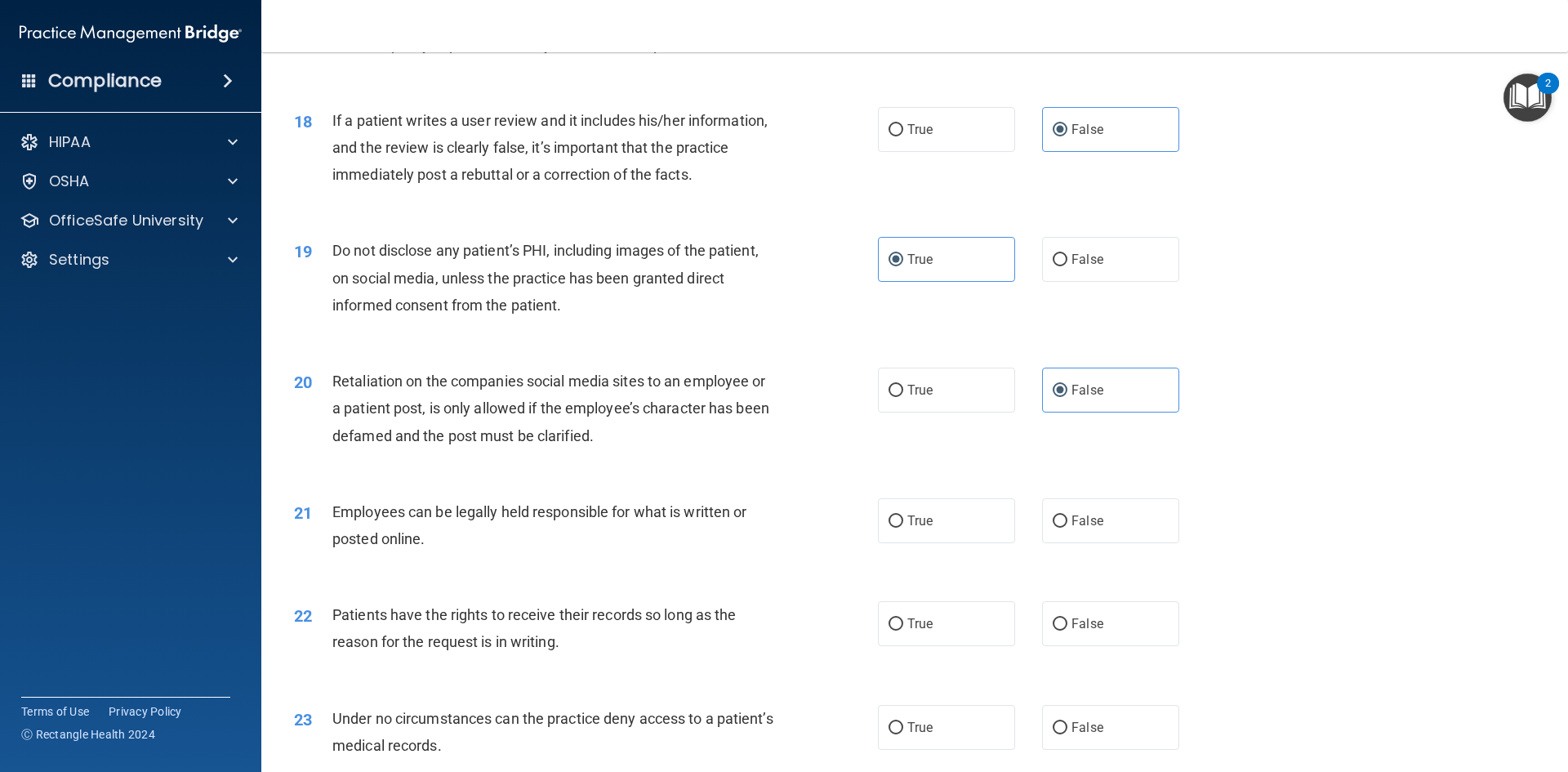
scroll to position [2369, 0]
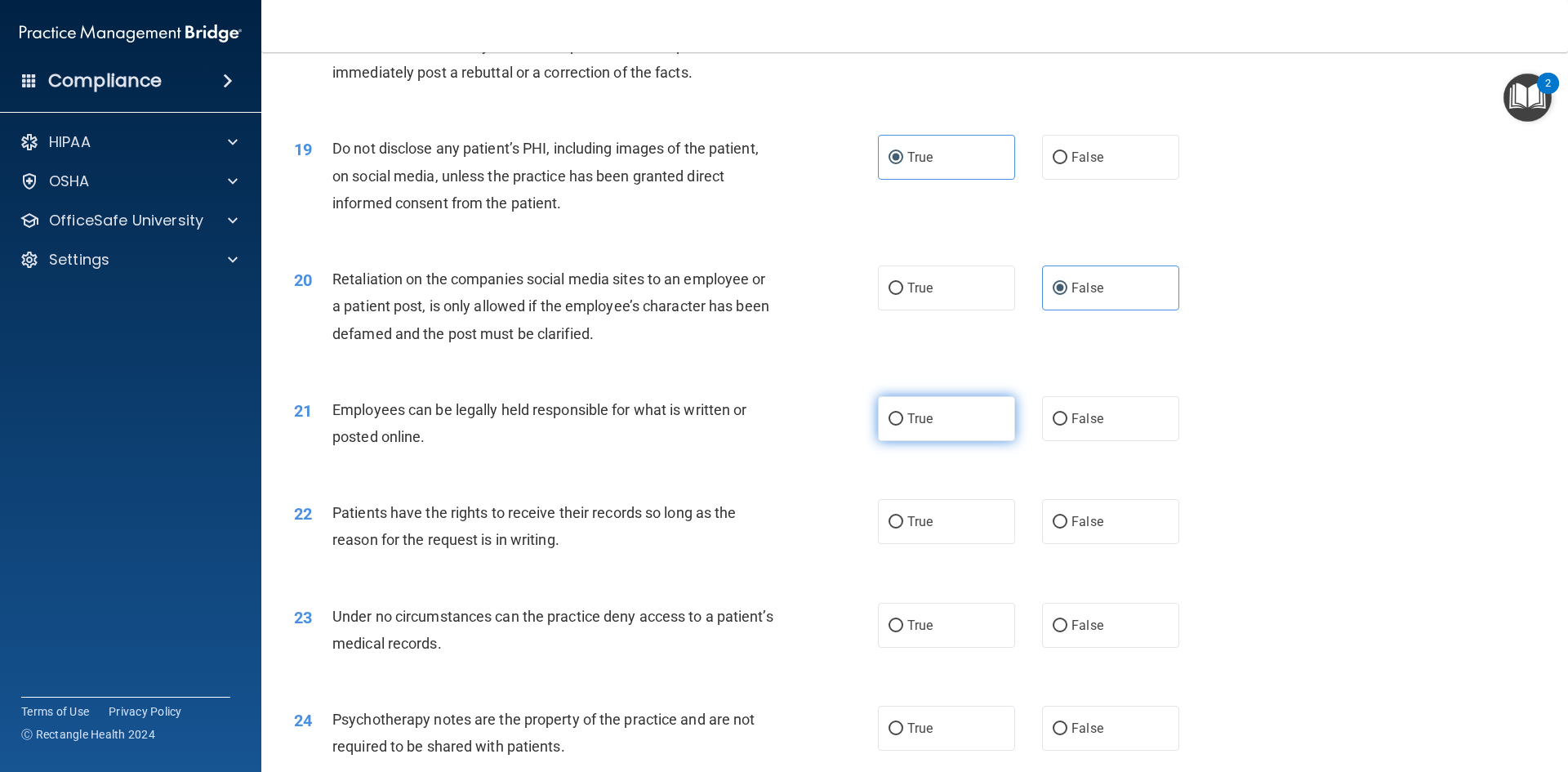
click at [936, 441] on label "True" at bounding box center [946, 418] width 137 height 45
click at [903, 425] on input "True" at bounding box center [895, 419] width 14 height 12
radio input "true"
click at [1082, 540] on label "False" at bounding box center [1111, 521] width 137 height 45
click at [1067, 528] on input "False" at bounding box center [1060, 522] width 14 height 12
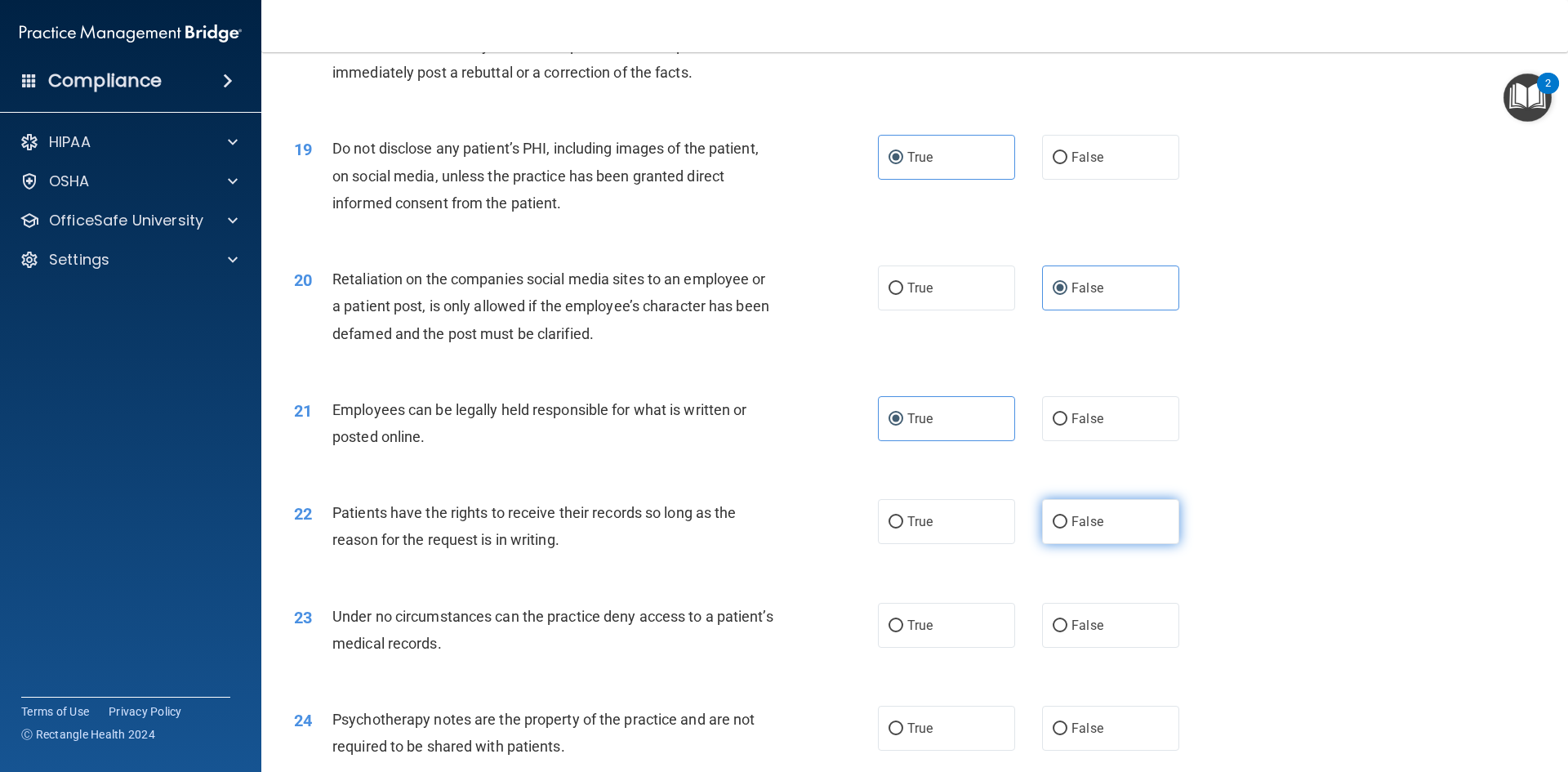
radio input "true"
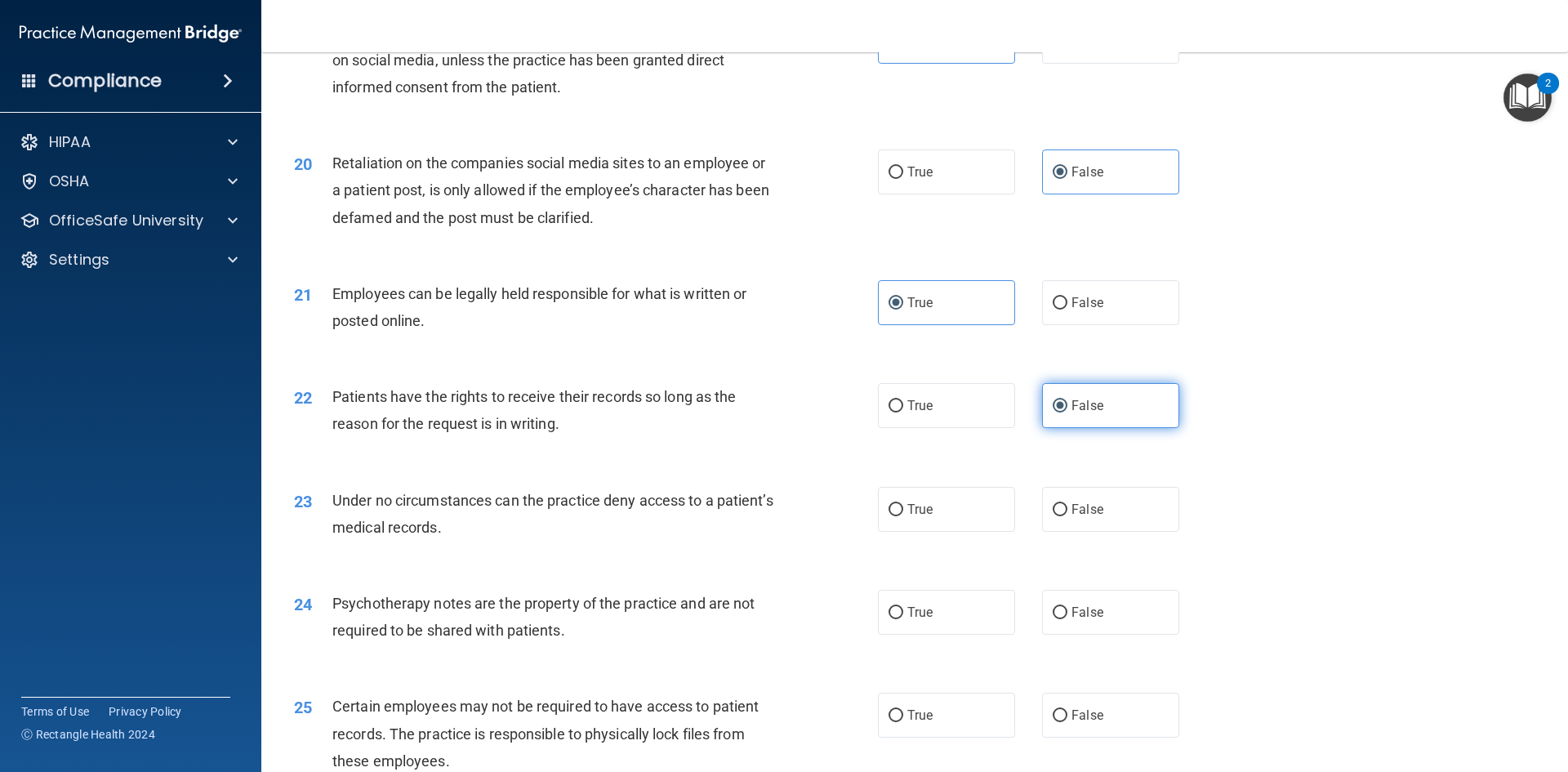
scroll to position [2532, 0]
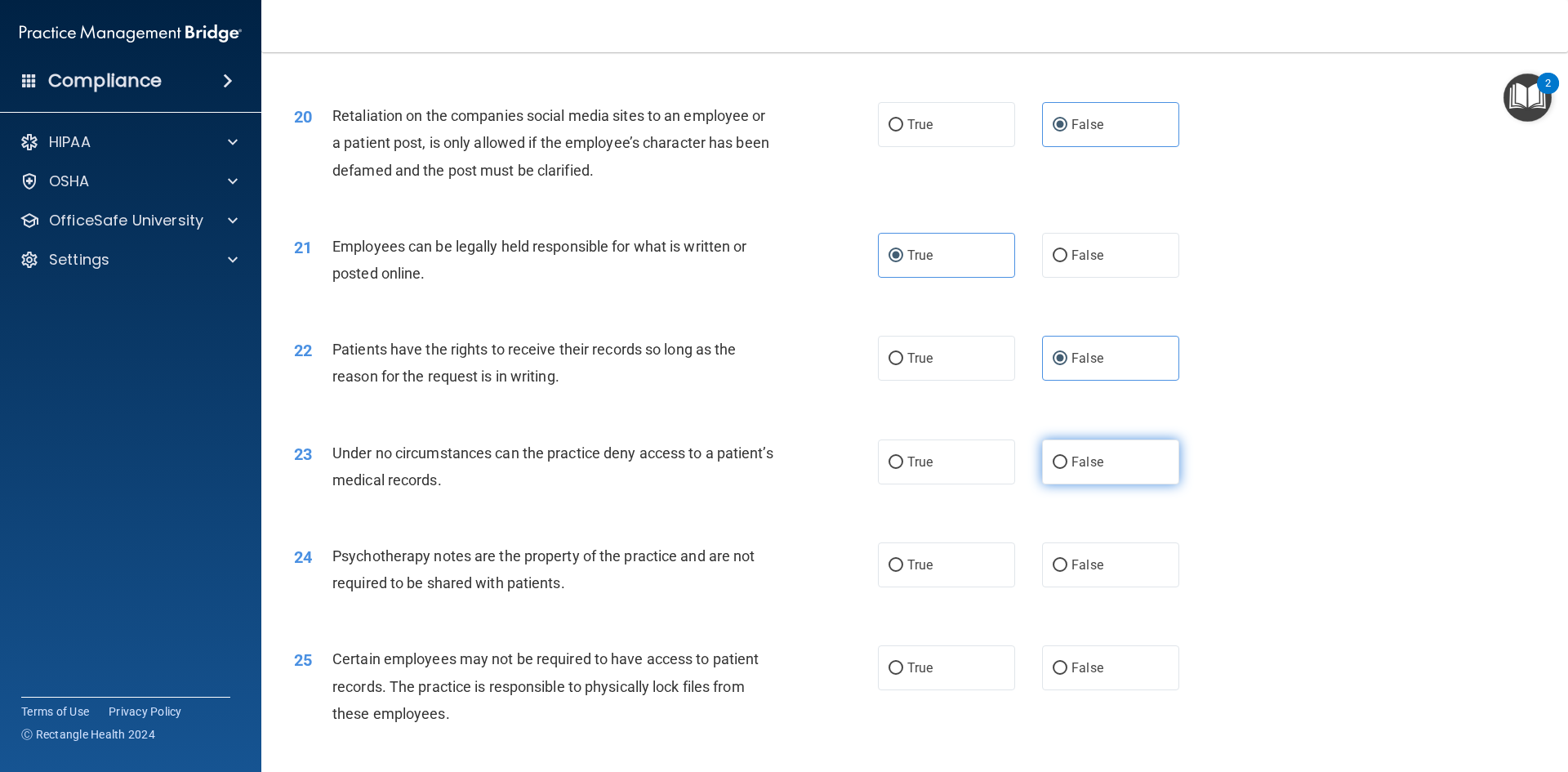
click at [1057, 468] on input "False" at bounding box center [1060, 463] width 14 height 12
radio input "true"
click at [907, 580] on label "True" at bounding box center [946, 565] width 137 height 45
click at [903, 571] on input "True" at bounding box center [895, 565] width 14 height 12
radio input "true"
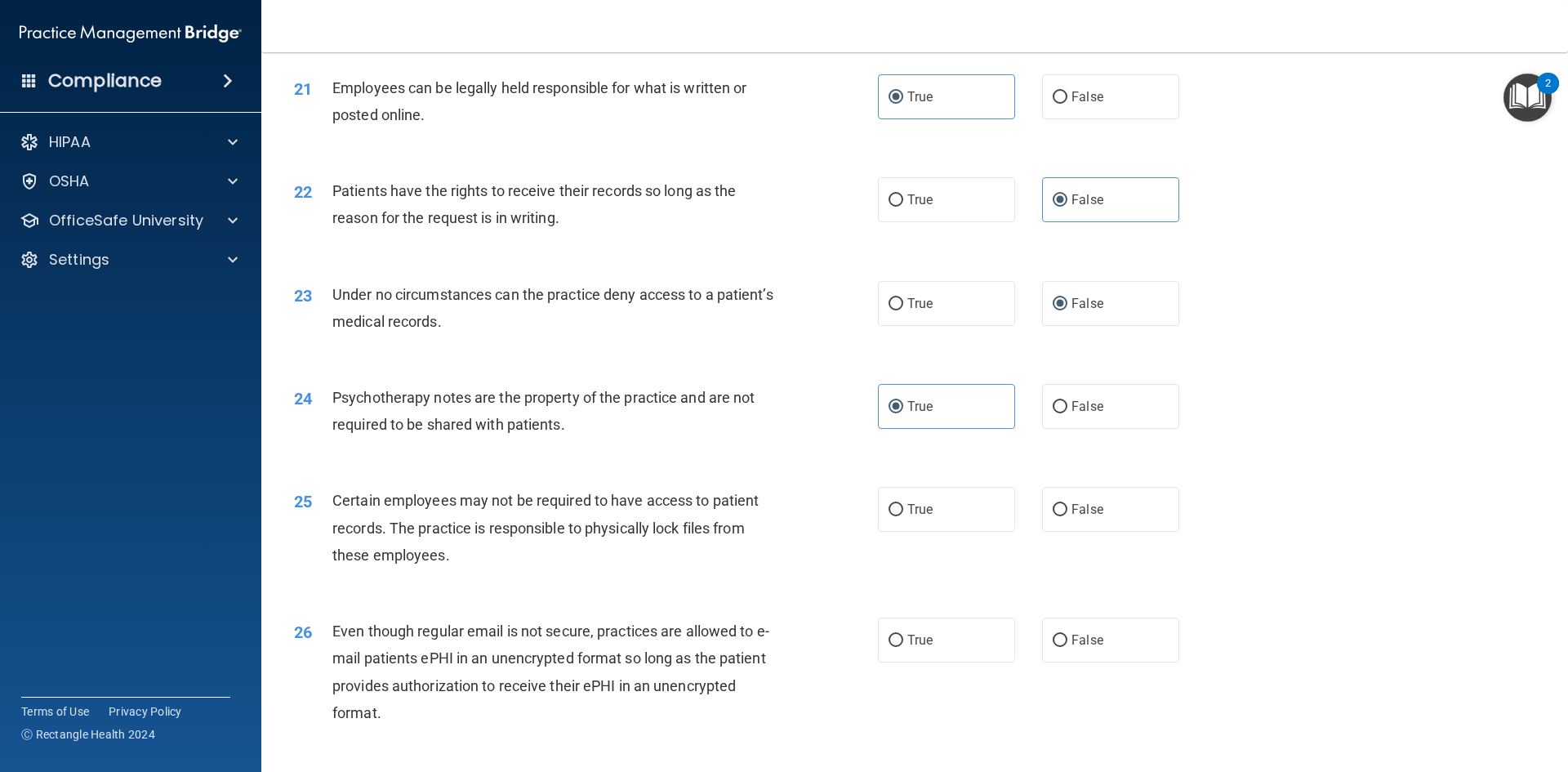
scroll to position [2695, 0]
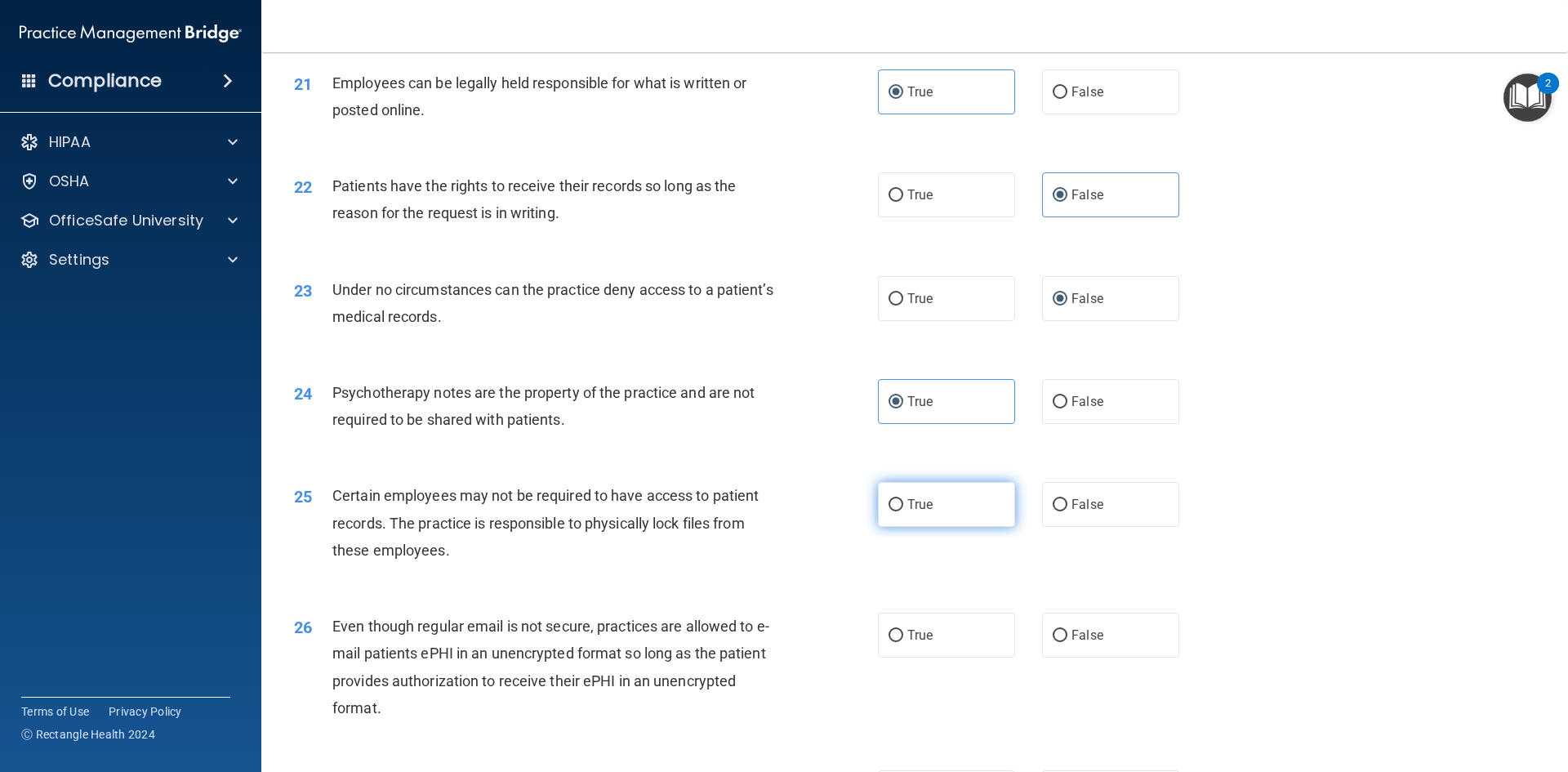
click at [963, 527] on label "True" at bounding box center [946, 504] width 137 height 45
click at [903, 511] on input "True" at bounding box center [895, 505] width 14 height 12
radio input "true"
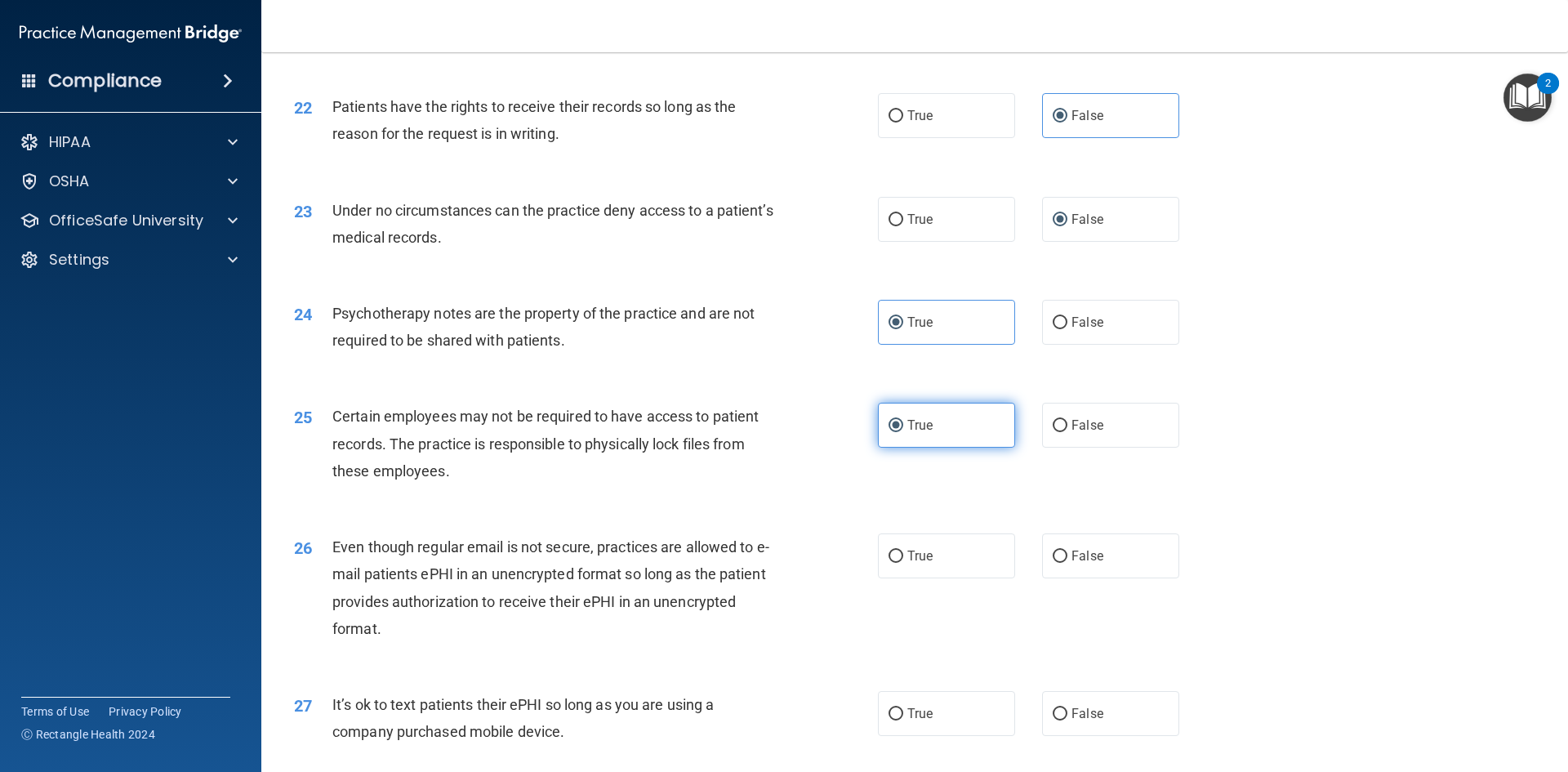
scroll to position [2777, 0]
click at [938, 576] on label "True" at bounding box center [946, 553] width 137 height 45
click at [903, 560] on input "True" at bounding box center [895, 554] width 14 height 12
radio input "true"
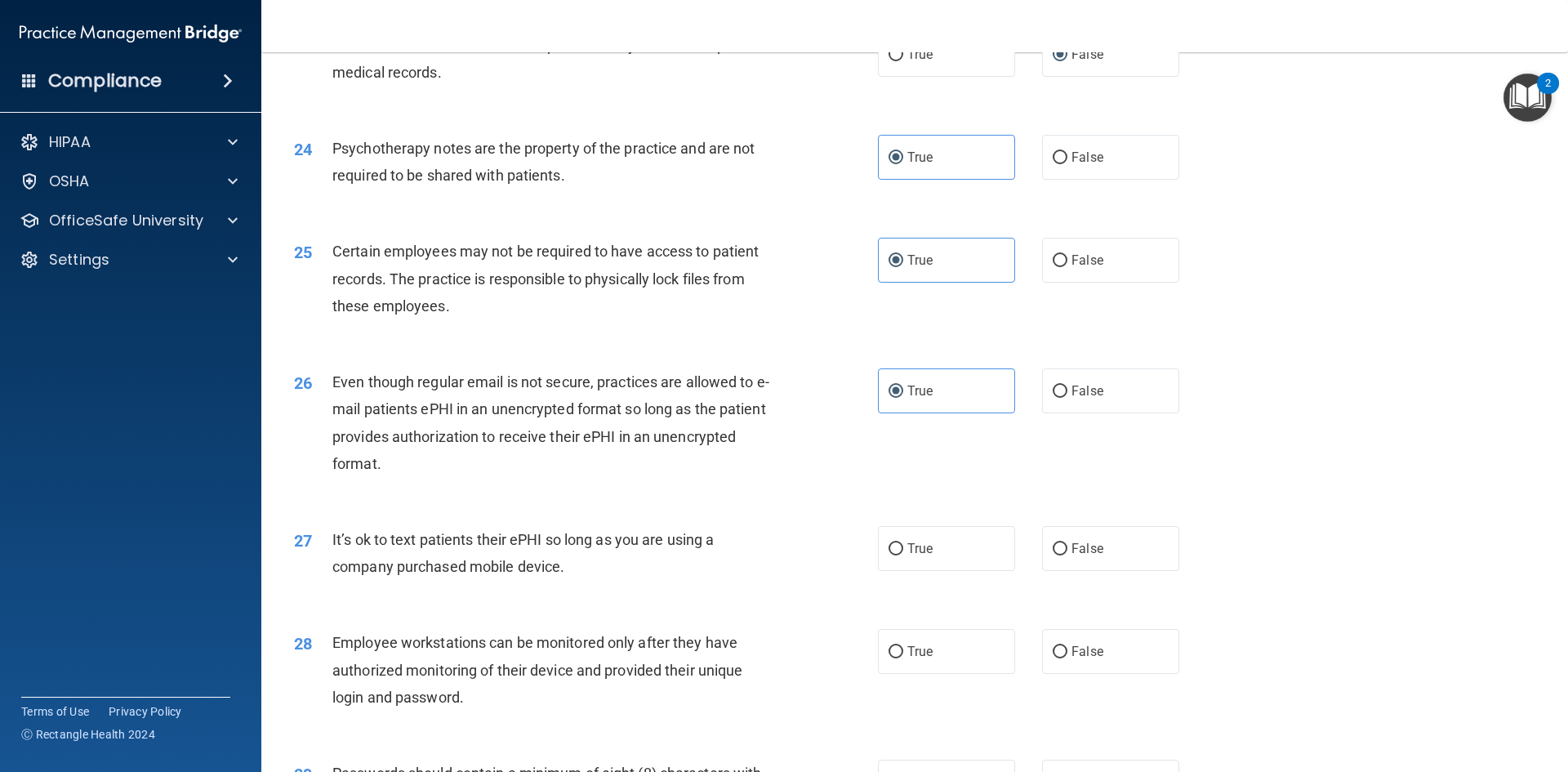
scroll to position [2940, 0]
click at [1115, 564] on label "False" at bounding box center [1111, 548] width 137 height 45
click at [1067, 554] on input "False" at bounding box center [1060, 548] width 14 height 12
radio input "true"
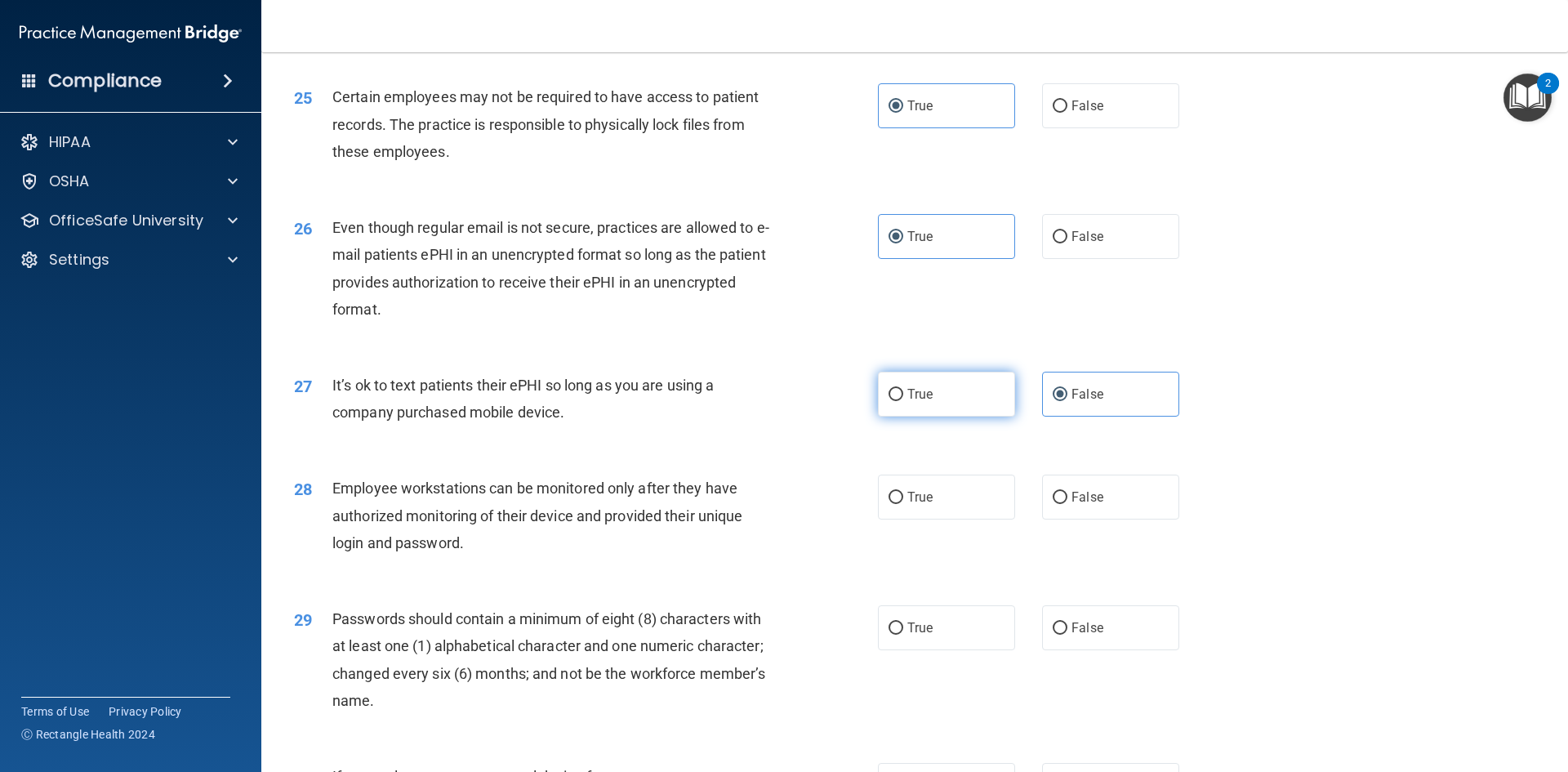
scroll to position [3103, 0]
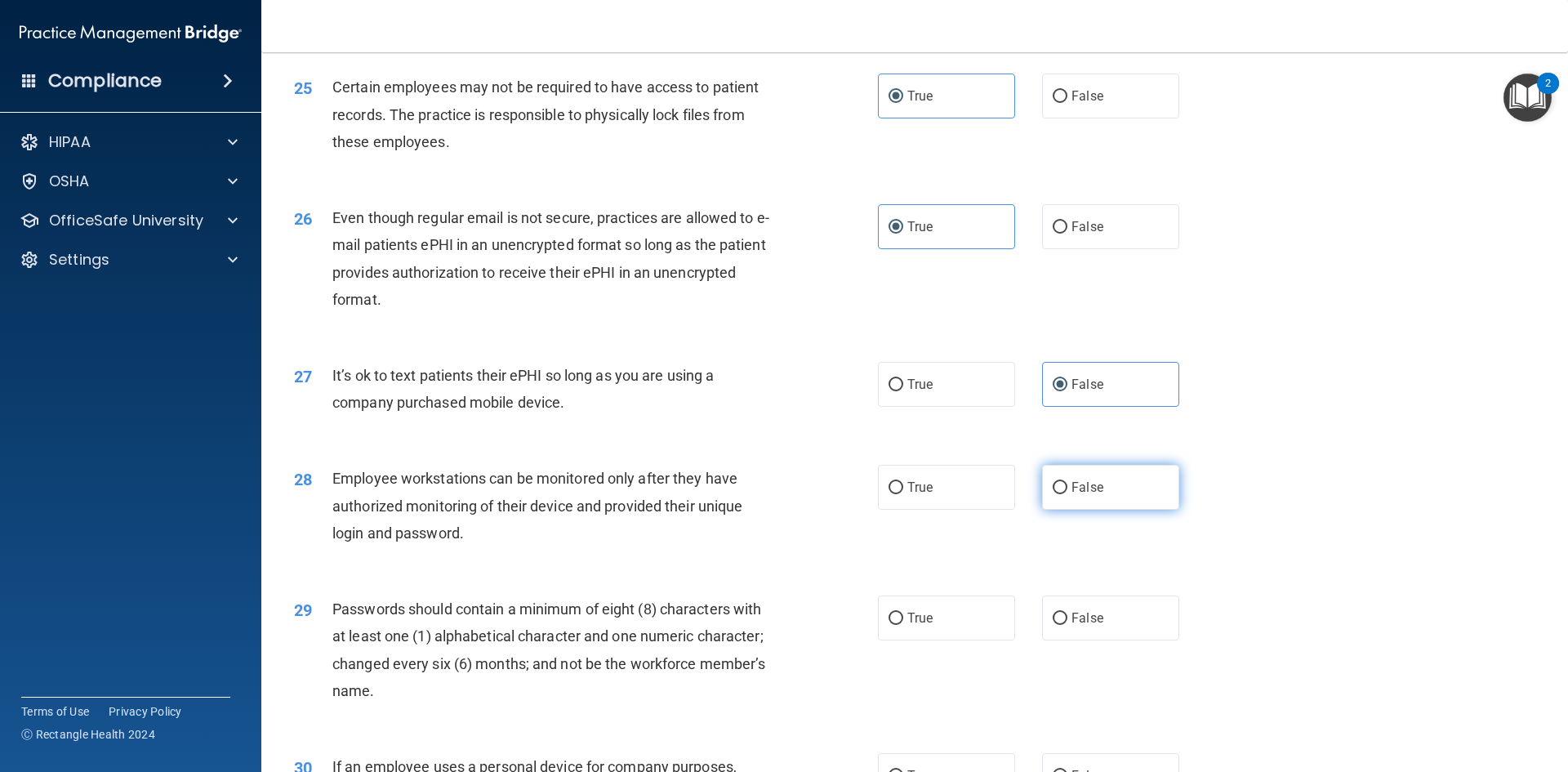
click at [1108, 509] on label "False" at bounding box center [1111, 487] width 137 height 45
click at [1067, 494] on input "False" at bounding box center [1060, 488] width 14 height 12
radio input "true"
click at [913, 626] on span "True" at bounding box center [920, 618] width 26 height 15
click at [903, 625] on input "True" at bounding box center [895, 618] width 14 height 12
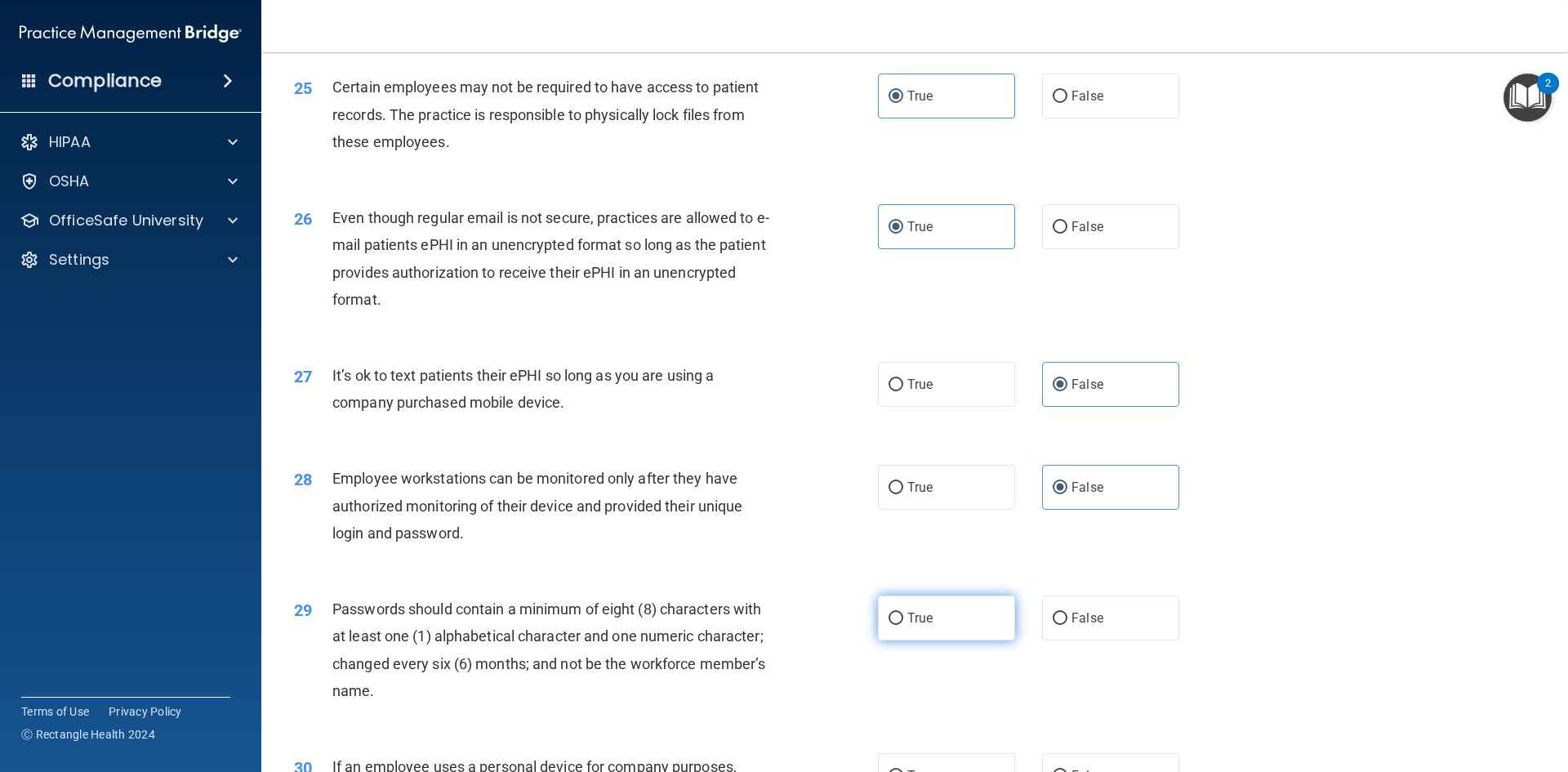
radio input "true"
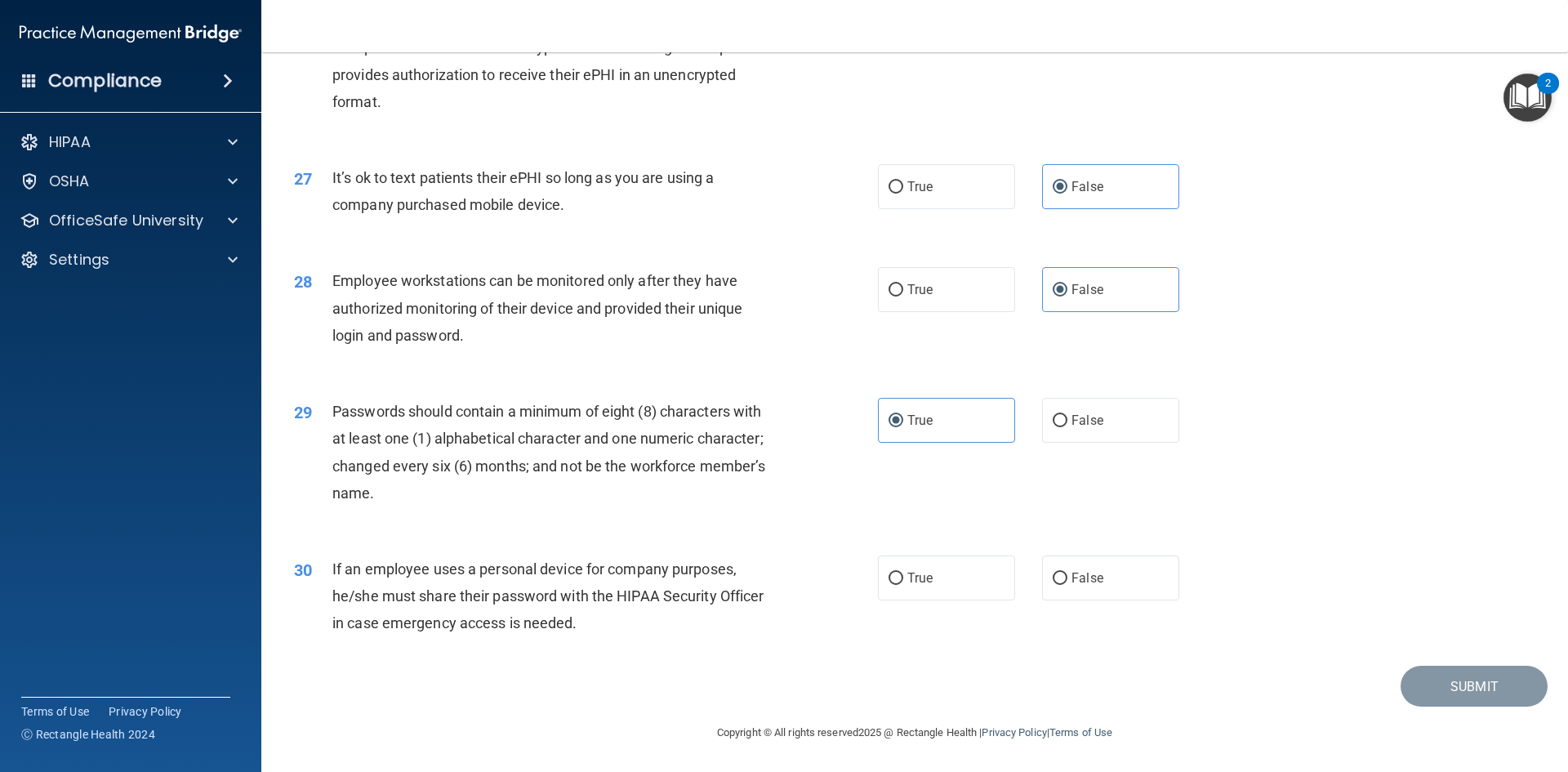
scroll to position [3328, 0]
click at [1080, 574] on span "False" at bounding box center [1087, 577] width 31 height 15
click at [1067, 574] on input "False" at bounding box center [1060, 578] width 14 height 12
radio input "true"
click at [1470, 694] on button "Submit" at bounding box center [1474, 686] width 147 height 42
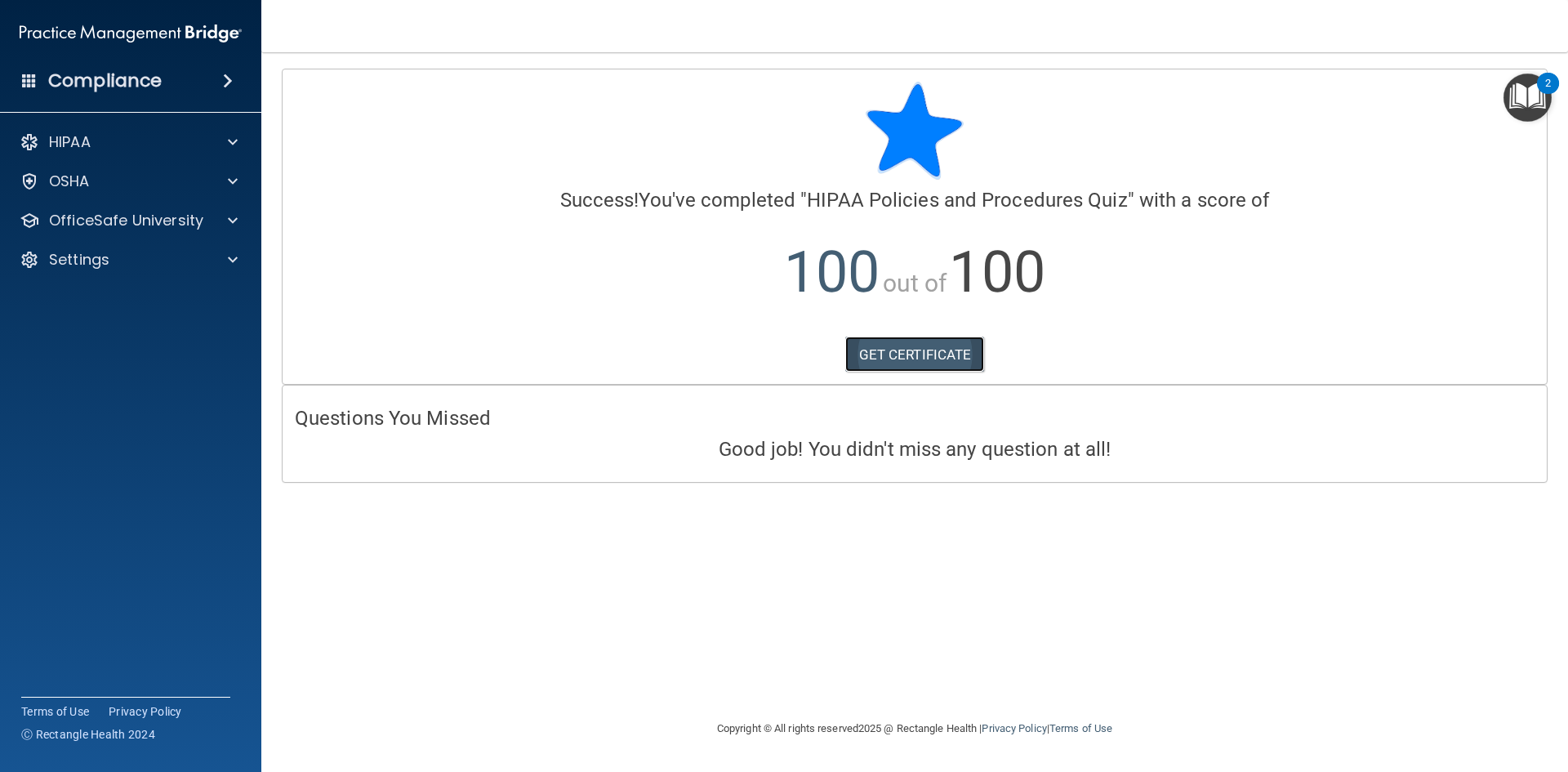
click at [914, 349] on link "GET CERTIFICATE" at bounding box center [915, 355] width 139 height 36
click at [118, 169] on div "OSHA" at bounding box center [131, 181] width 262 height 32
click at [185, 219] on p "OfficeSafe University" at bounding box center [127, 220] width 155 height 20
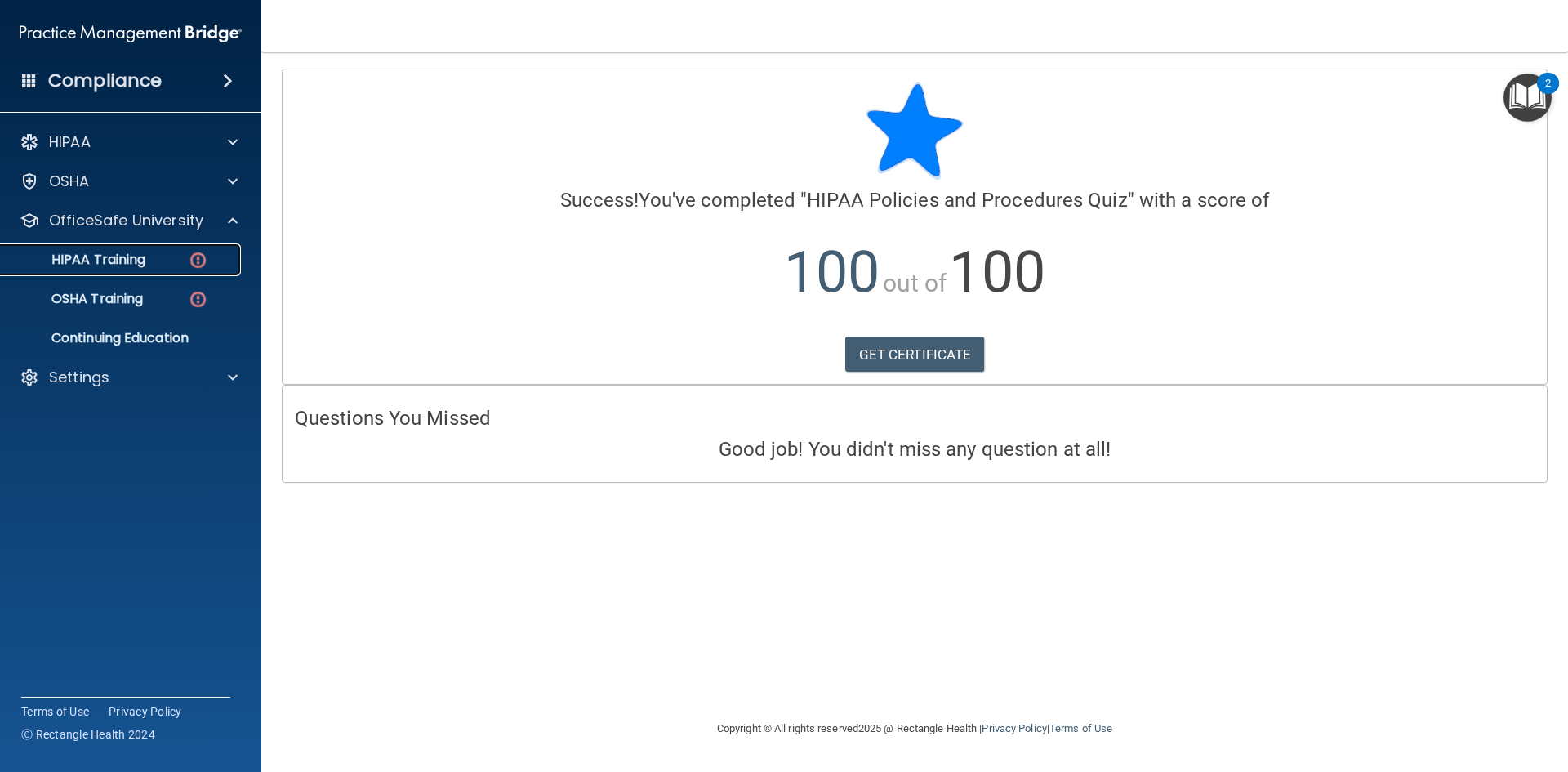
click at [145, 261] on p "HIPAA Training" at bounding box center [77, 259] width 134 height 16
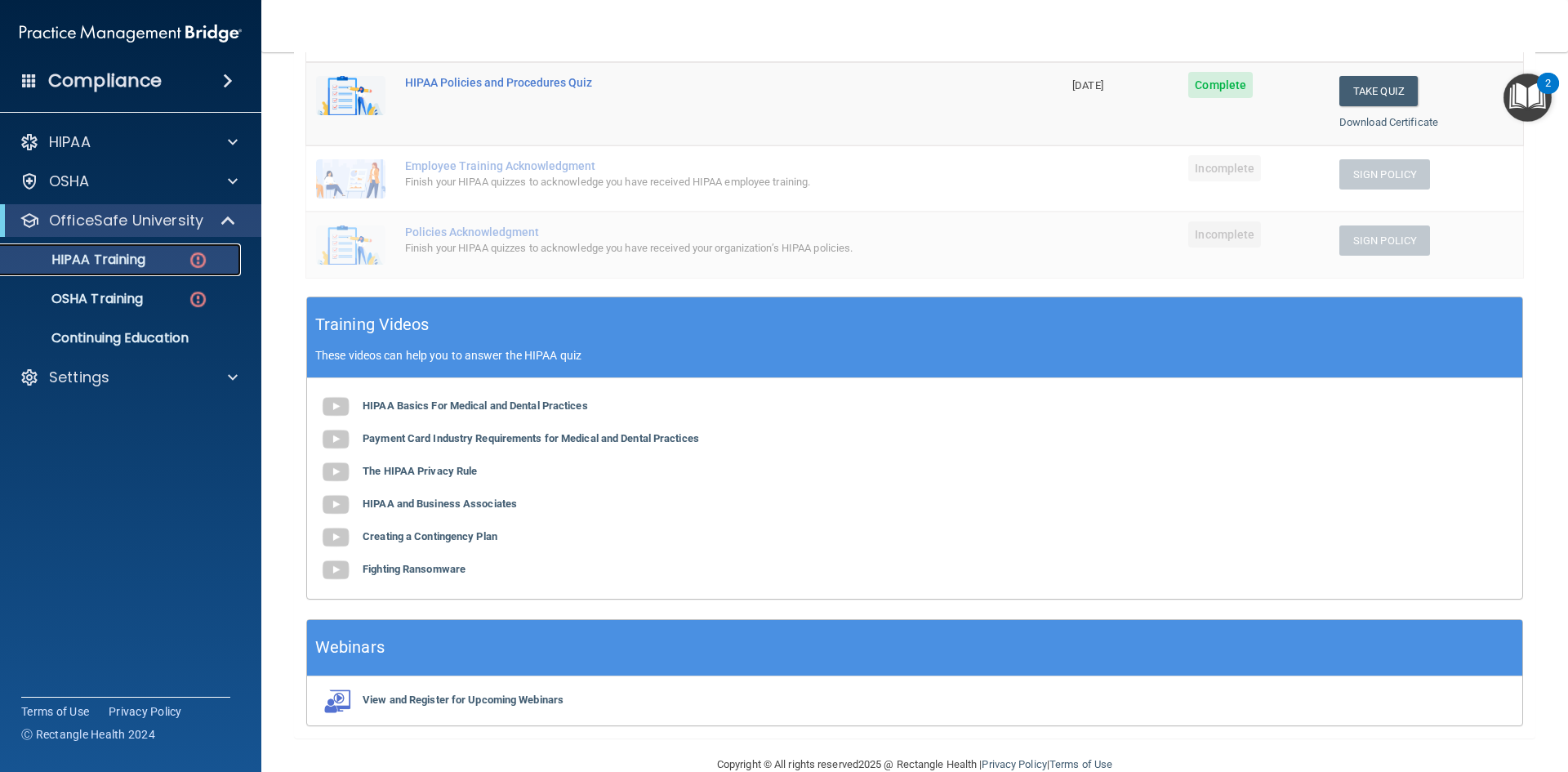
scroll to position [406, 0]
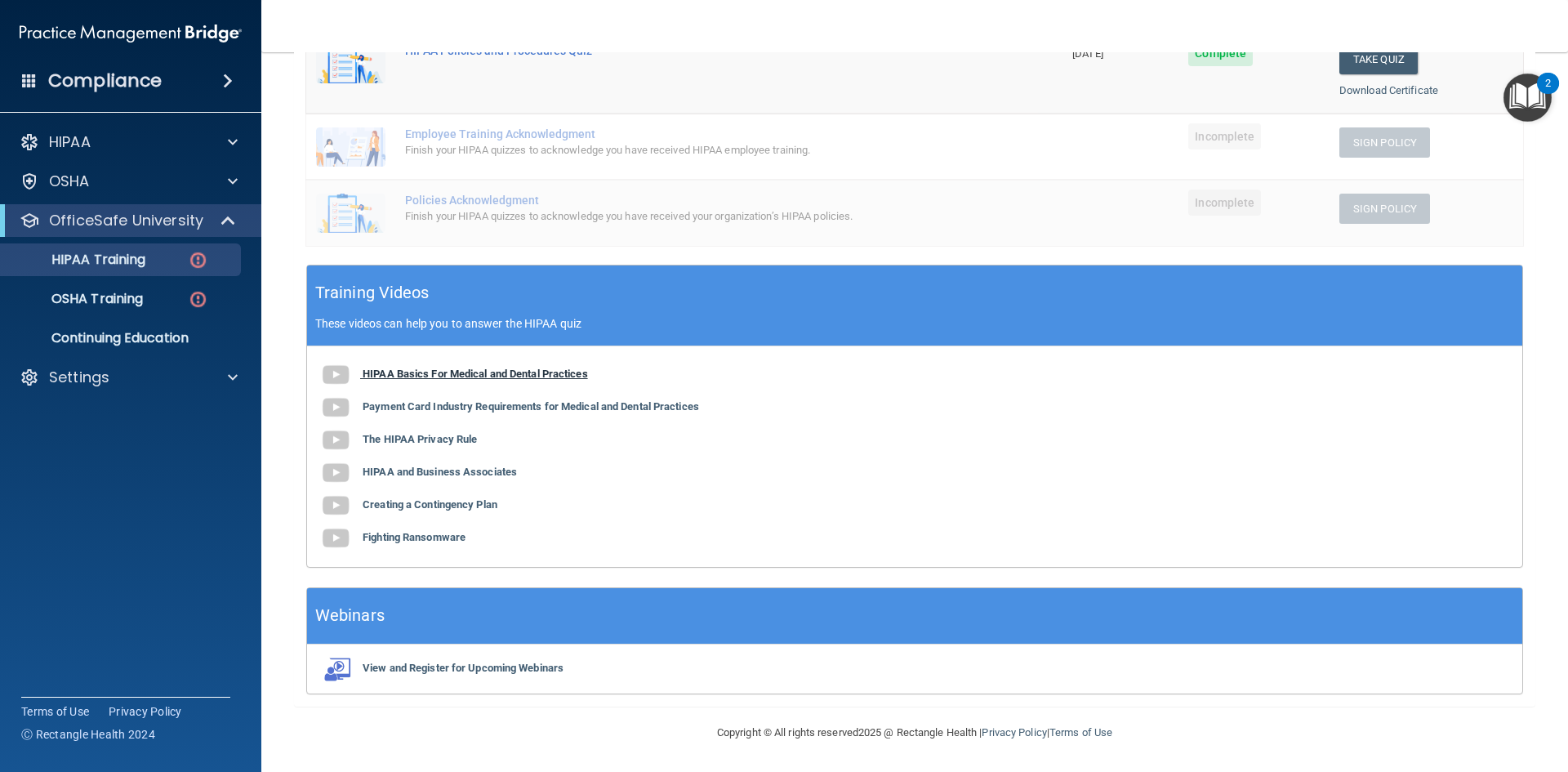
click at [352, 375] on span at bounding box center [341, 373] width 43 height 12
click at [492, 405] on b "Payment Card Industry Requirements for Medical and Dental Practices" at bounding box center [531, 406] width 337 height 12
click at [473, 446] on div "HIPAA Basics For Medical and Dental Practices Payment Card Industry Requirement…" at bounding box center [914, 456] width 1215 height 220
click at [464, 432] on div "HIPAA Basics For Medical and Dental Practices Payment Card Industry Requirement…" at bounding box center [914, 456] width 1215 height 220
click at [461, 437] on b "The HIPAA Privacy Rule" at bounding box center [419, 439] width 114 height 12
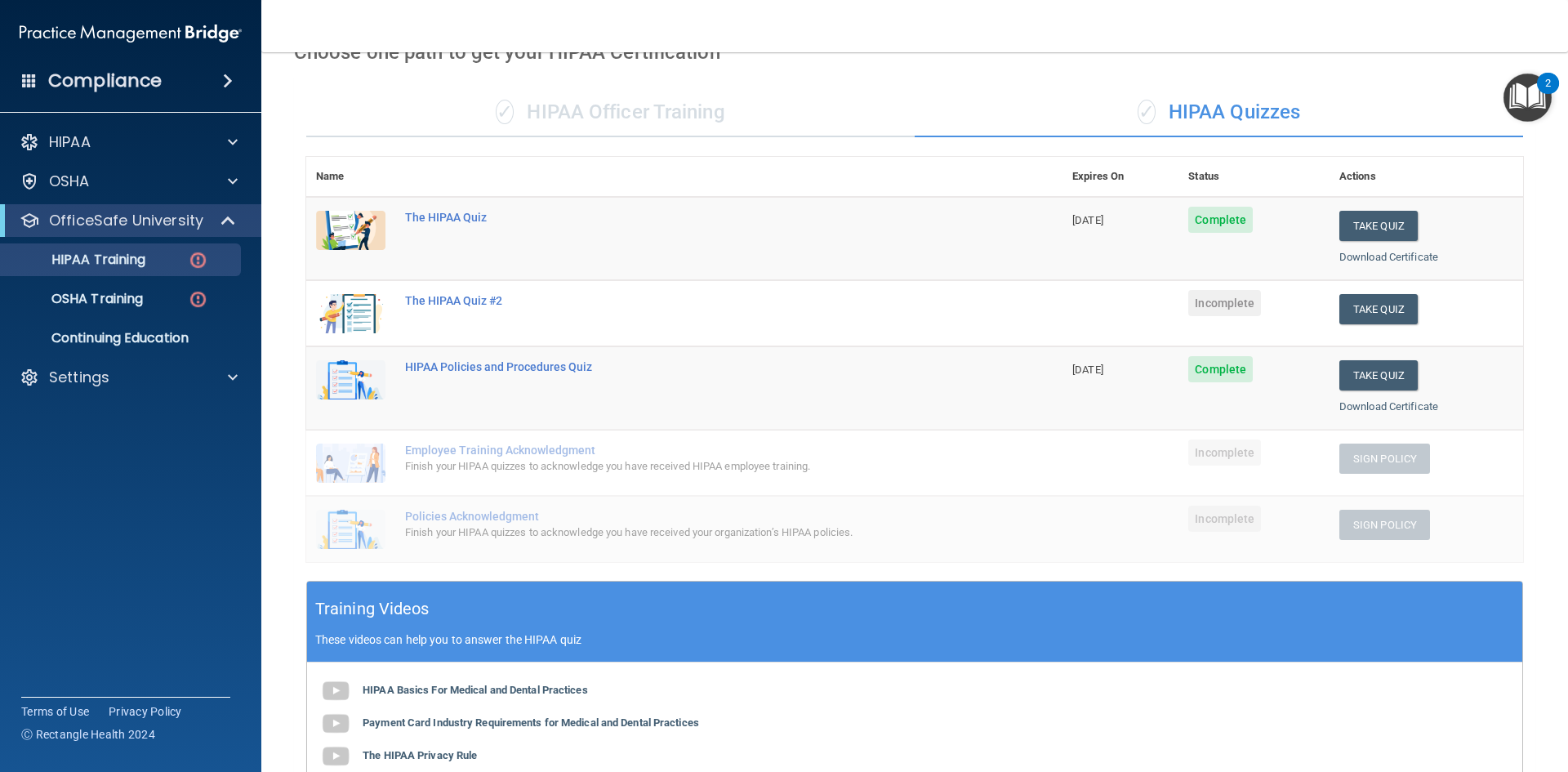
scroll to position [80, 0]
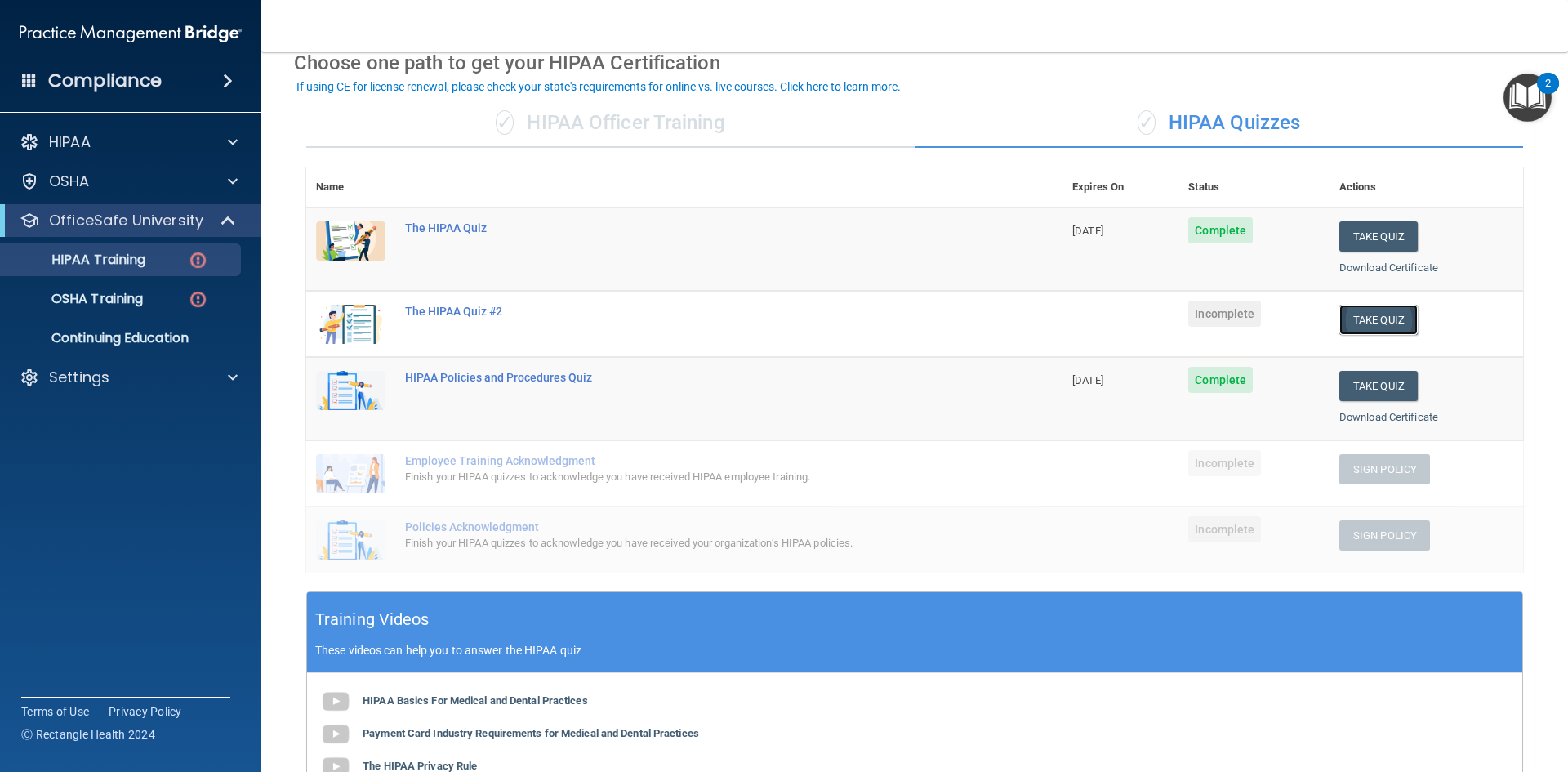
click at [1348, 321] on button "Take Quiz" at bounding box center [1378, 320] width 78 height 31
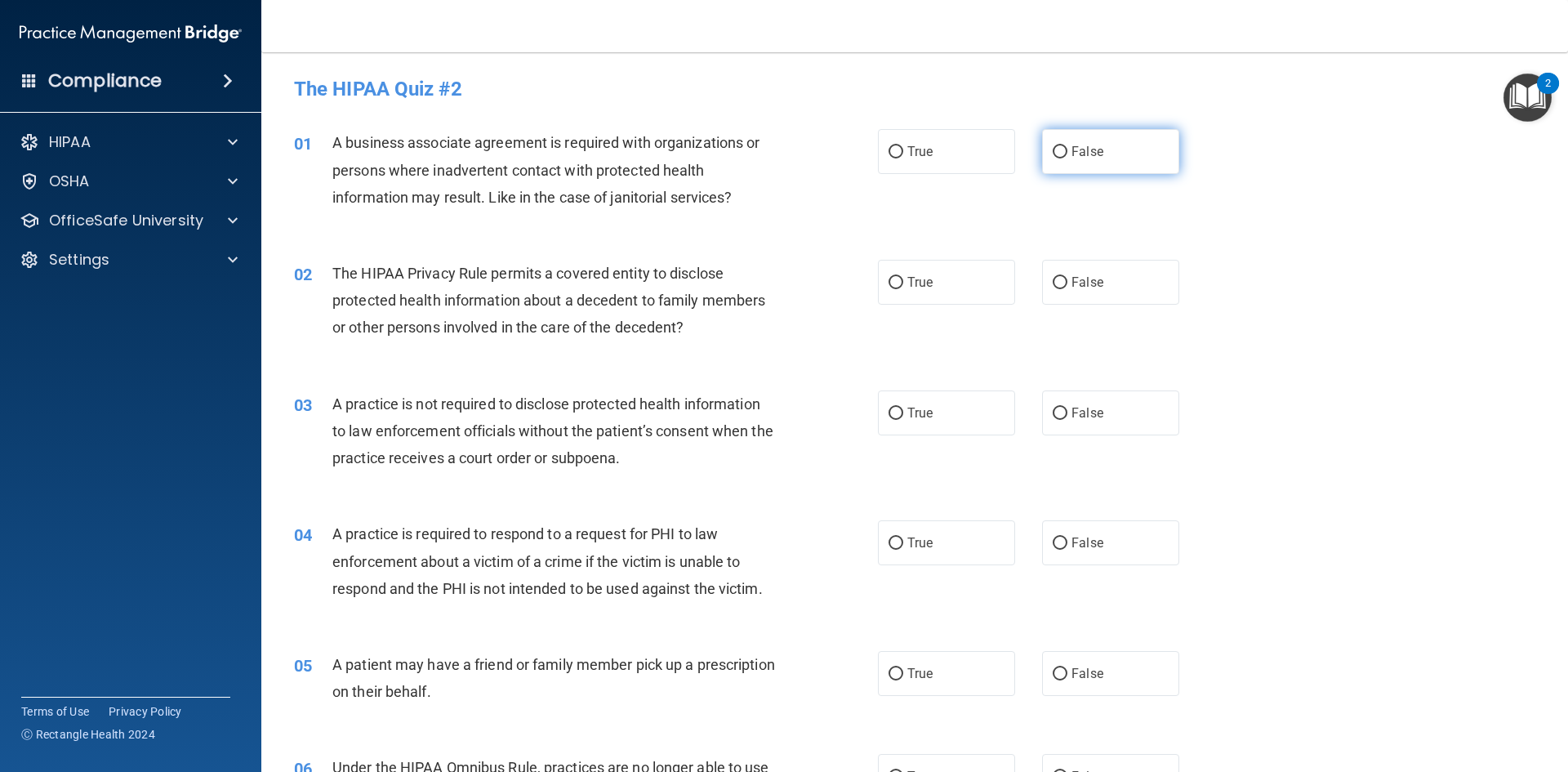
click at [1071, 145] on span "False" at bounding box center [1087, 151] width 31 height 15
click at [1067, 146] on input "False" at bounding box center [1060, 152] width 14 height 12
radio input "true"
click at [941, 284] on label "True" at bounding box center [946, 281] width 137 height 45
click at [903, 284] on input "True" at bounding box center [895, 283] width 14 height 12
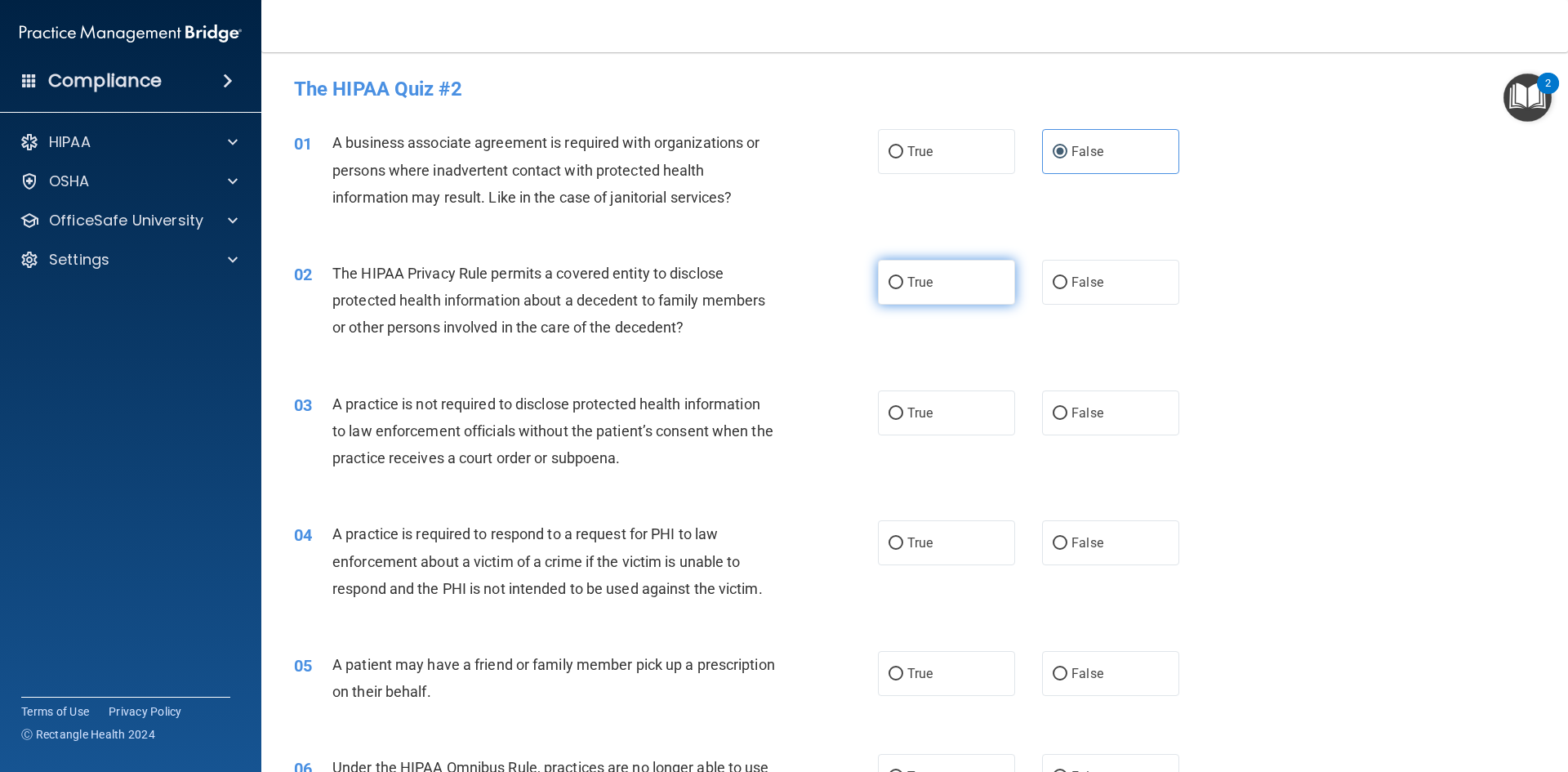
radio input "true"
click at [1074, 429] on label "False" at bounding box center [1111, 412] width 137 height 45
click at [1067, 420] on input "False" at bounding box center [1060, 413] width 14 height 12
radio input "true"
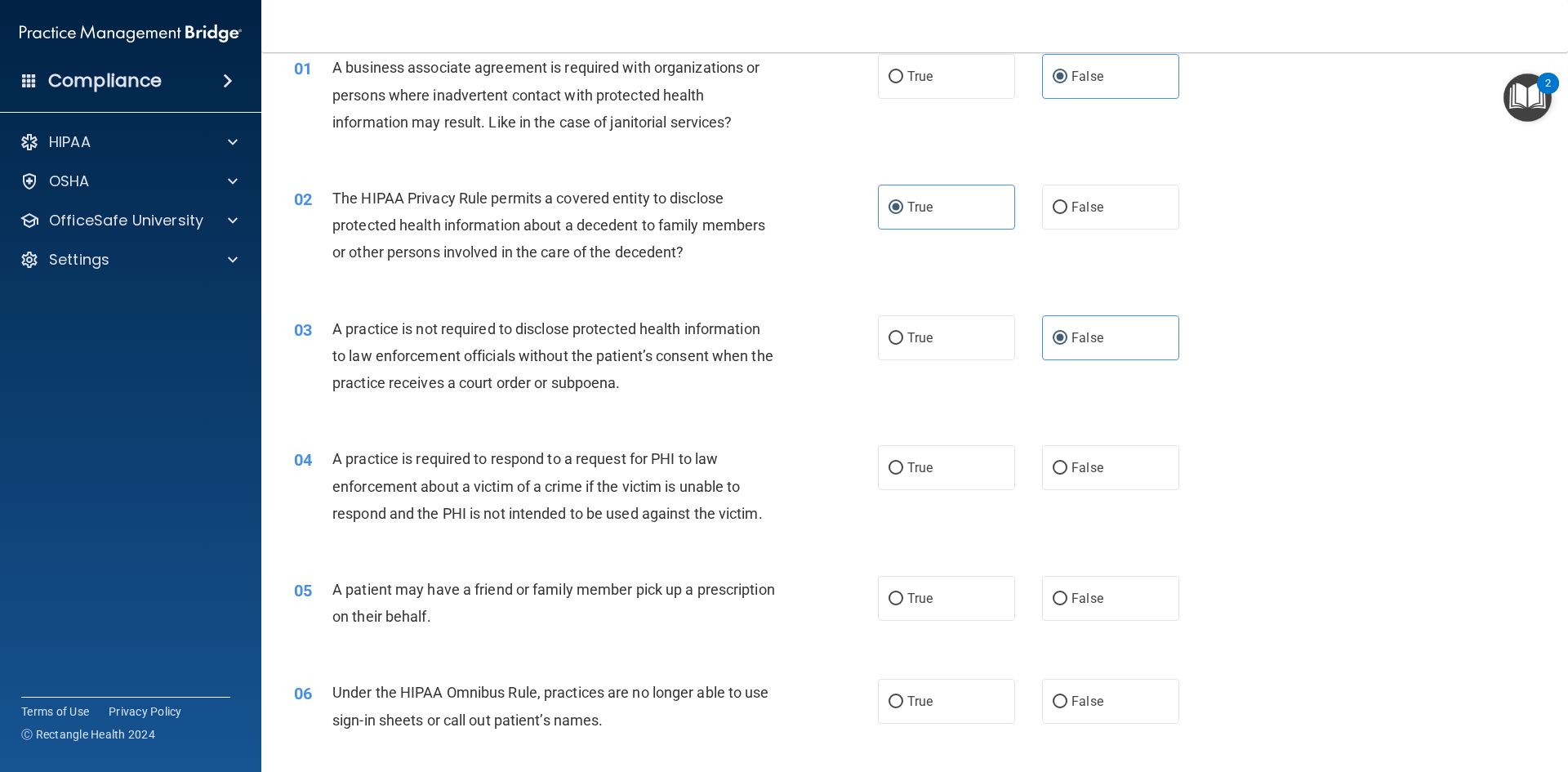
scroll to position [82, 0]
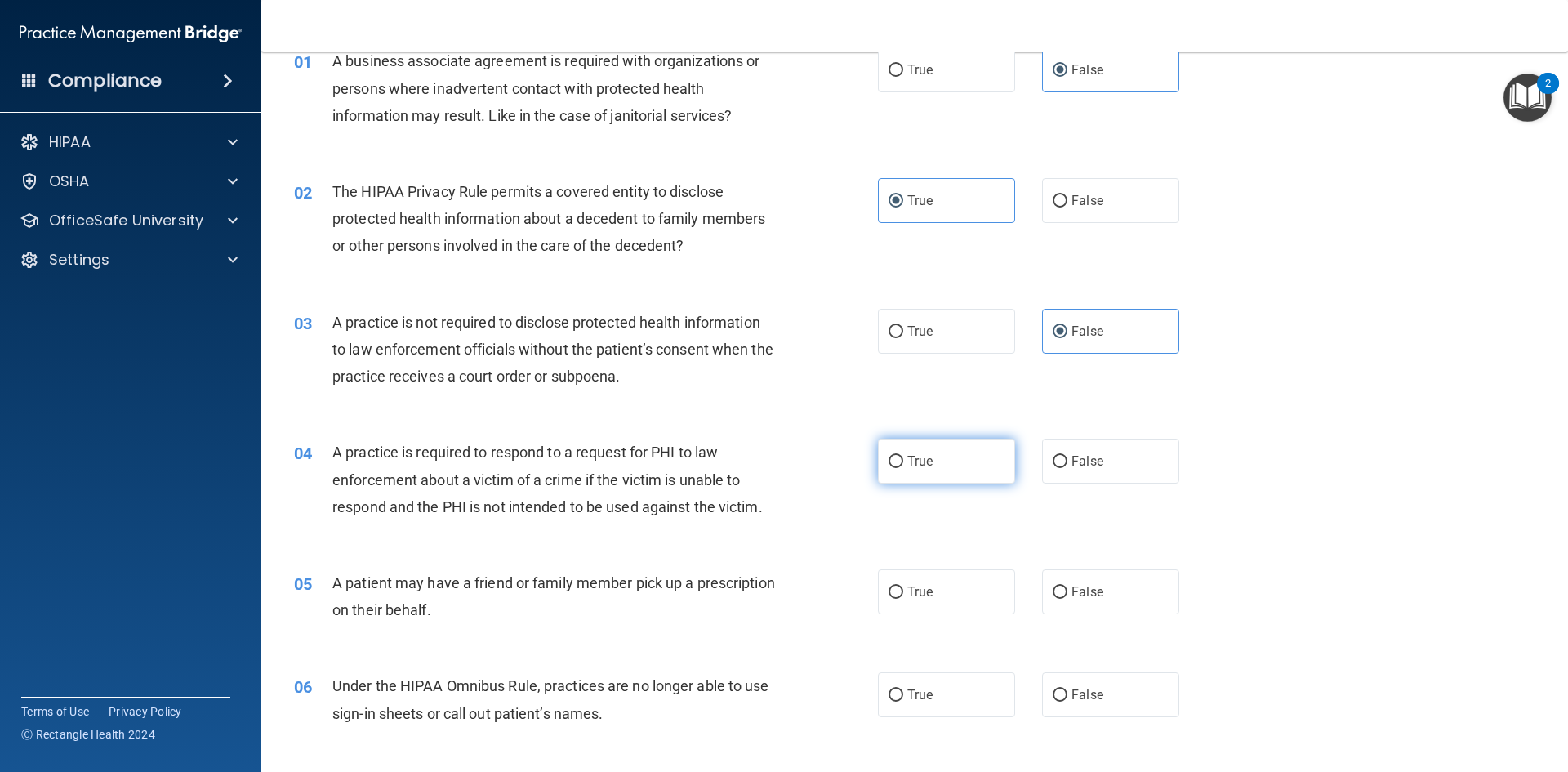
click at [983, 453] on label "True" at bounding box center [946, 461] width 137 height 45
click at [903, 456] on input "True" at bounding box center [895, 462] width 14 height 12
radio input "true"
click at [958, 605] on label "True" at bounding box center [946, 591] width 137 height 45
click at [903, 599] on input "True" at bounding box center [895, 593] width 14 height 12
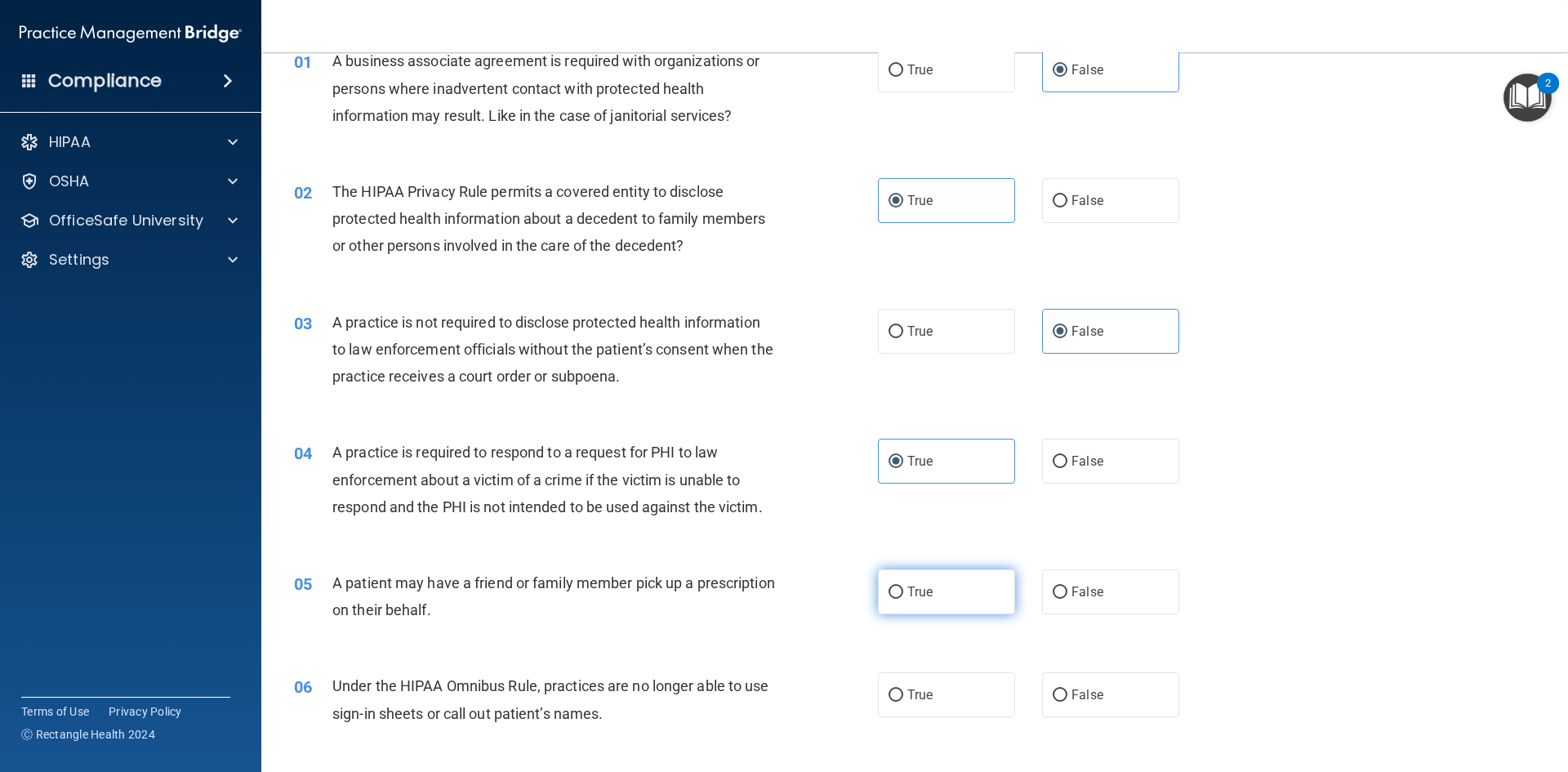
radio input "true"
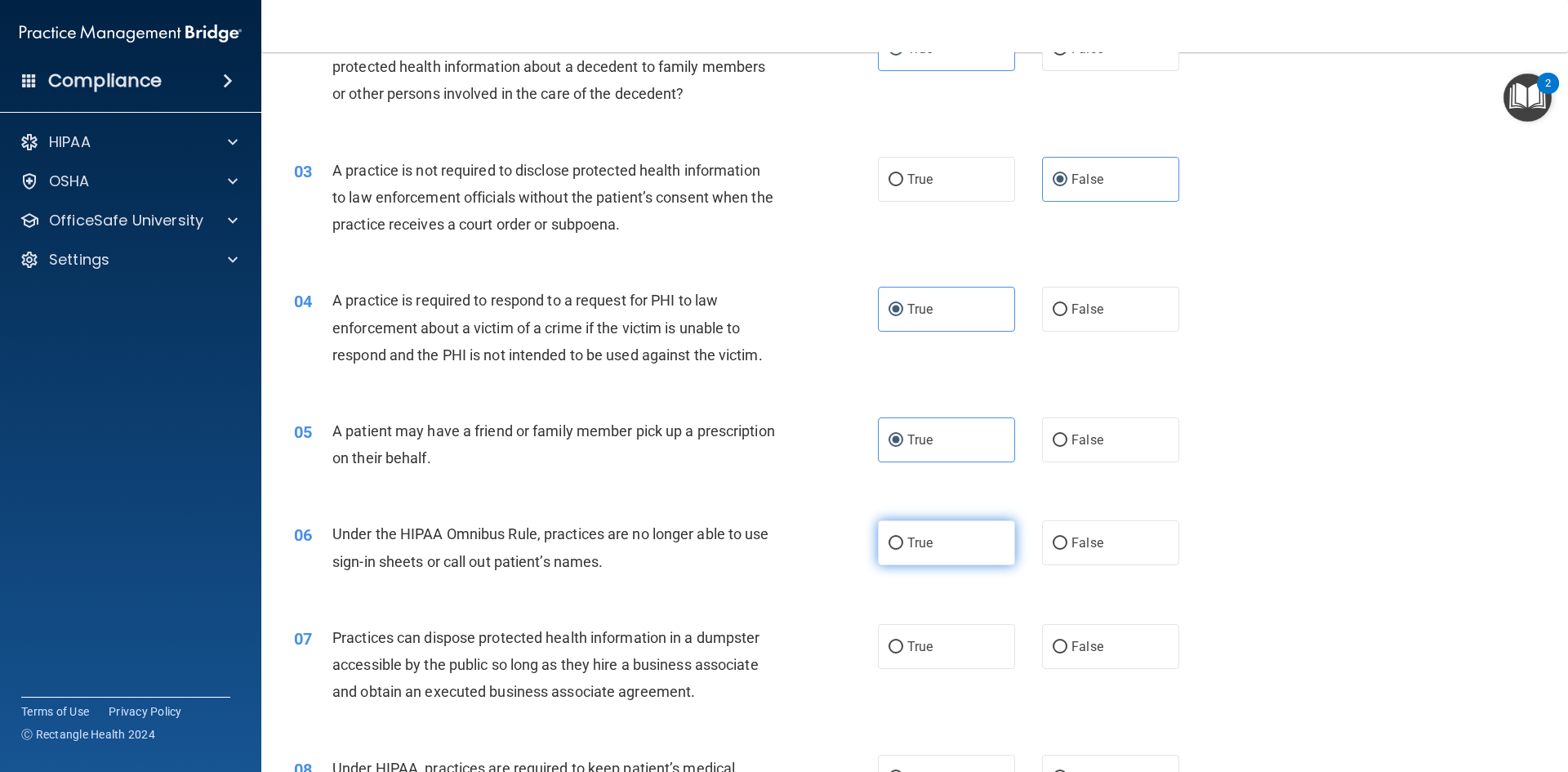
scroll to position [245, 0]
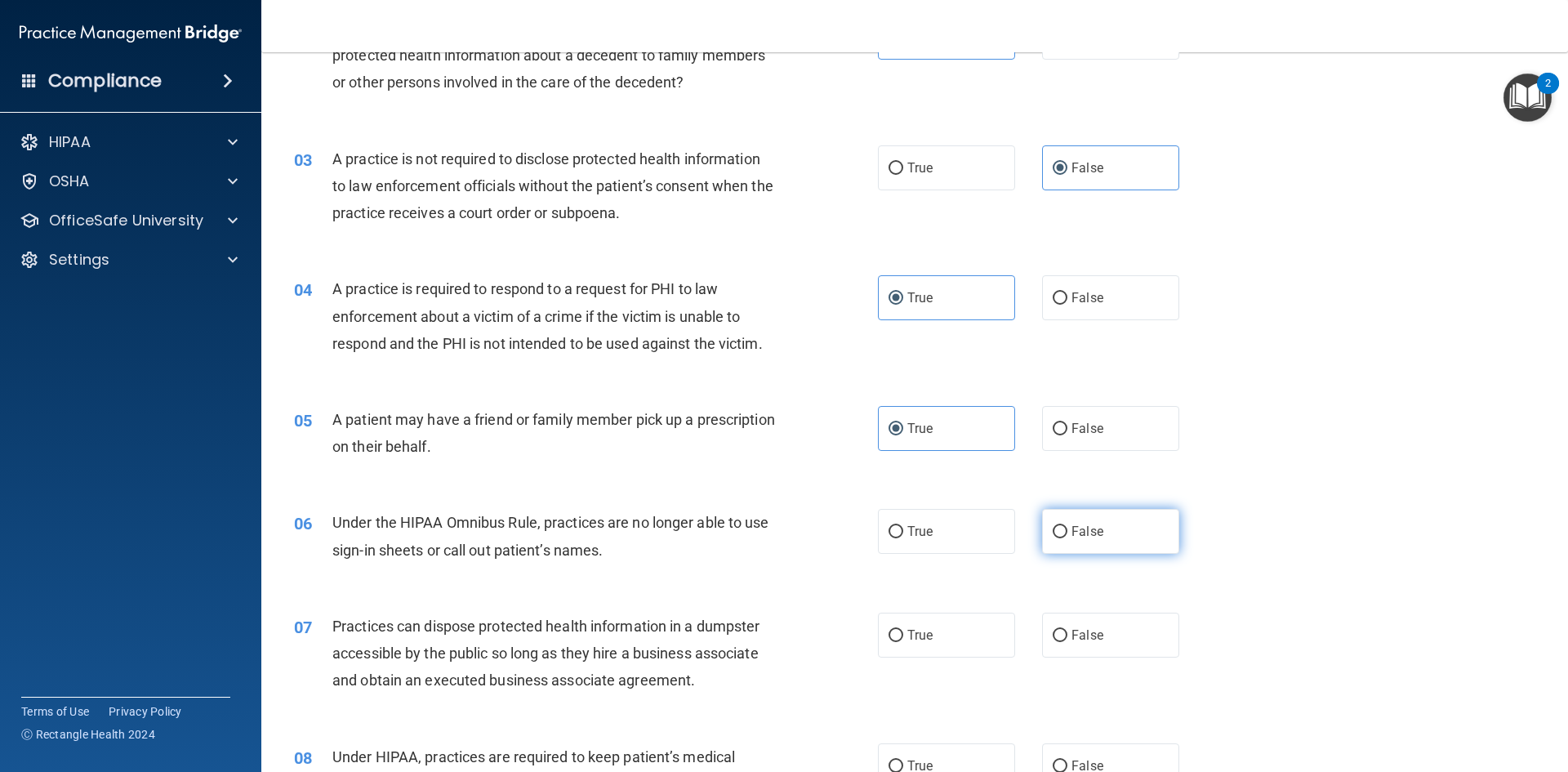
click at [1084, 540] on label "False" at bounding box center [1111, 531] width 137 height 45
click at [1067, 538] on input "False" at bounding box center [1060, 532] width 14 height 12
radio input "true"
click at [1074, 629] on span "False" at bounding box center [1087, 635] width 31 height 15
click at [1067, 630] on input "False" at bounding box center [1060, 636] width 14 height 12
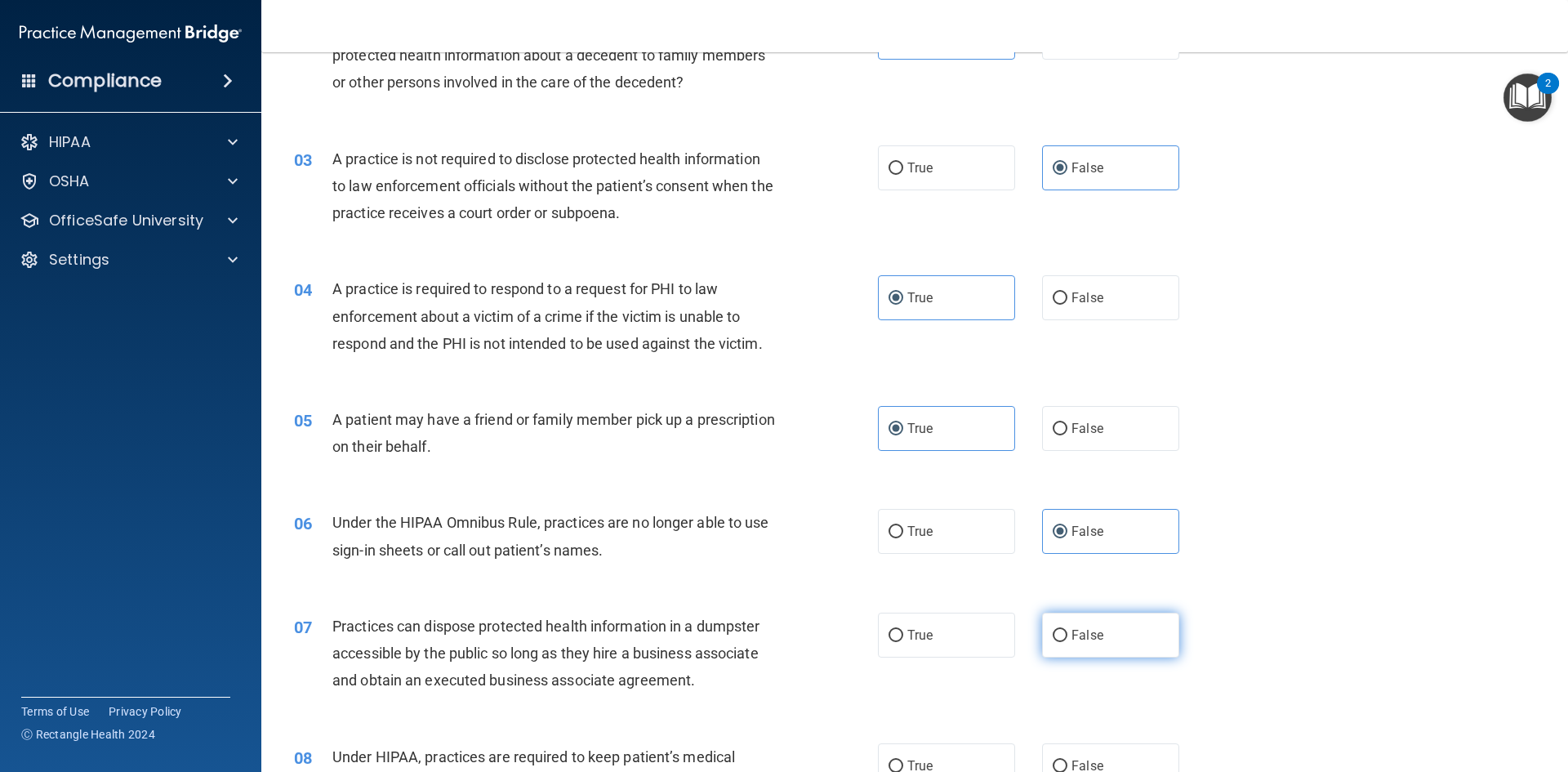
radio input "true"
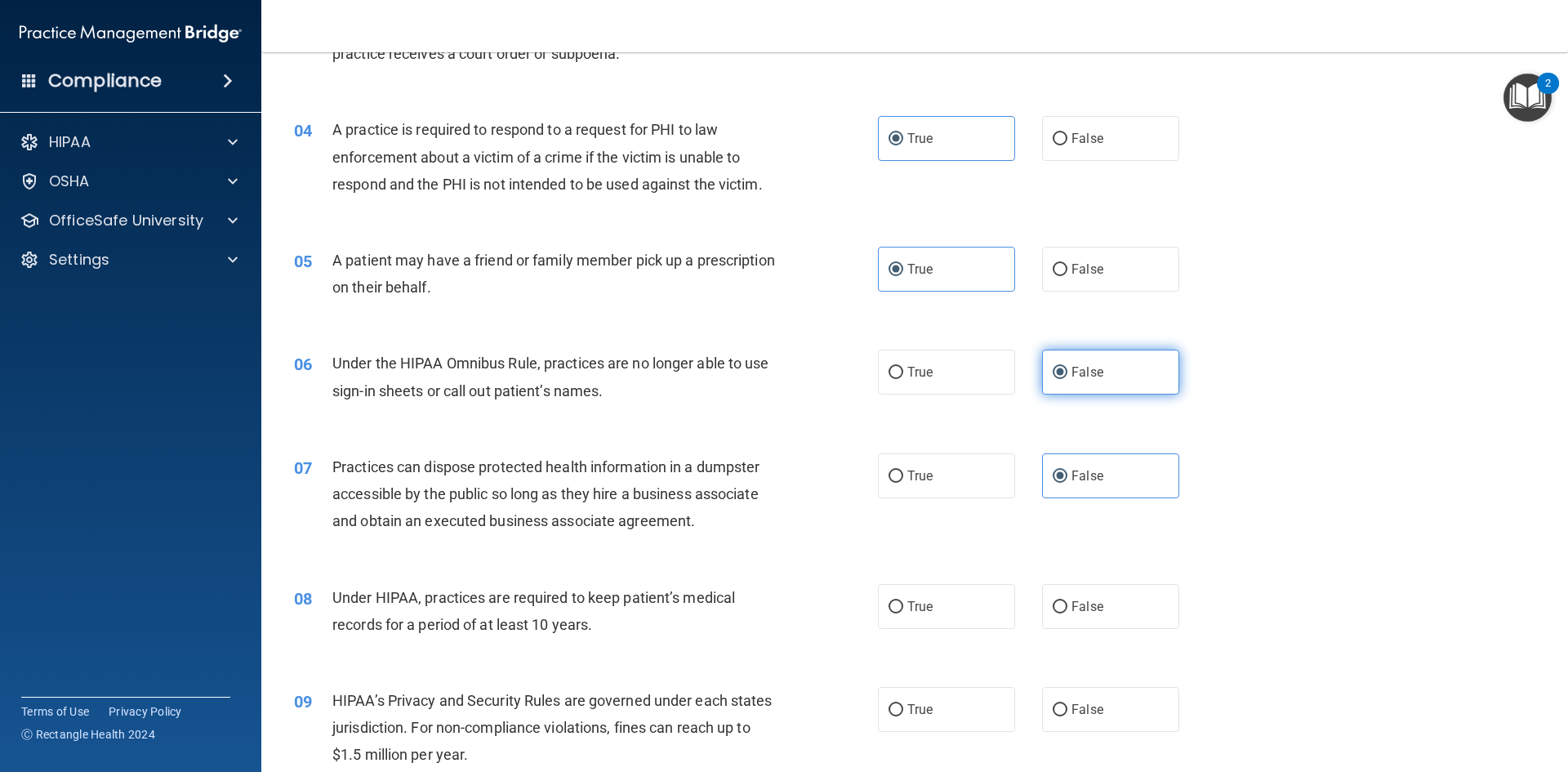
scroll to position [408, 0]
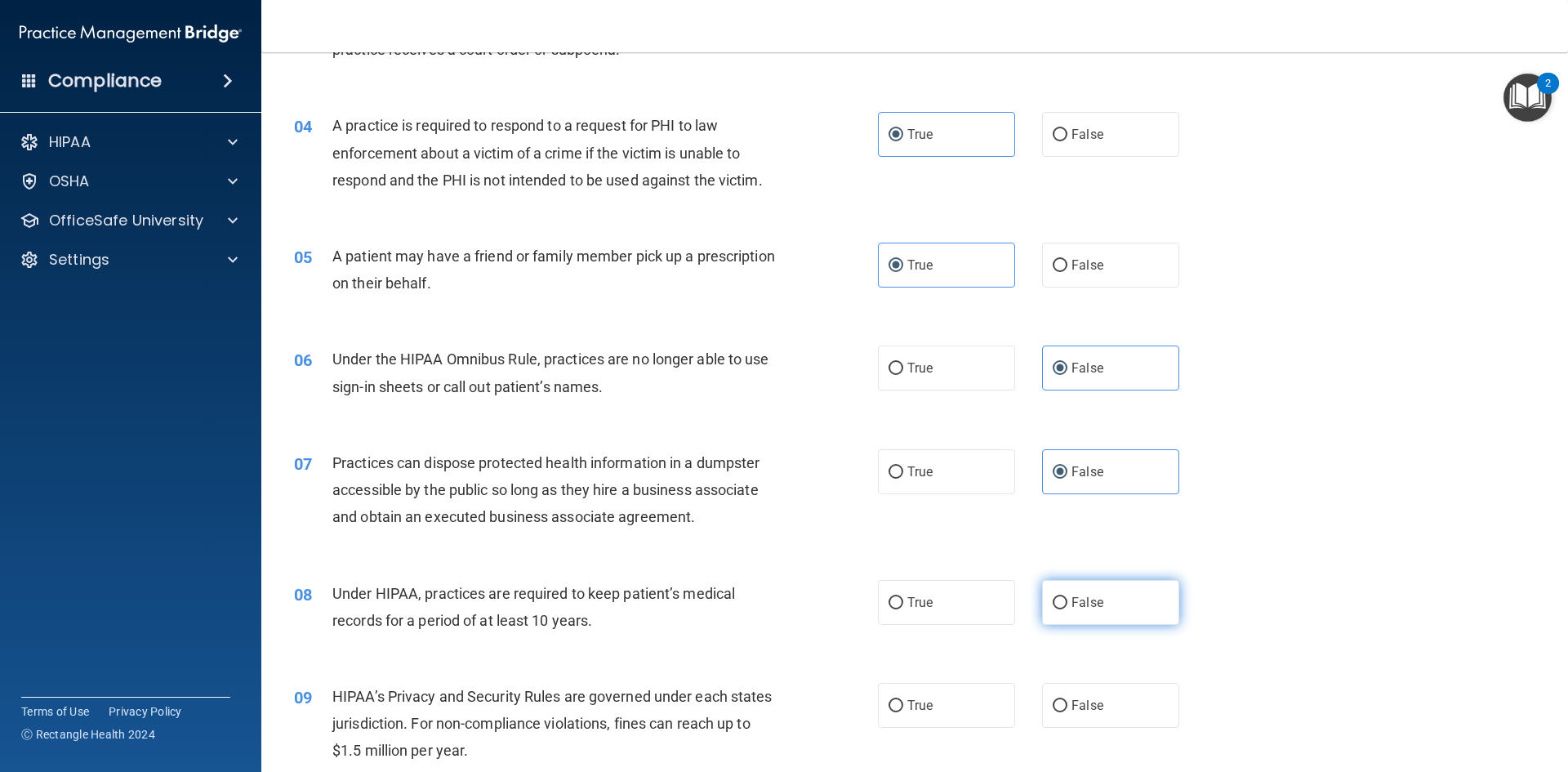
click at [1076, 609] on span "False" at bounding box center [1087, 602] width 31 height 15
click at [1067, 609] on input "False" at bounding box center [1060, 603] width 14 height 12
radio input "true"
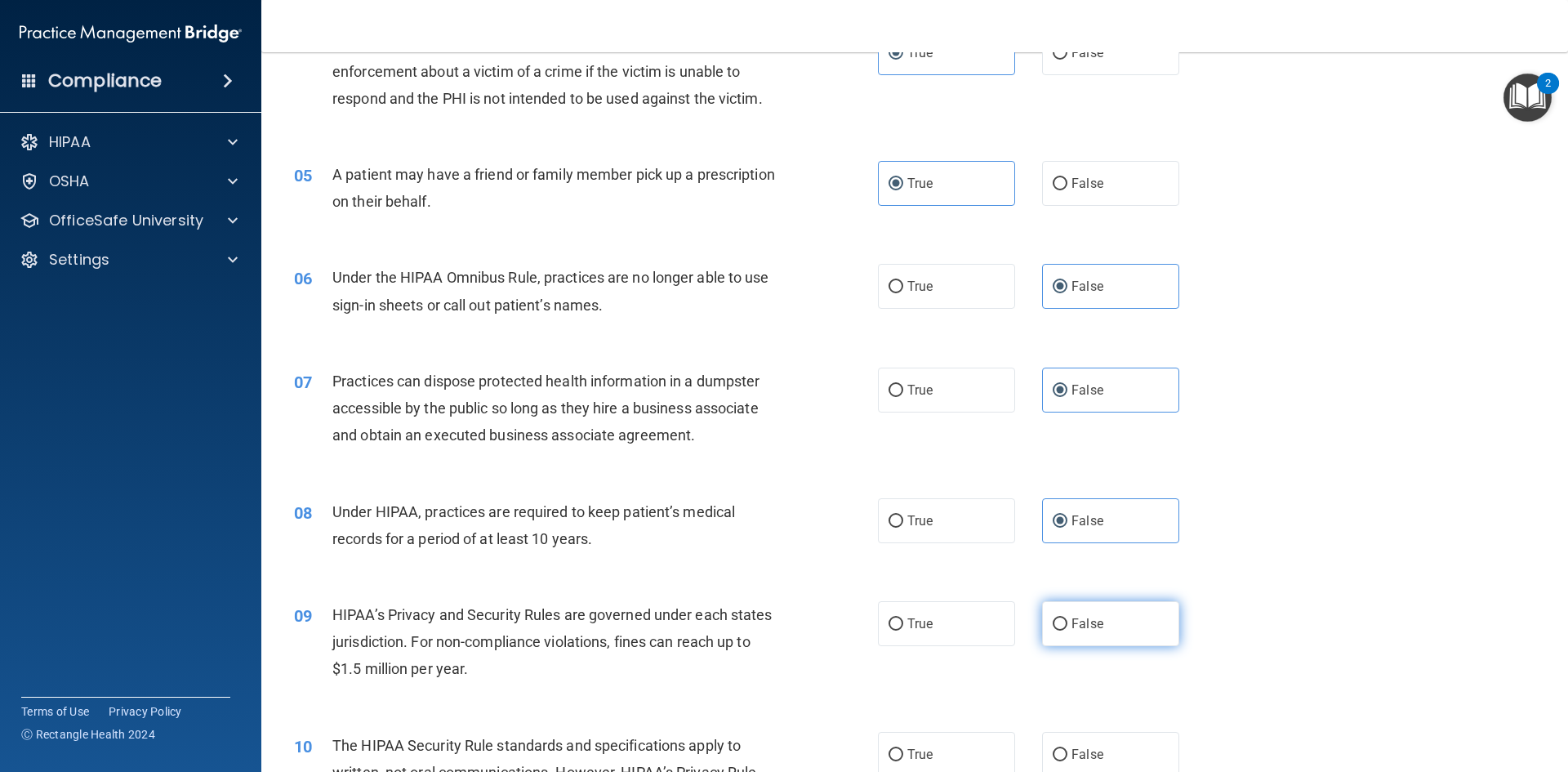
click at [1082, 619] on span "False" at bounding box center [1087, 623] width 31 height 15
click at [1067, 619] on input "False" at bounding box center [1060, 624] width 14 height 12
radio input "true"
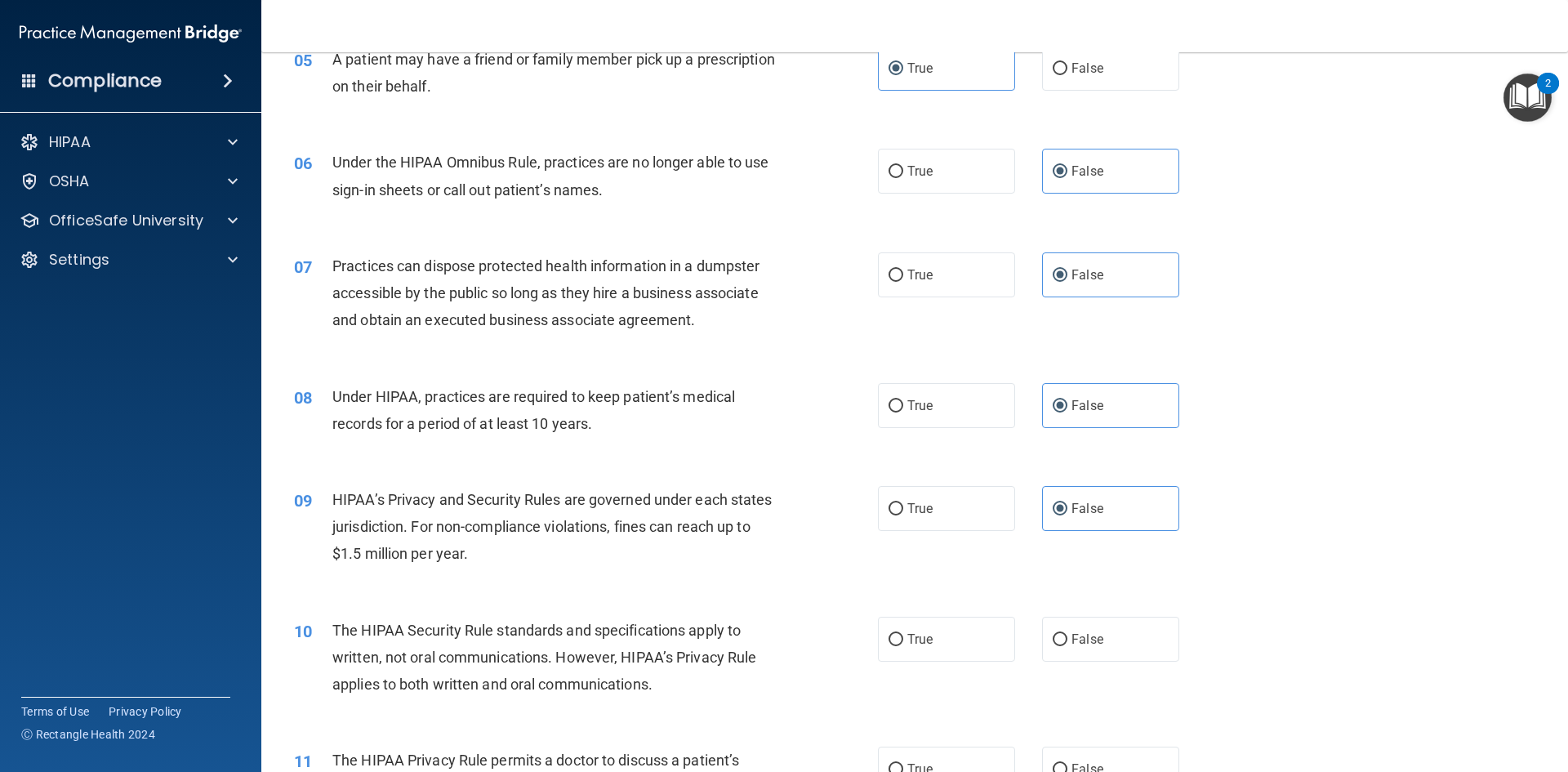
scroll to position [653, 0]
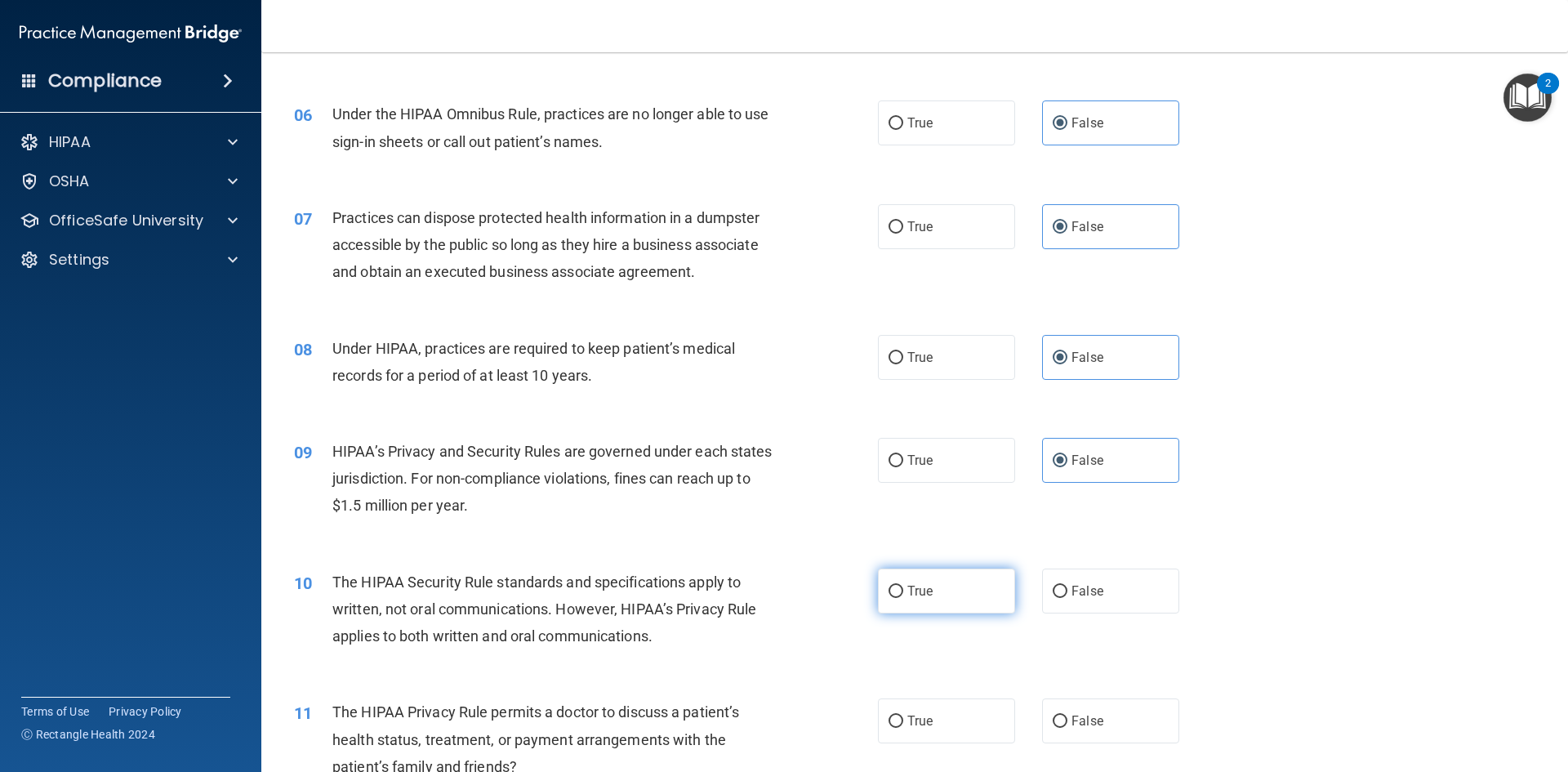
click at [941, 586] on label "True" at bounding box center [946, 591] width 137 height 45
click at [903, 586] on input "True" at bounding box center [895, 592] width 14 height 12
radio input "true"
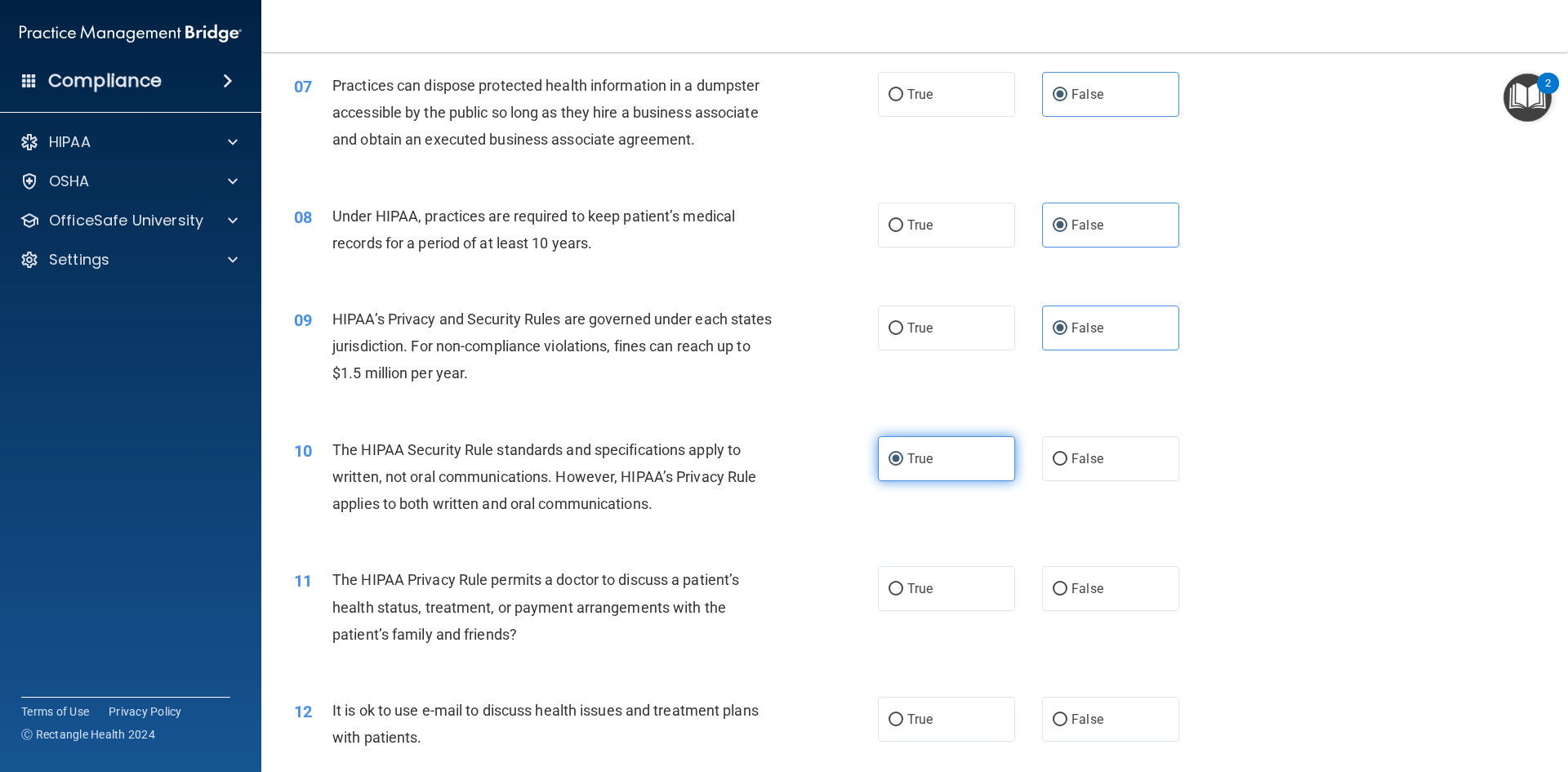
scroll to position [817, 0]
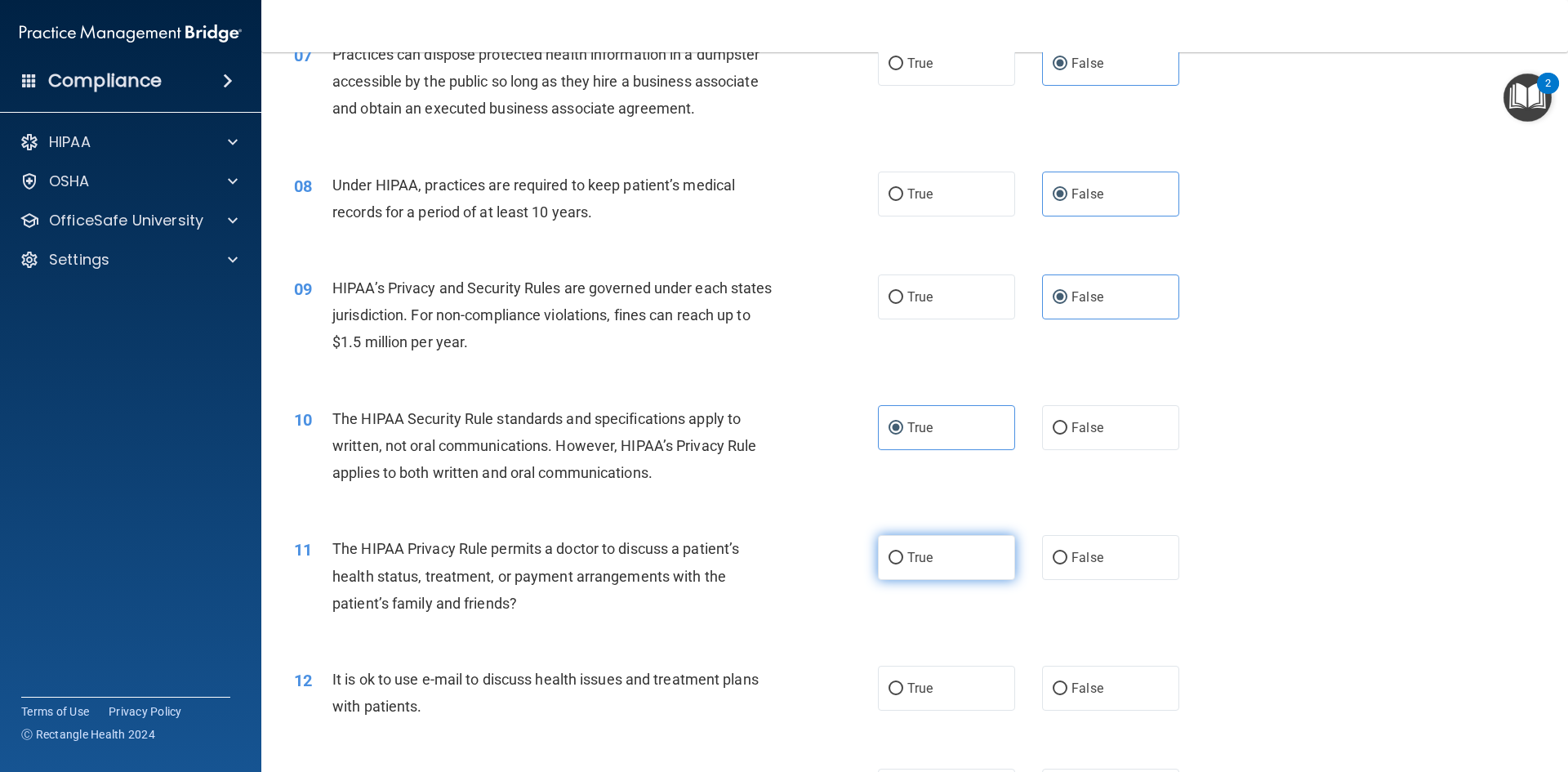
click at [936, 559] on label "True" at bounding box center [946, 557] width 137 height 45
click at [903, 559] on input "True" at bounding box center [895, 558] width 14 height 12
radio input "true"
click at [963, 683] on label "True" at bounding box center [946, 688] width 137 height 45
click at [903, 683] on input "True" at bounding box center [895, 689] width 14 height 12
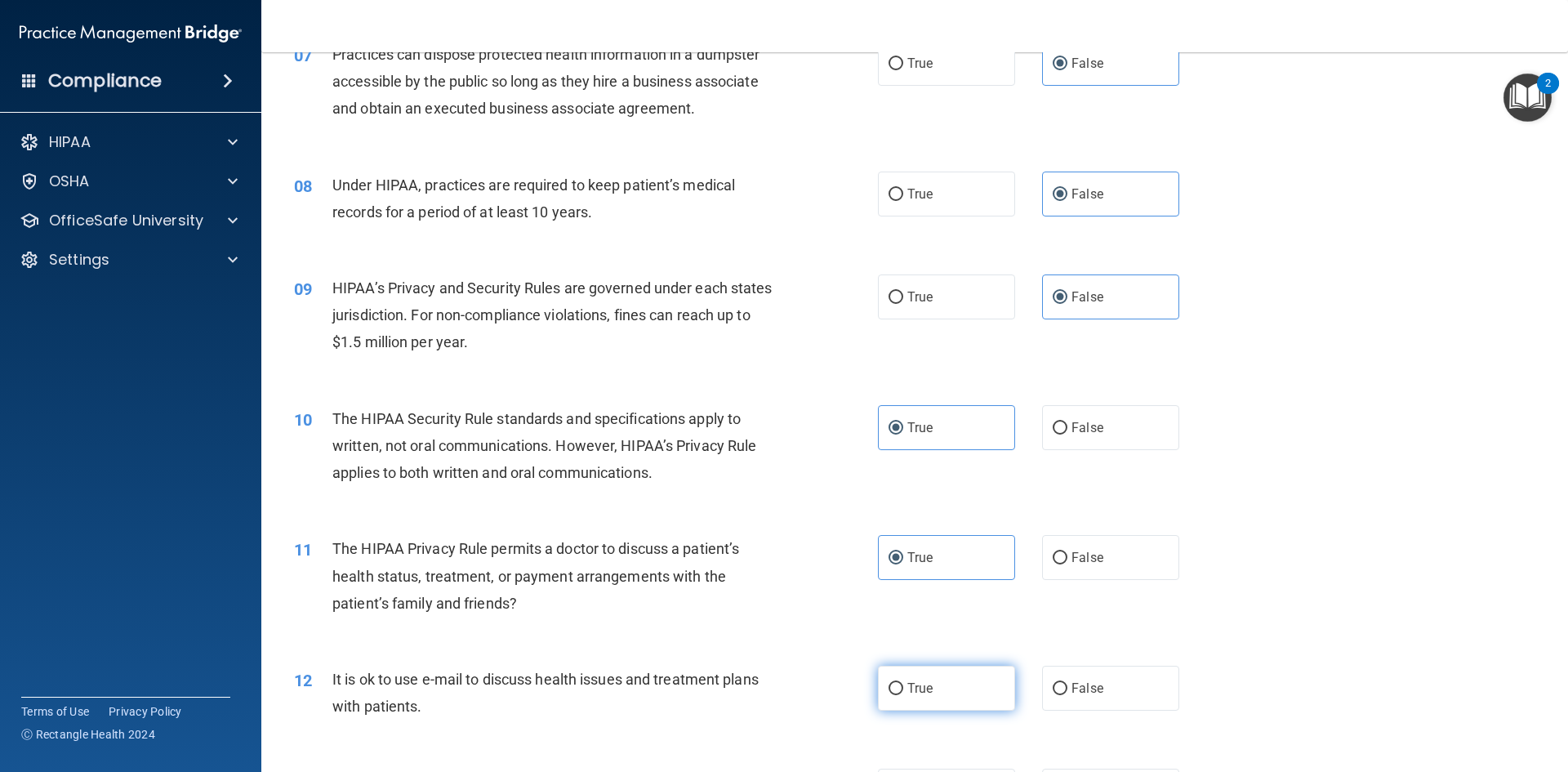
radio input "true"
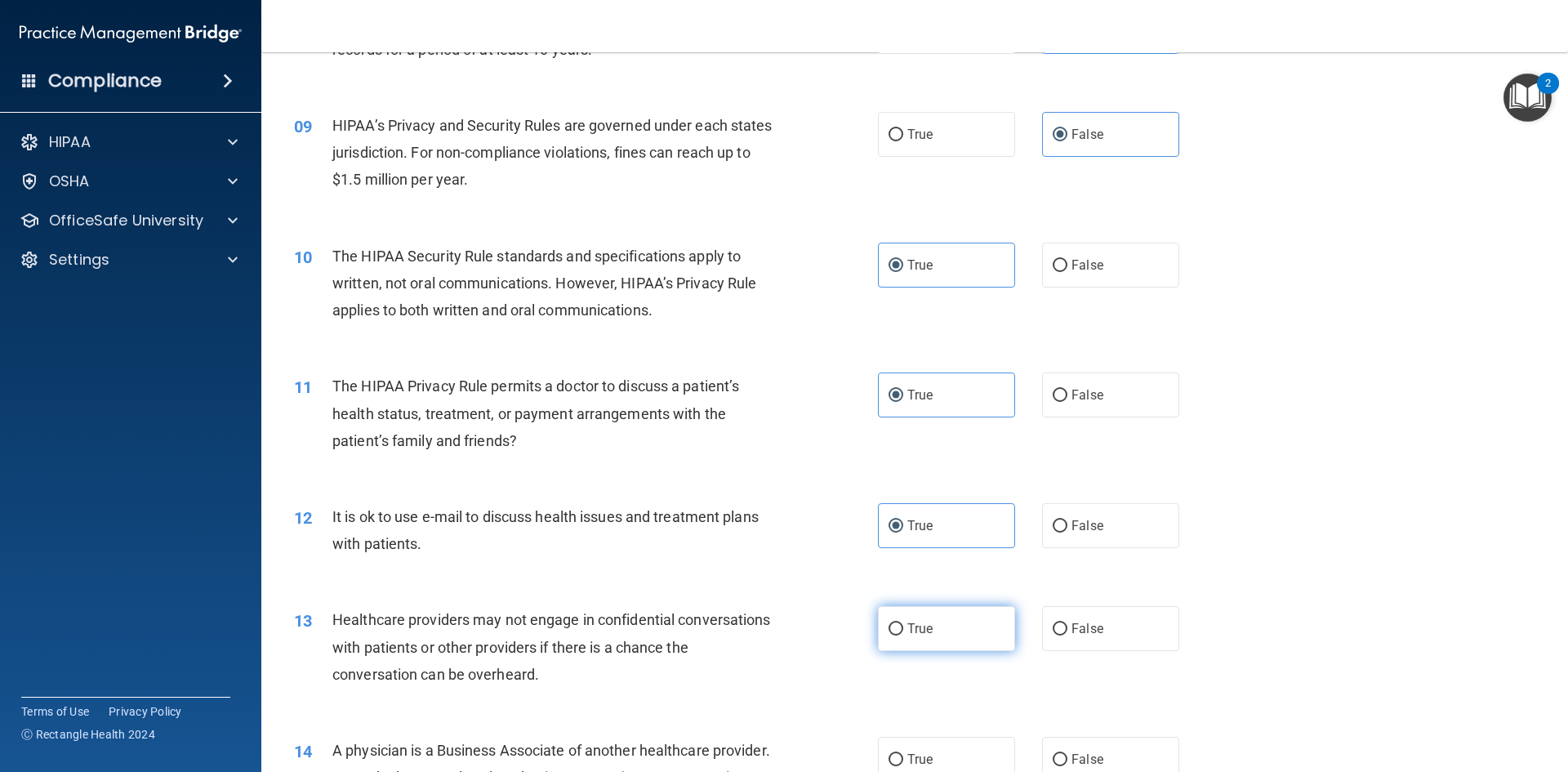
scroll to position [980, 0]
click at [1063, 623] on label "False" at bounding box center [1111, 627] width 137 height 45
click at [1063, 623] on input "False" at bounding box center [1060, 628] width 14 height 12
radio input "true"
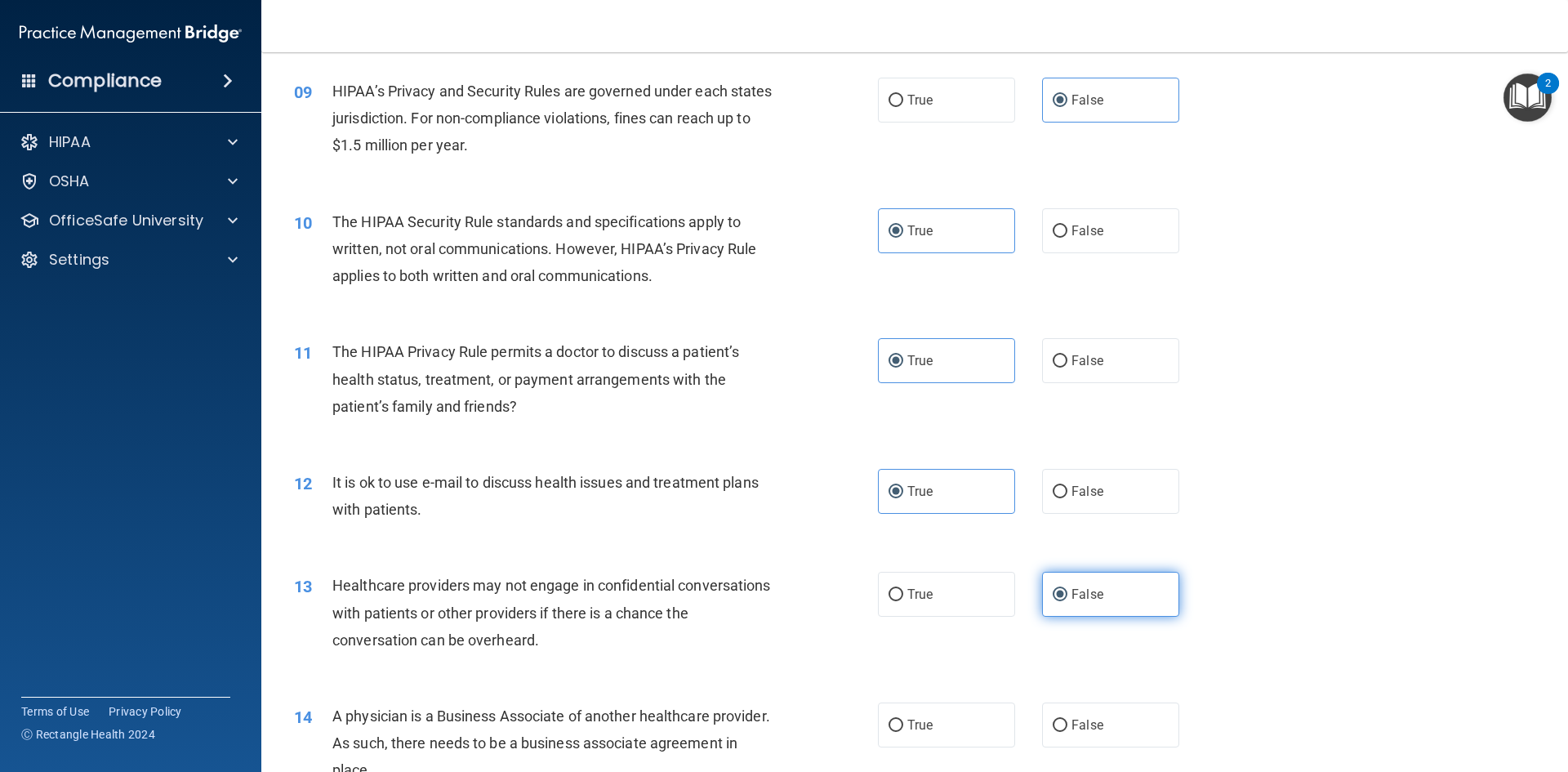
scroll to position [1144, 0]
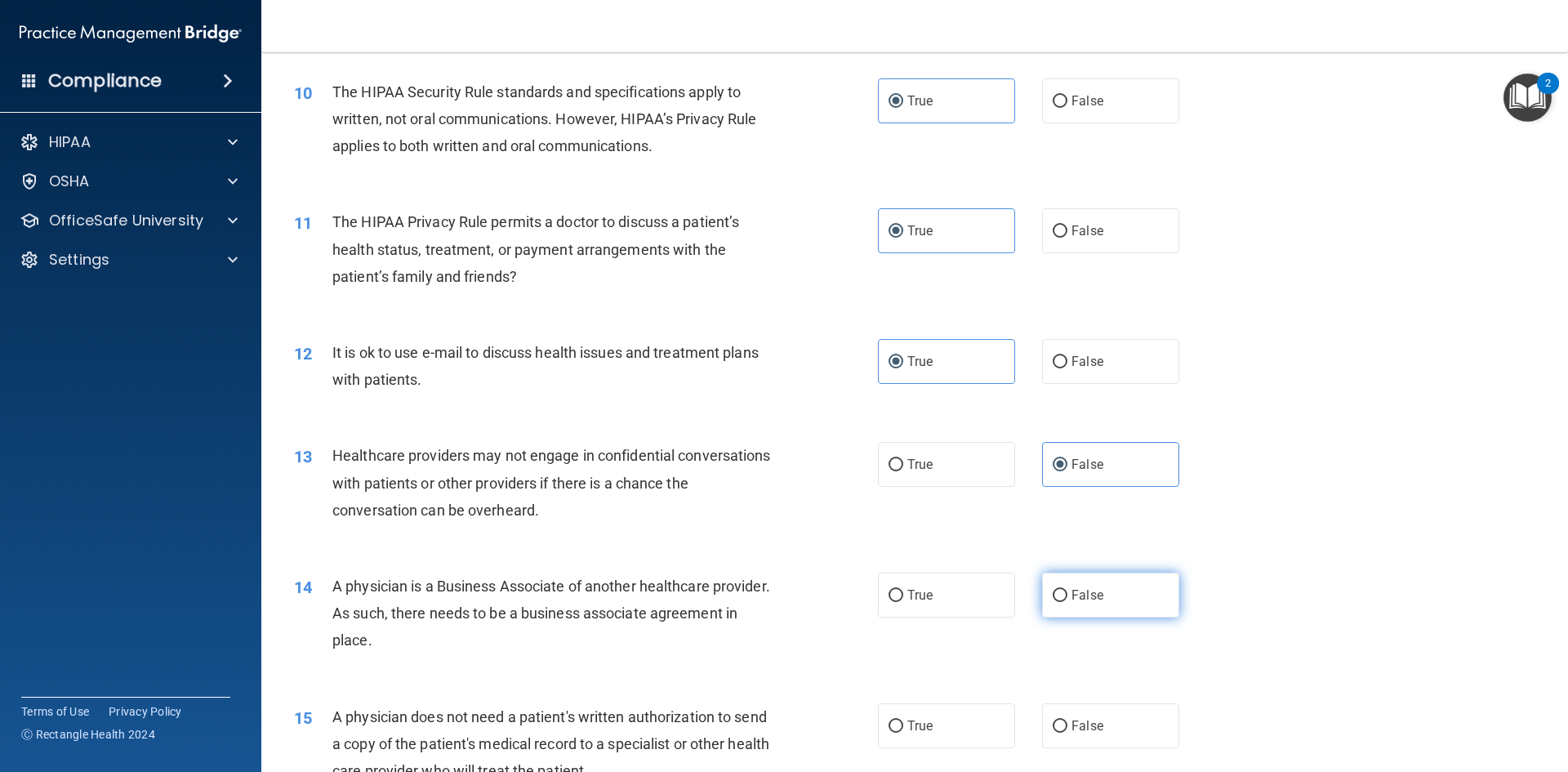
click at [1084, 597] on span "False" at bounding box center [1087, 595] width 31 height 15
click at [1067, 597] on input "False" at bounding box center [1060, 596] width 14 height 12
radio input "true"
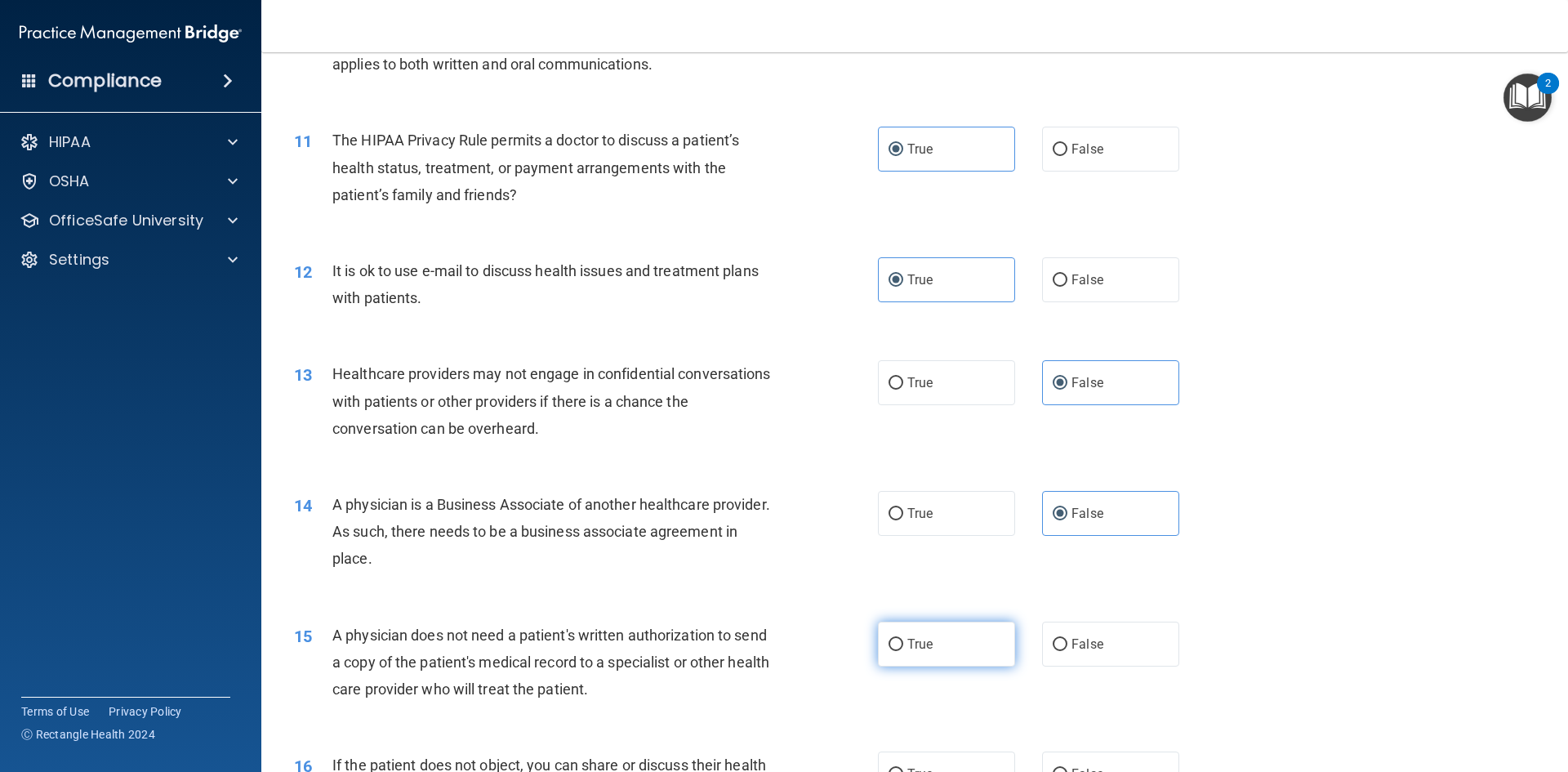
click at [958, 639] on label "True" at bounding box center [946, 644] width 137 height 45
click at [903, 639] on input "True" at bounding box center [895, 644] width 14 height 12
radio input "true"
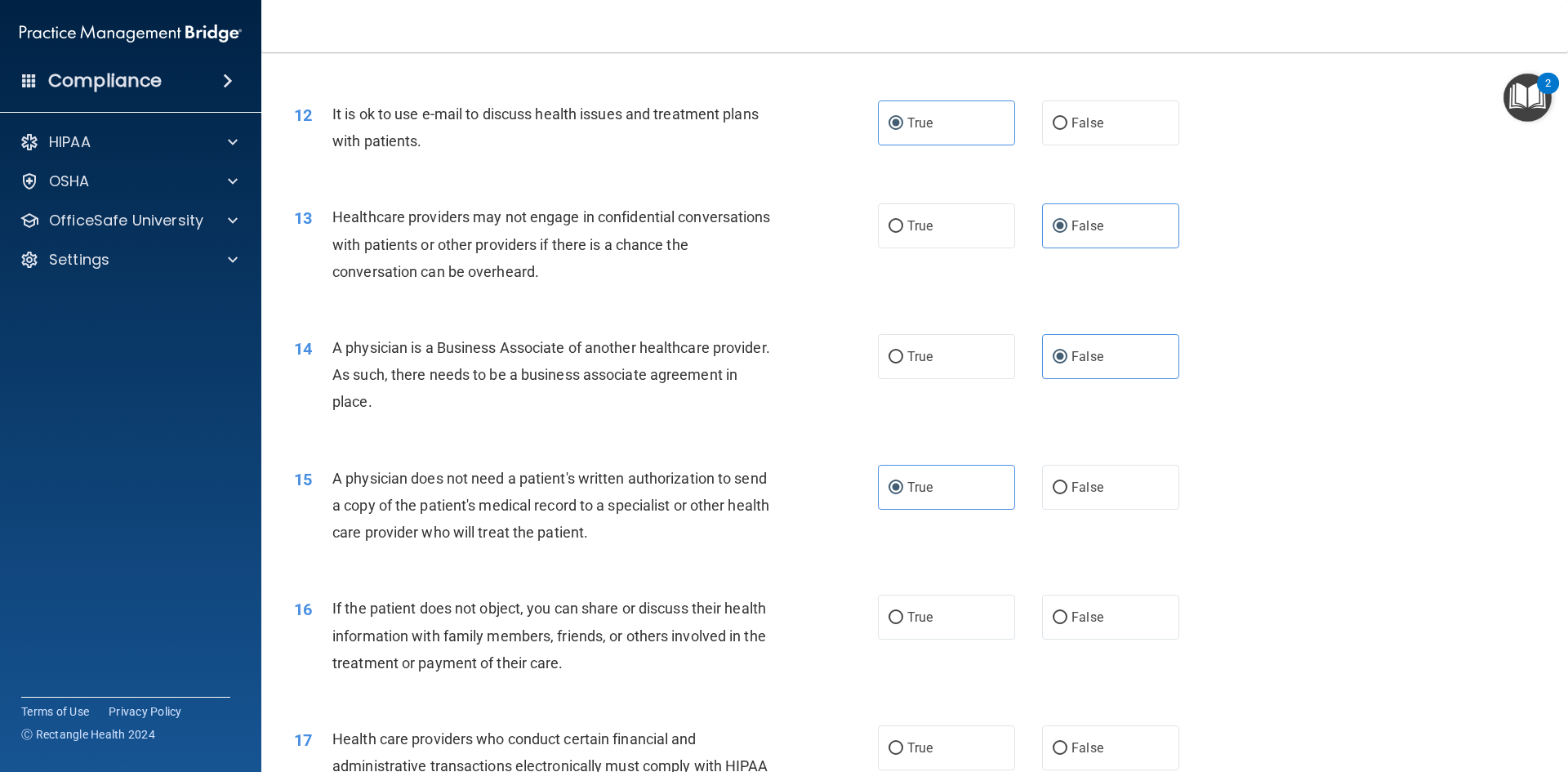
scroll to position [1388, 0]
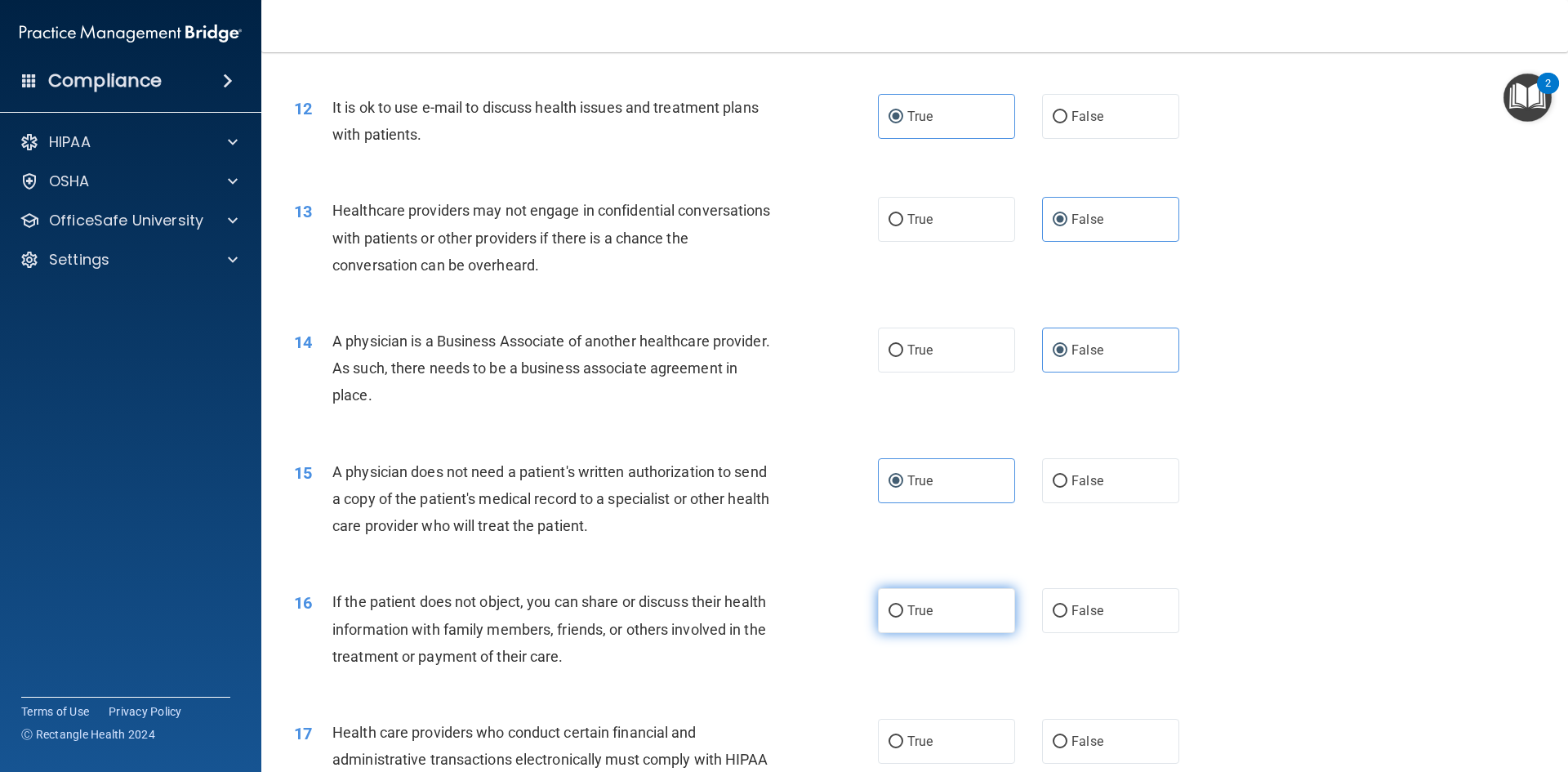
click at [928, 611] on label "True" at bounding box center [946, 610] width 137 height 45
click at [903, 611] on input "True" at bounding box center [895, 611] width 14 height 12
radio input "true"
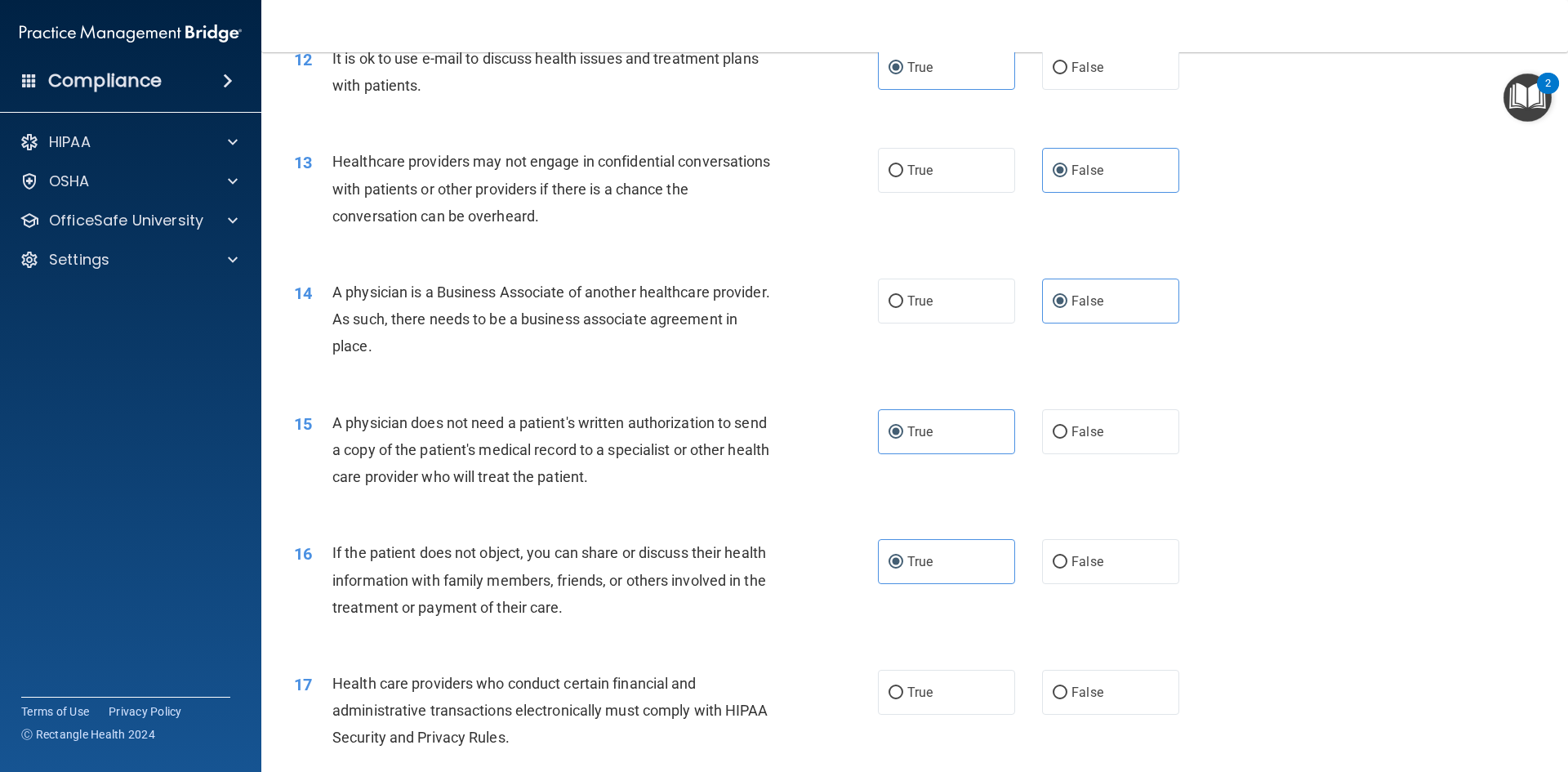
scroll to position [1470, 0]
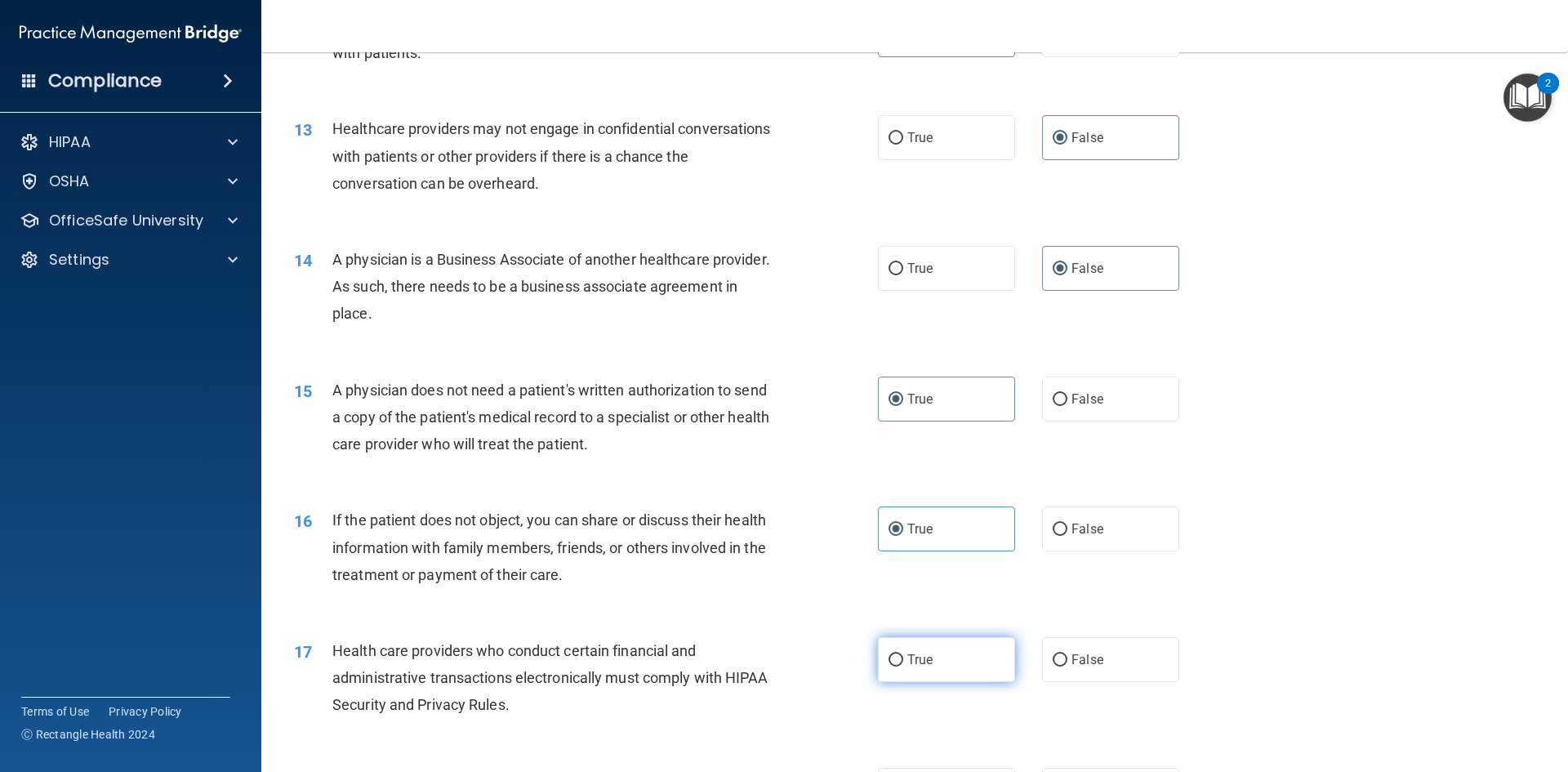
click at [924, 661] on span "True" at bounding box center [920, 660] width 26 height 15
click at [903, 661] on input "True" at bounding box center [895, 660] width 14 height 12
radio input "true"
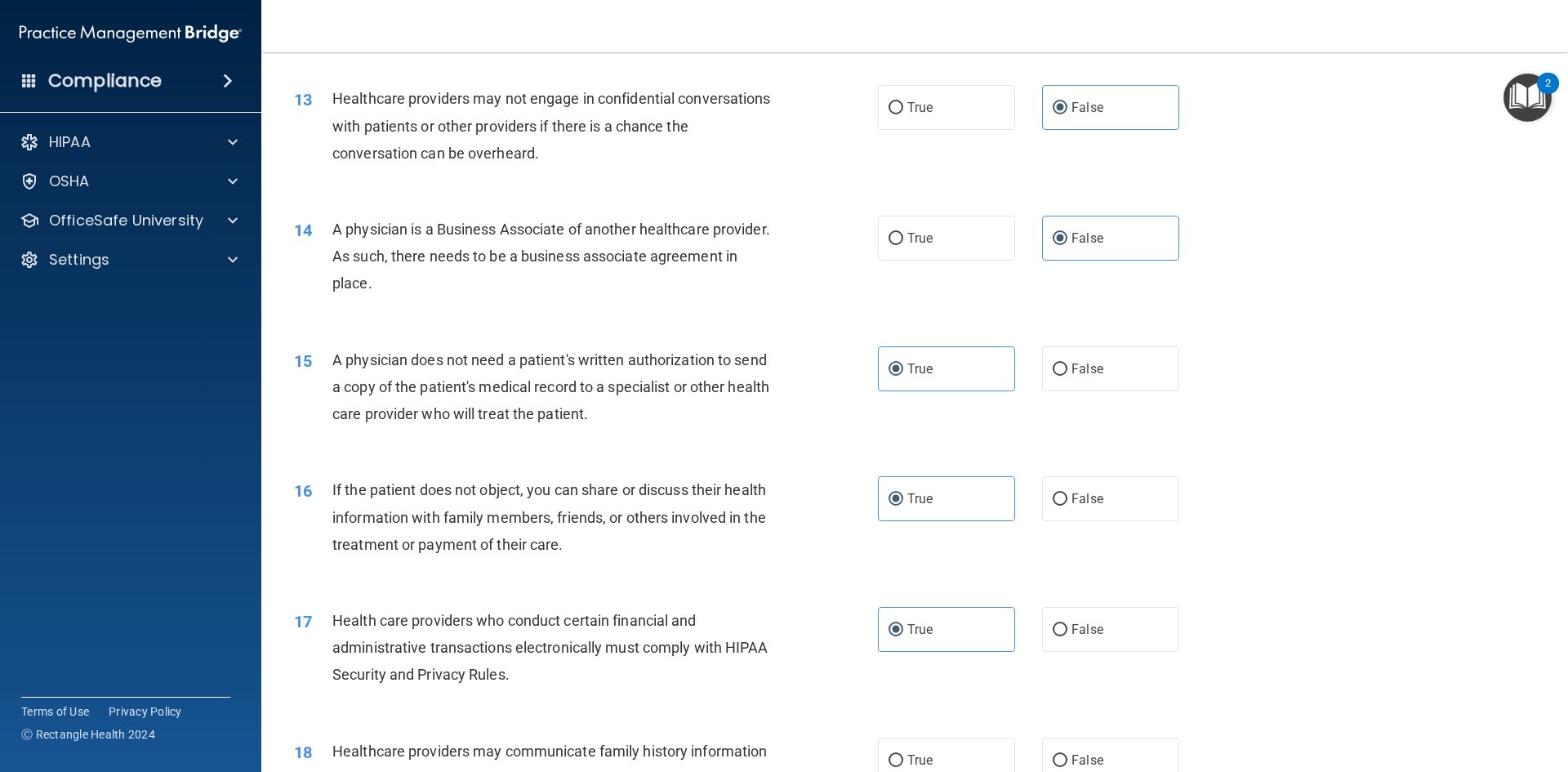
scroll to position [1552, 0]
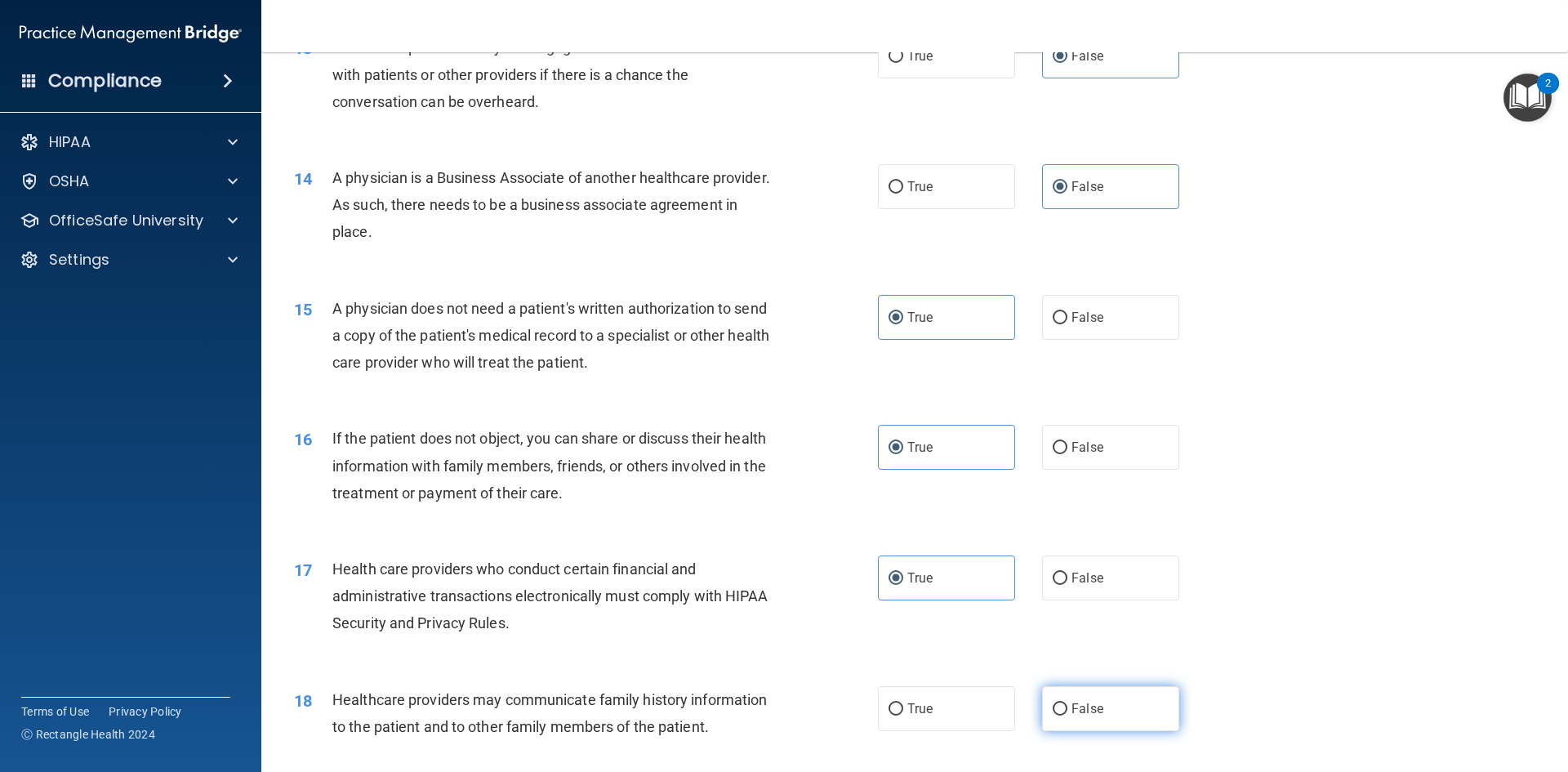
click at [1086, 708] on span "False" at bounding box center [1087, 708] width 31 height 15
click at [1067, 708] on input "False" at bounding box center [1060, 709] width 14 height 12
radio input "true"
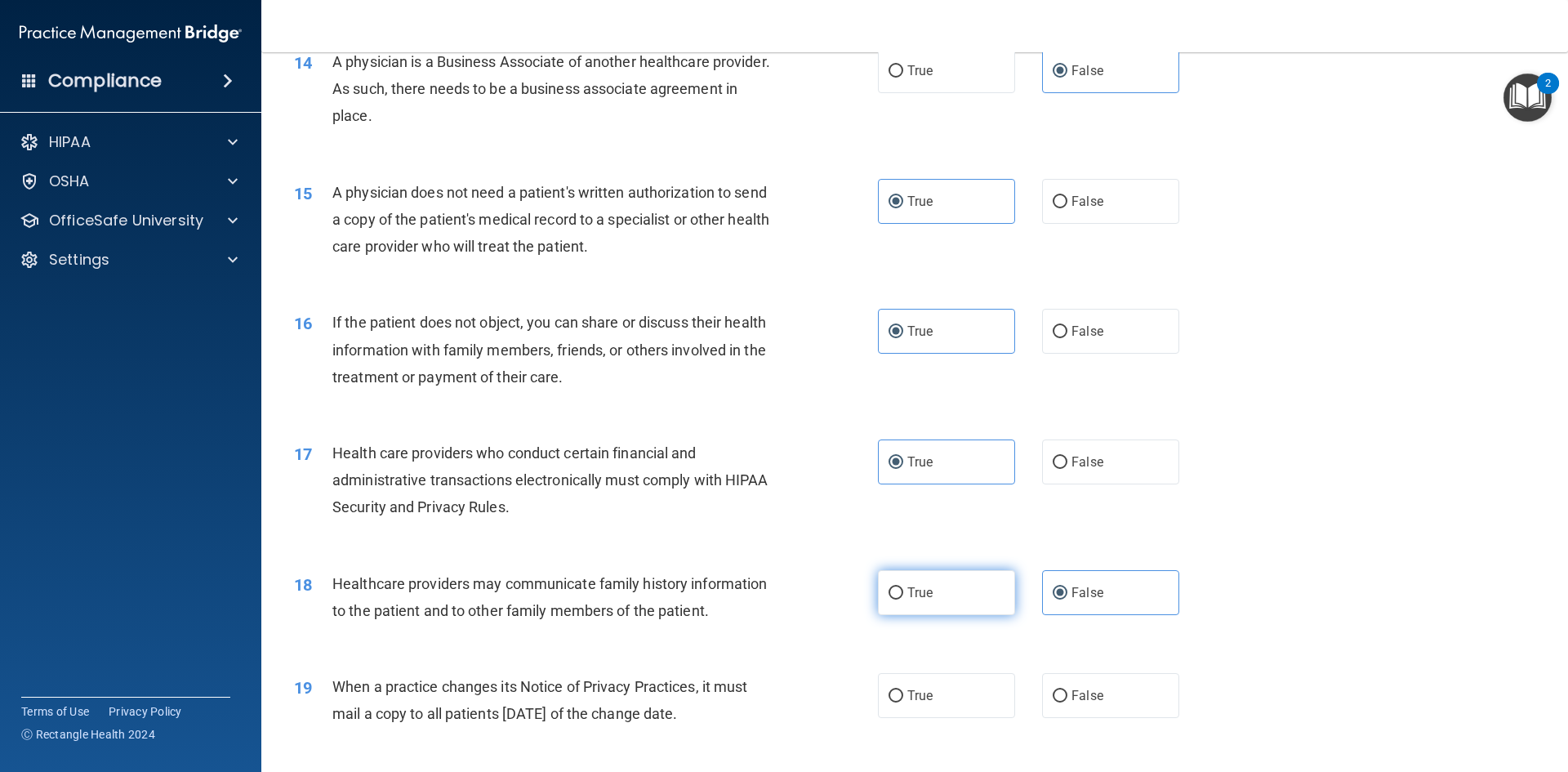
scroll to position [1715, 0]
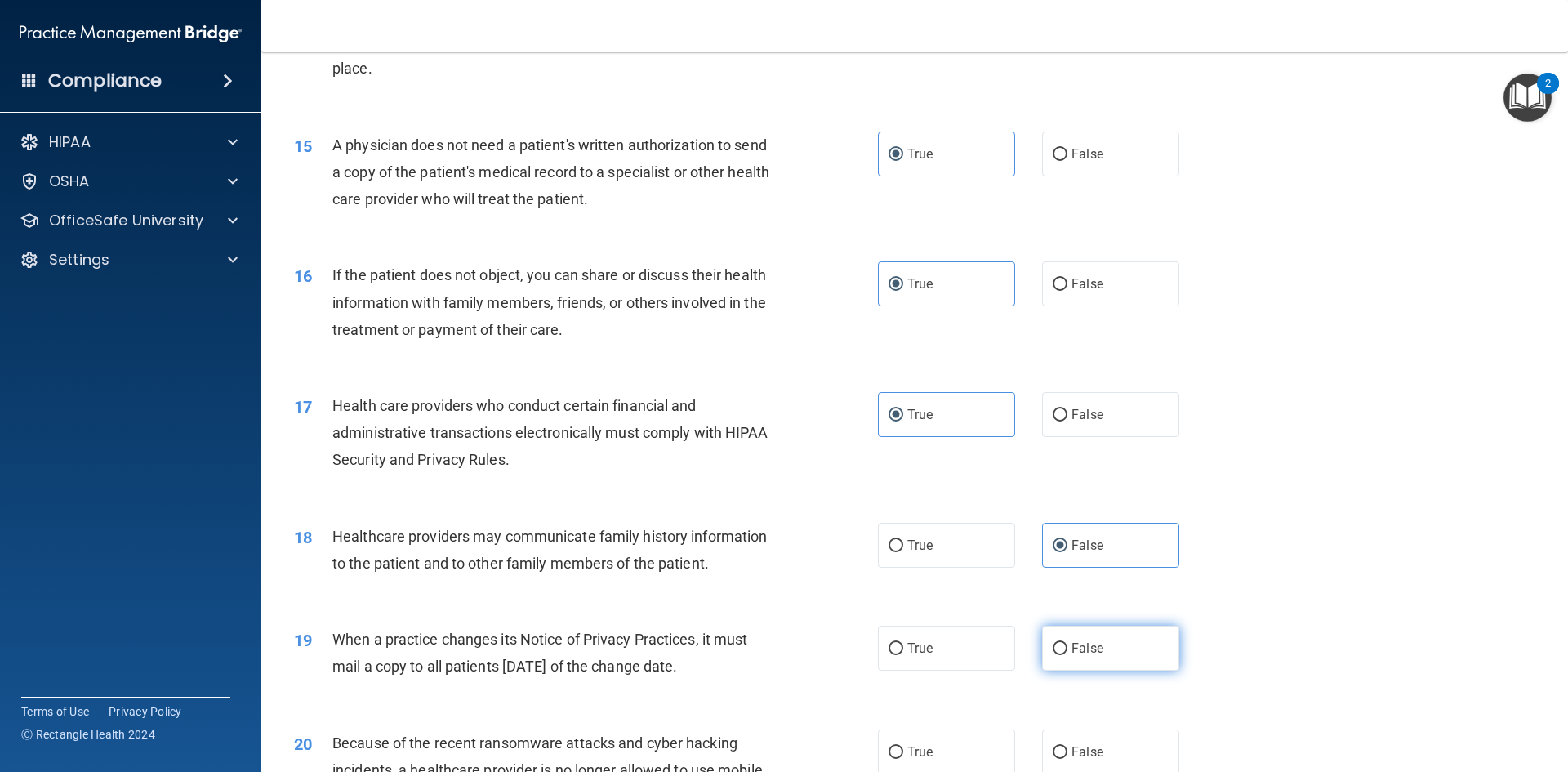
click at [1093, 656] on label "False" at bounding box center [1111, 648] width 137 height 45
click at [1067, 655] on input "False" at bounding box center [1060, 649] width 14 height 12
radio input "true"
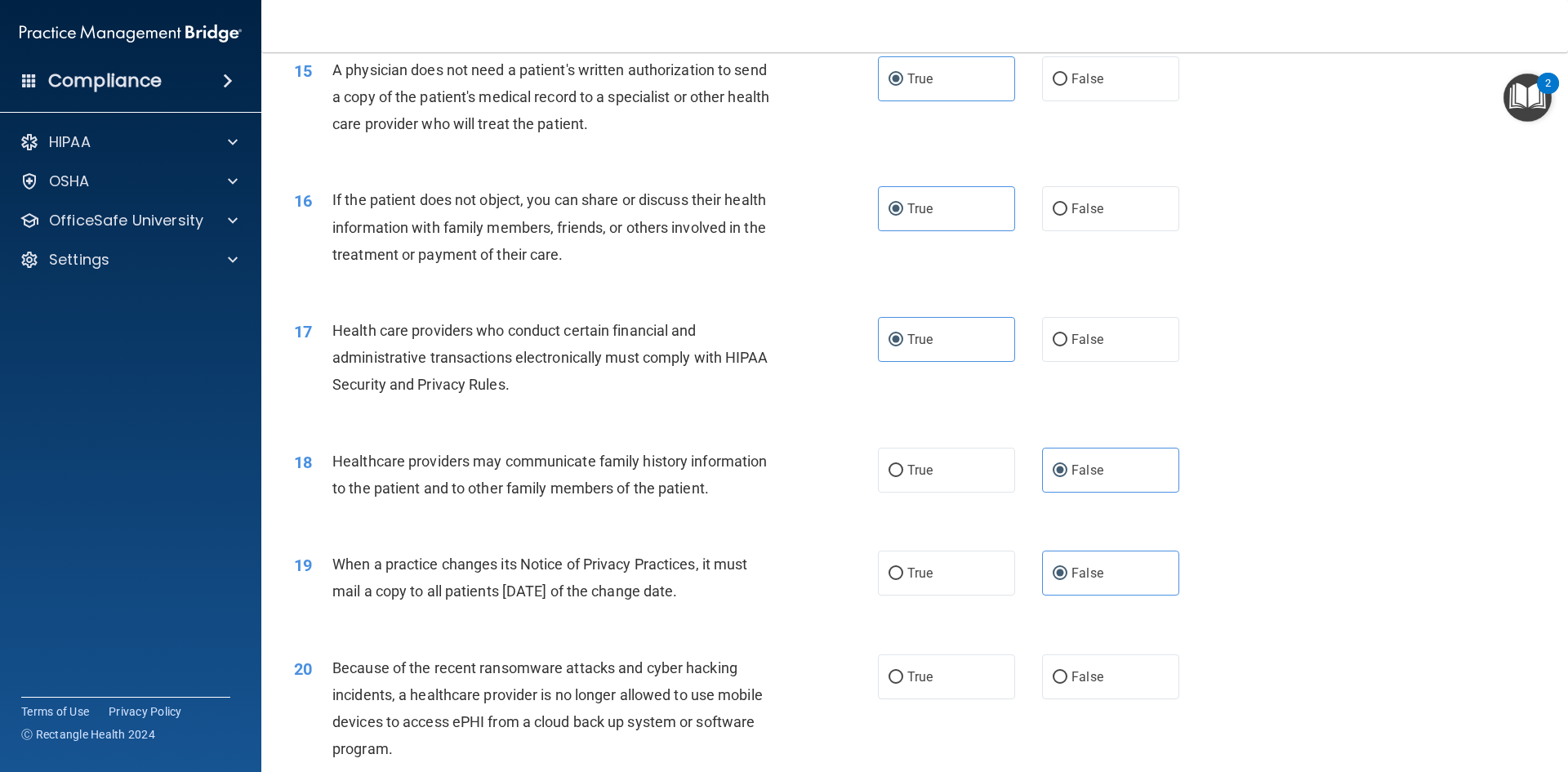
scroll to position [1797, 0]
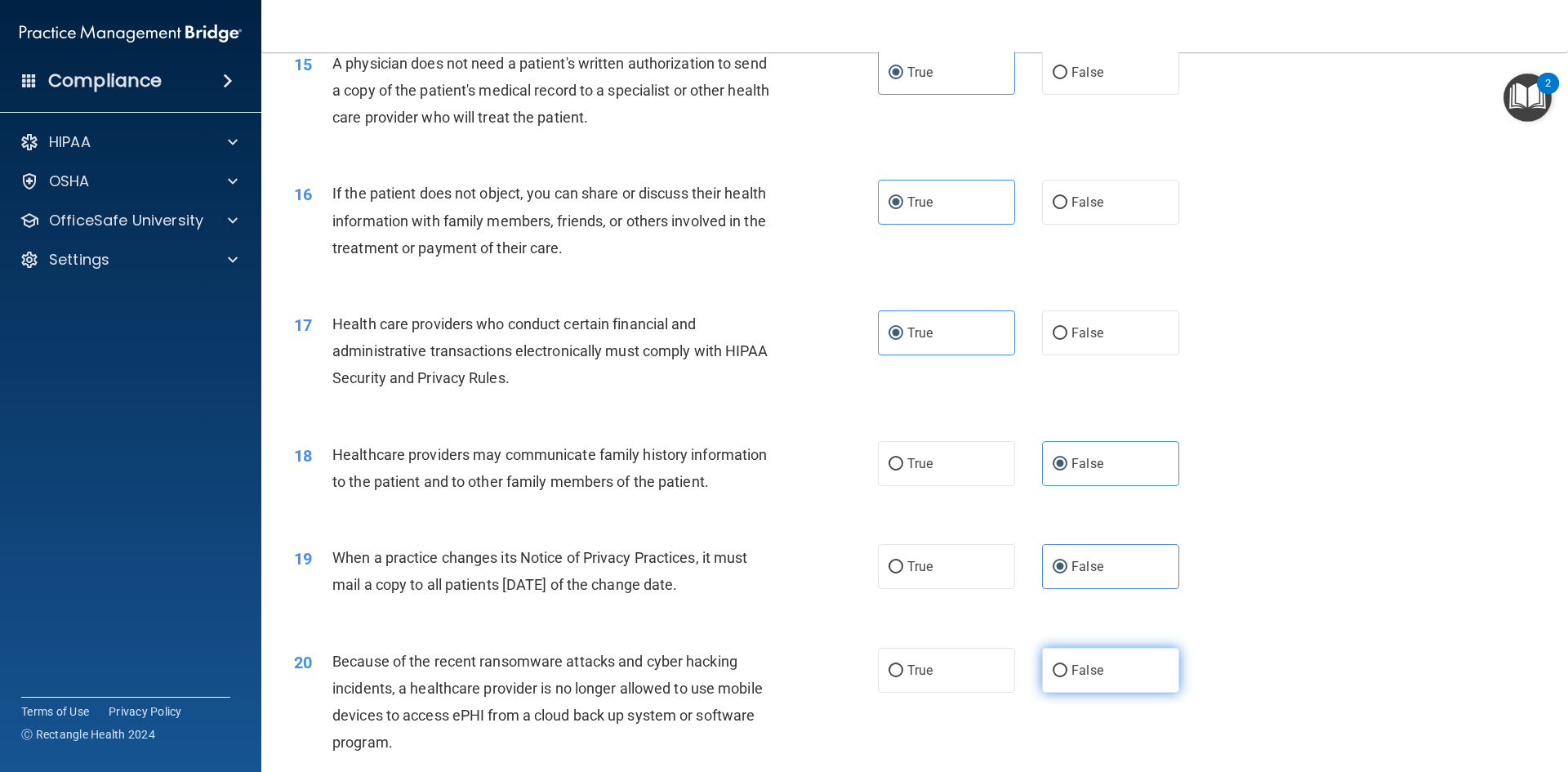
click at [1078, 679] on label "False" at bounding box center [1111, 670] width 137 height 45
click at [1067, 677] on input "False" at bounding box center [1060, 671] width 14 height 12
radio input "true"
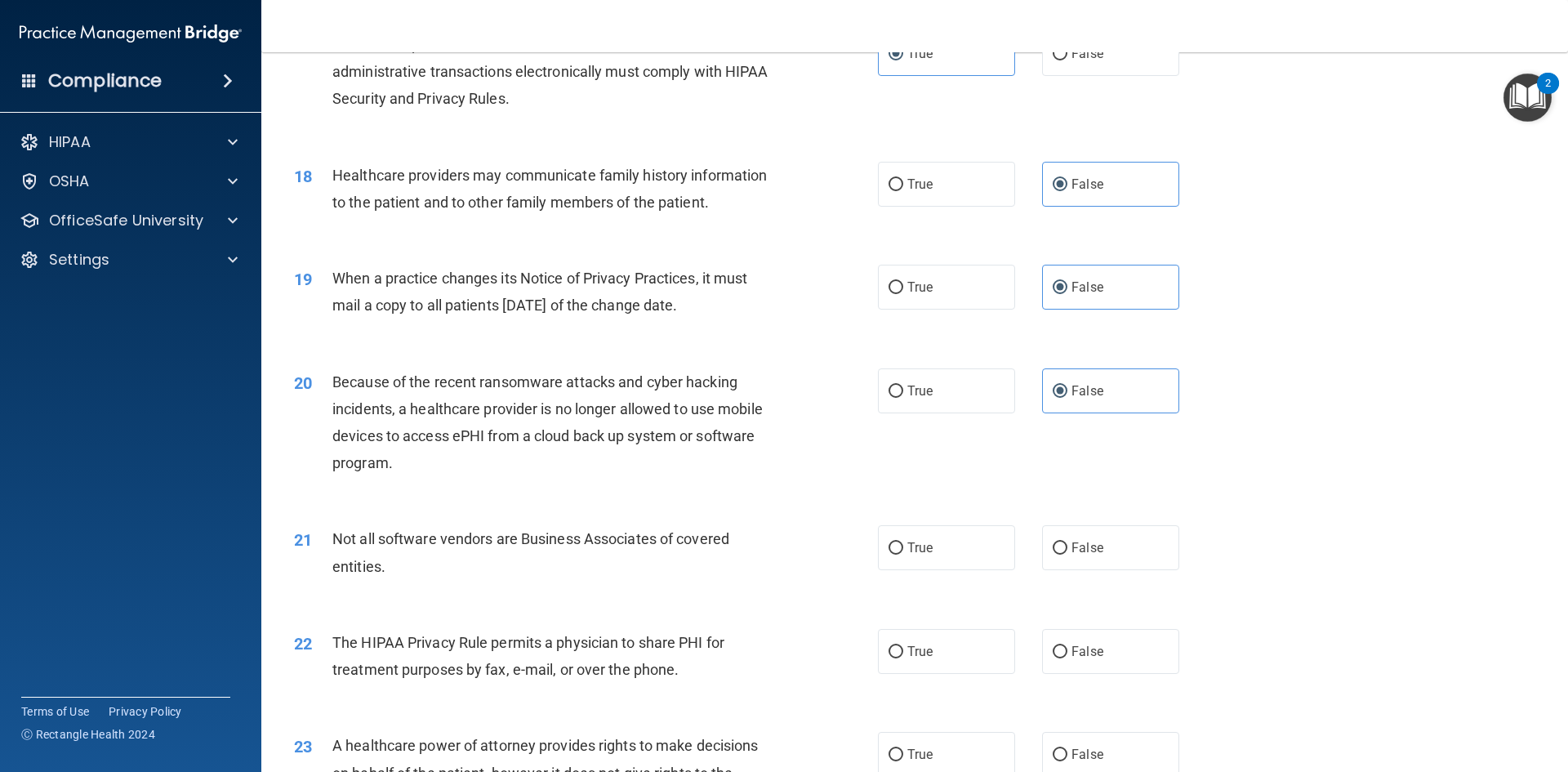
scroll to position [2123, 0]
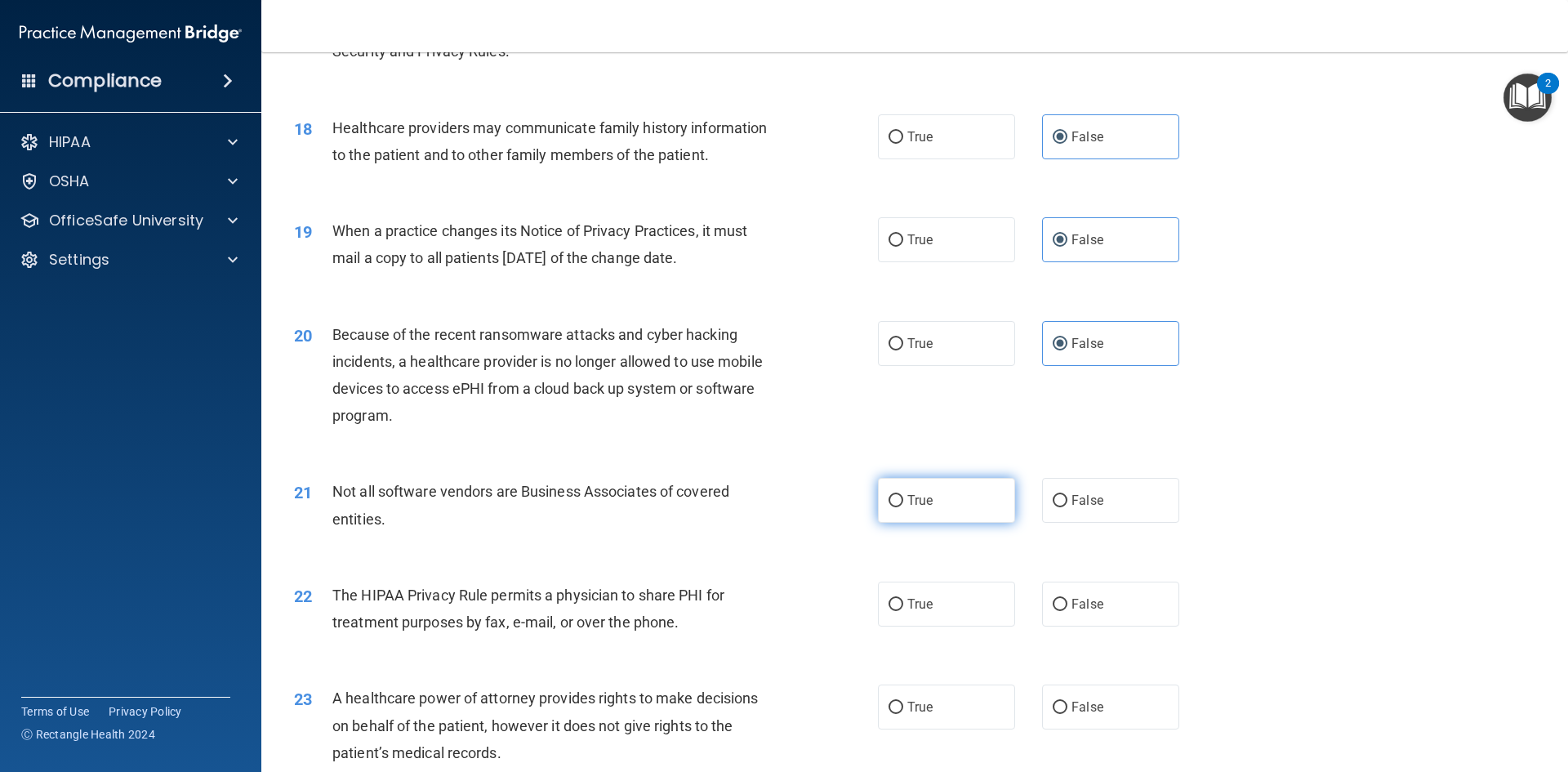
click at [917, 485] on label "True" at bounding box center [946, 500] width 137 height 45
click at [903, 495] on input "True" at bounding box center [895, 501] width 14 height 12
radio input "true"
click at [921, 595] on label "True" at bounding box center [946, 604] width 137 height 45
click at [903, 599] on input "True" at bounding box center [895, 605] width 14 height 12
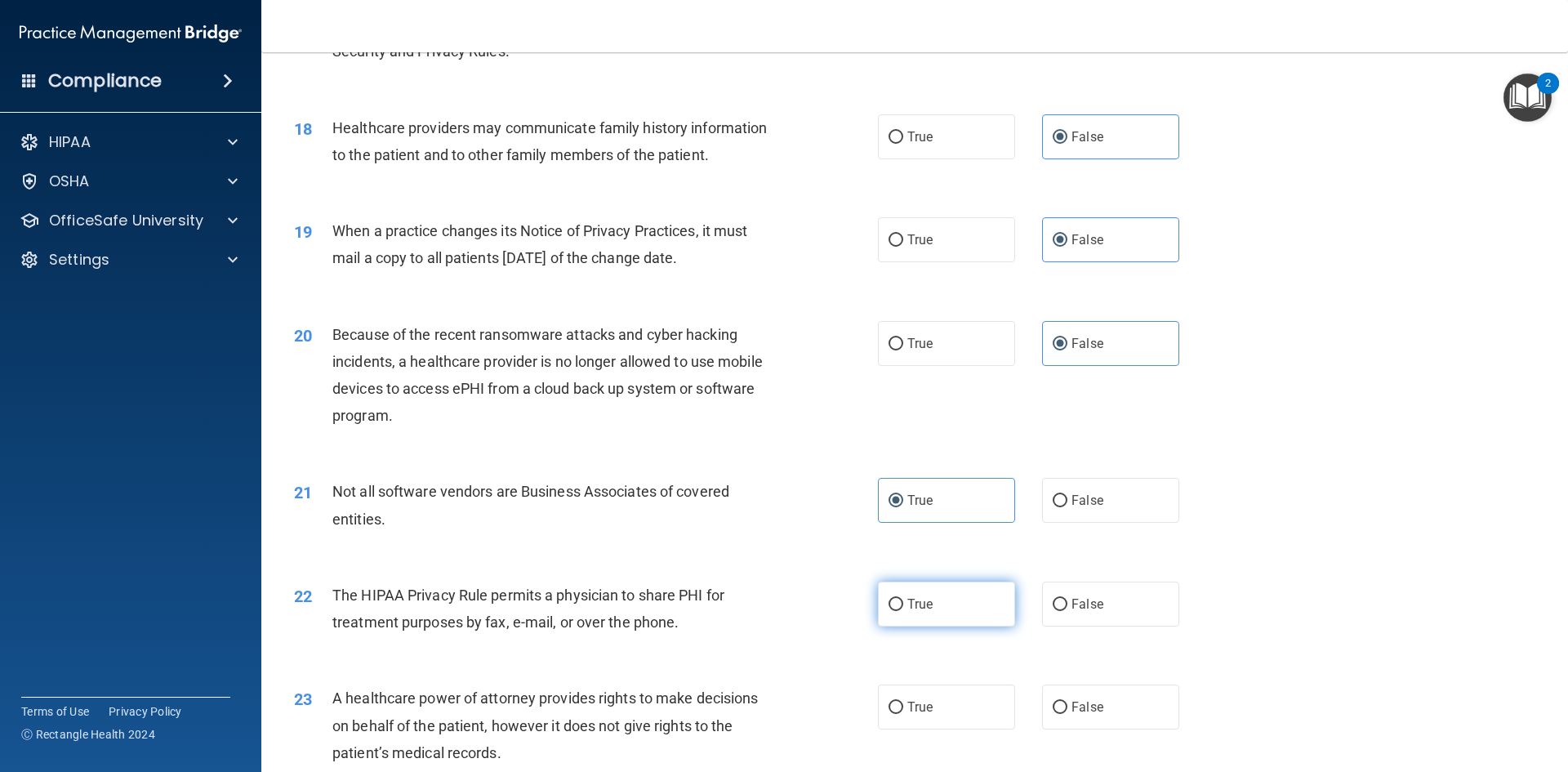
radio input "true"
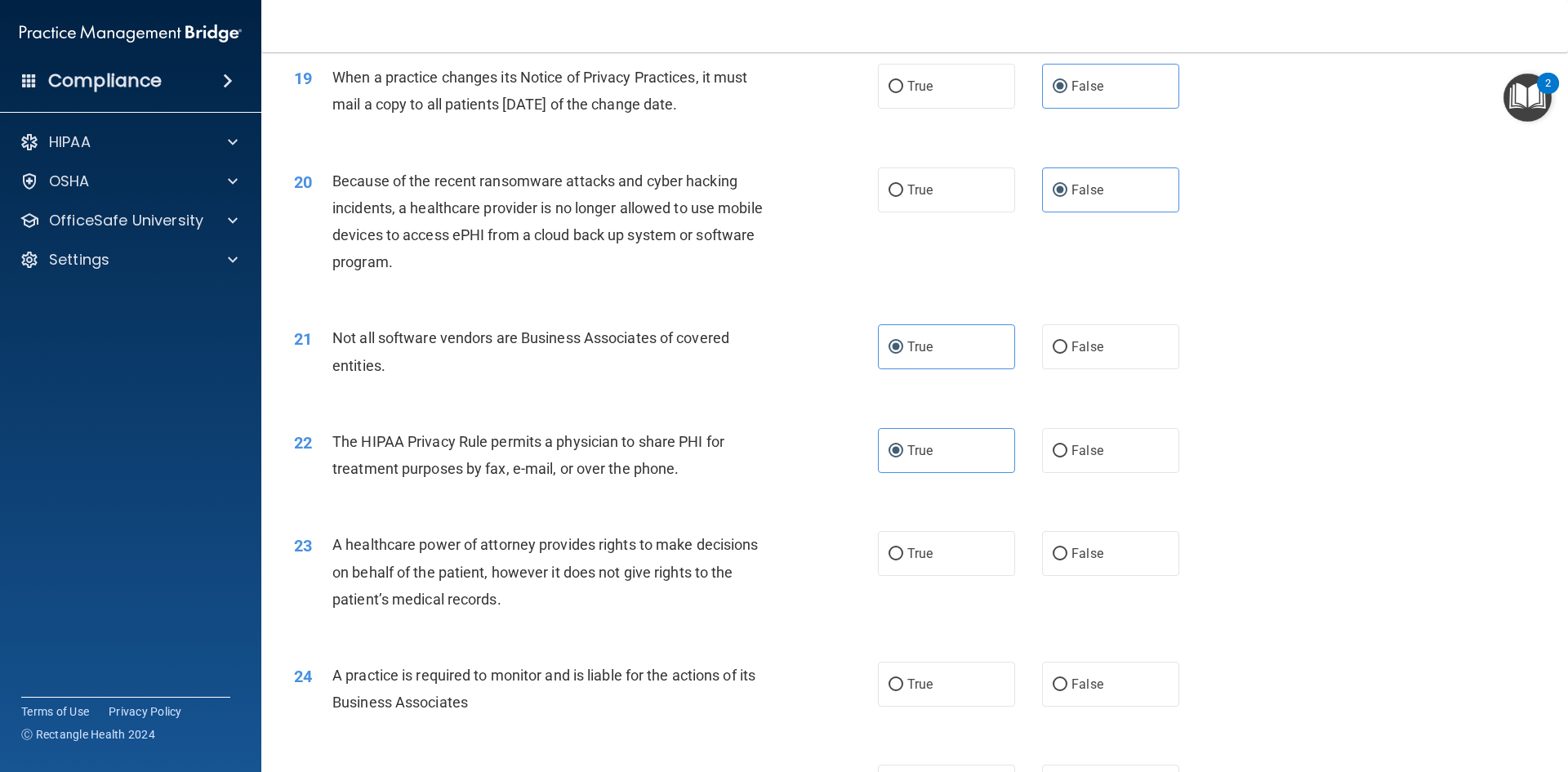
scroll to position [2286, 0]
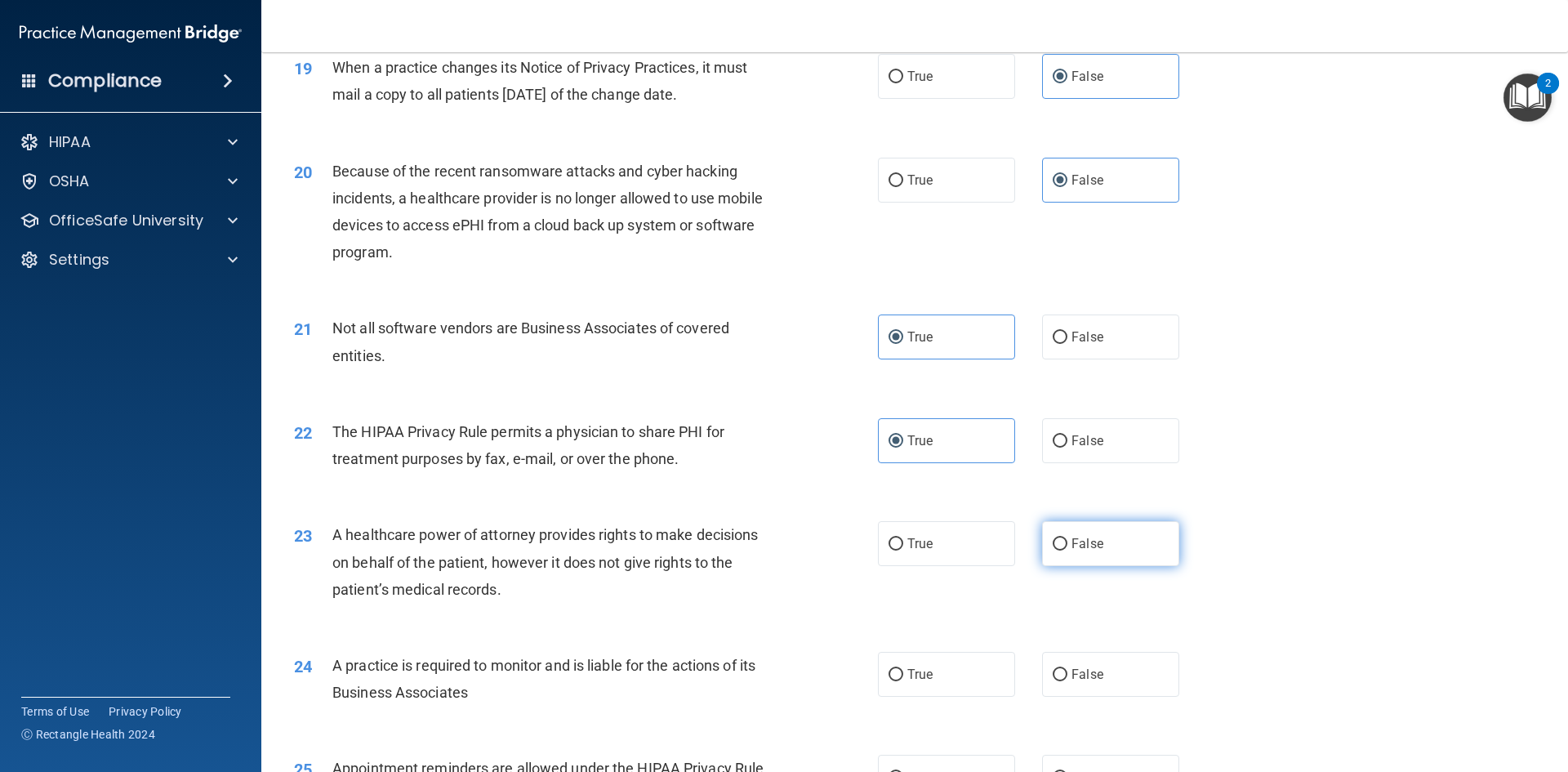
click at [1099, 536] on label "False" at bounding box center [1111, 543] width 137 height 45
click at [1067, 538] on input "False" at bounding box center [1060, 544] width 14 height 12
radio input "true"
click at [1088, 673] on span "False" at bounding box center [1087, 674] width 31 height 15
click at [1067, 673] on input "False" at bounding box center [1060, 675] width 14 height 12
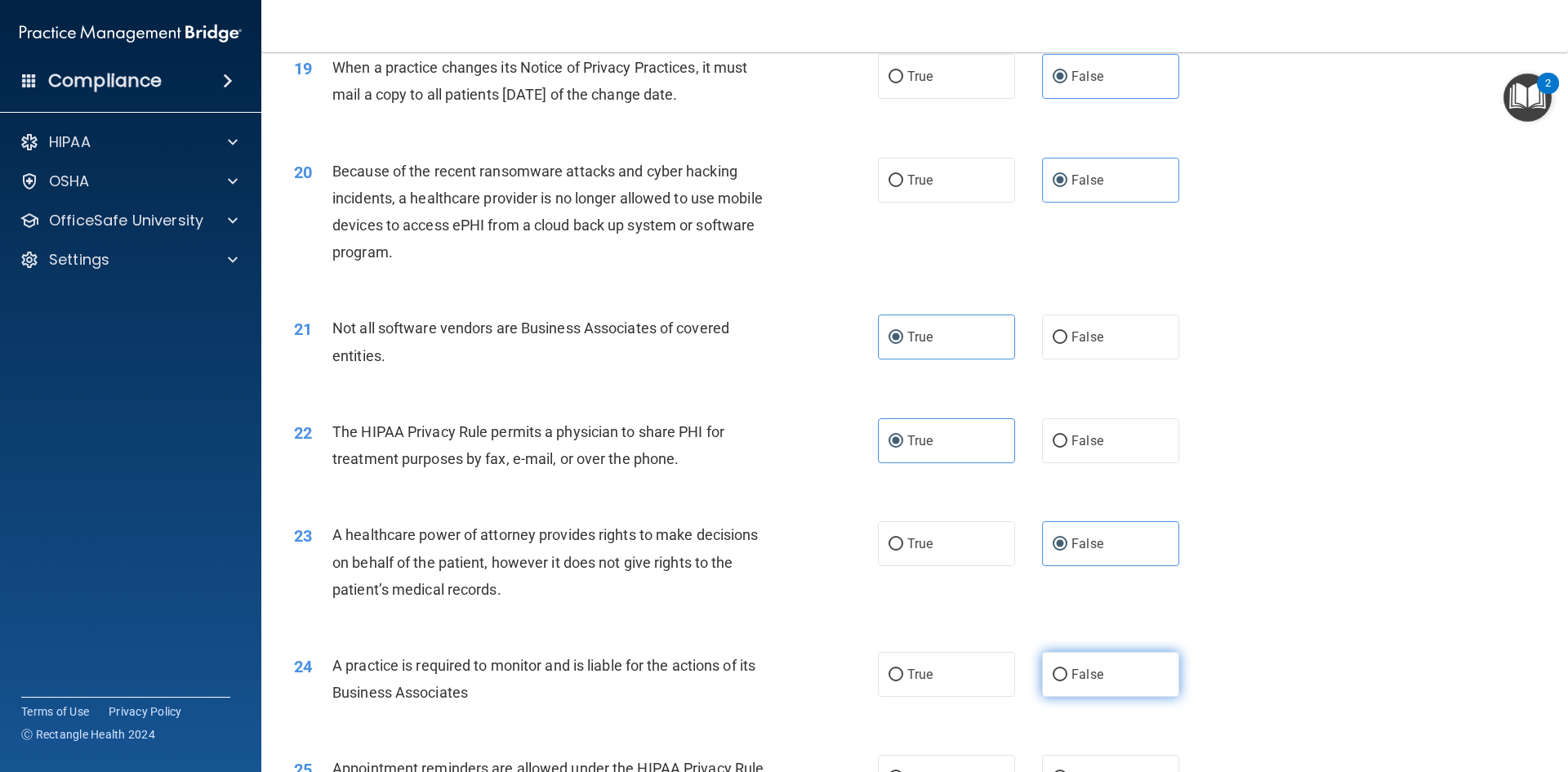
radio input "true"
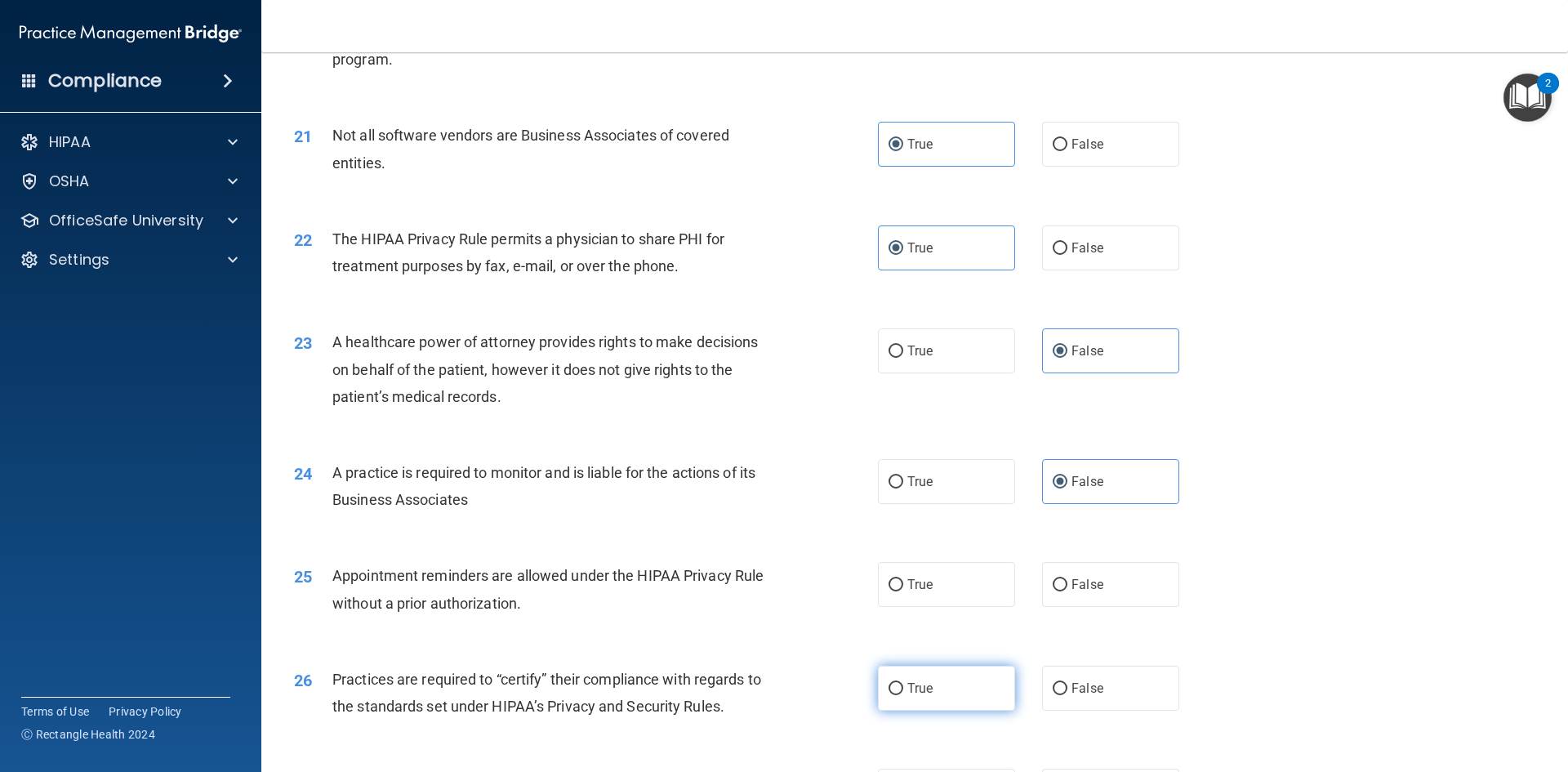
scroll to position [2532, 0]
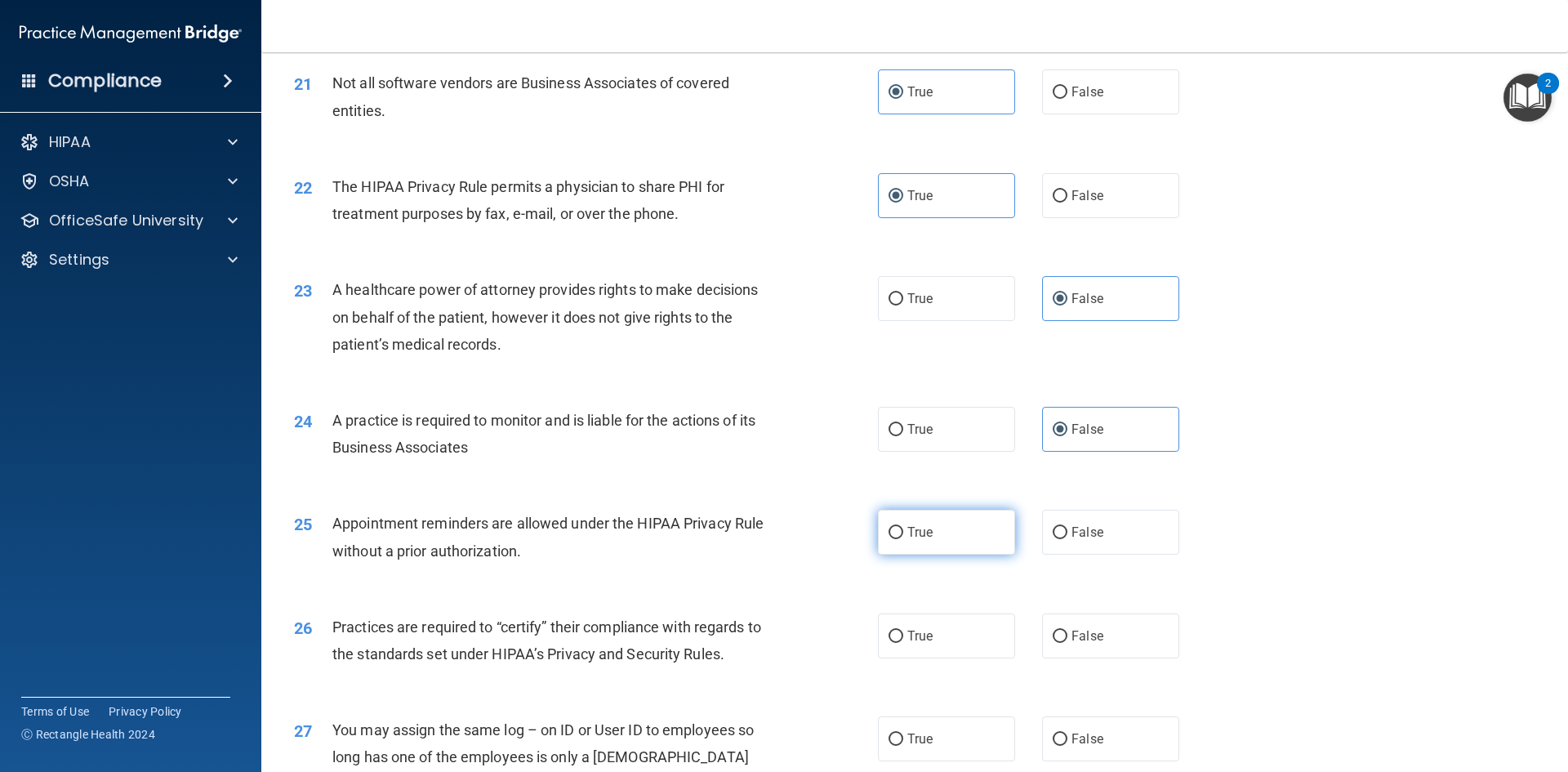
click at [912, 527] on span "True" at bounding box center [920, 532] width 26 height 15
click at [903, 527] on input "True" at bounding box center [895, 533] width 14 height 12
radio input "true"
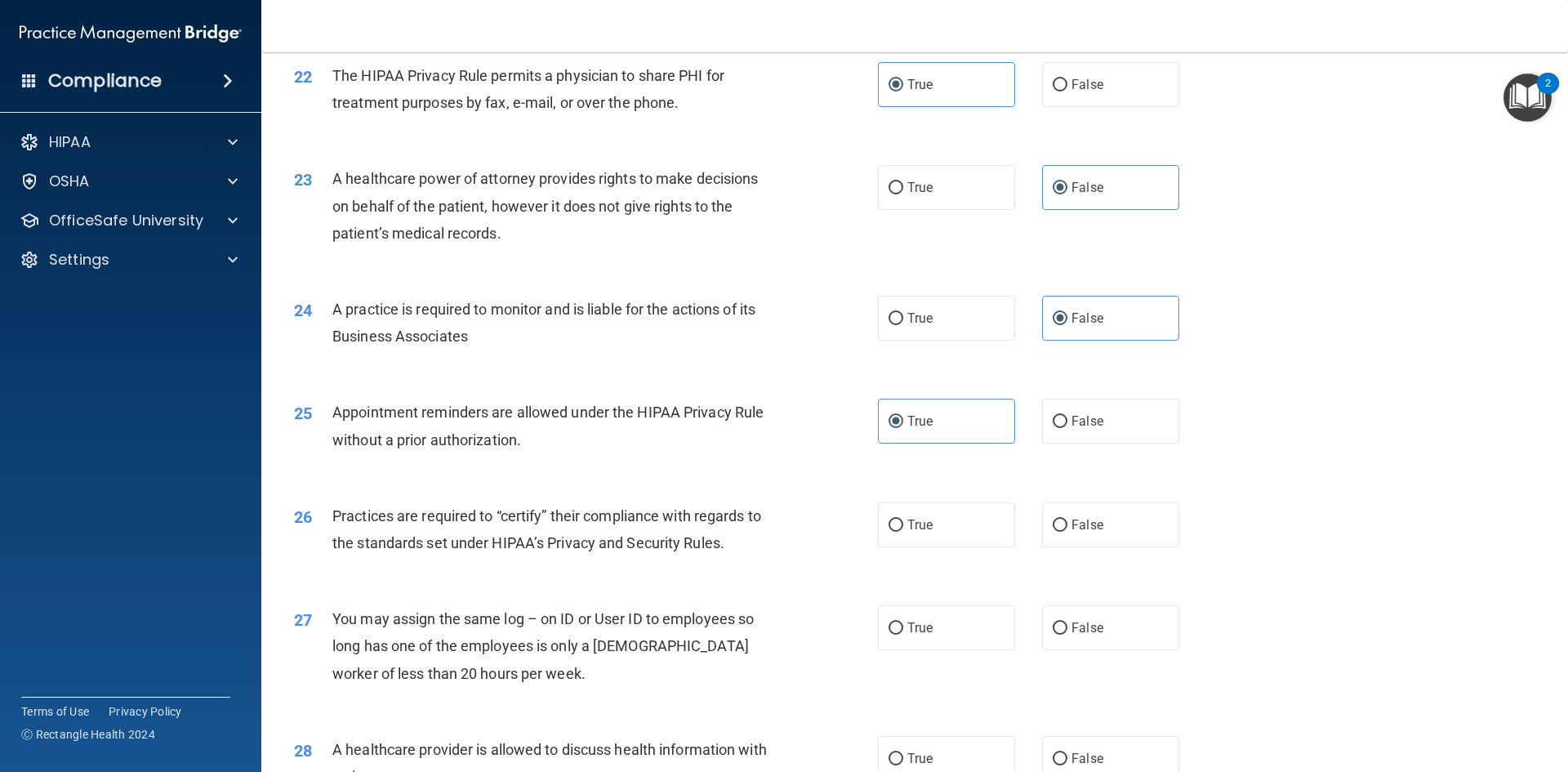
scroll to position [2695, 0]
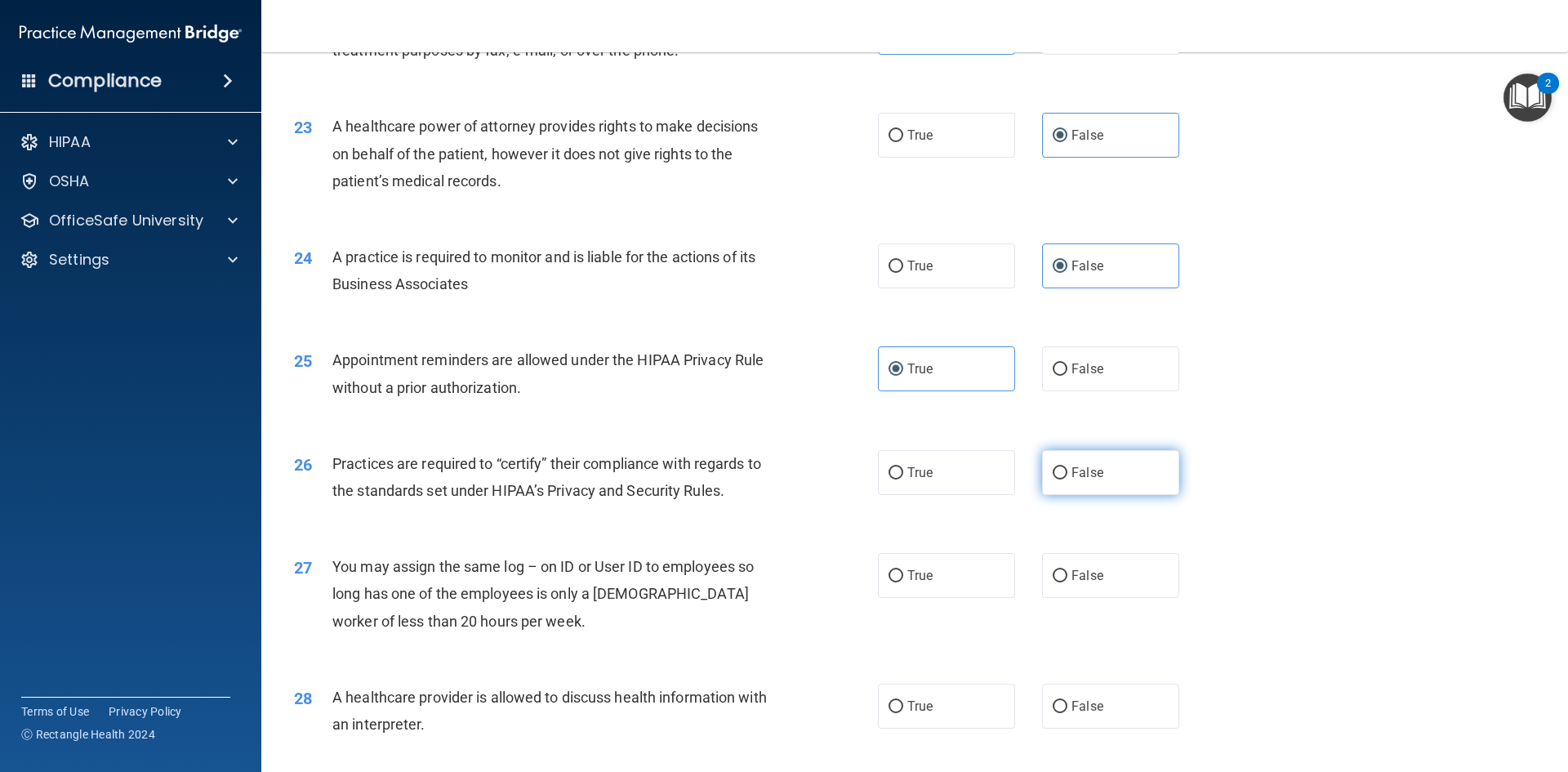
click at [1095, 480] on label "False" at bounding box center [1111, 472] width 137 height 45
click at [1067, 480] on input "False" at bounding box center [1060, 473] width 14 height 12
radio input "true"
click at [1096, 573] on label "False" at bounding box center [1111, 575] width 137 height 45
click at [1067, 573] on input "False" at bounding box center [1060, 576] width 14 height 12
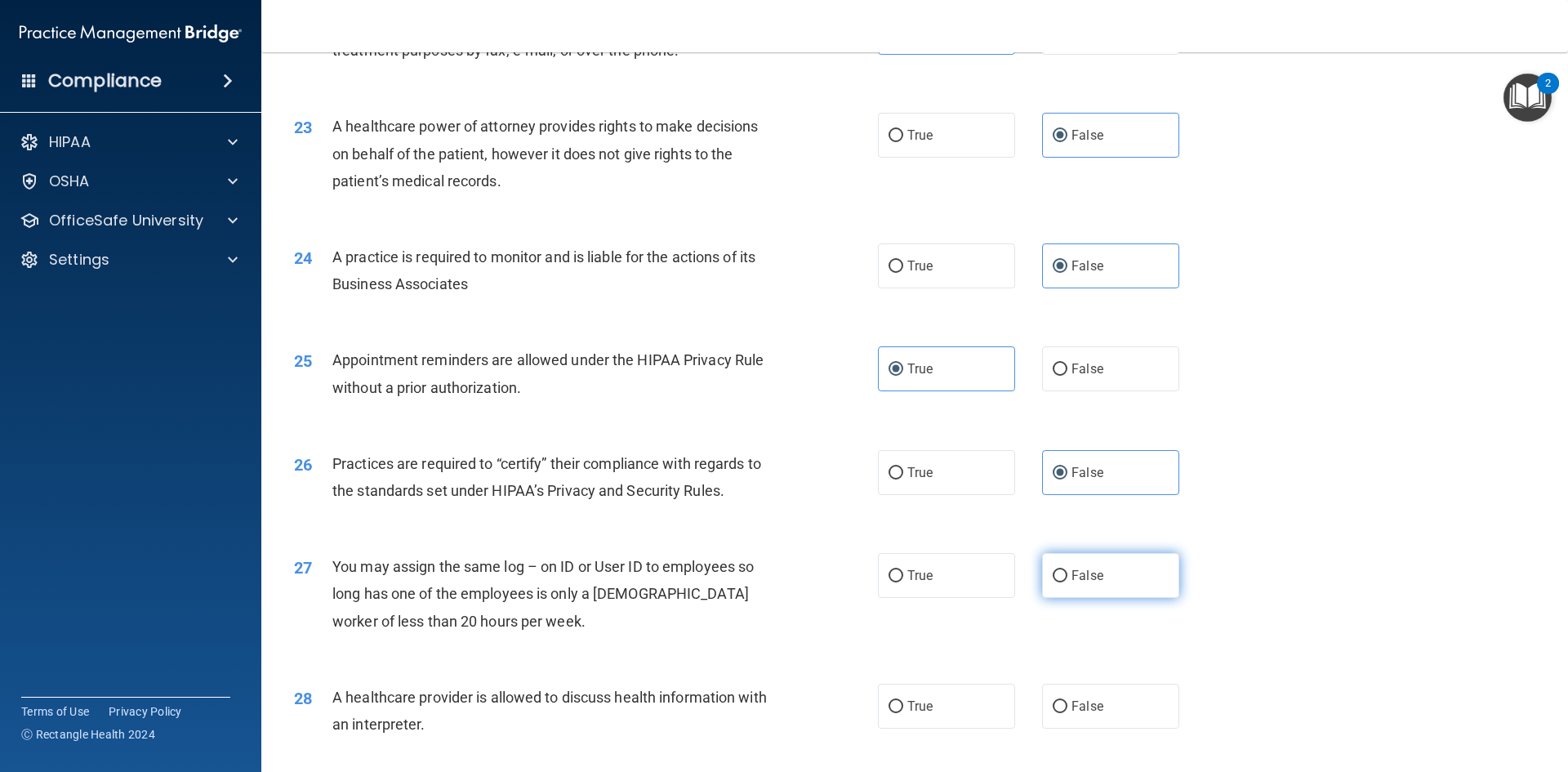
radio input "true"
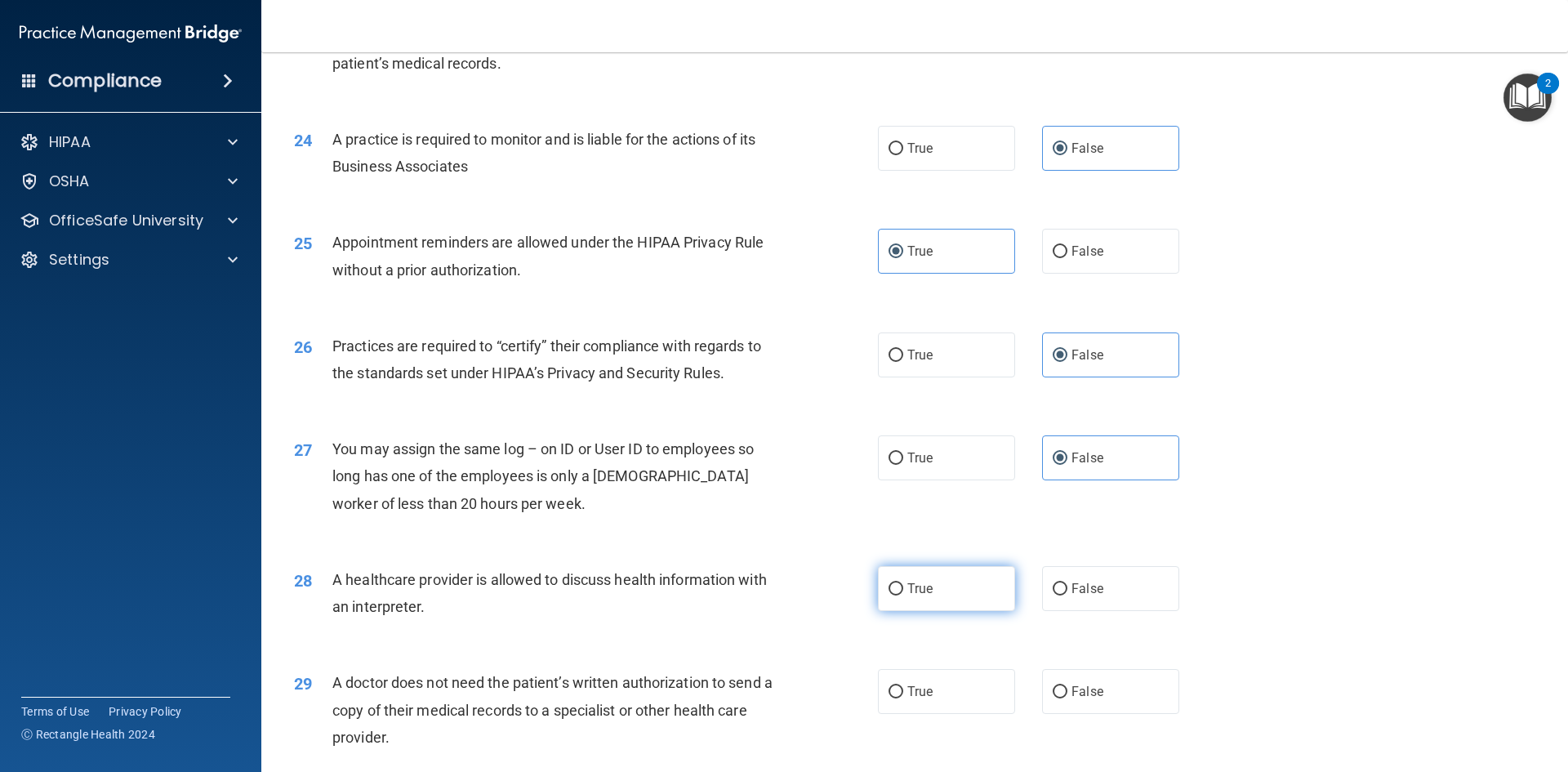
scroll to position [2858, 0]
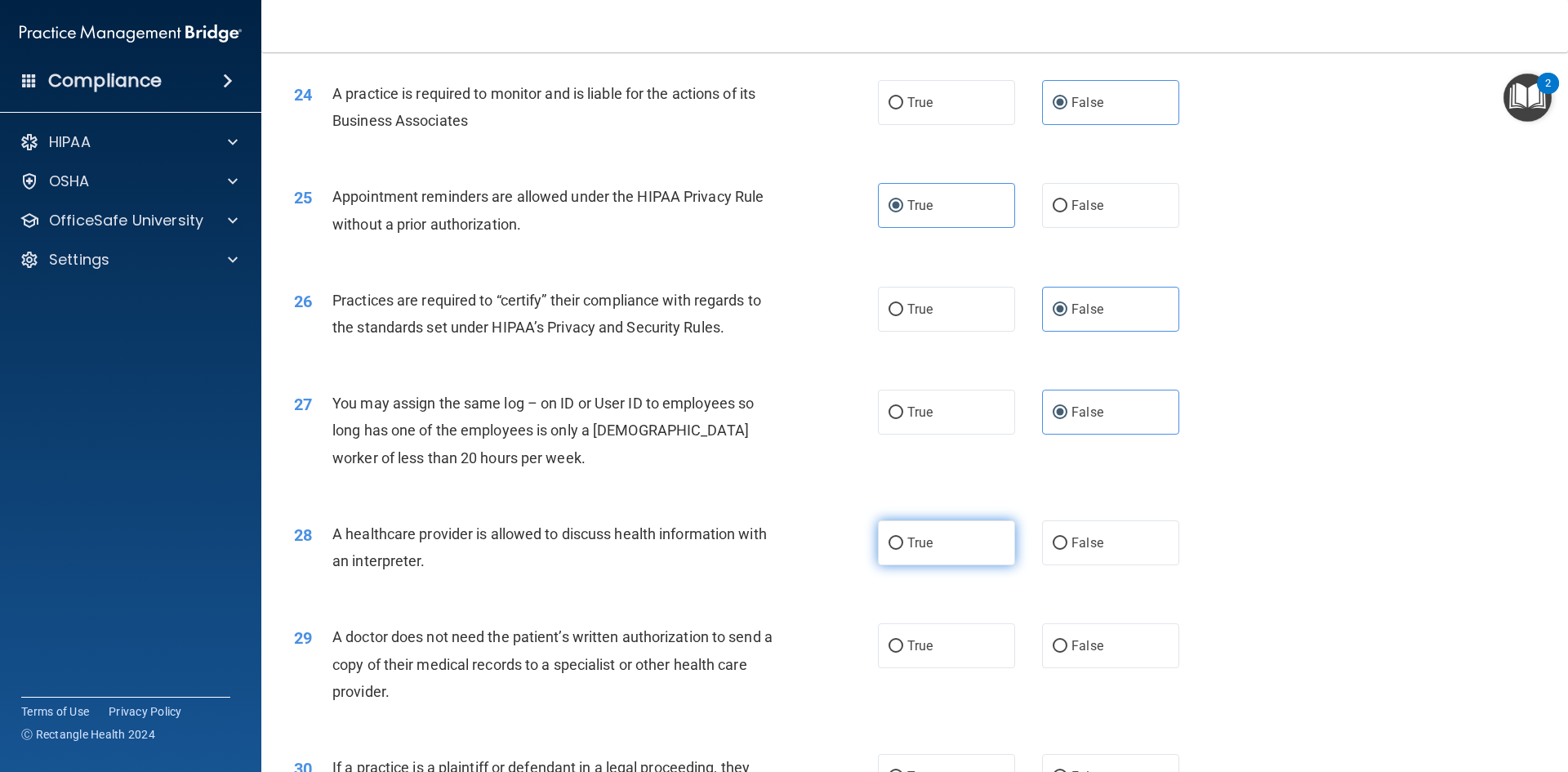
click at [946, 552] on label "True" at bounding box center [946, 542] width 137 height 45
click at [903, 549] on input "True" at bounding box center [895, 543] width 14 height 12
radio input "true"
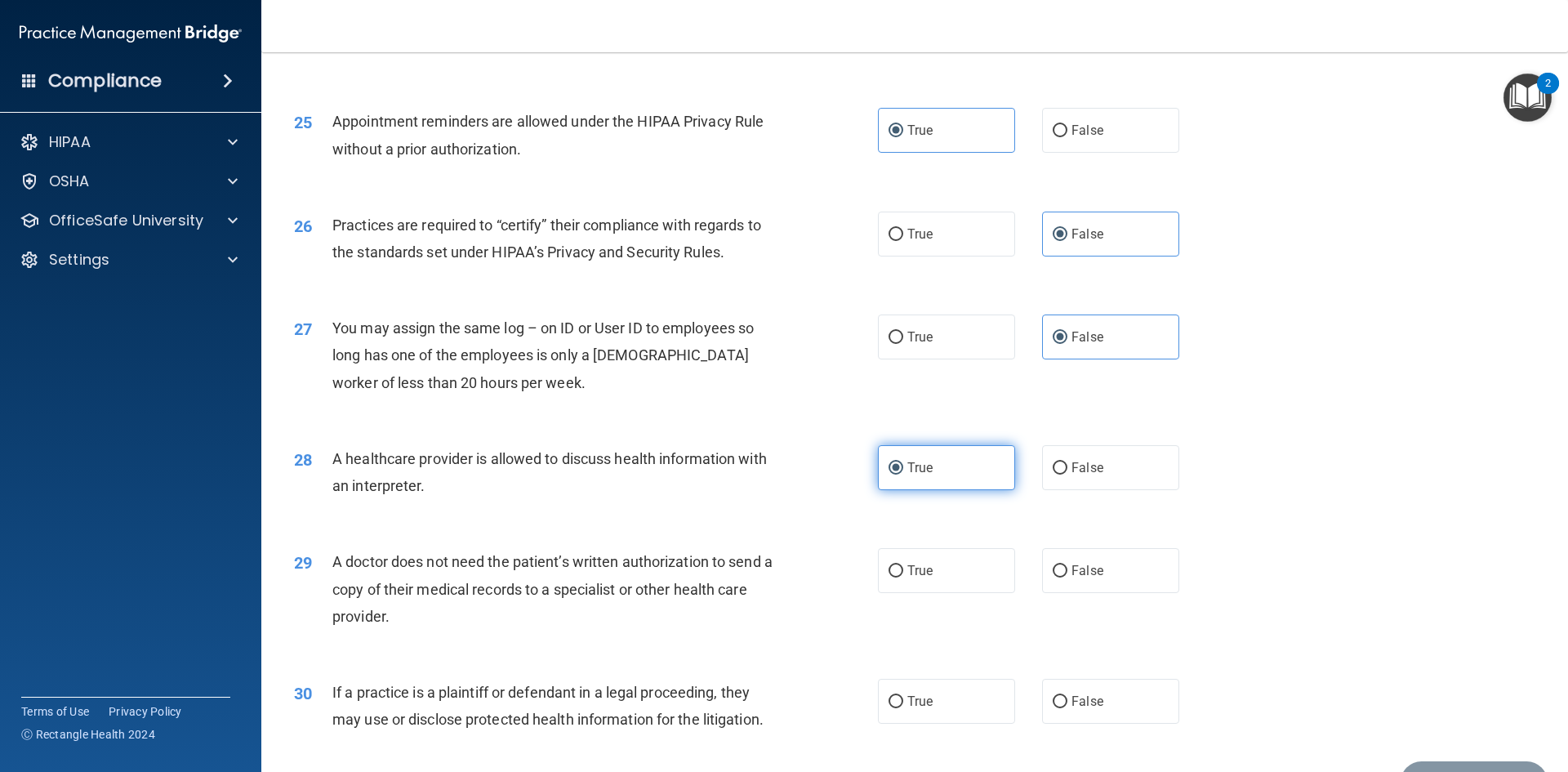
scroll to position [2940, 0]
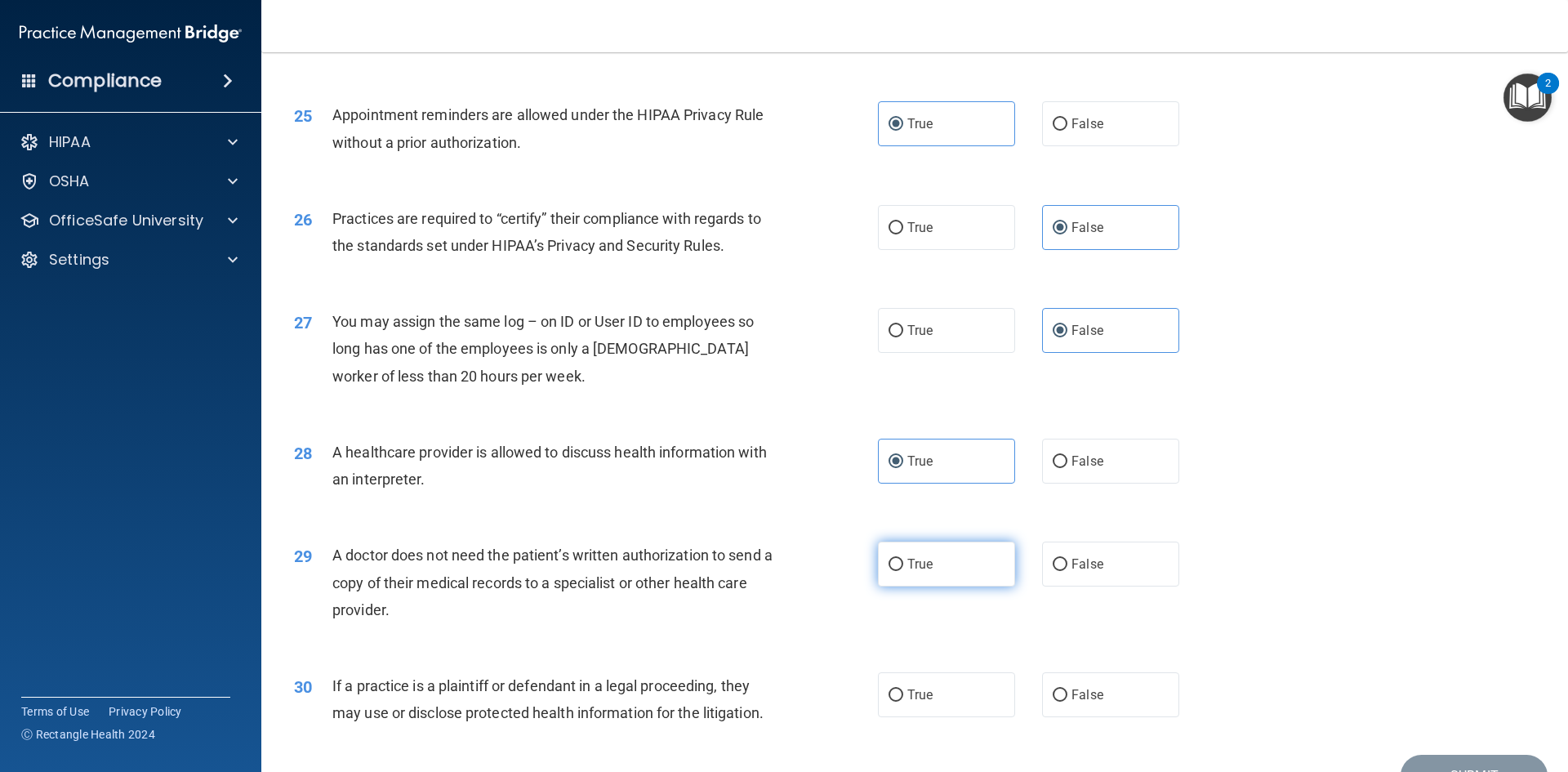
click at [946, 560] on label "True" at bounding box center [946, 564] width 137 height 45
click at [903, 560] on input "True" at bounding box center [895, 565] width 14 height 12
radio input "true"
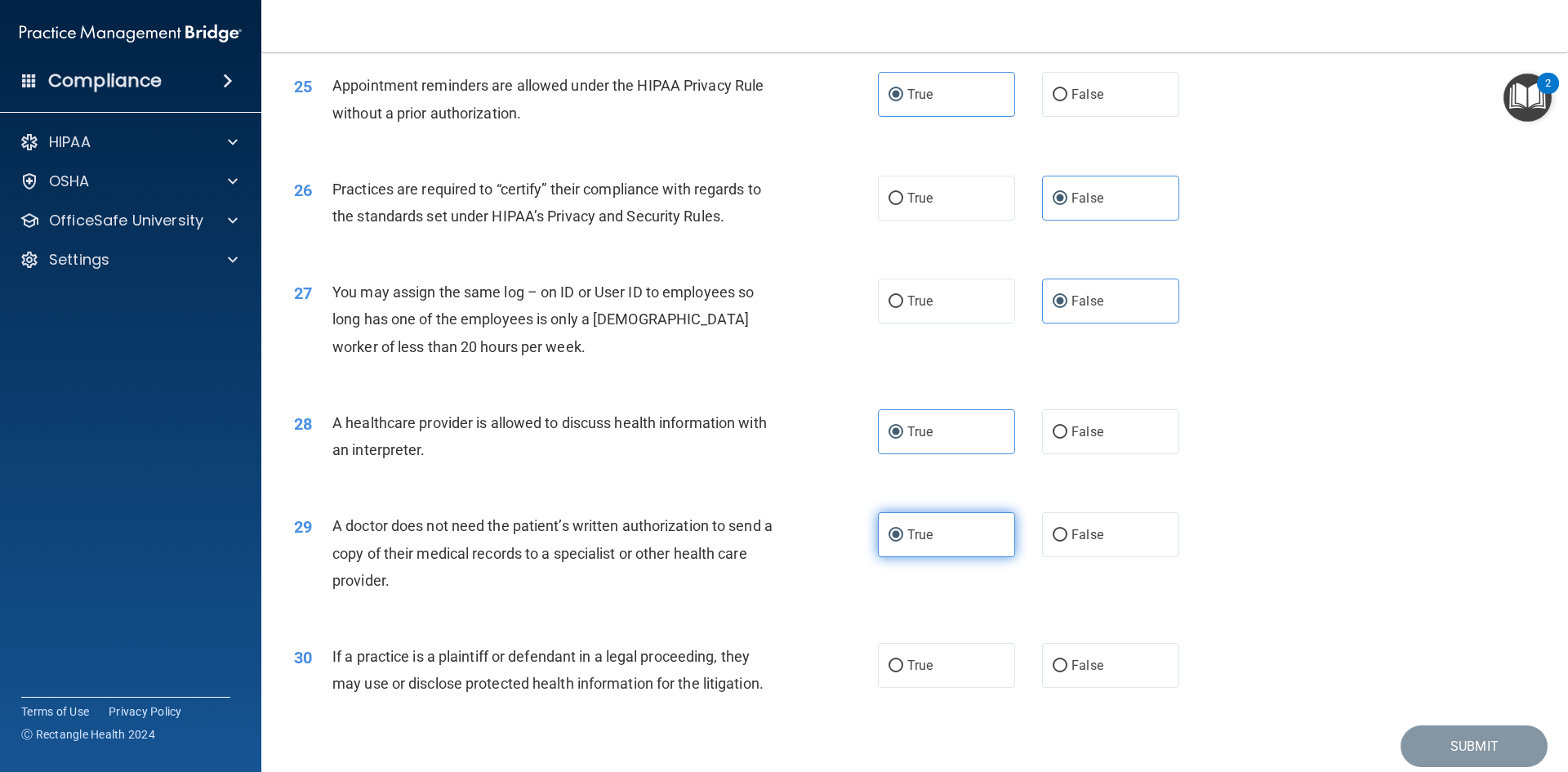
scroll to position [3030, 0]
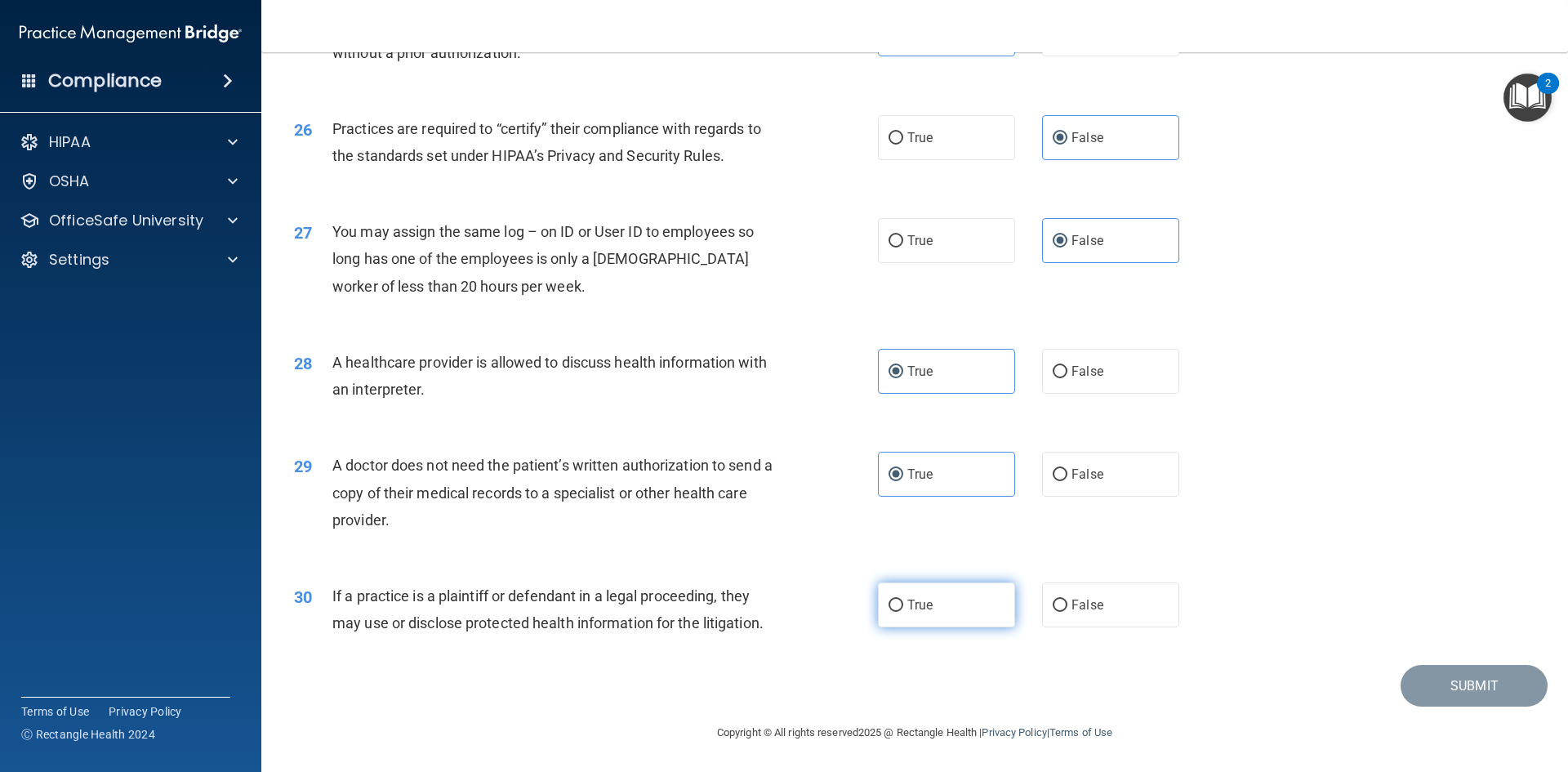
click at [952, 607] on label "True" at bounding box center [946, 605] width 137 height 45
click at [903, 607] on input "True" at bounding box center [895, 605] width 14 height 12
radio input "true"
click at [1474, 681] on button "Submit" at bounding box center [1474, 685] width 147 height 42
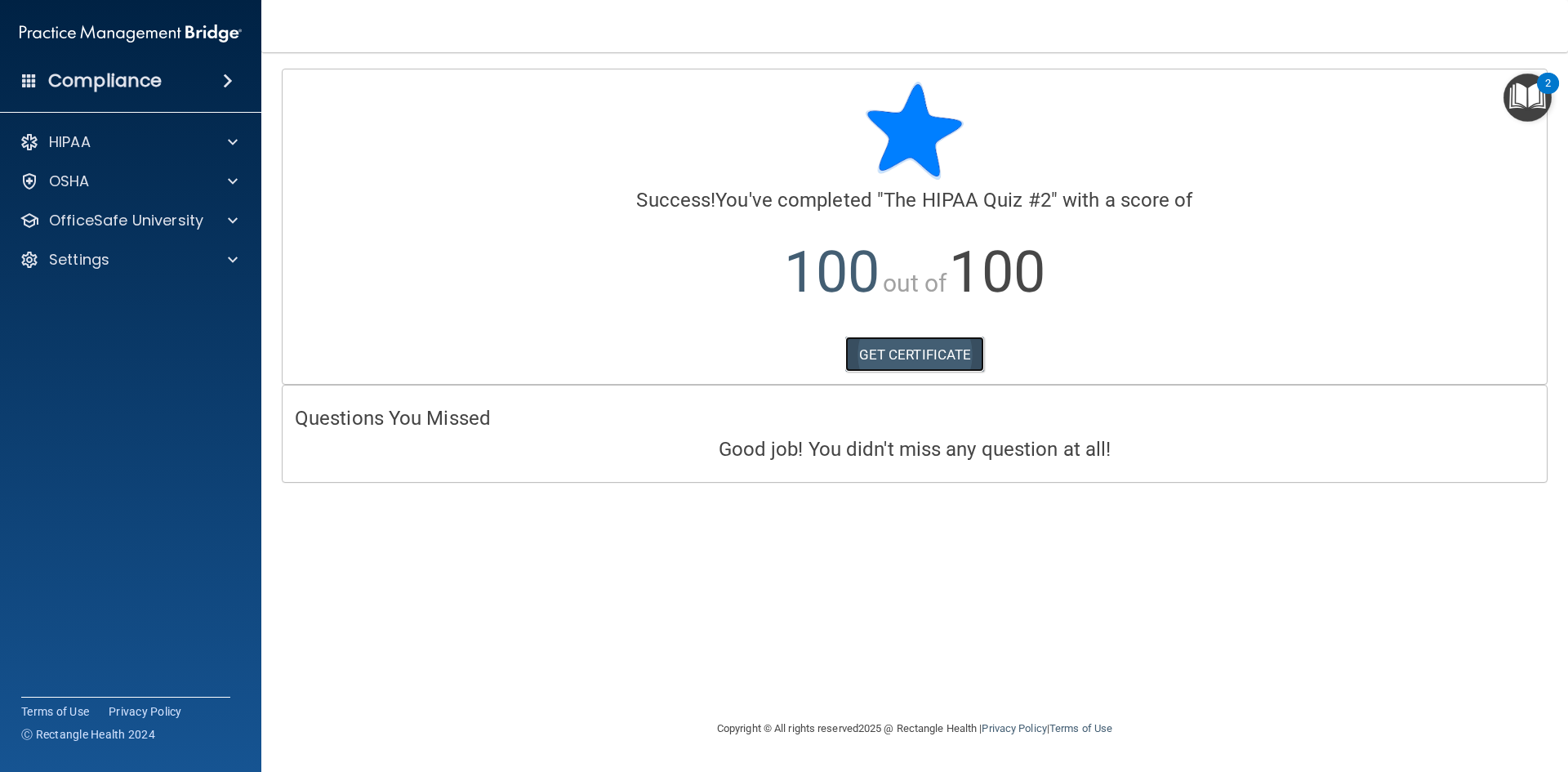
click at [880, 354] on link "GET CERTIFICATE" at bounding box center [915, 355] width 139 height 36
click at [104, 190] on div "OSHA" at bounding box center [109, 181] width 202 height 20
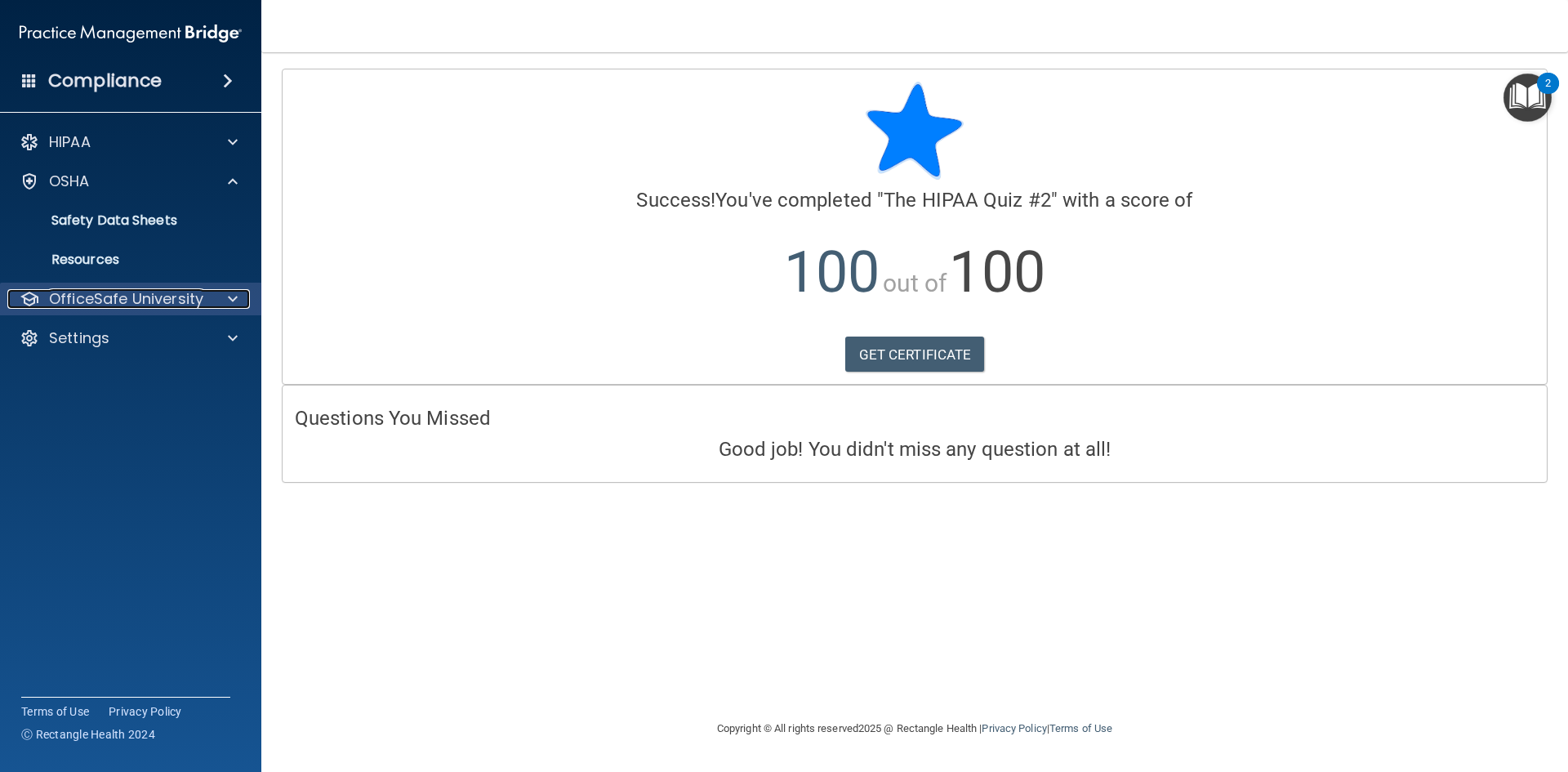
click at [111, 296] on p "OfficeSafe University" at bounding box center [127, 298] width 155 height 20
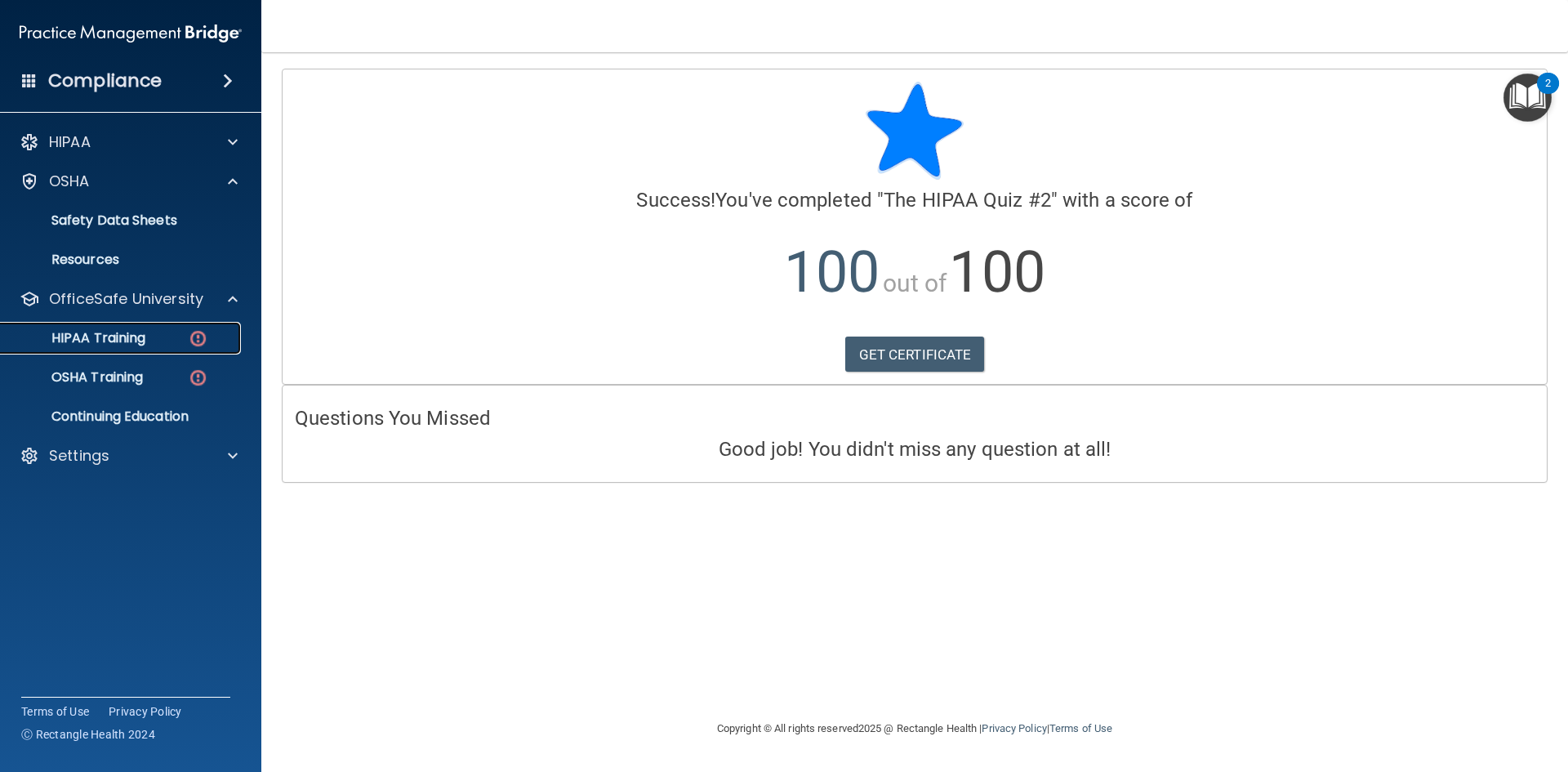
click at [96, 341] on p "HIPAA Training" at bounding box center [77, 338] width 134 height 16
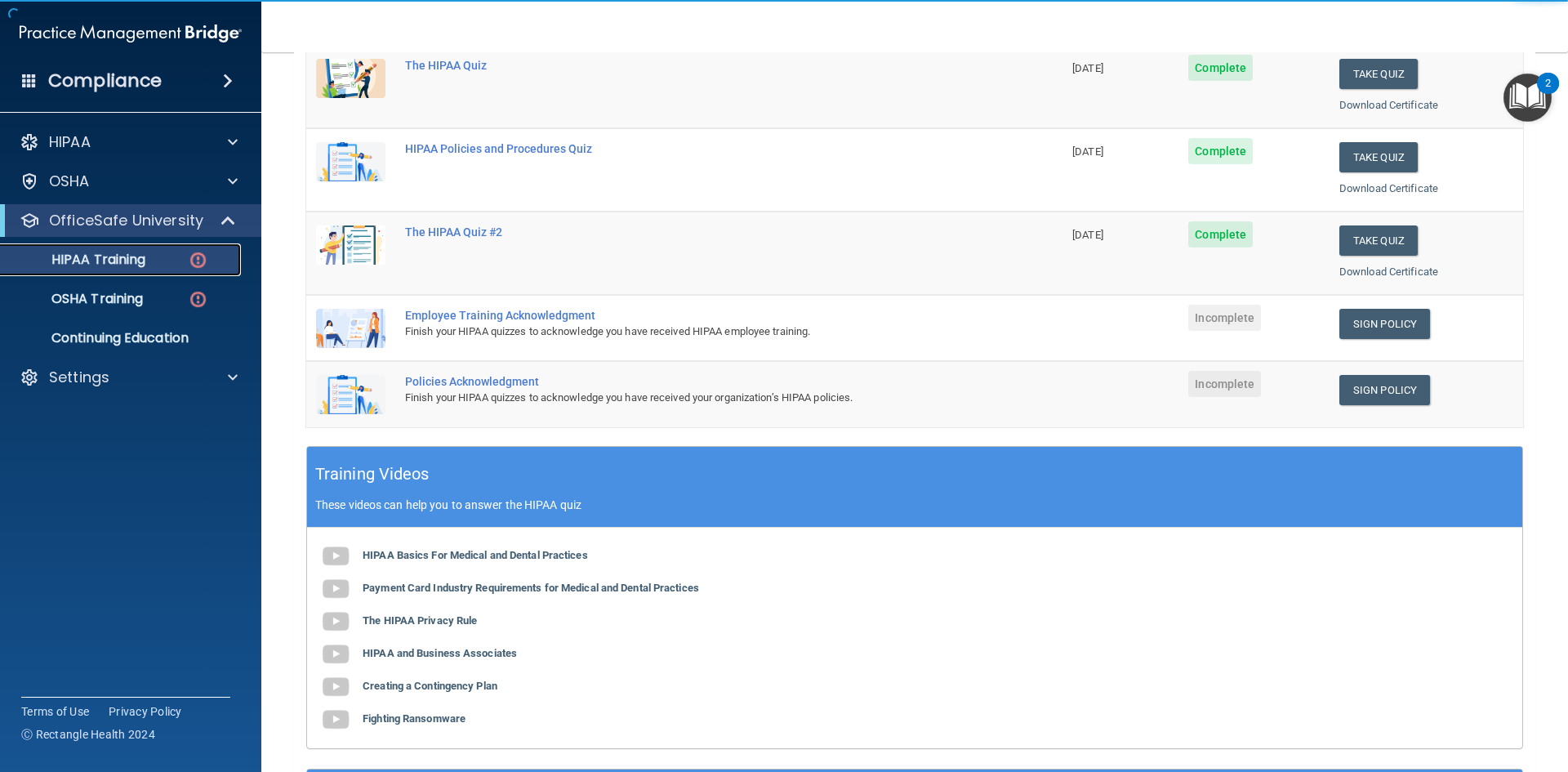
scroll to position [245, 0]
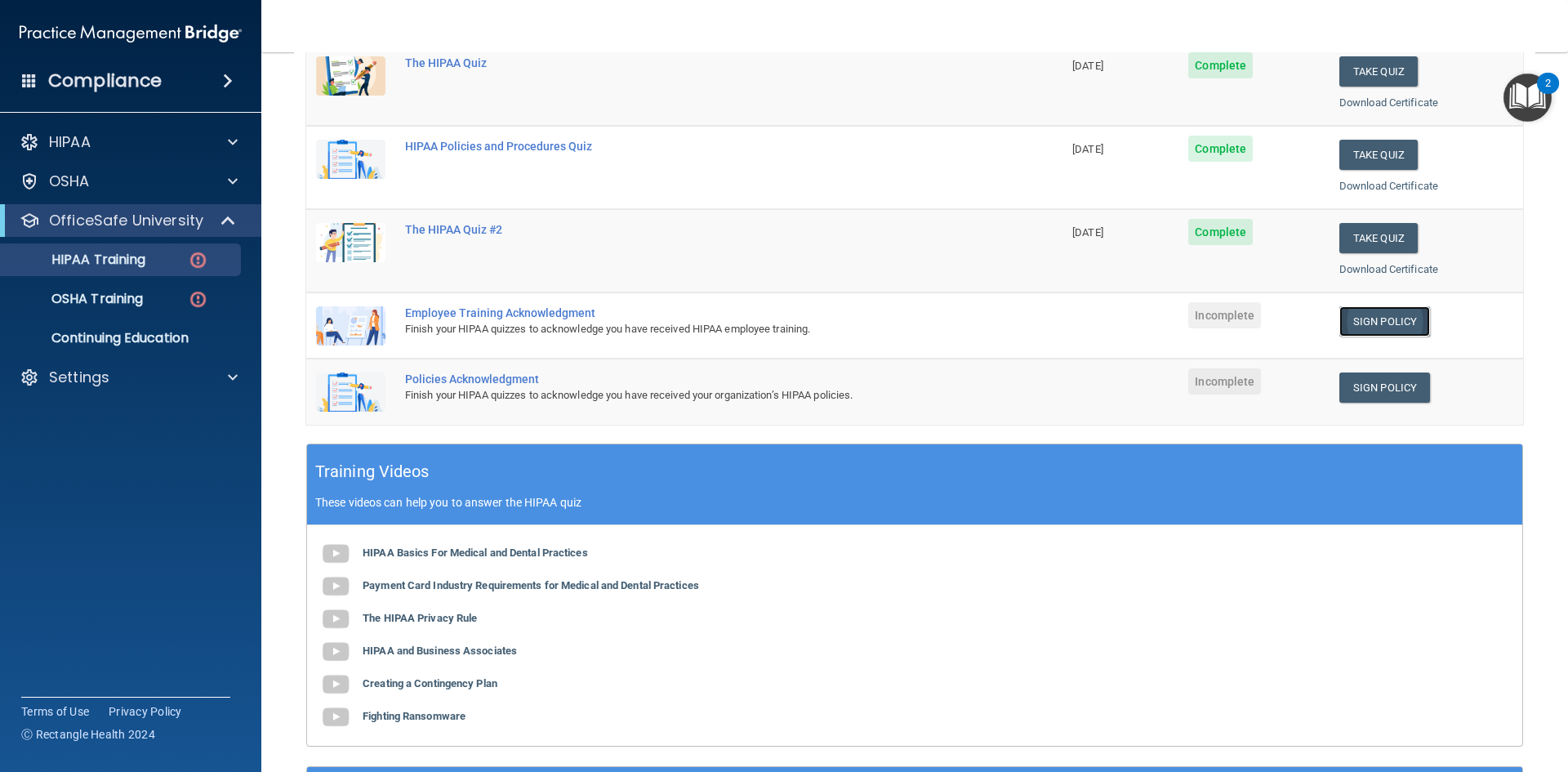
click at [1355, 321] on link "Sign Policy" at bounding box center [1384, 321] width 91 height 31
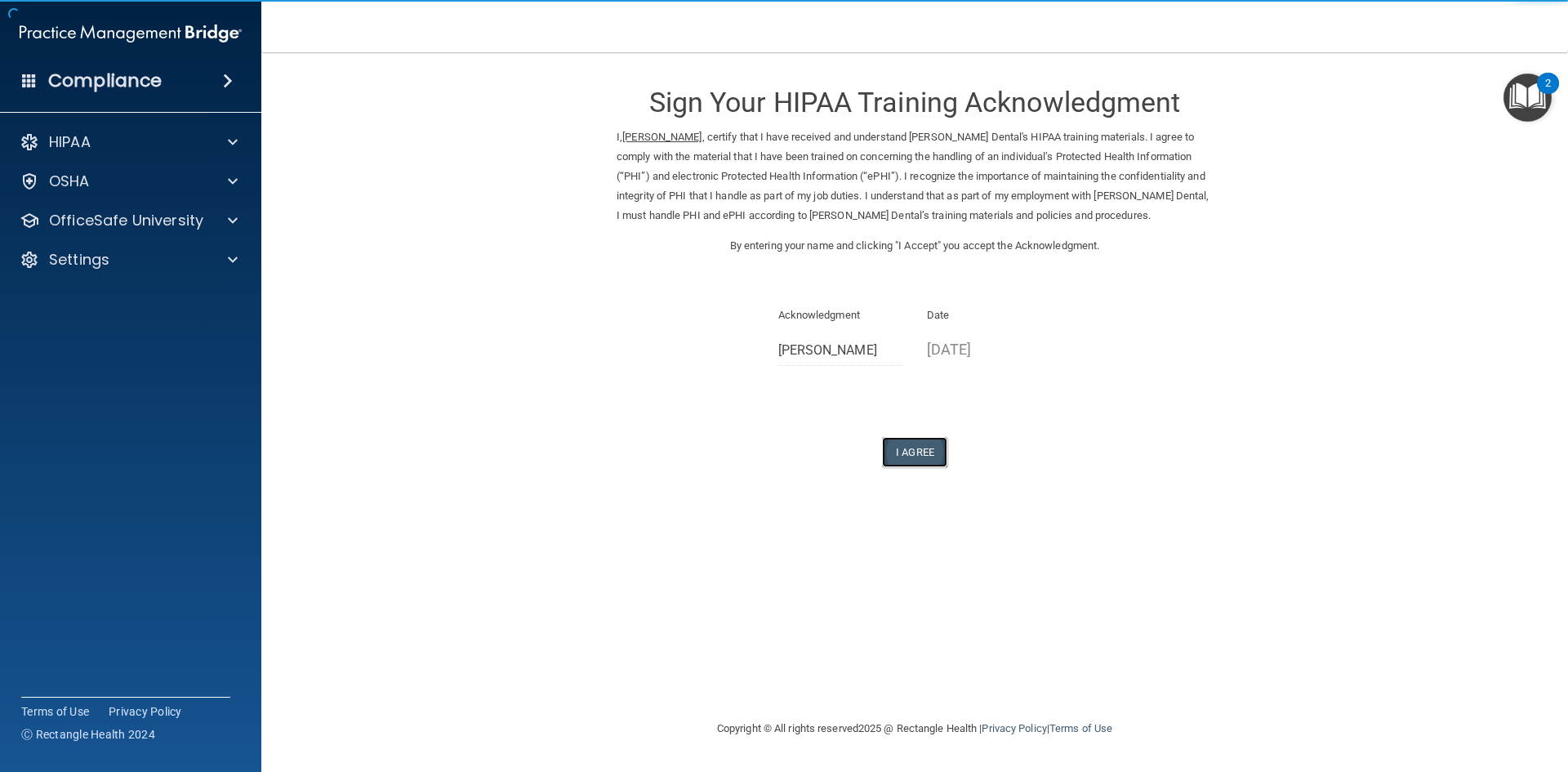
click at [938, 453] on button "I Agree" at bounding box center [914, 452] width 65 height 31
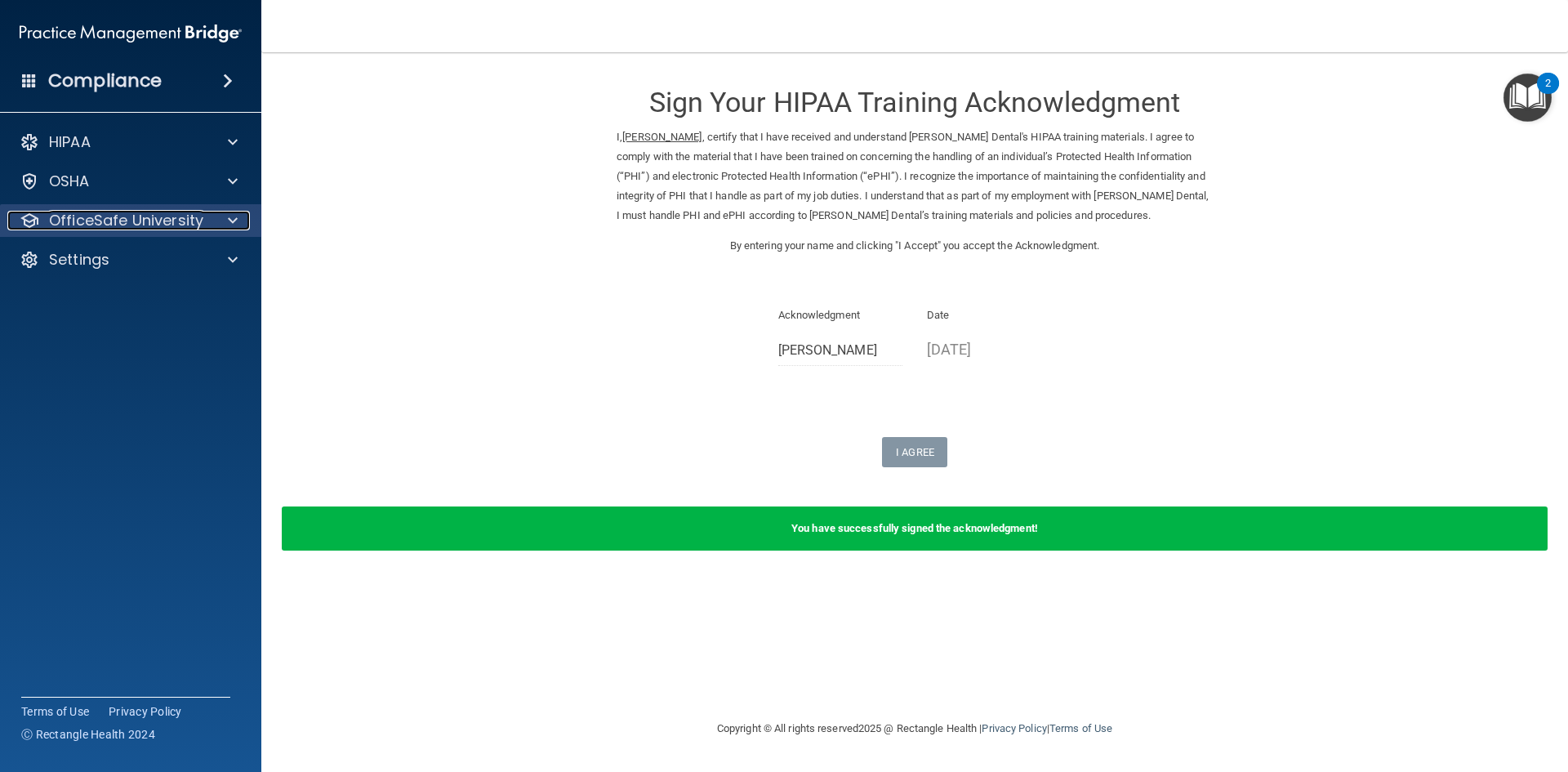
click at [191, 224] on p "OfficeSafe University" at bounding box center [127, 220] width 155 height 20
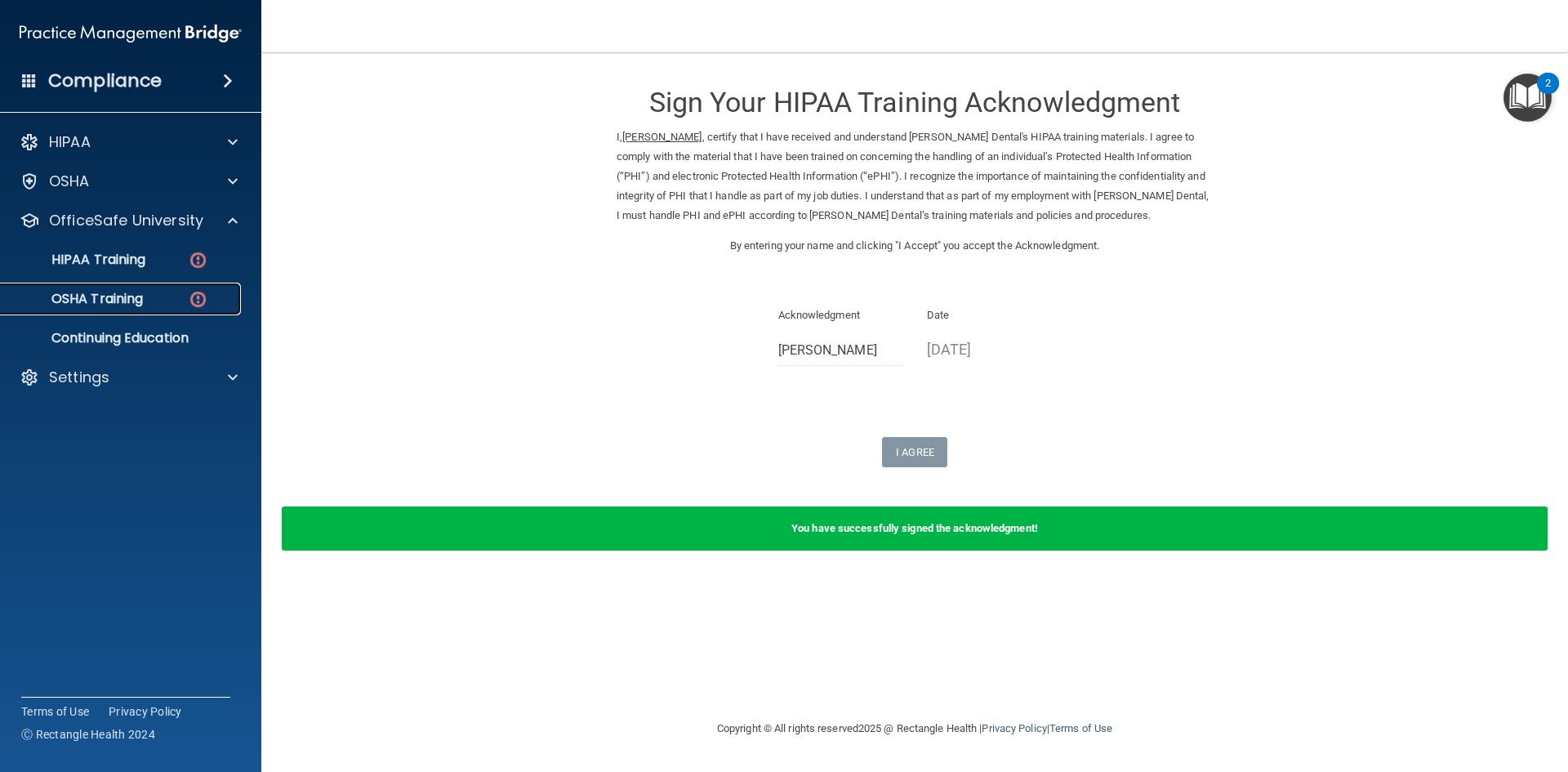
click at [158, 283] on link "OSHA Training" at bounding box center [112, 298] width 258 height 32
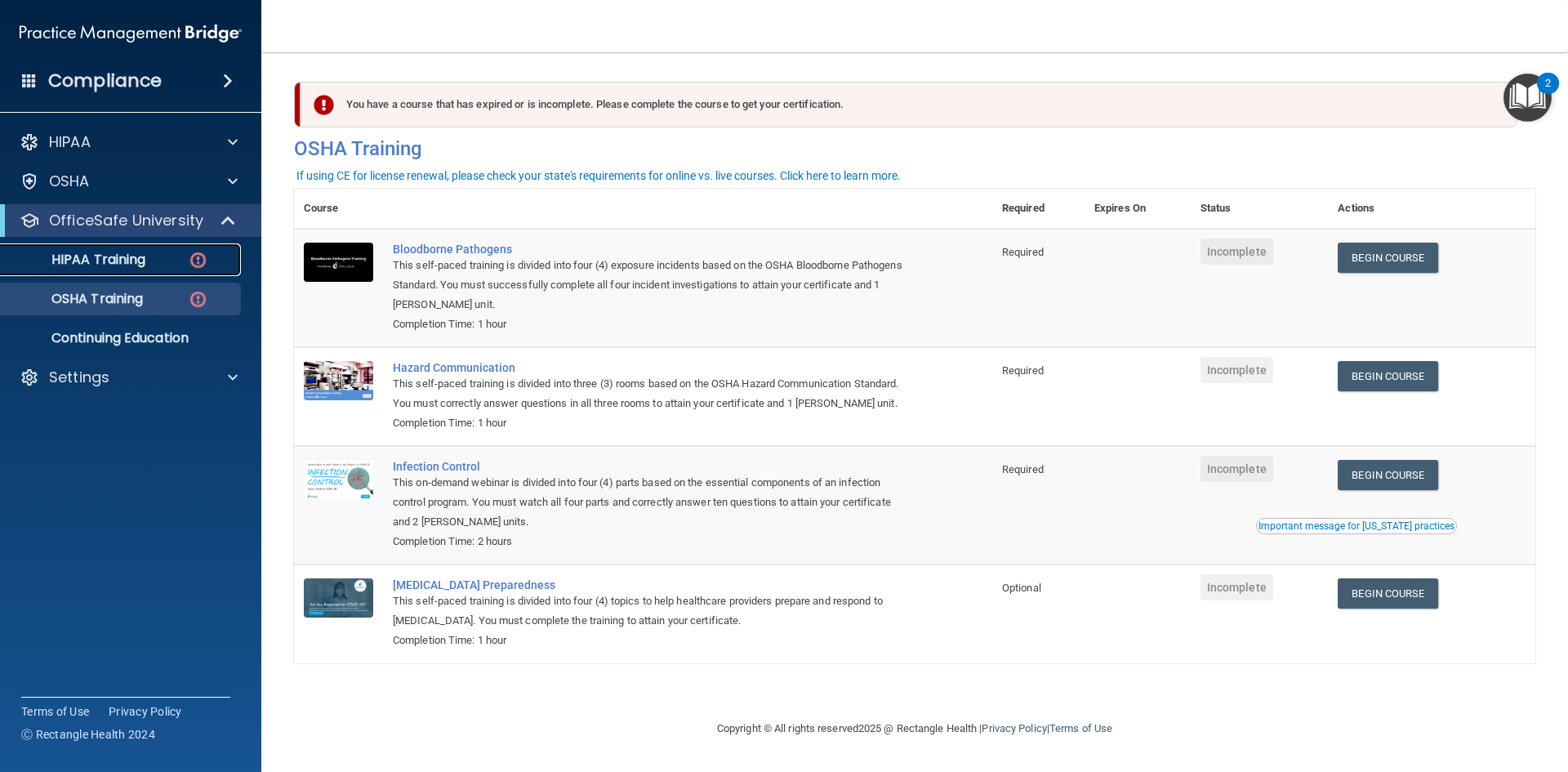
click at [150, 252] on div "HIPAA Training" at bounding box center [122, 259] width 223 height 16
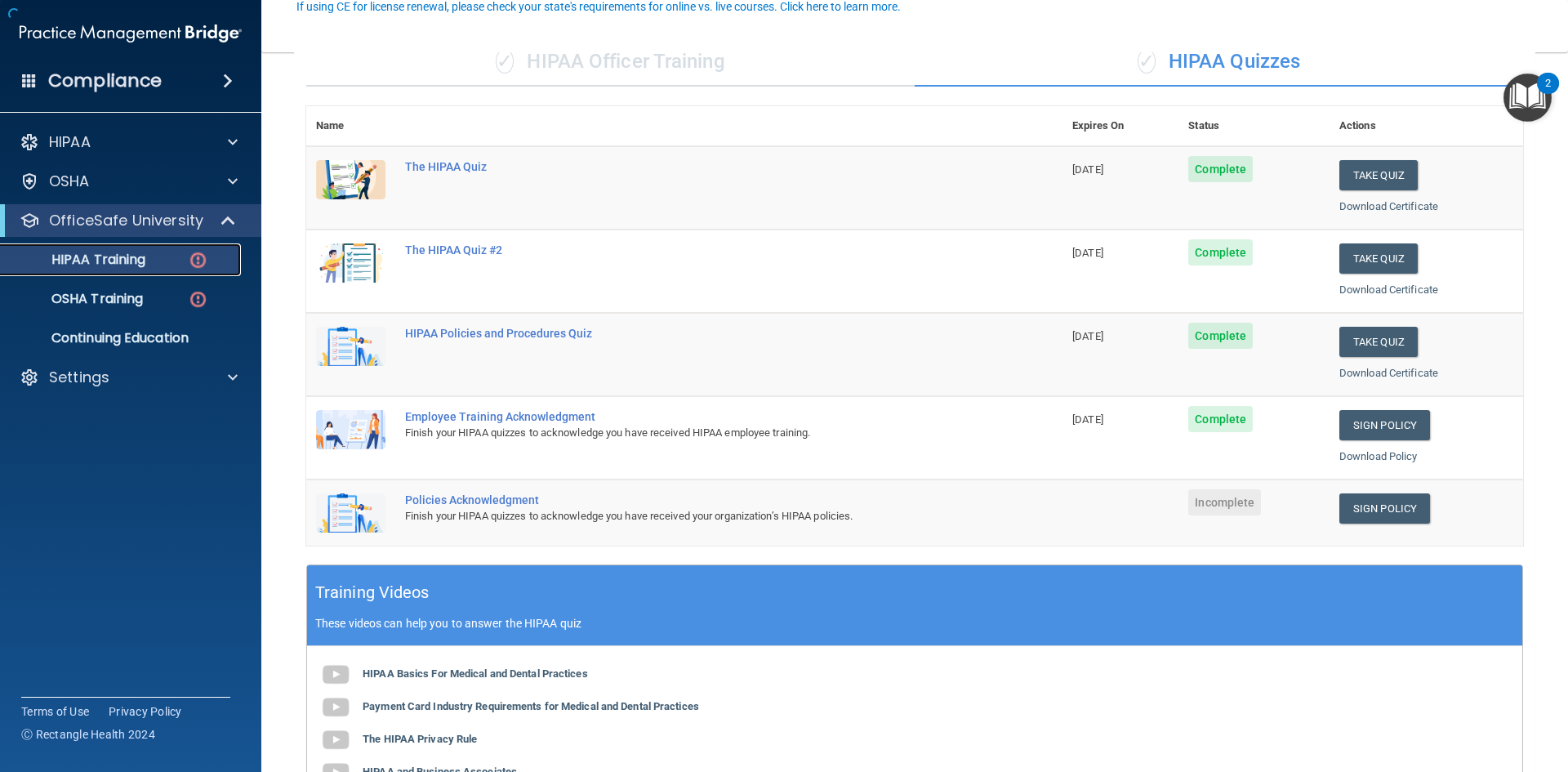
scroll to position [163, 0]
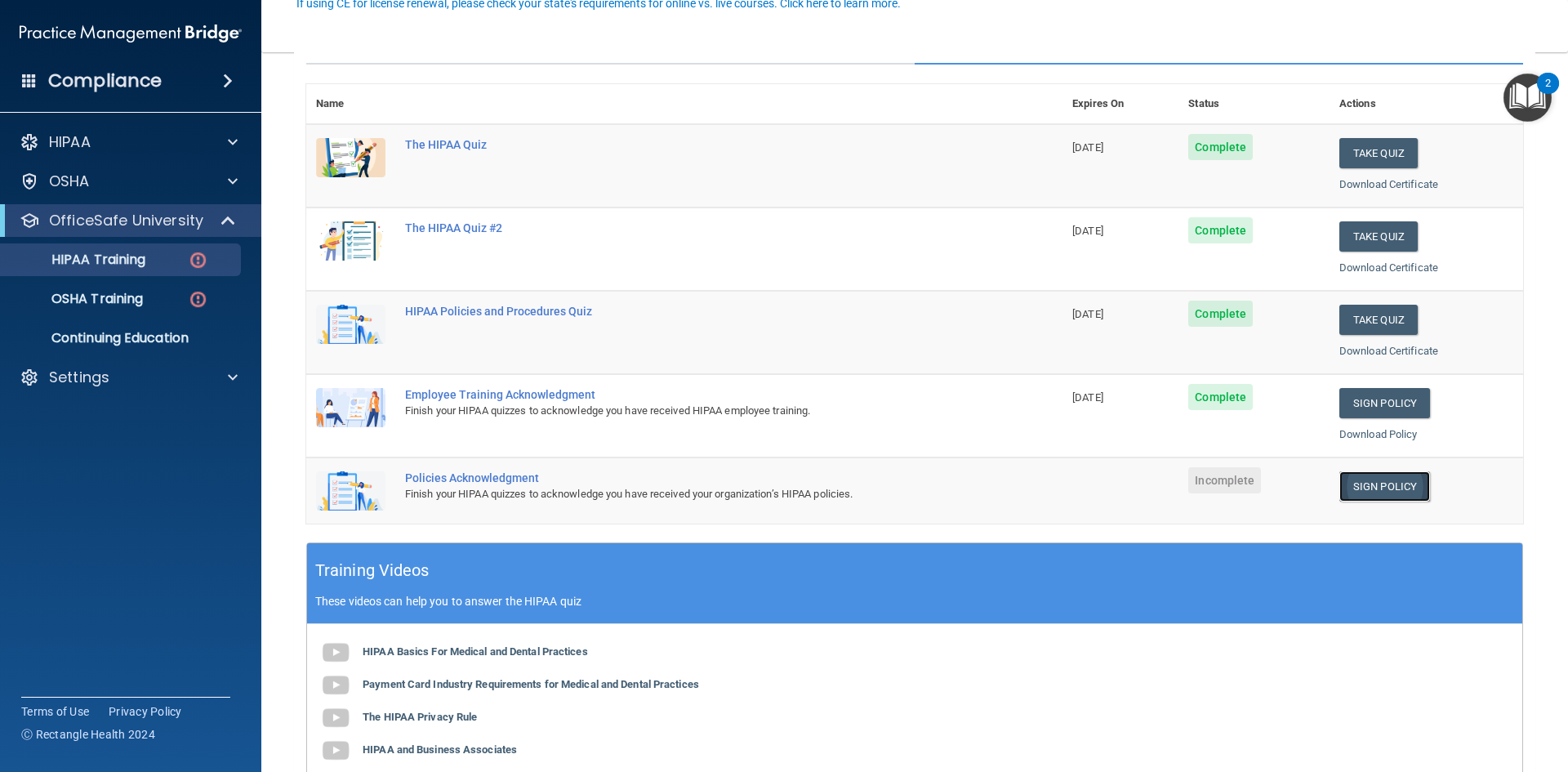
click at [1388, 485] on link "Sign Policy" at bounding box center [1384, 486] width 91 height 31
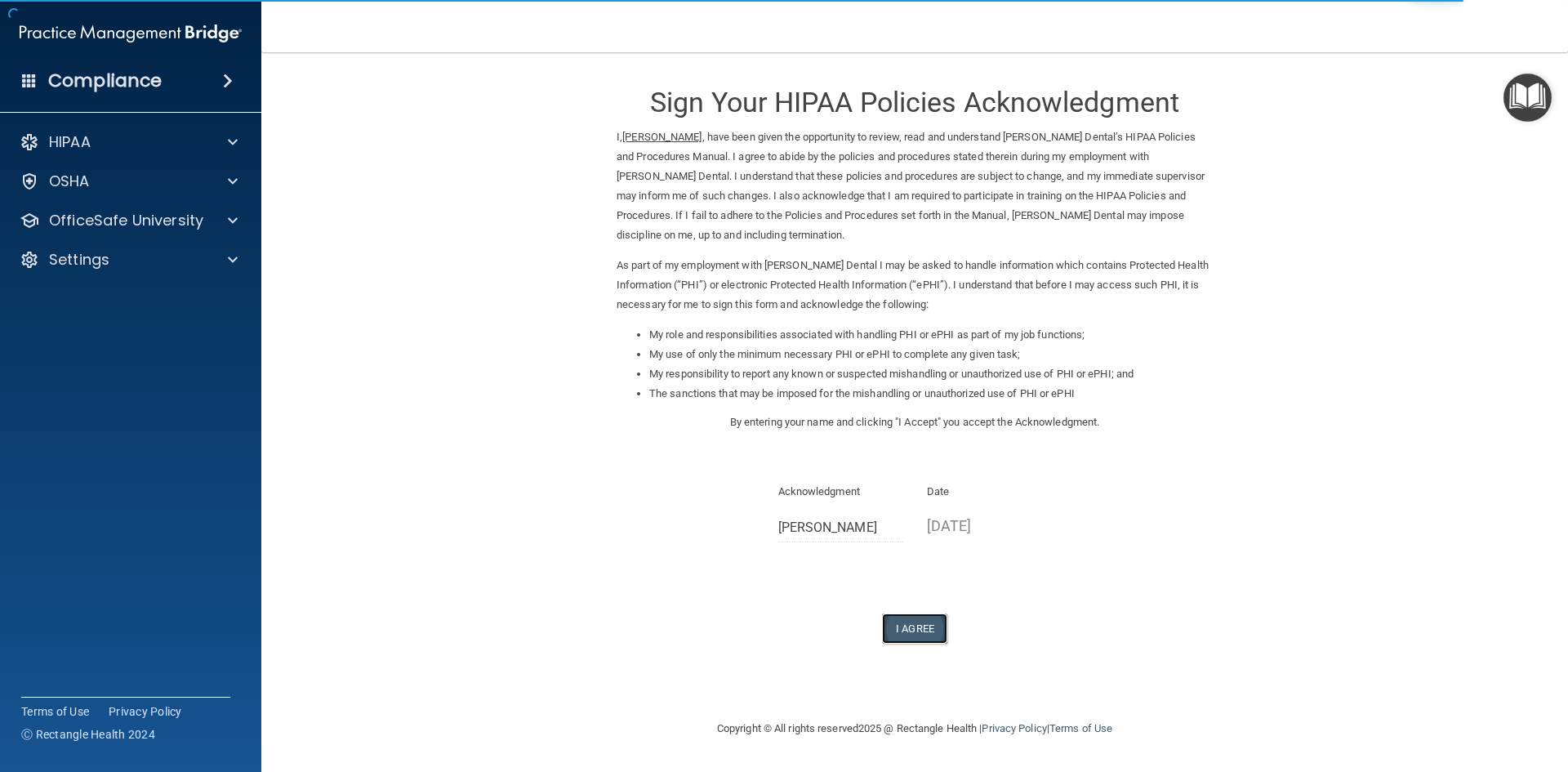
click at [909, 637] on button "I Agree" at bounding box center [914, 628] width 65 height 31
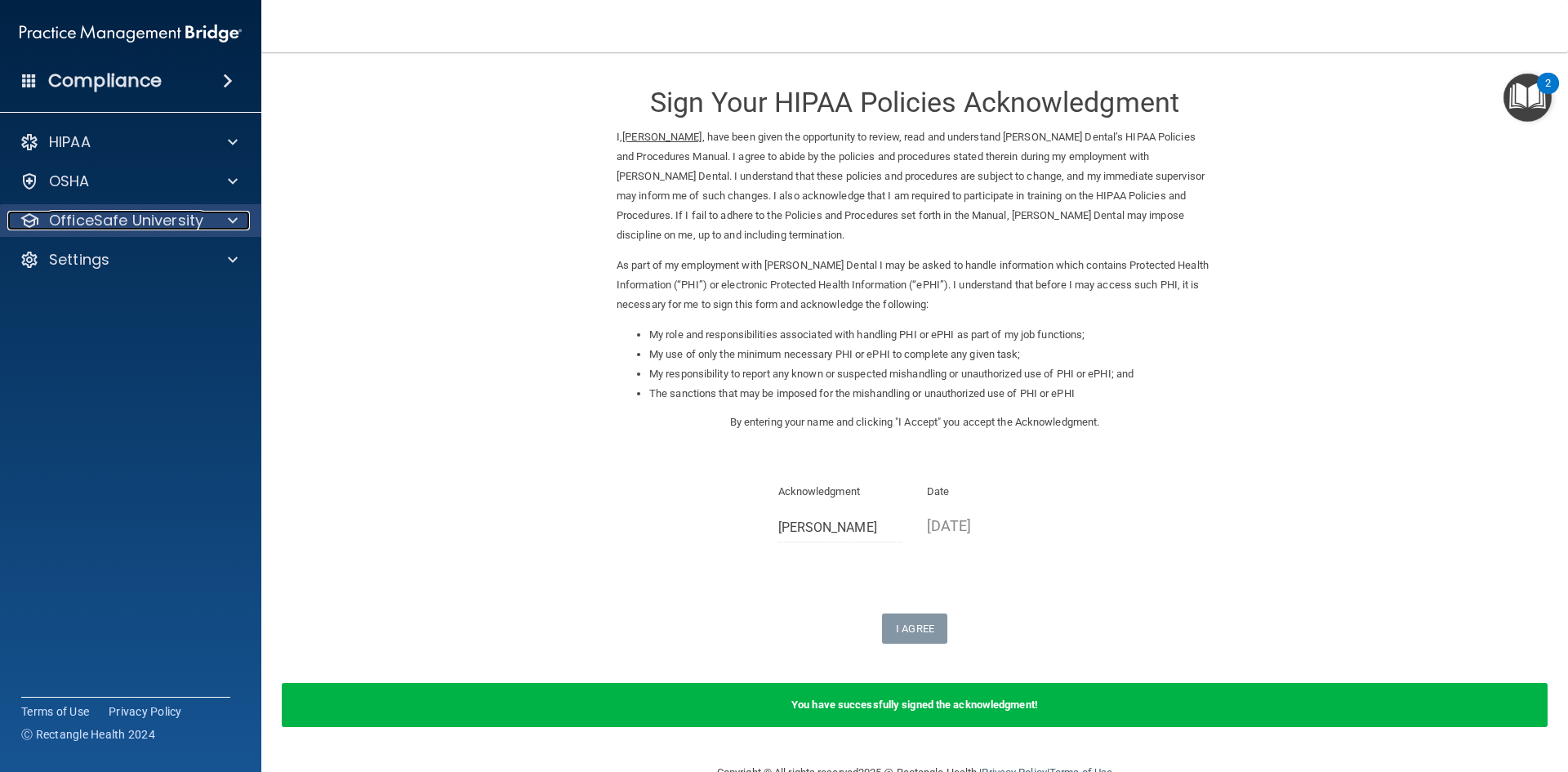
click at [217, 222] on div at bounding box center [230, 220] width 41 height 20
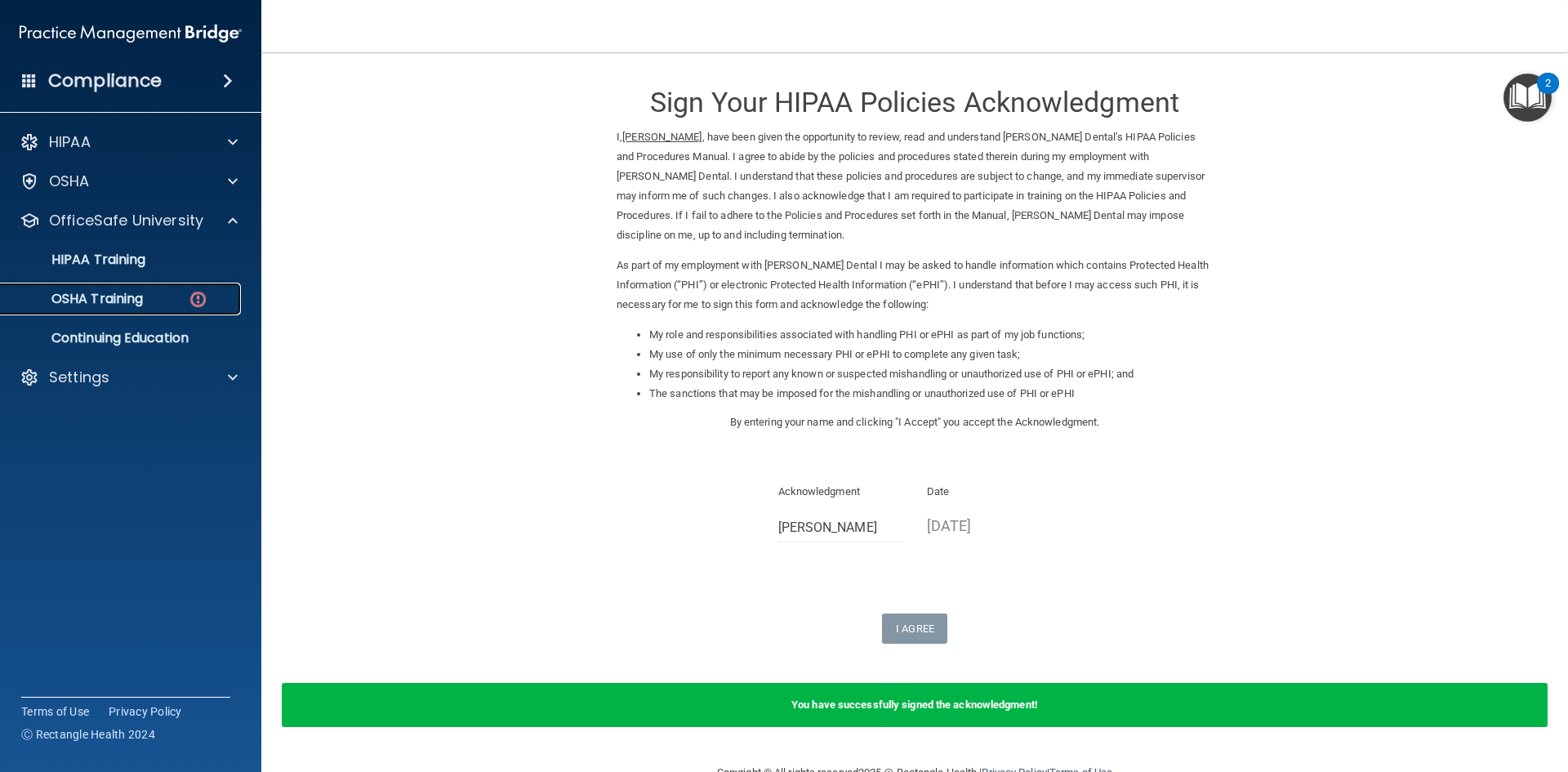
click at [184, 301] on div "OSHA Training" at bounding box center [122, 298] width 223 height 16
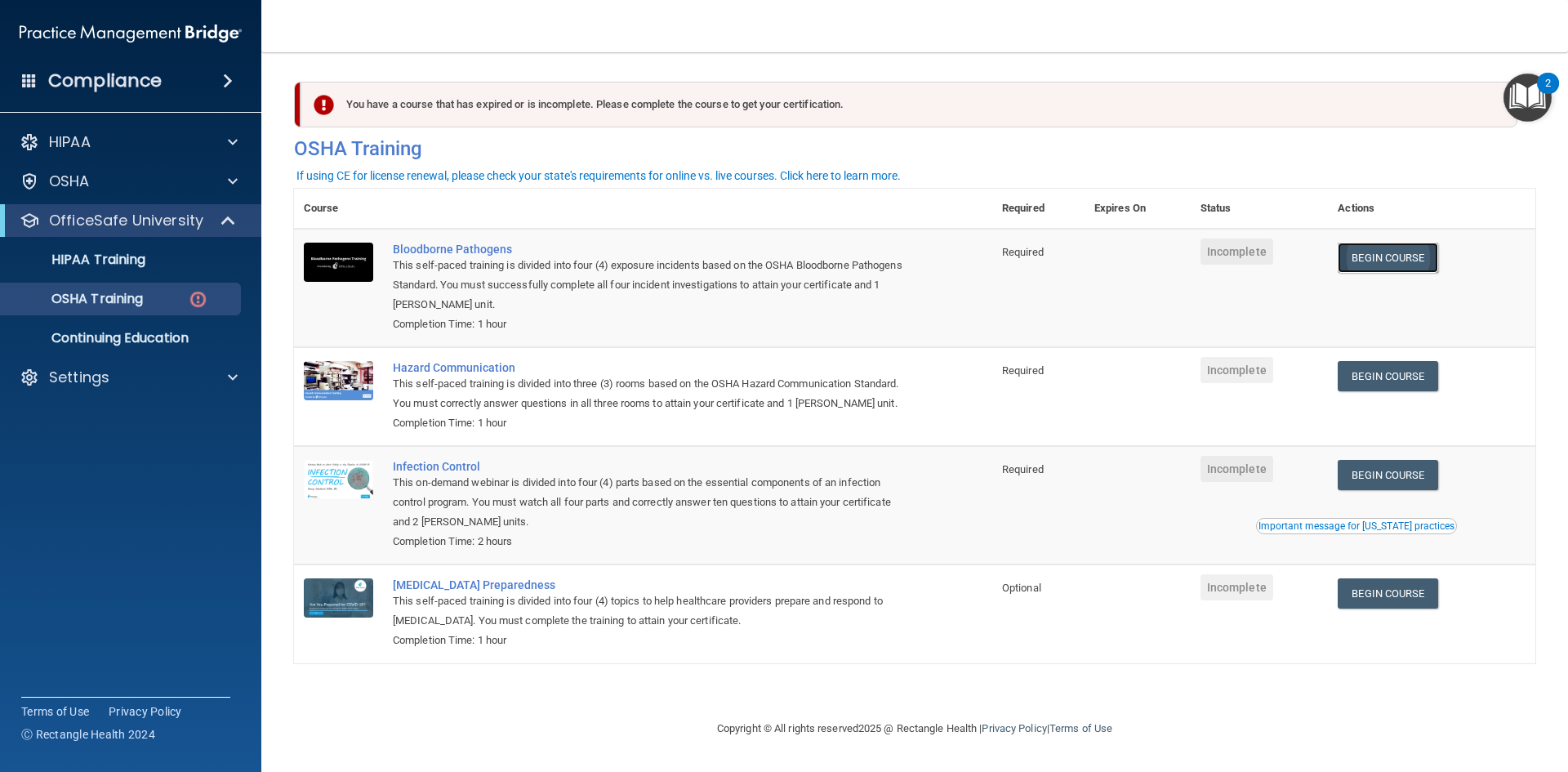
click at [1417, 251] on link "Begin Course" at bounding box center [1387, 258] width 99 height 31
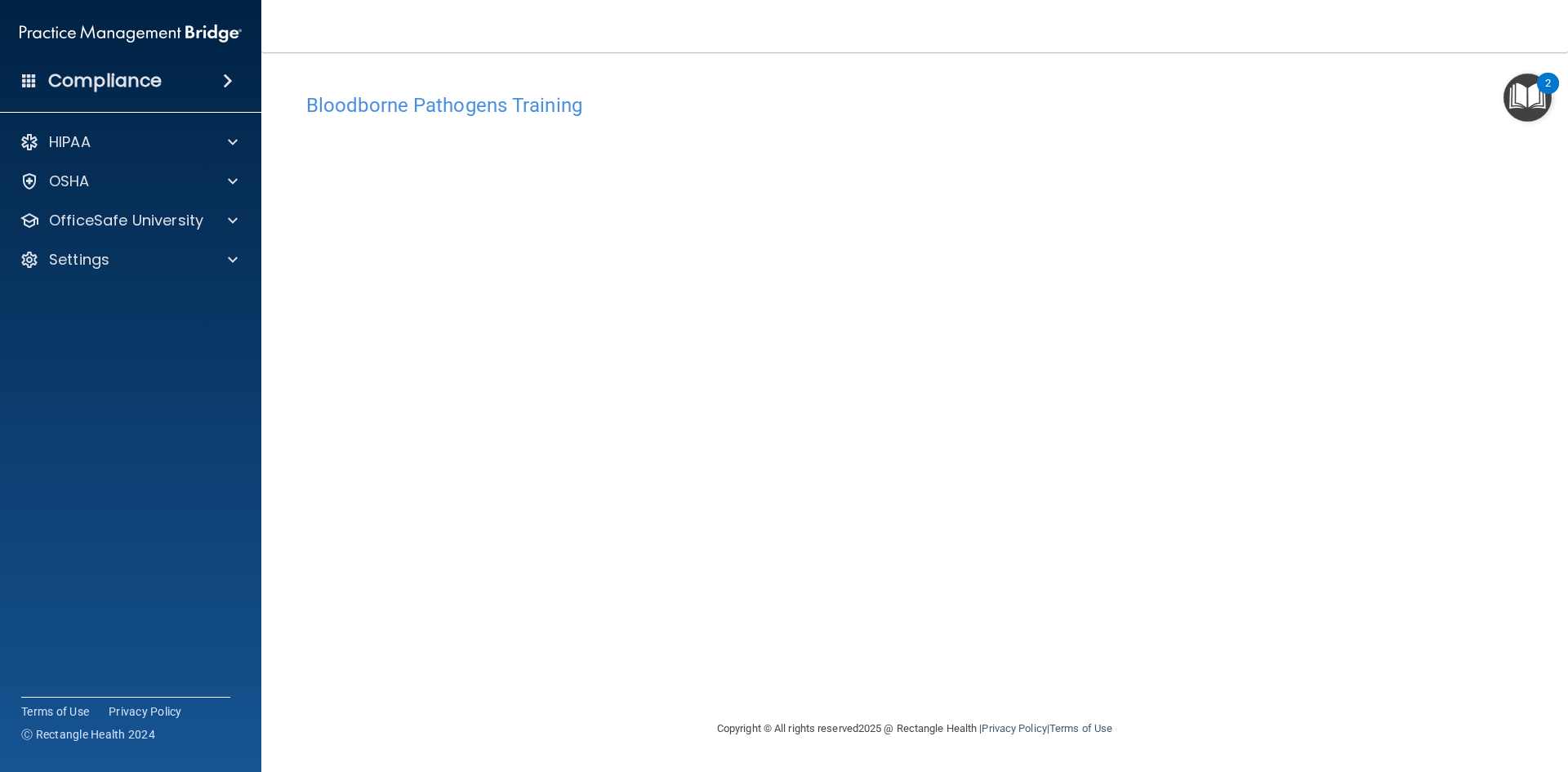
drag, startPoint x: 1006, startPoint y: 736, endPoint x: 998, endPoint y: 693, distance: 43.7
click at [1004, 721] on div "Copyright © All rights reserved 2025 @ Rectangle Health | Privacy Policy | Term…" at bounding box center [914, 728] width 596 height 52
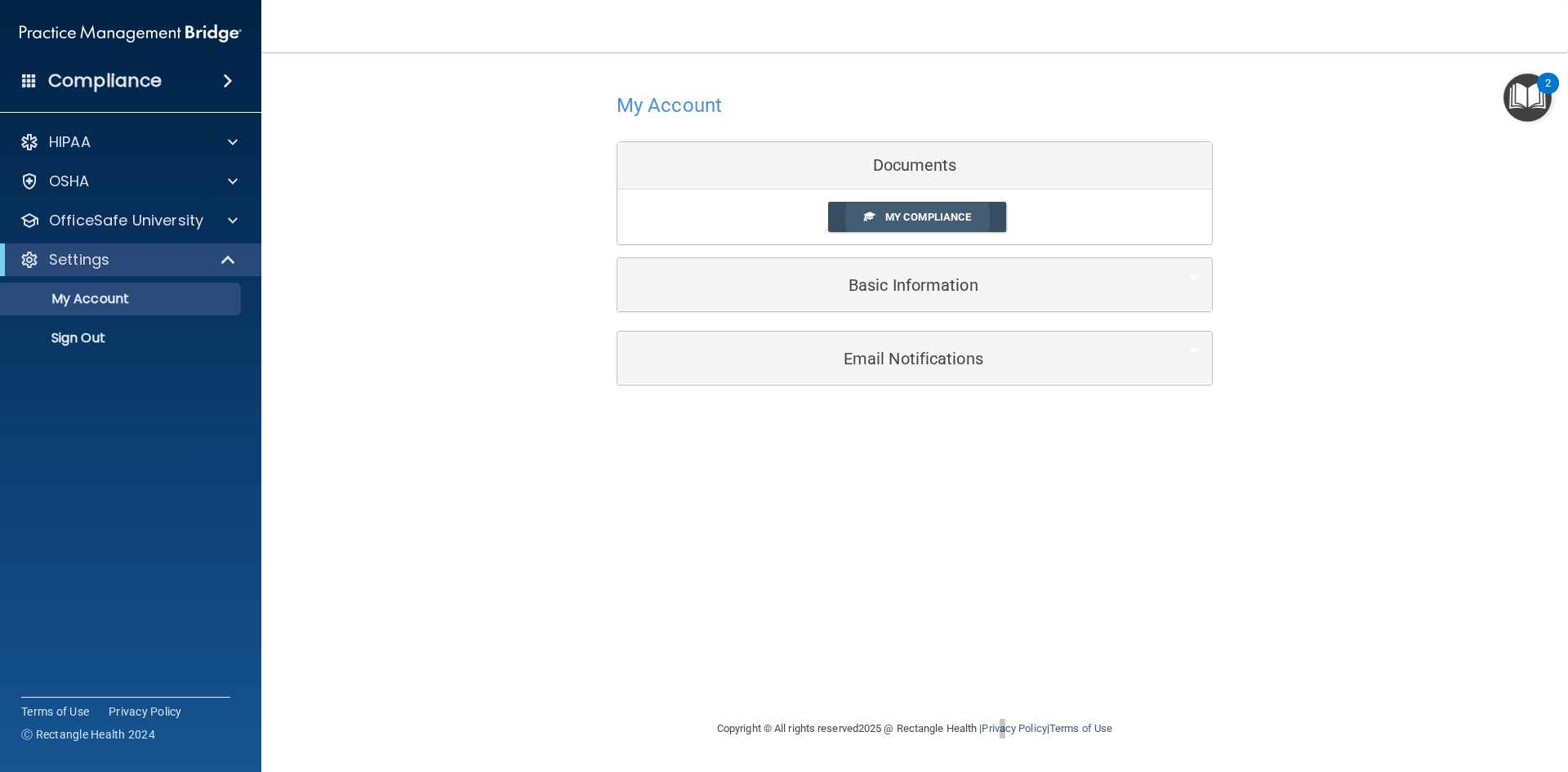
click at [912, 215] on span "My Compliance" at bounding box center [928, 217] width 86 height 12
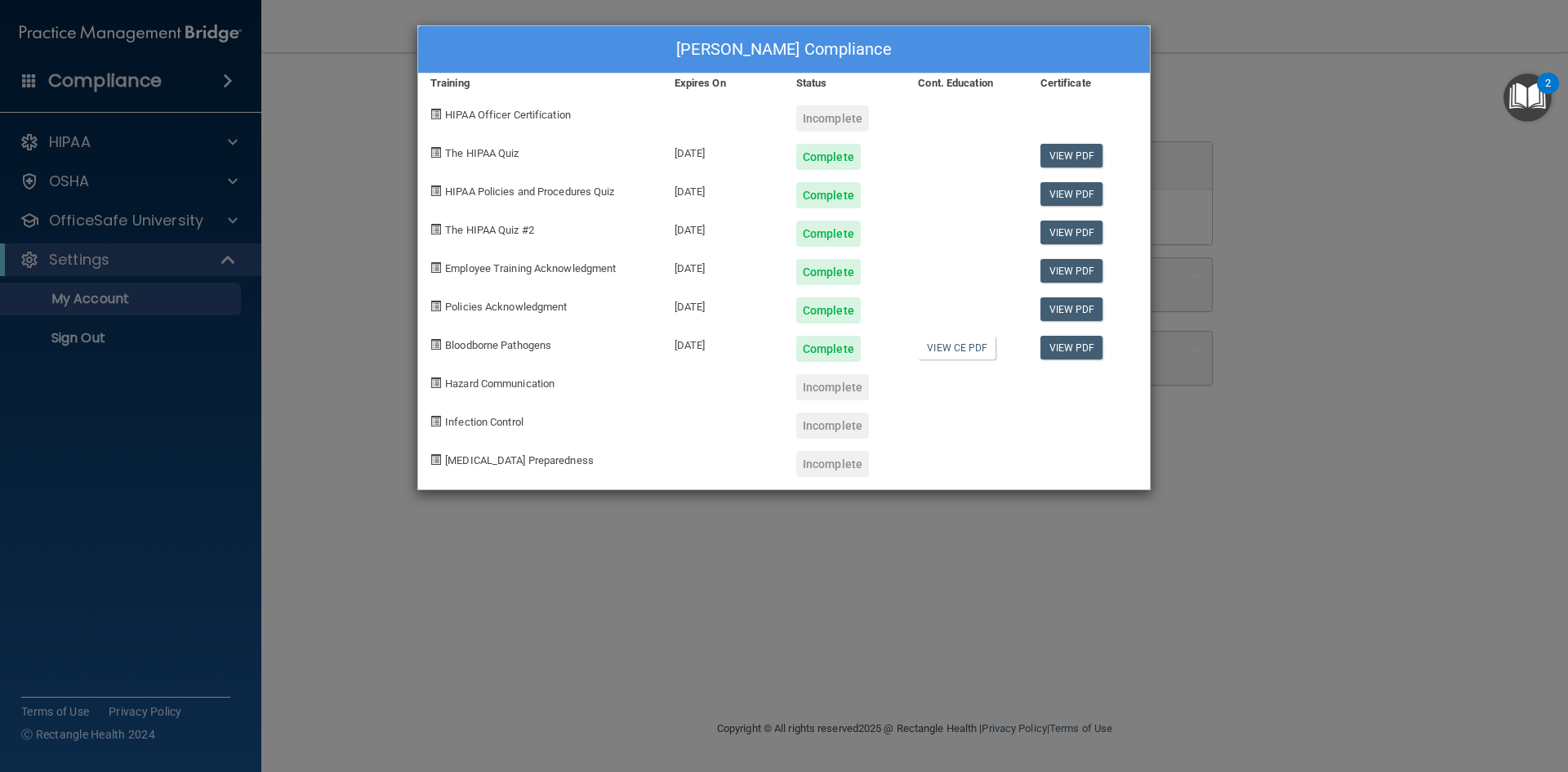
click at [1165, 582] on div "Bryce Busse's Compliance Training Expires On Status Cont. Education Certificate…" at bounding box center [784, 386] width 1568 height 772
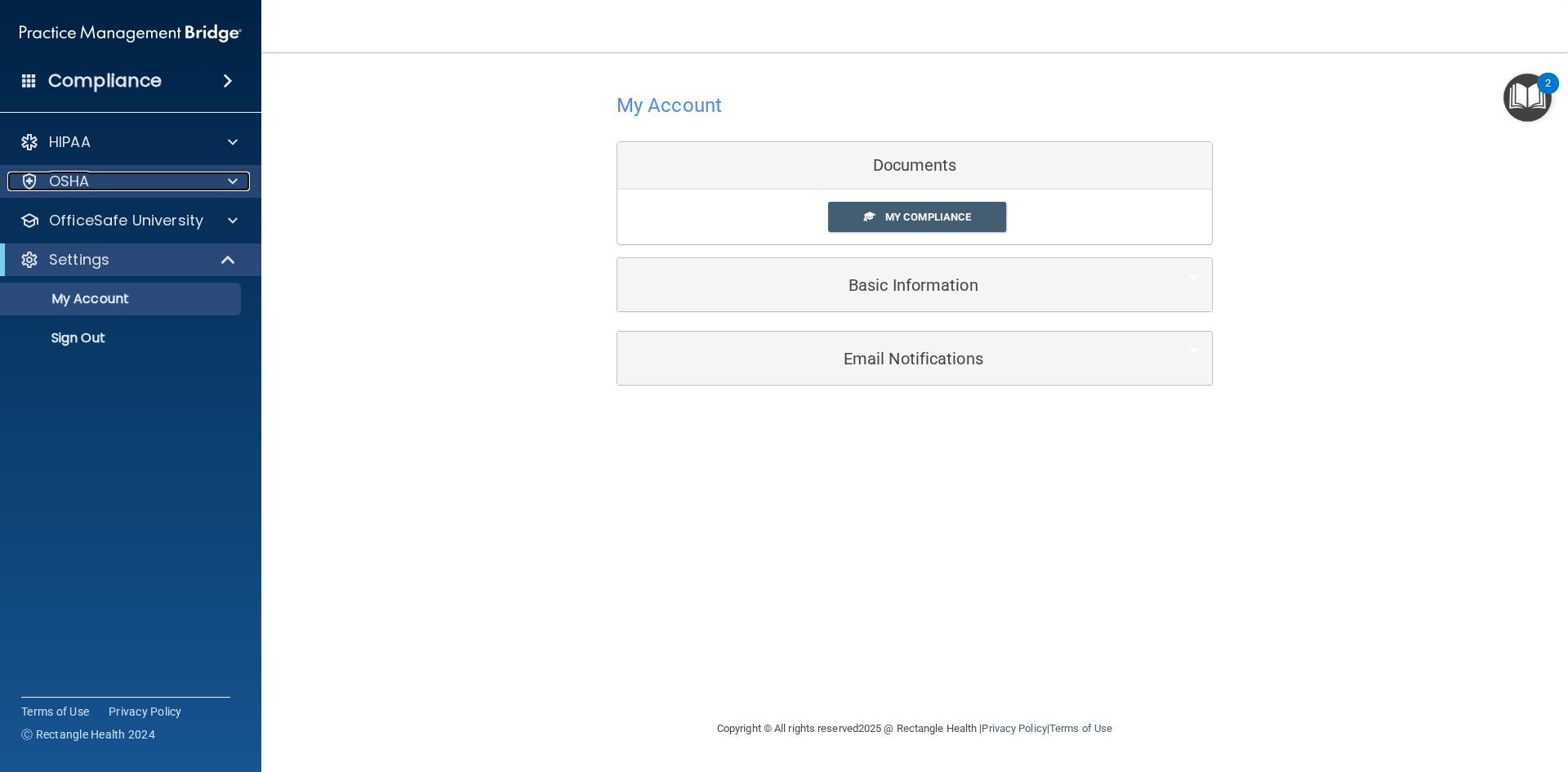
click at [145, 175] on div "OSHA" at bounding box center [109, 181] width 202 height 20
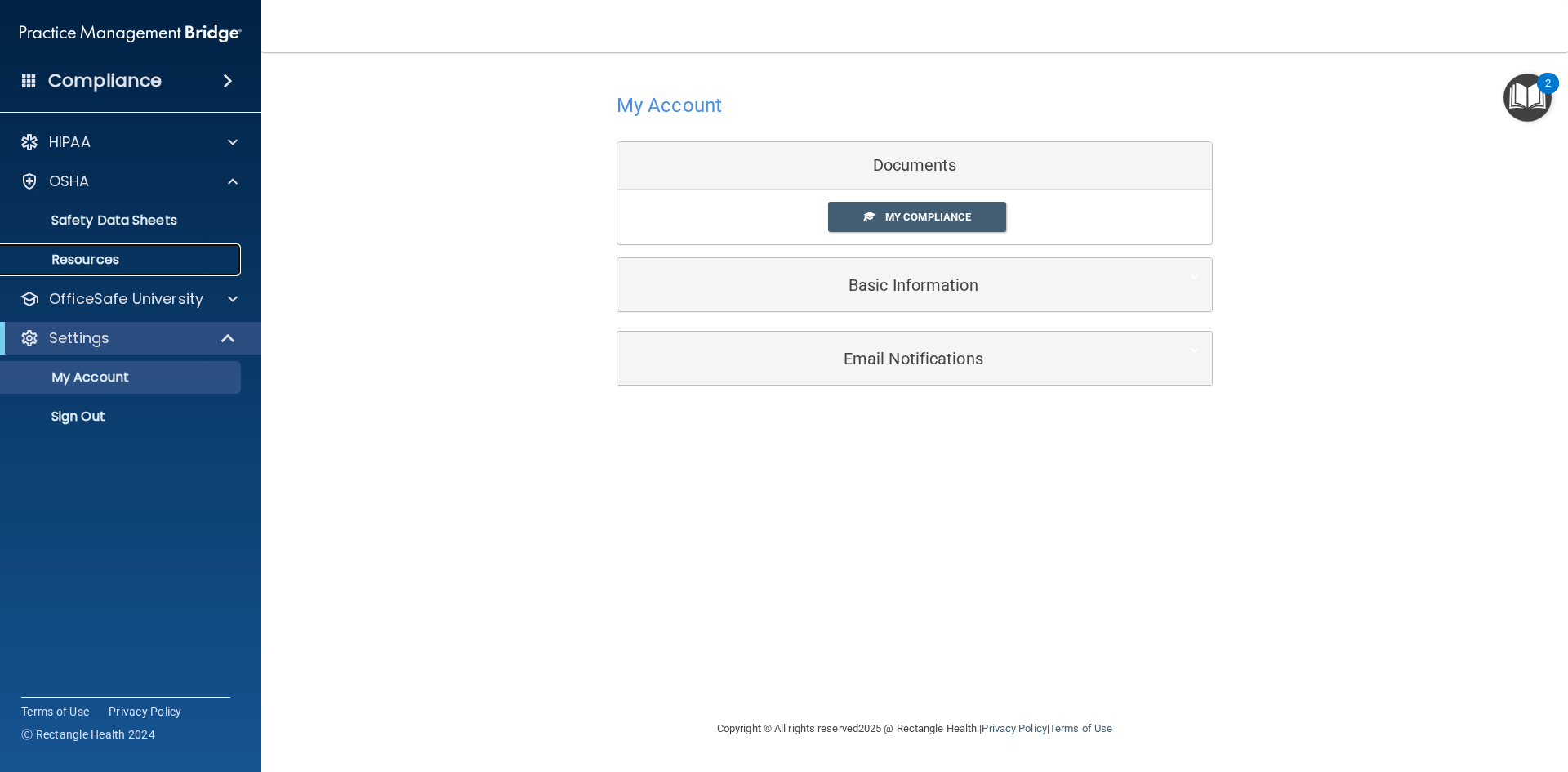
click at [109, 261] on p "Resources" at bounding box center [122, 259] width 223 height 16
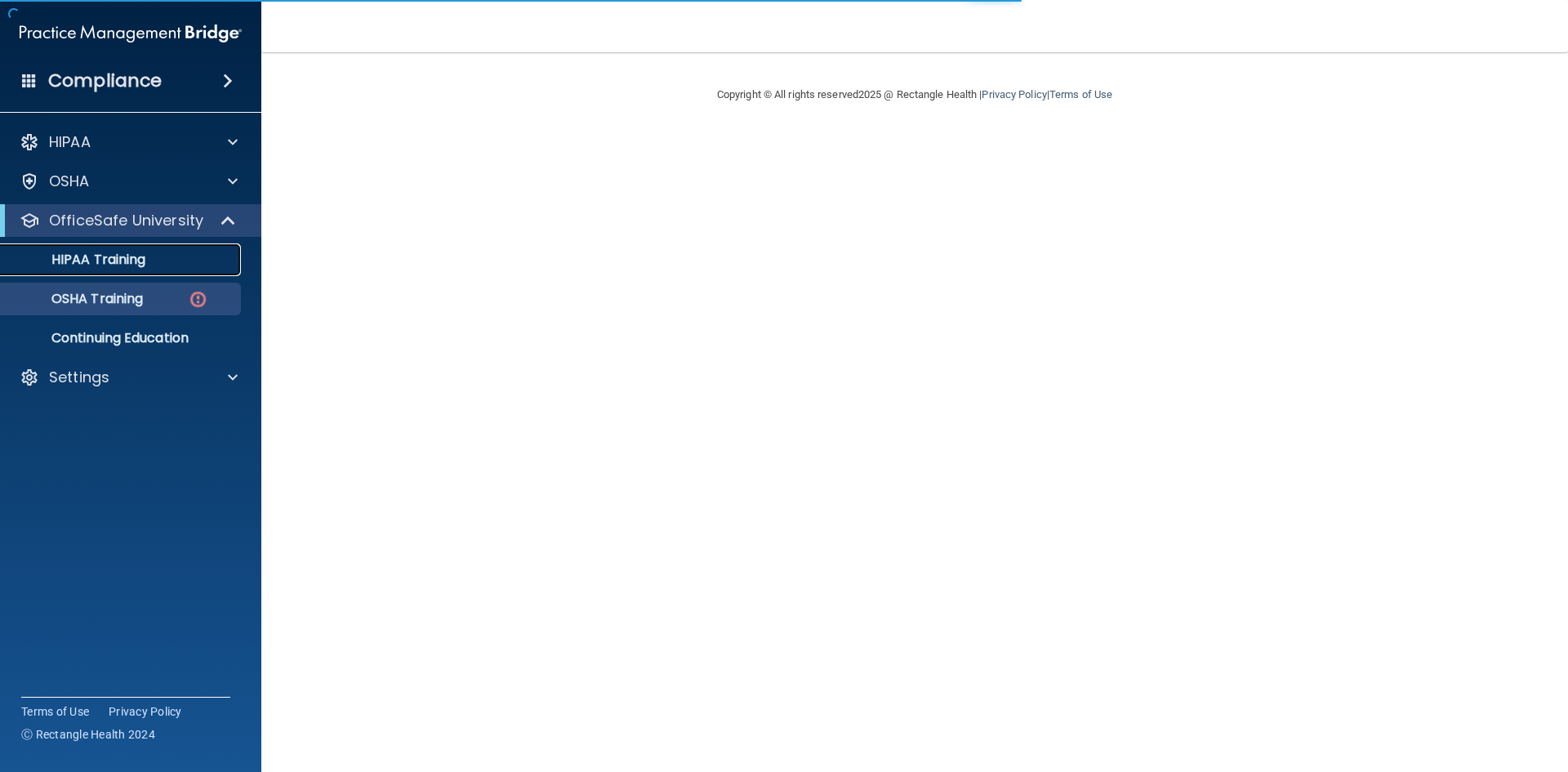
click at [108, 265] on p "HIPAA Training" at bounding box center [77, 259] width 134 height 16
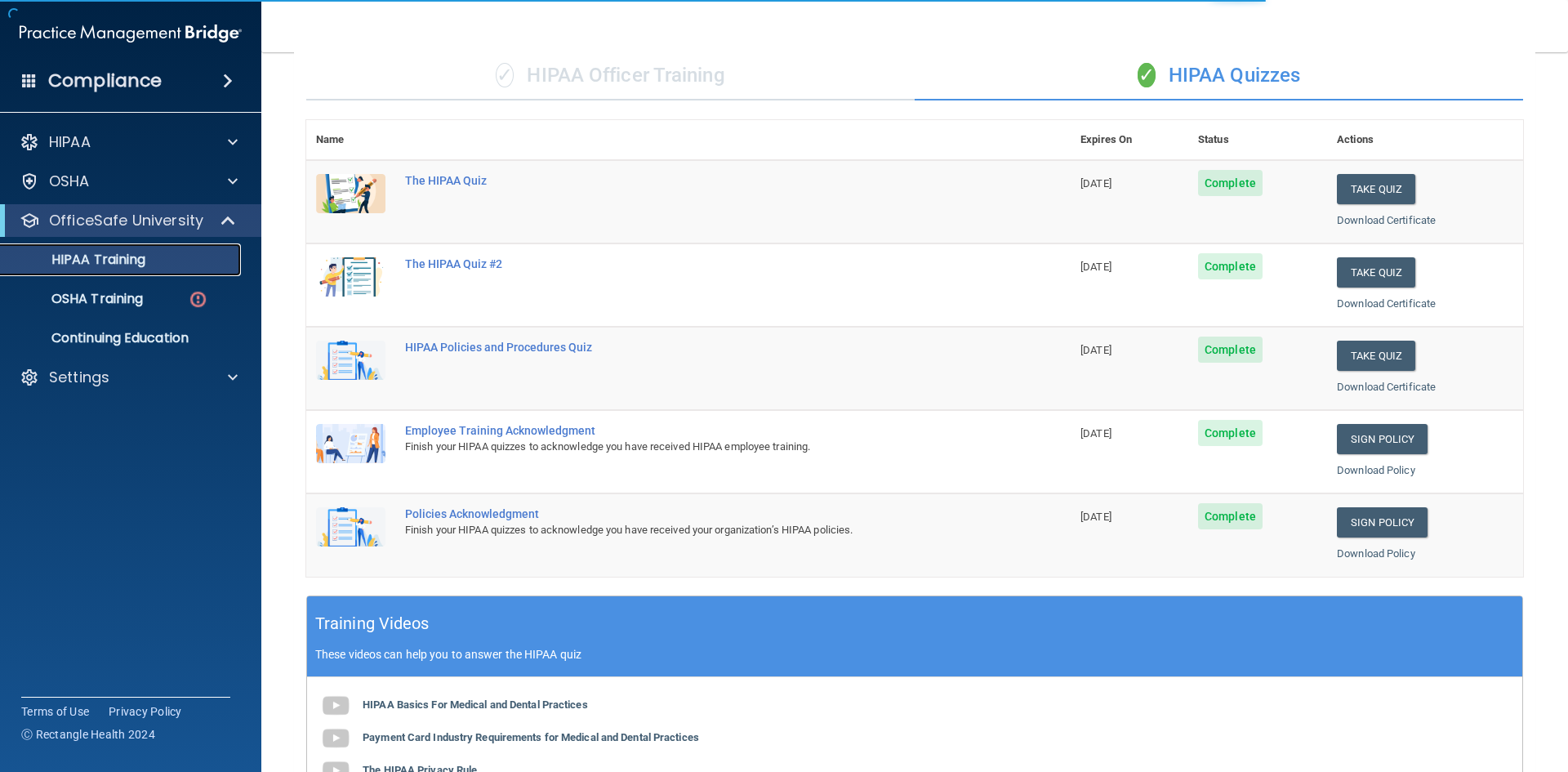
scroll to position [163, 0]
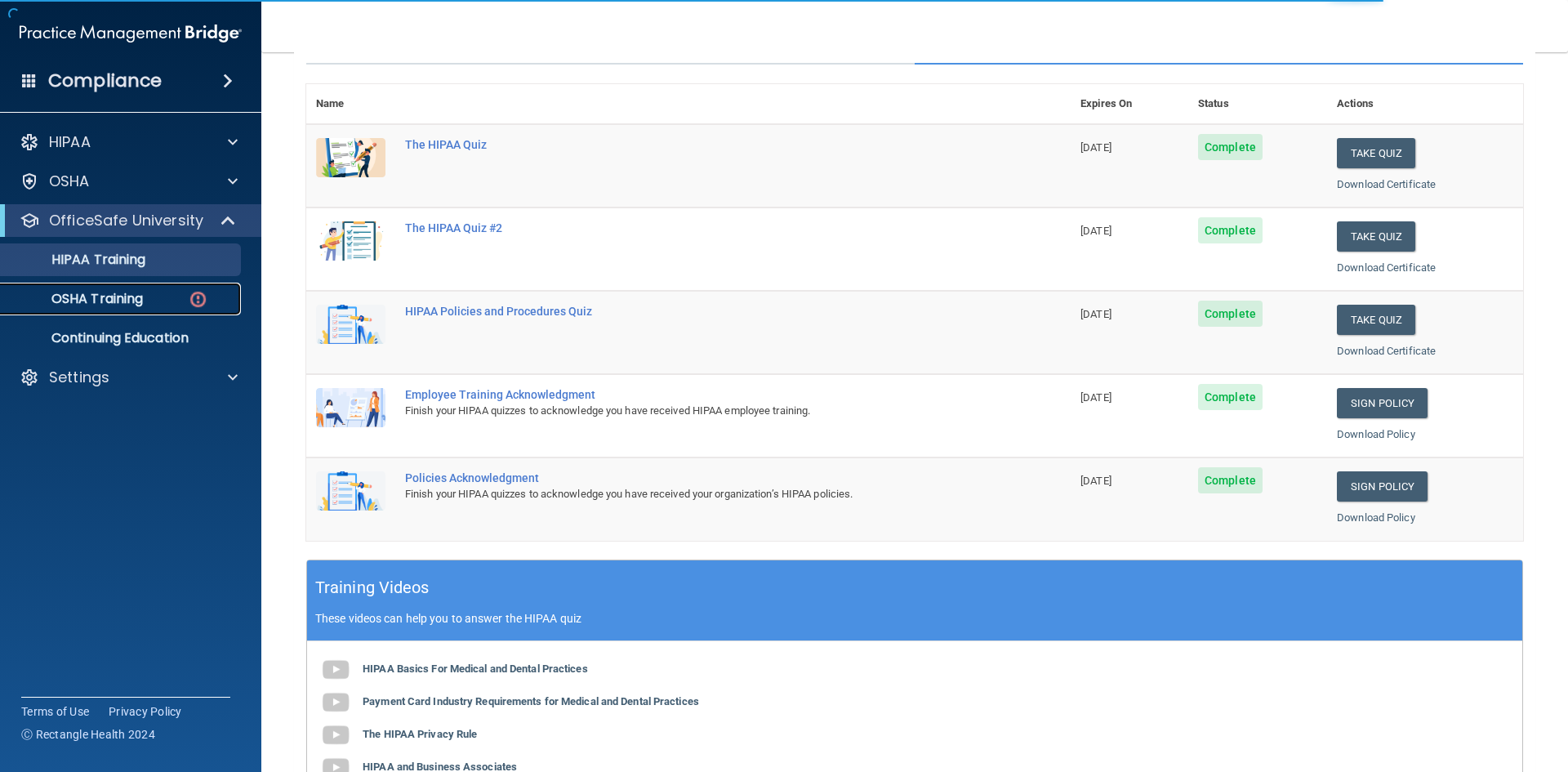
click at [98, 308] on link "OSHA Training" at bounding box center [112, 298] width 258 height 32
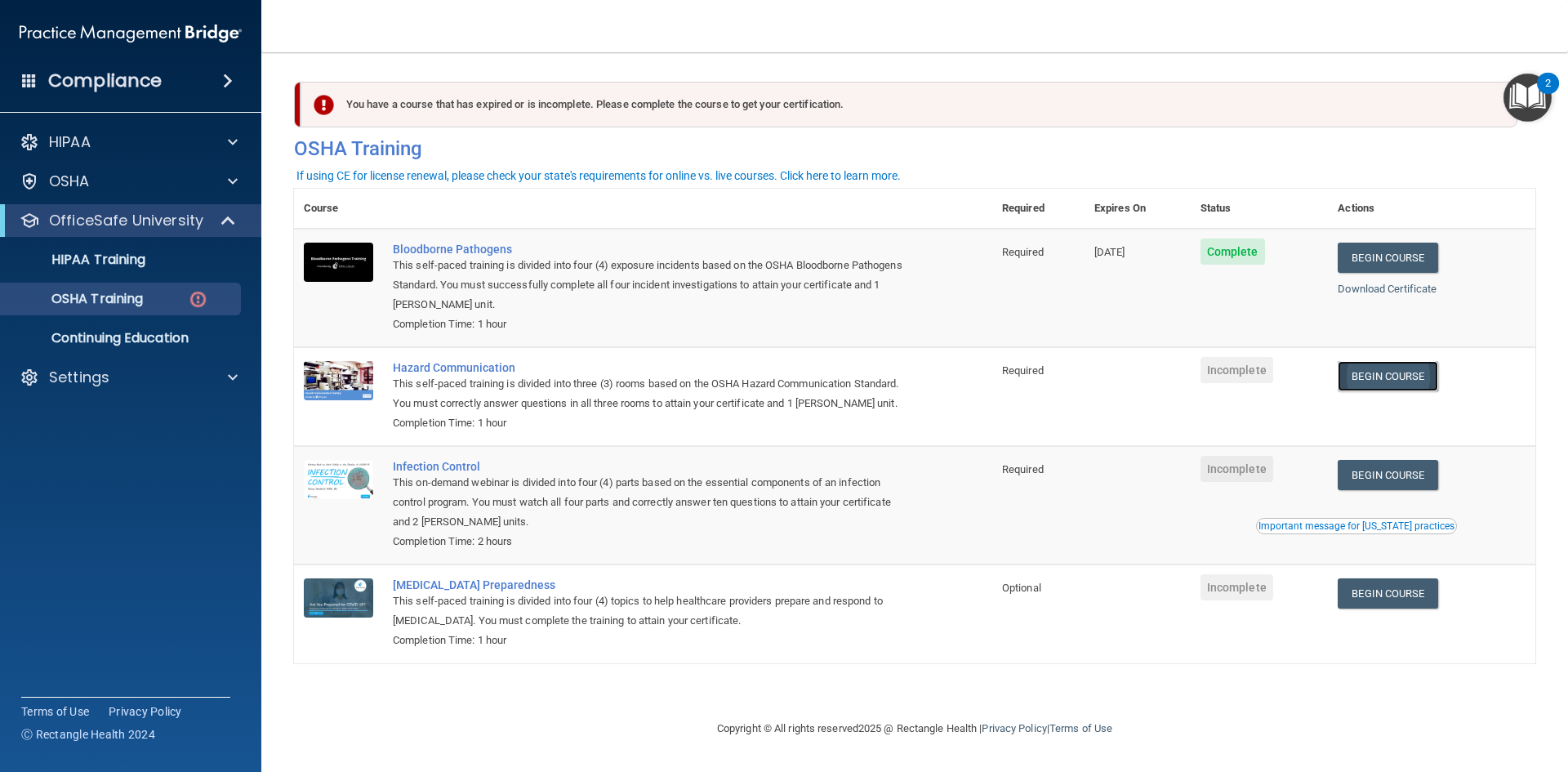
click at [1377, 373] on link "Begin Course" at bounding box center [1387, 377] width 99 height 31
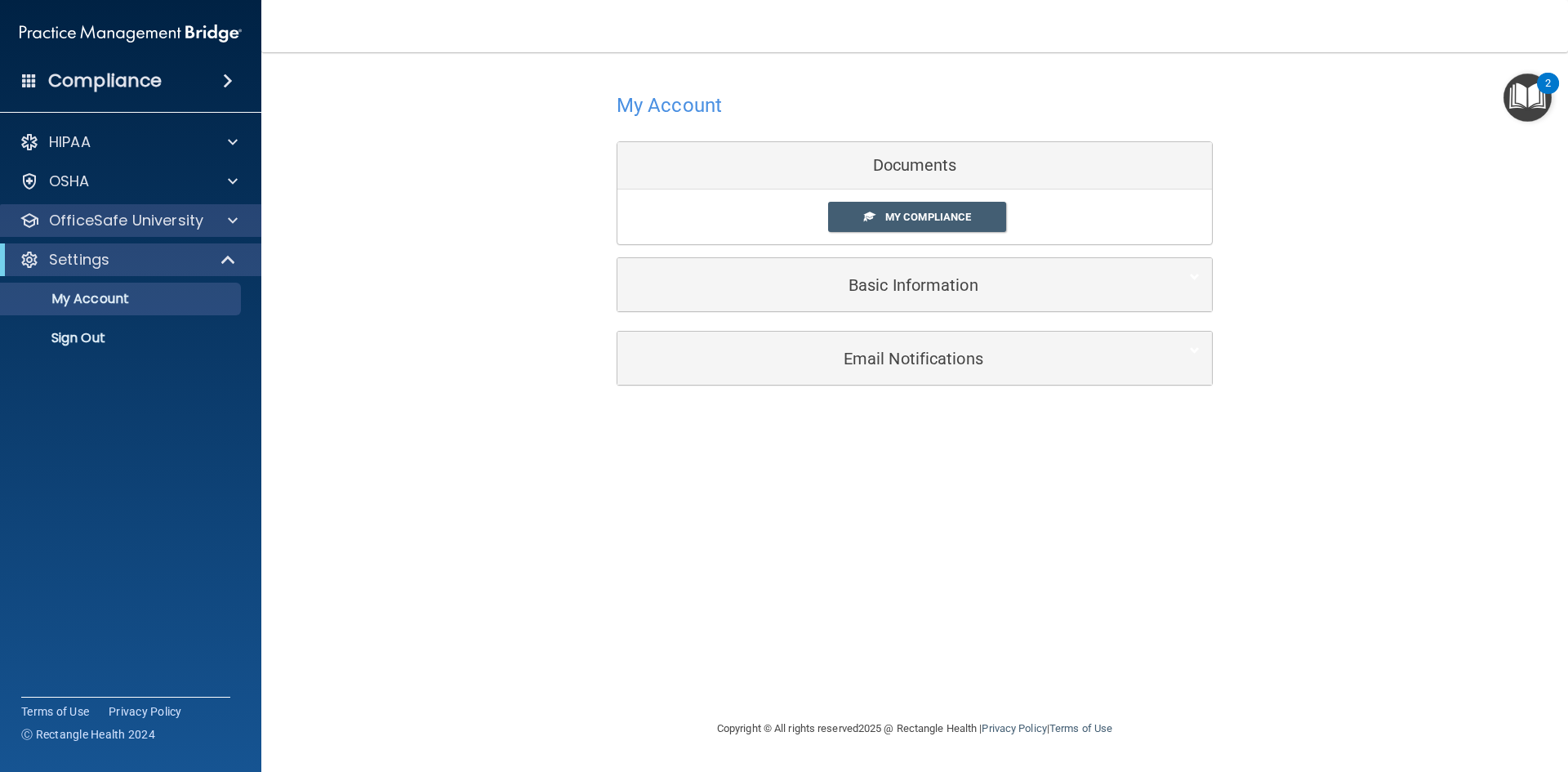
click at [220, 233] on div "OfficeSafe University" at bounding box center [131, 220] width 262 height 32
click at [219, 224] on div at bounding box center [230, 220] width 41 height 20
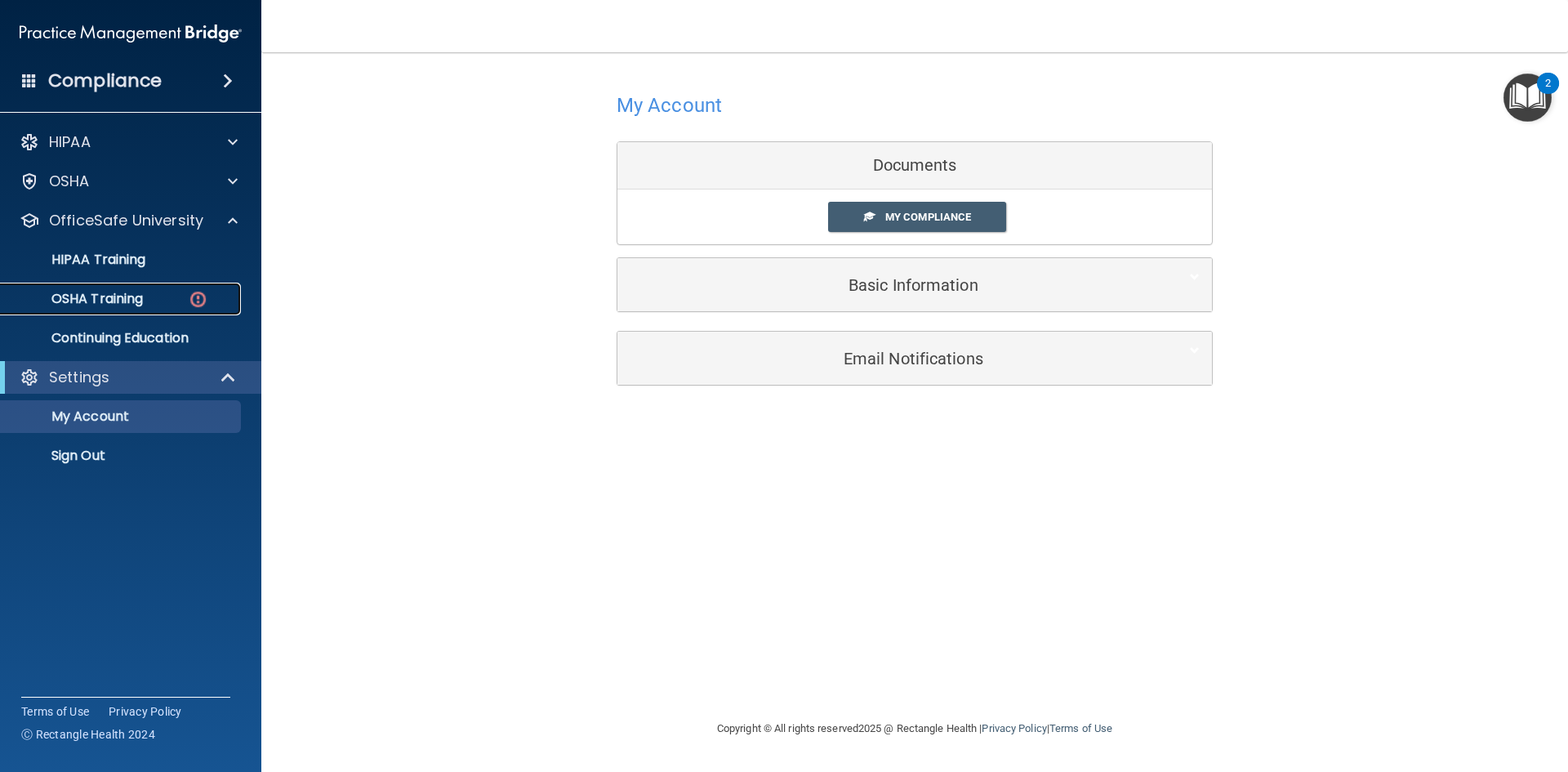
click at [124, 303] on p "OSHA Training" at bounding box center [77, 298] width 133 height 16
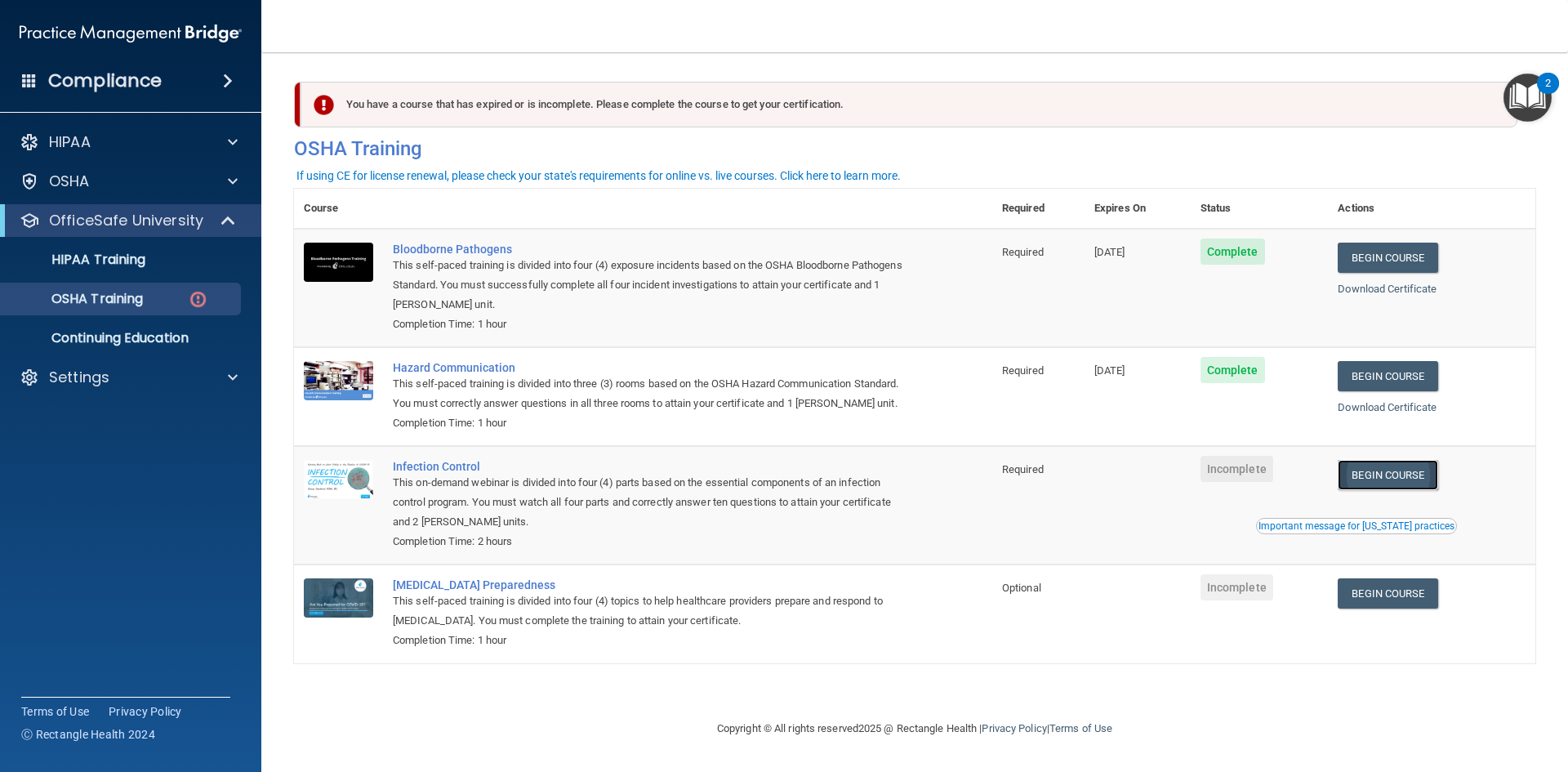
click at [1415, 468] on link "Begin Course" at bounding box center [1387, 475] width 99 height 31
click at [151, 218] on p "OfficeSafe University" at bounding box center [127, 220] width 155 height 20
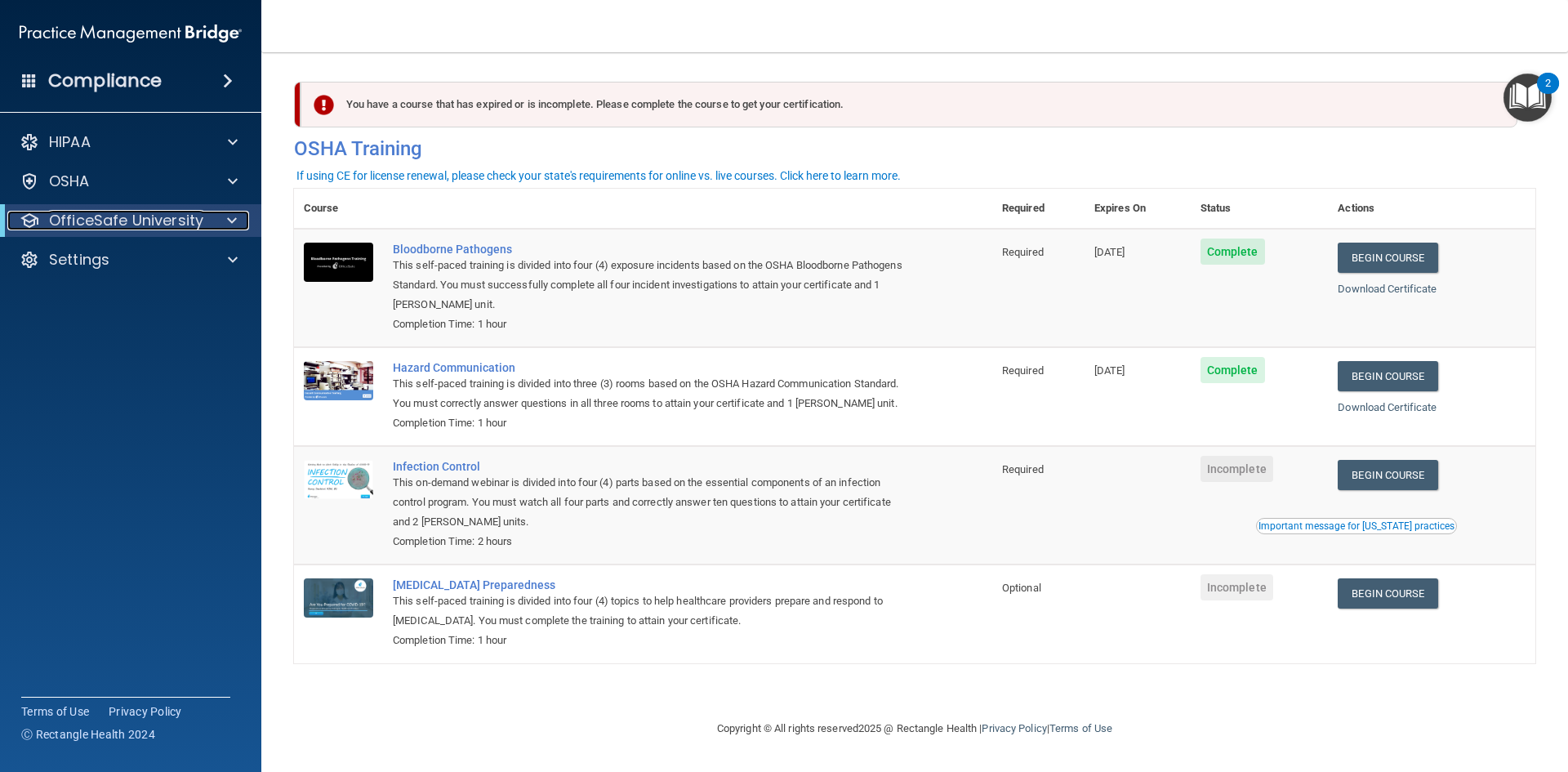
click at [151, 218] on p "OfficeSafe University" at bounding box center [127, 220] width 155 height 20
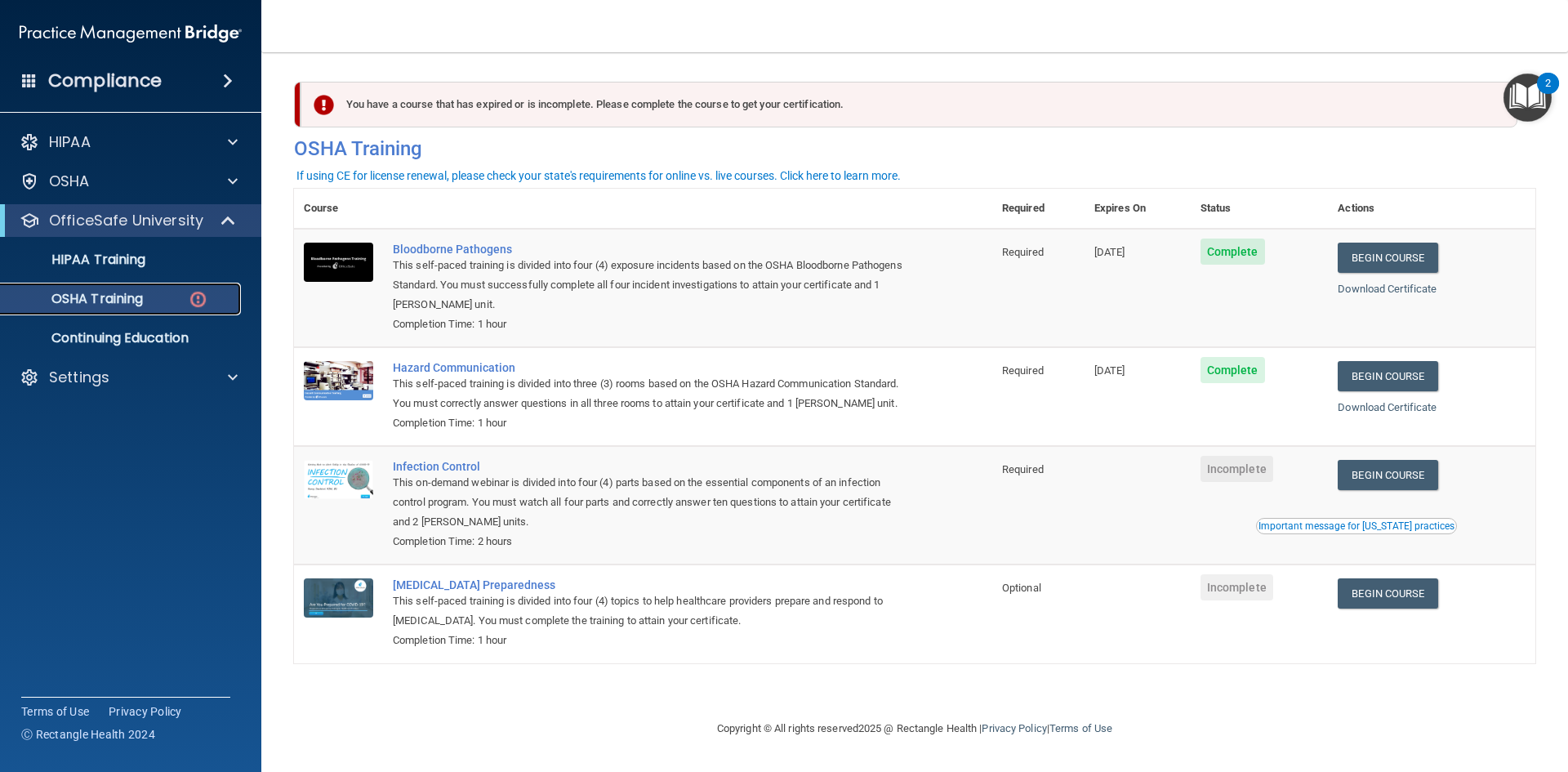
click at [176, 309] on link "OSHA Training" at bounding box center [112, 298] width 258 height 32
click at [110, 292] on p "OSHA Training" at bounding box center [77, 298] width 133 height 16
click at [188, 302] on img at bounding box center [198, 299] width 20 height 20
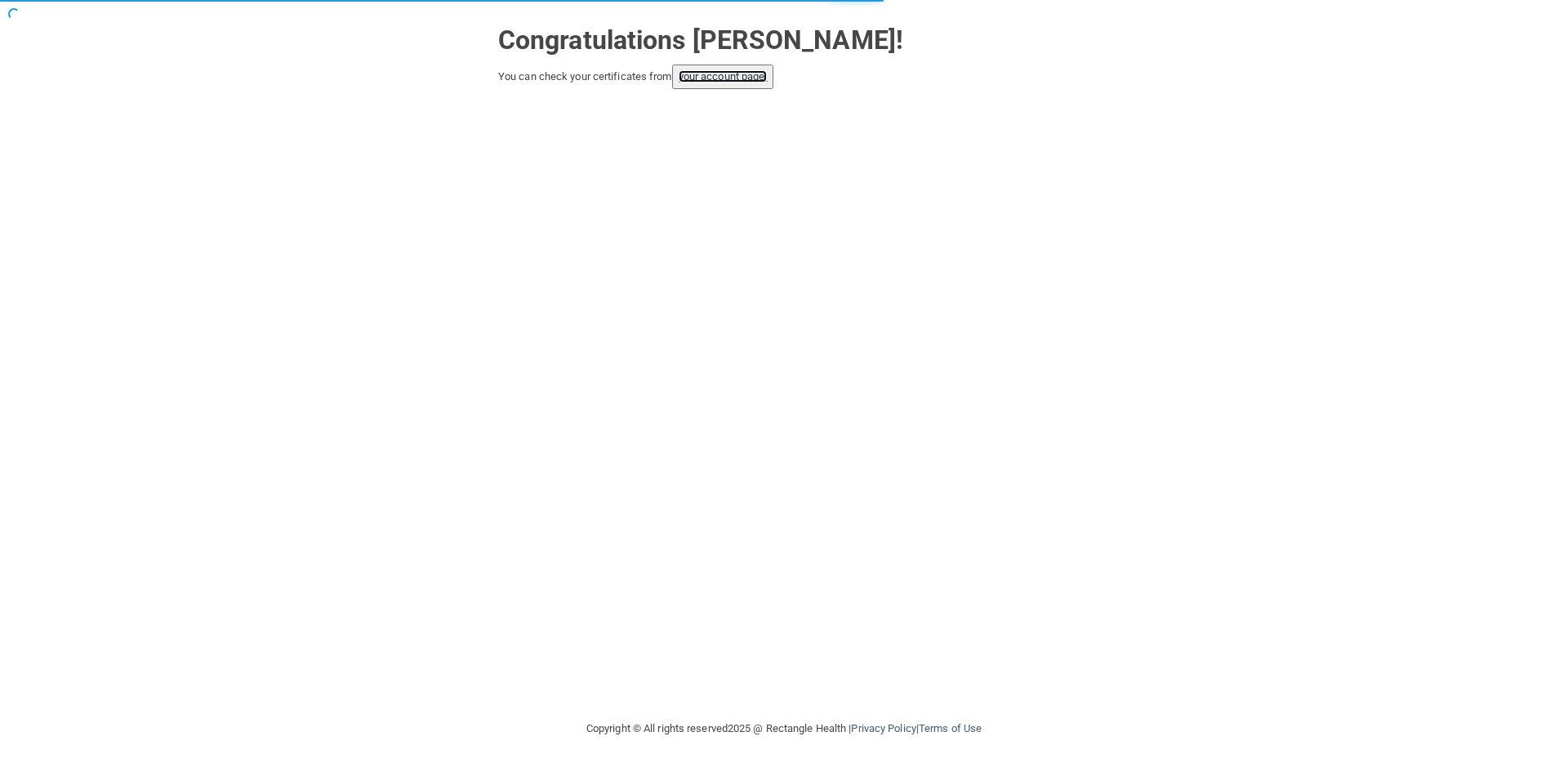
click at [726, 77] on link "your account page!" at bounding box center [723, 77] width 89 height 12
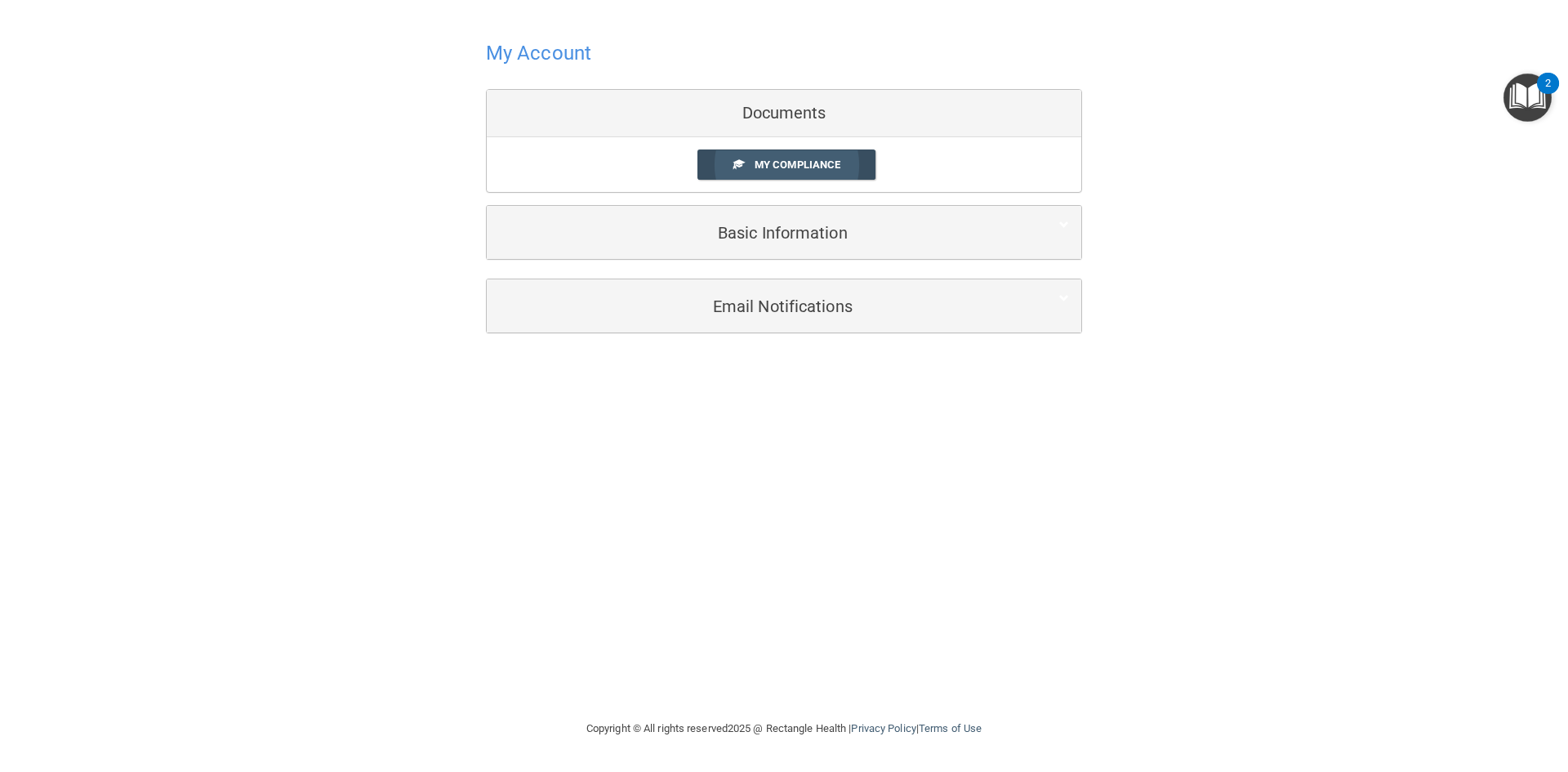
click at [848, 165] on link "My Compliance" at bounding box center [787, 165] width 179 height 31
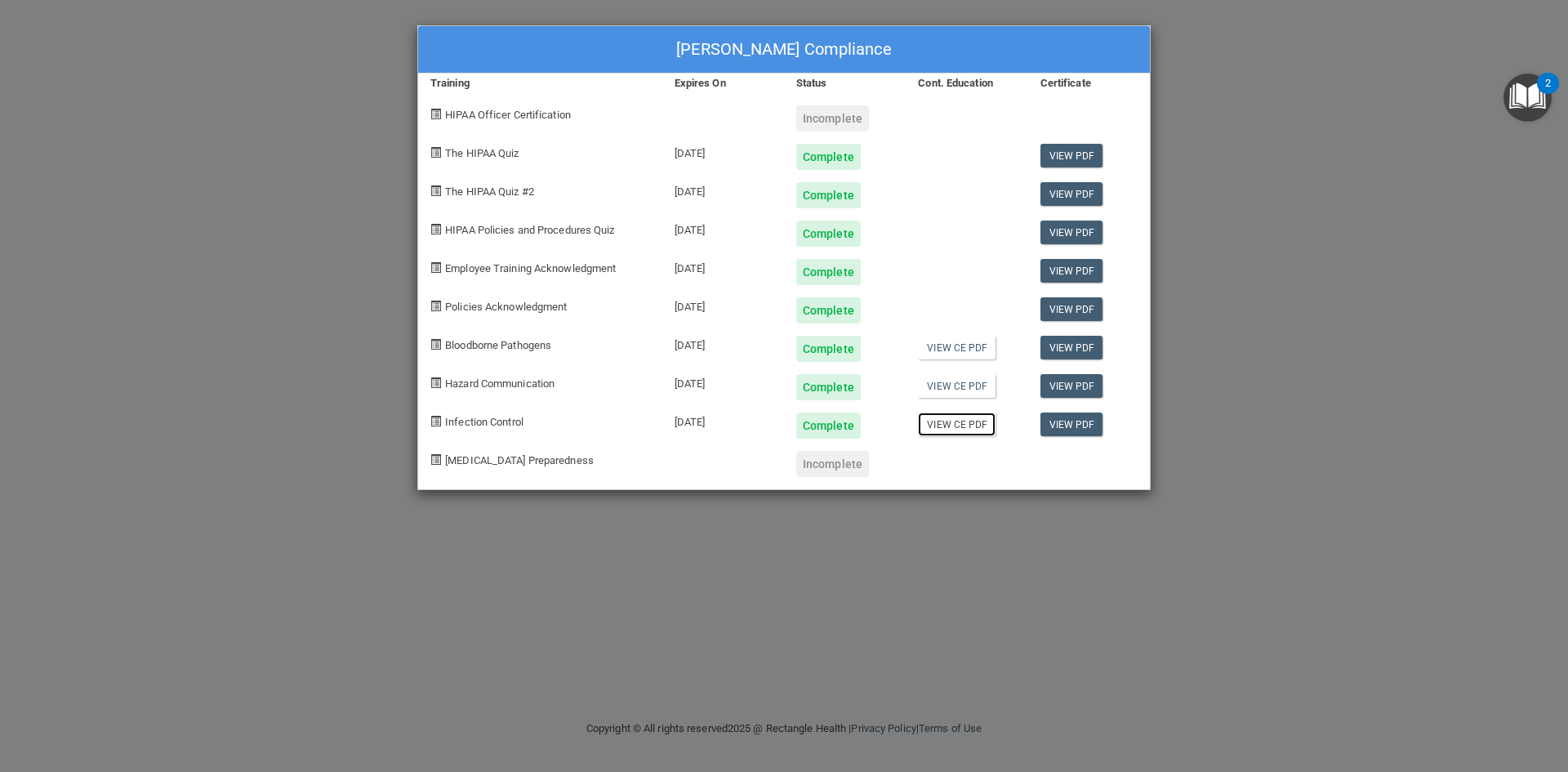
click at [956, 426] on link "View CE PDF" at bounding box center [957, 424] width 77 height 24
click at [955, 383] on link "View CE PDF" at bounding box center [957, 386] width 77 height 24
click at [971, 343] on link "View CE PDF" at bounding box center [957, 348] width 77 height 24
click at [1522, 335] on div "Bryce Busse's Compliance Training Expires On Status Cont. Education Certificate…" at bounding box center [784, 386] width 1568 height 772
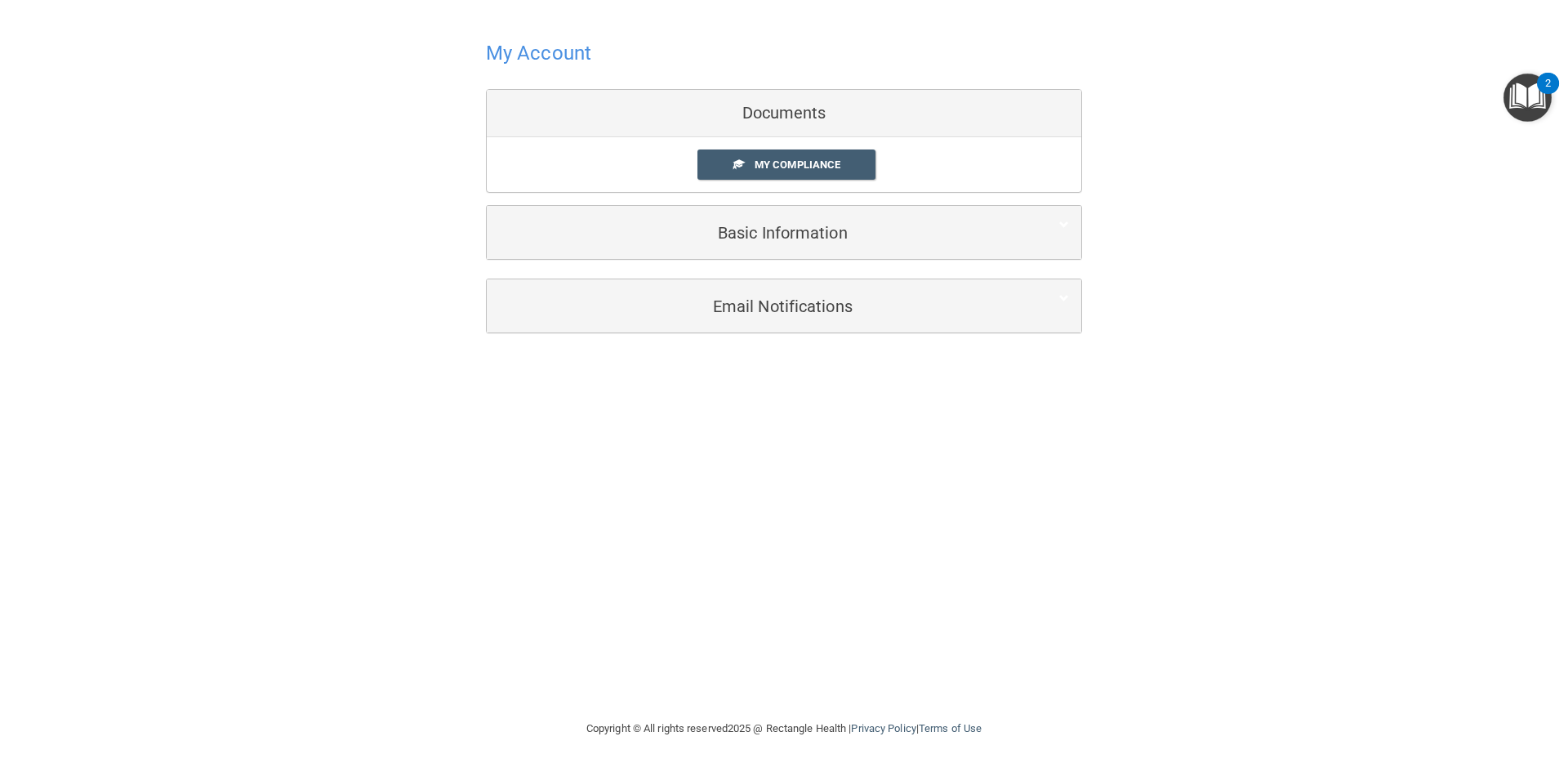
click at [716, 144] on div "My Compliance My Compliance My BAA" at bounding box center [783, 164] width 594 height 54
click at [758, 163] on span "My Compliance" at bounding box center [798, 164] width 86 height 12
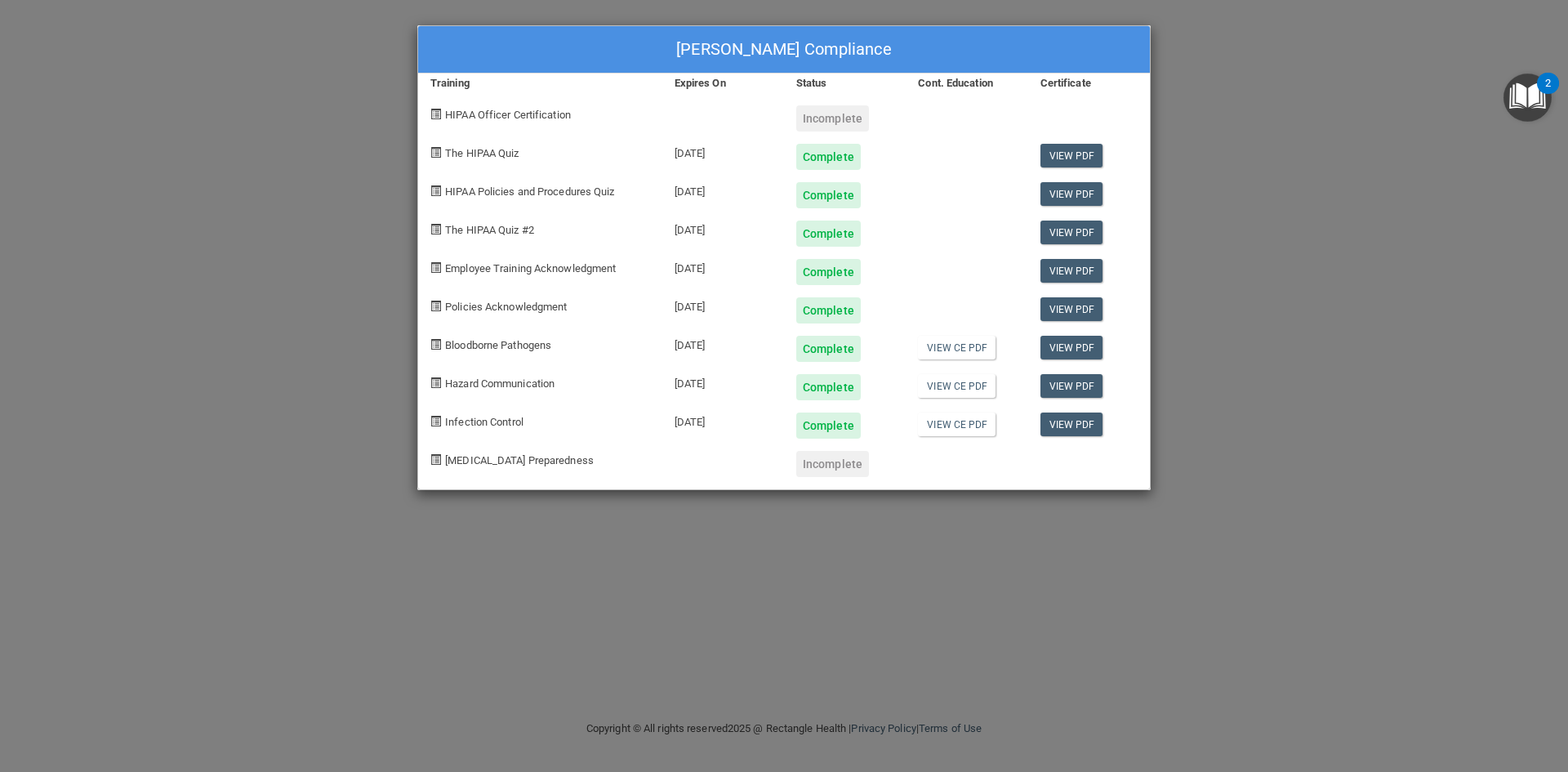
click at [122, 208] on div "Bryce Busse's Compliance Training Expires On Status Cont. Education Certificate…" at bounding box center [784, 386] width 1568 height 772
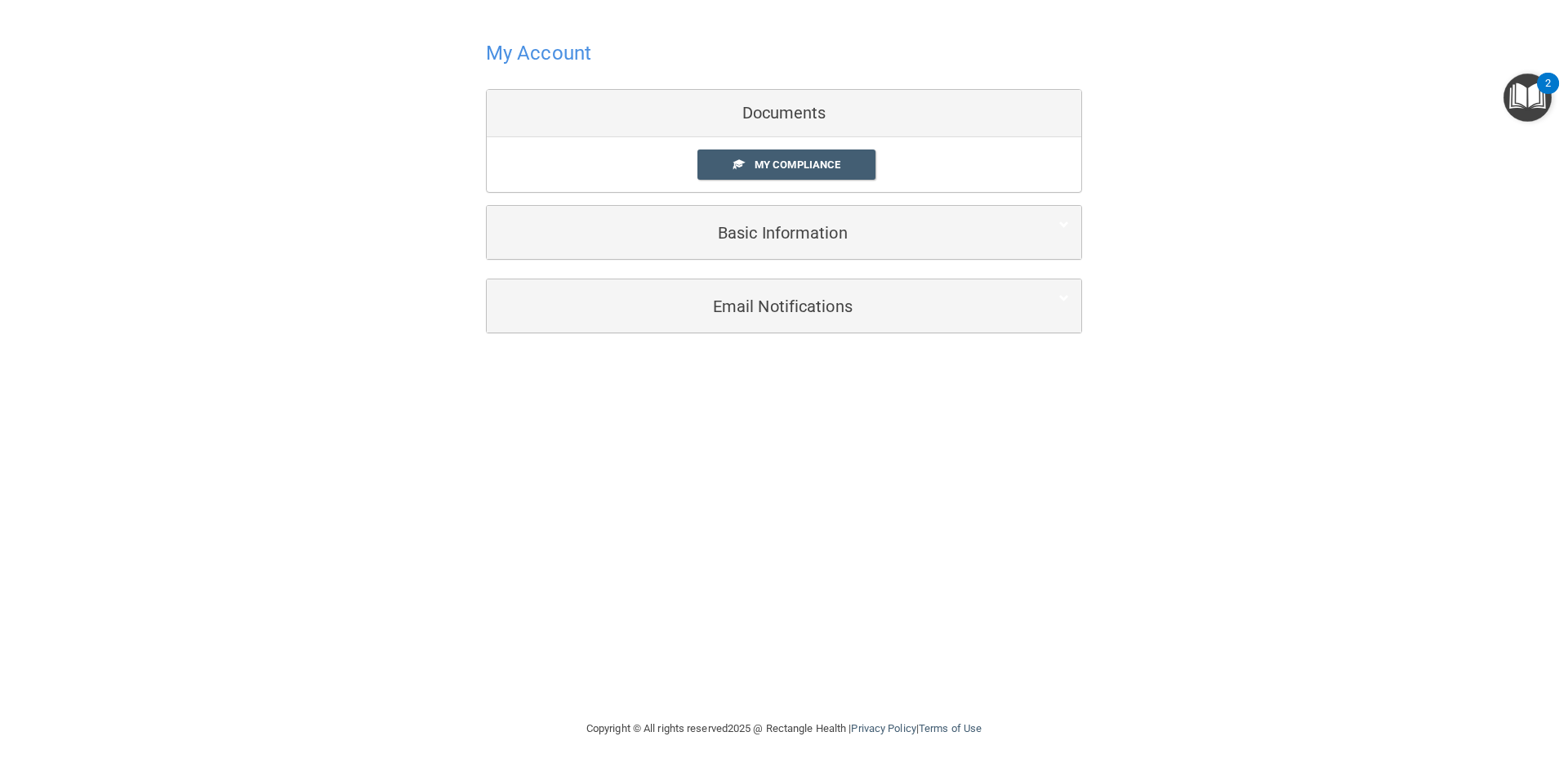
click at [55, 8] on main "My Account Documents My Compliance My Compliance My BAA Basic Information Full …" at bounding box center [784, 386] width 1568 height 772
drag, startPoint x: 46, startPoint y: 48, endPoint x: 102, endPoint y: 11, distance: 67.1
click at [47, 48] on div "My Account Documents My Compliance My Compliance My BAA Basic Information Full …" at bounding box center [783, 184] width 1503 height 336
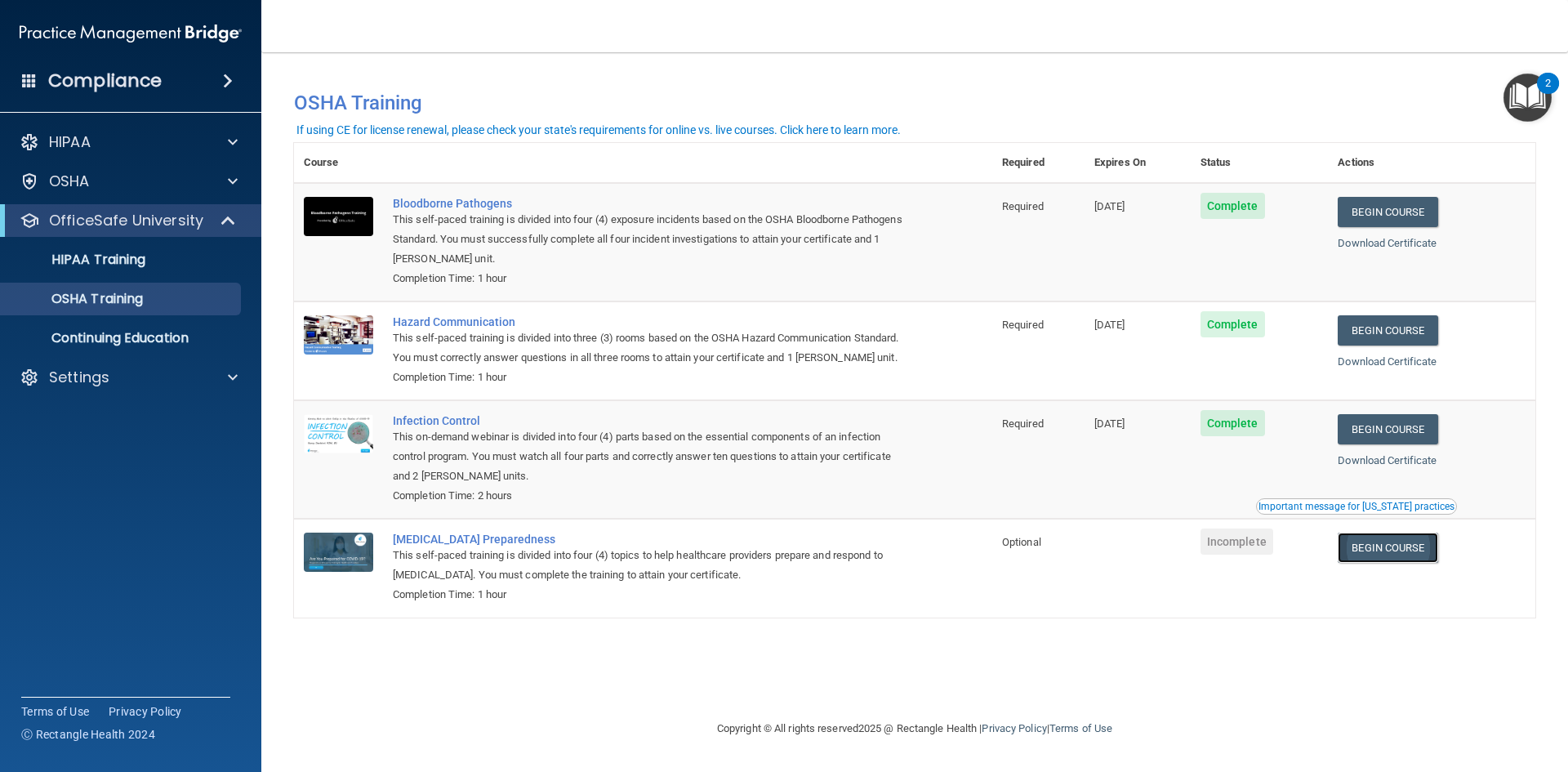
click at [1400, 548] on link "Begin Course" at bounding box center [1387, 548] width 99 height 31
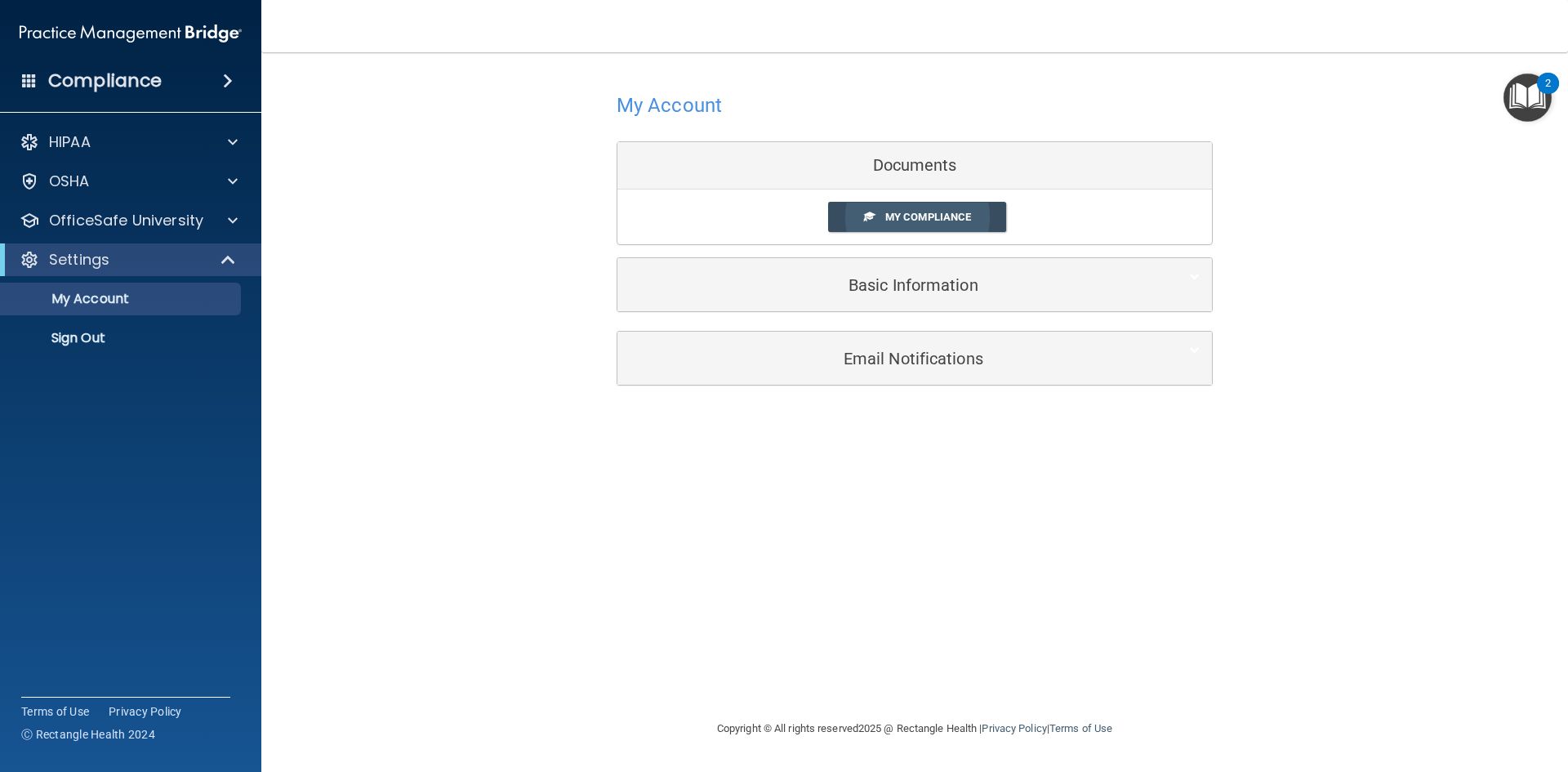
click at [918, 216] on span "My Compliance" at bounding box center [928, 217] width 86 height 12
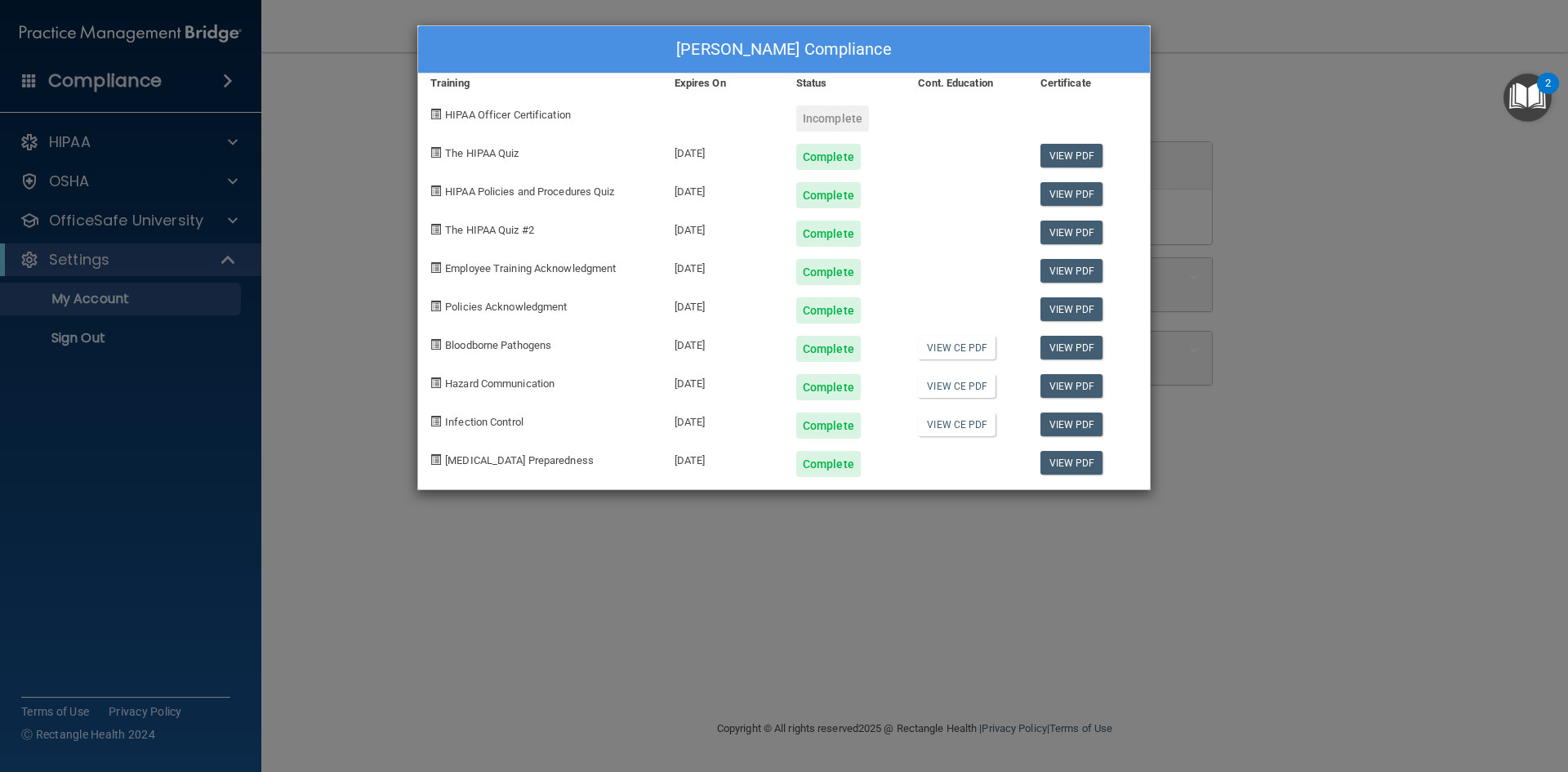
click at [989, 555] on div "[PERSON_NAME] Compliance Training Expires On Status Cont. Education Certificate…" at bounding box center [784, 386] width 1568 height 772
